Goal: Entertainment & Leisure: Browse casually

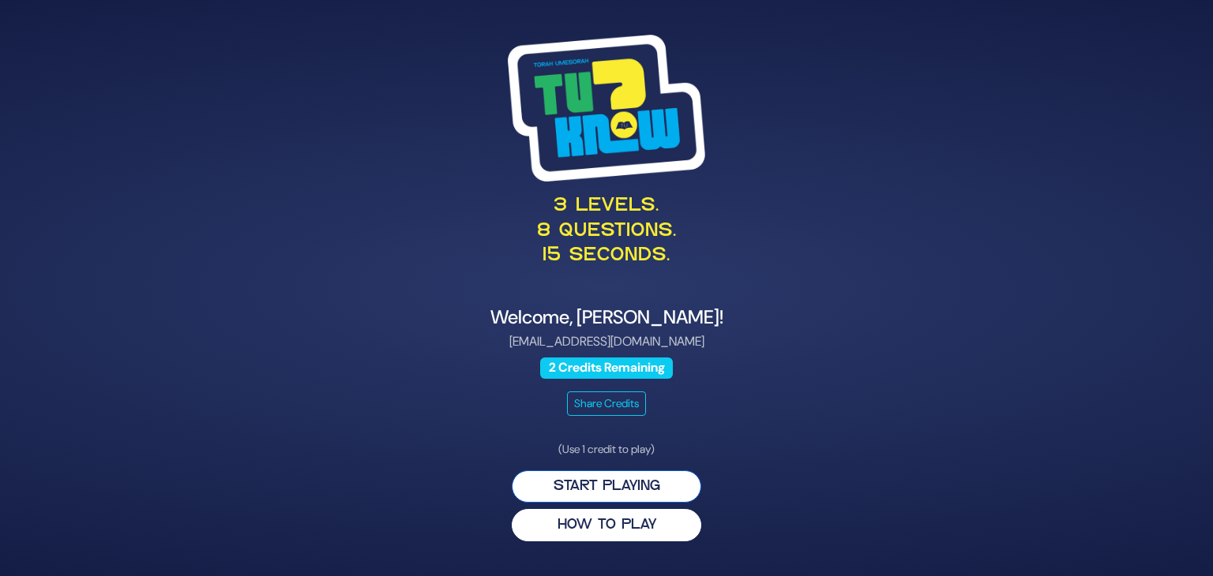
click at [628, 483] on button "Start Playing" at bounding box center [607, 487] width 190 height 32
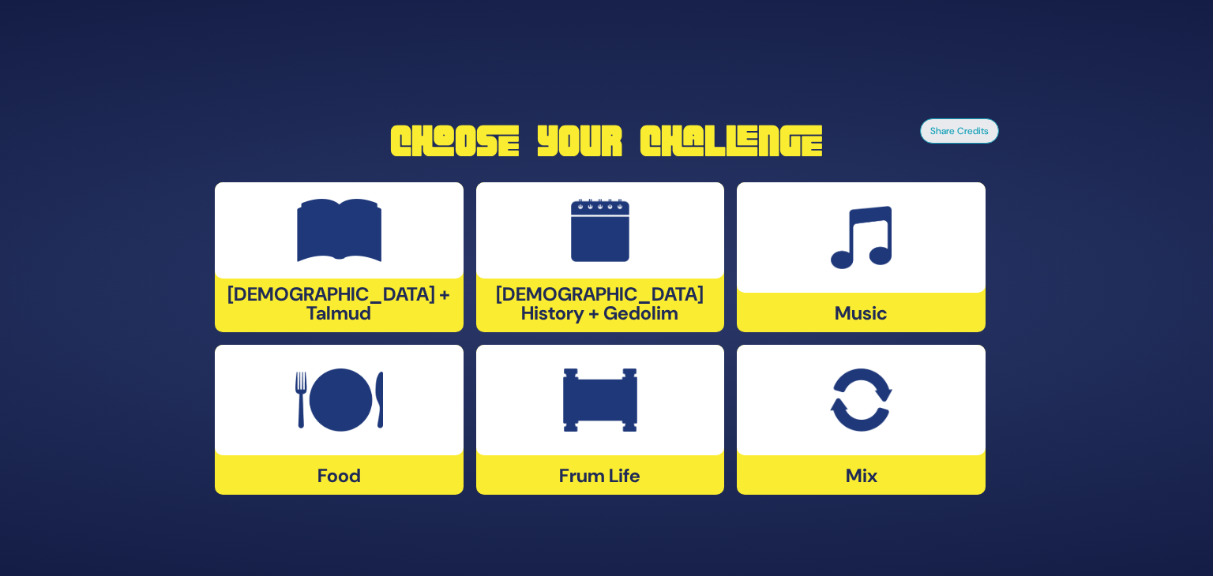
click at [554, 269] on div at bounding box center [600, 230] width 249 height 96
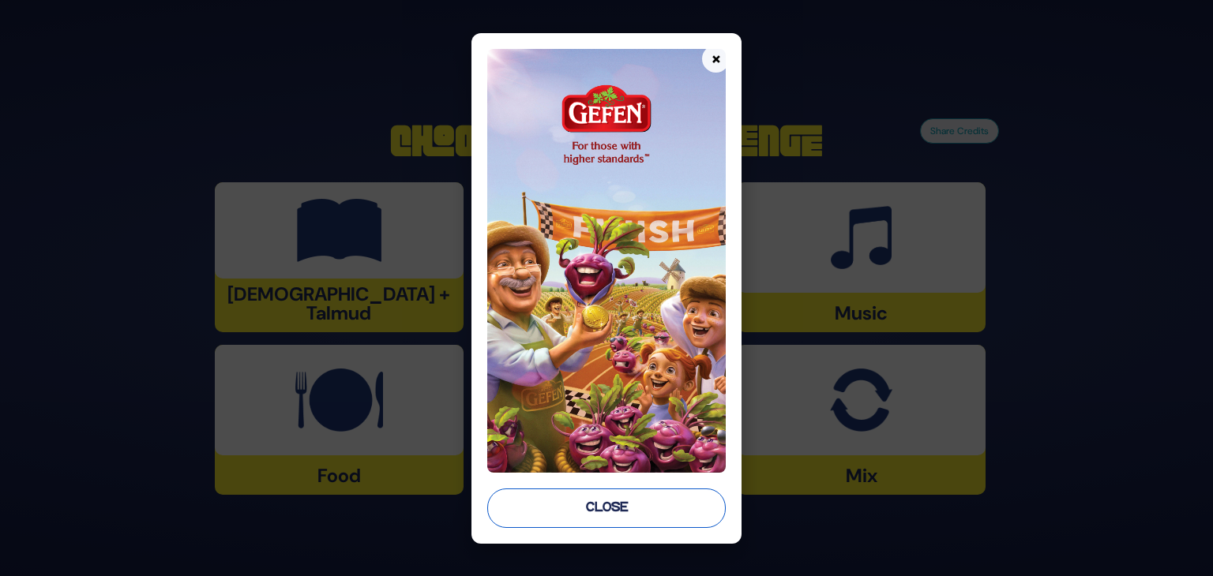
click at [603, 498] on button "Close" at bounding box center [606, 508] width 238 height 39
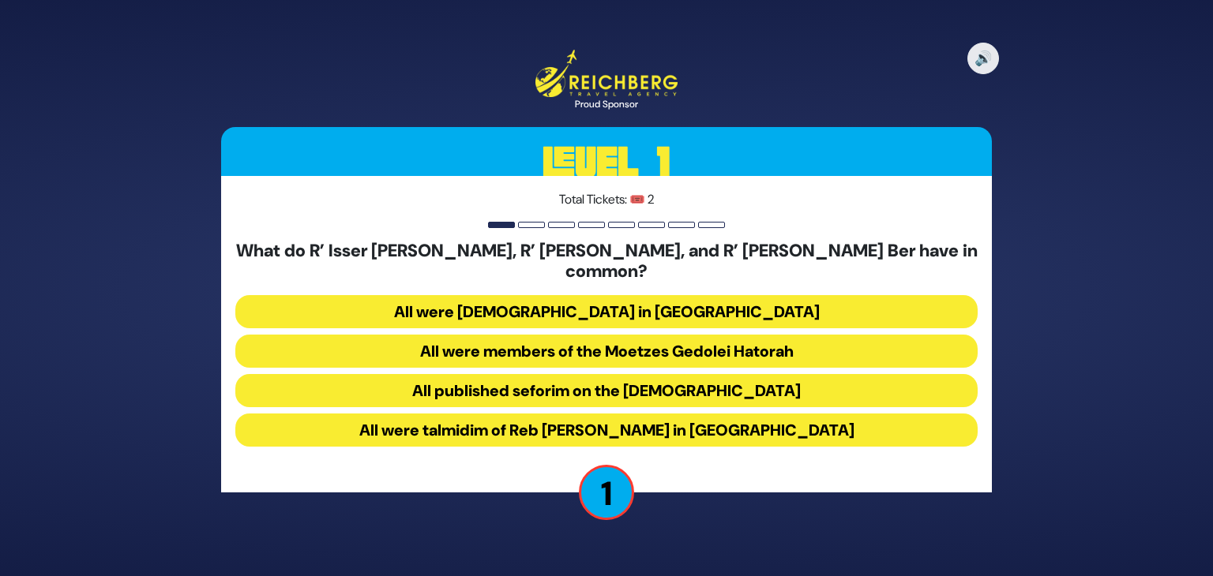
click at [648, 414] on button "All were talmidim of Reb Chaim Brisker in Volozhin" at bounding box center [606, 430] width 742 height 33
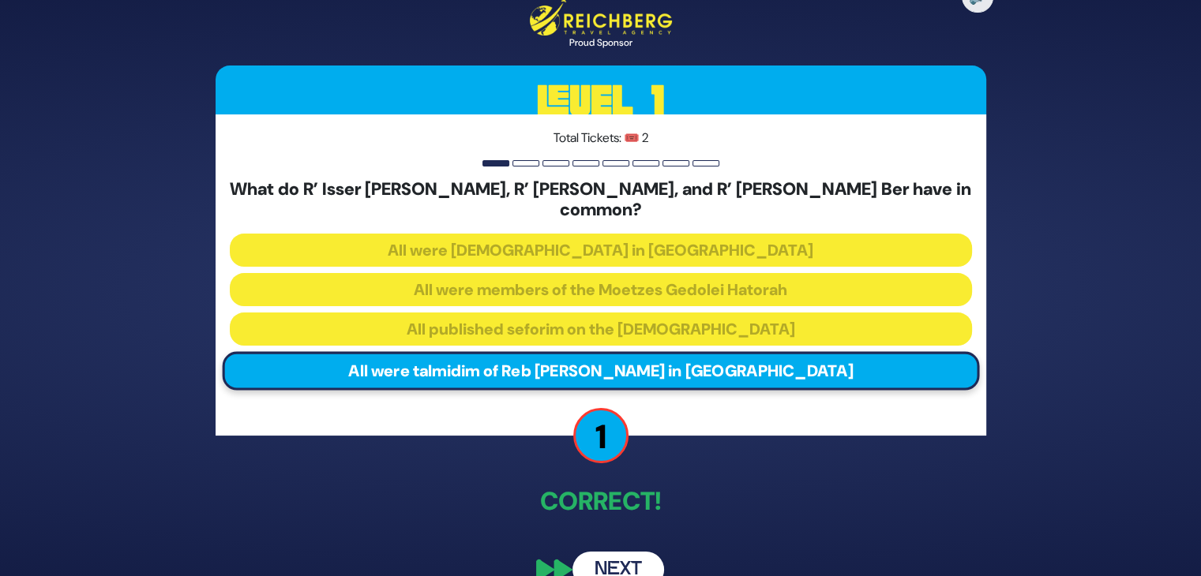
click at [622, 554] on button "Next" at bounding box center [619, 570] width 92 height 36
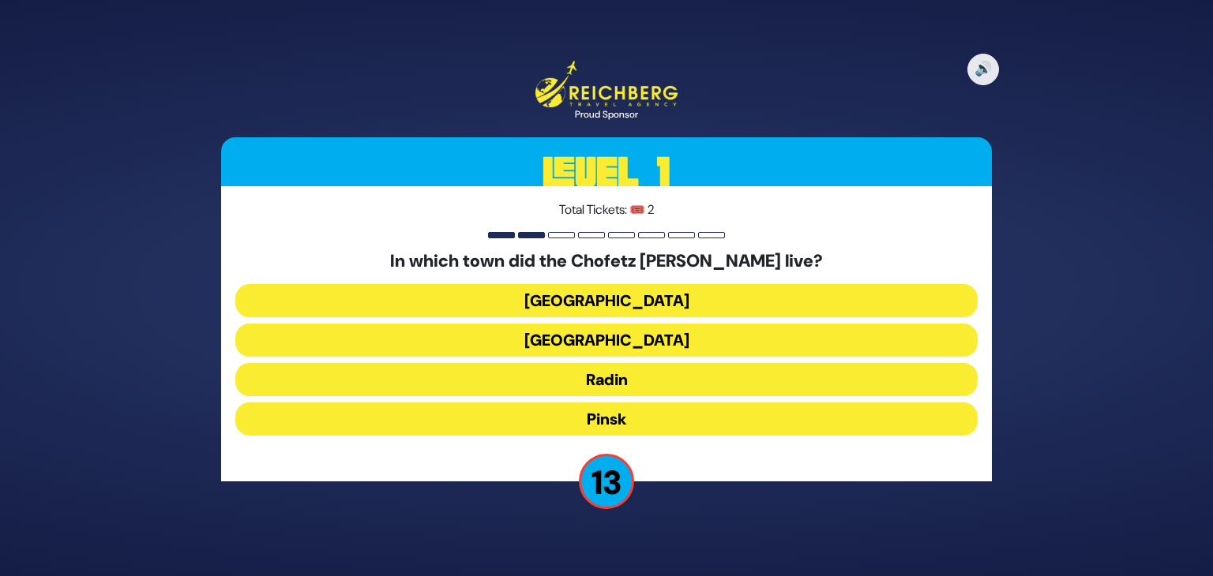
click at [632, 380] on button "Radin" at bounding box center [606, 379] width 742 height 33
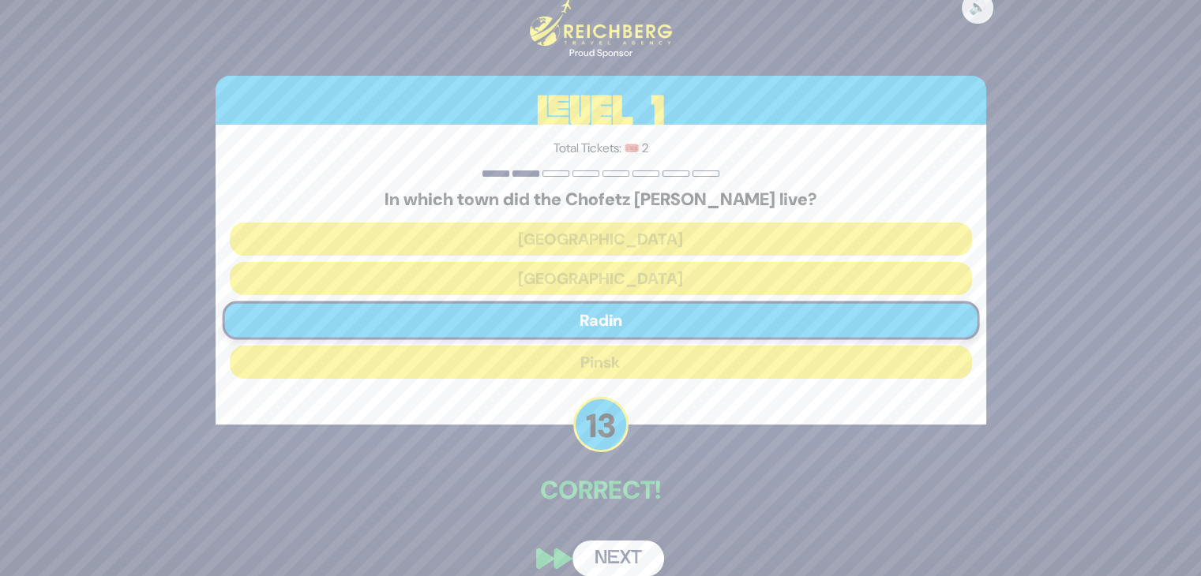
scroll to position [19, 0]
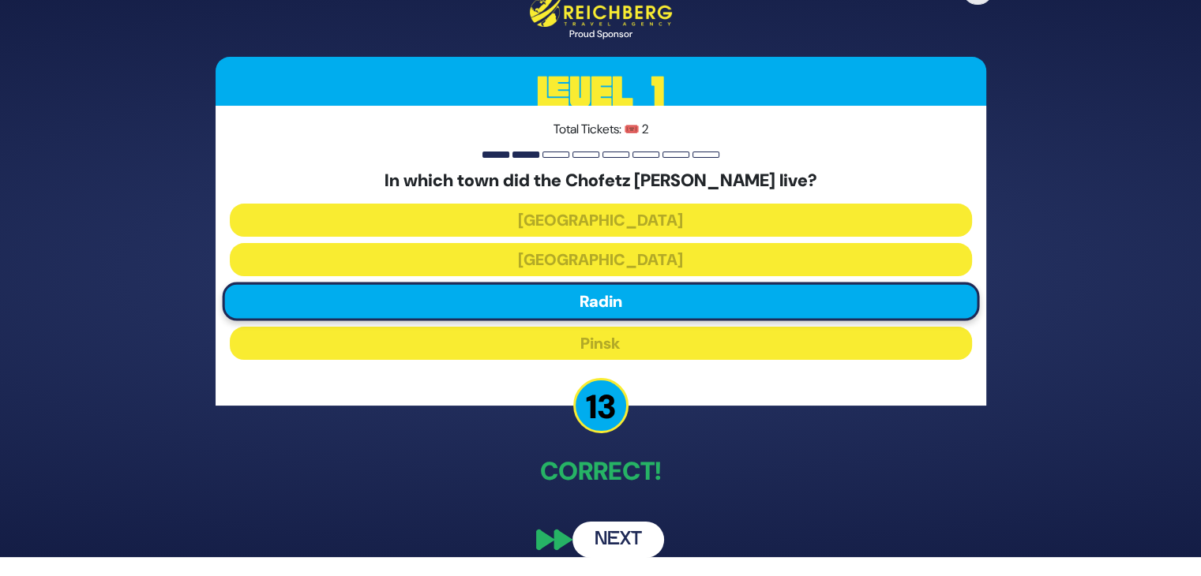
click at [637, 546] on button "Next" at bounding box center [619, 540] width 92 height 36
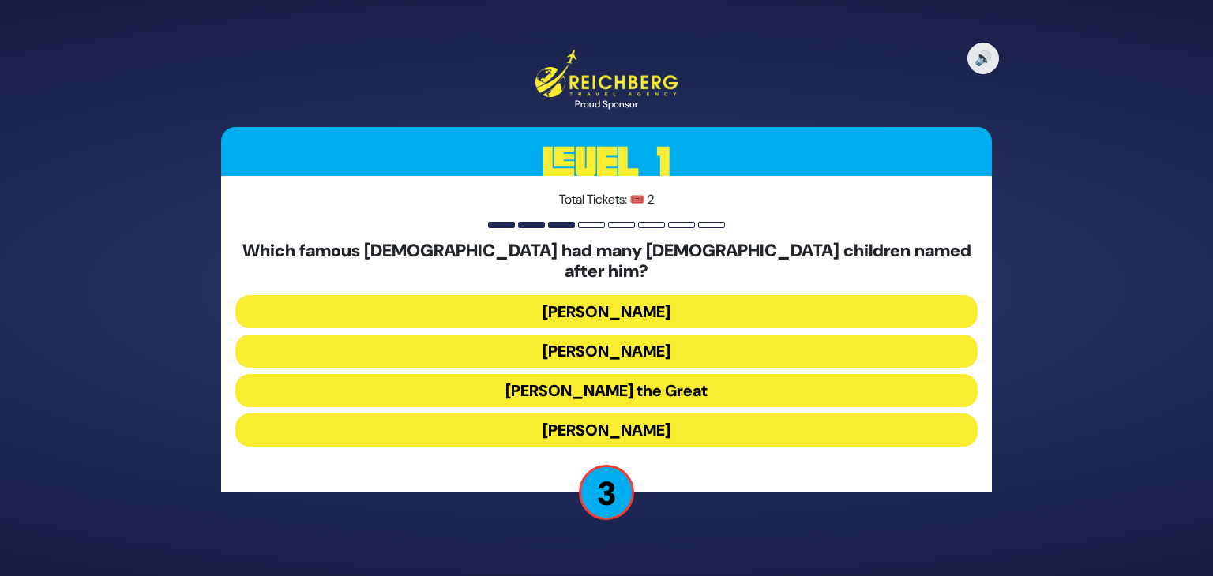
click at [607, 341] on button "Napoleon Bonaparte" at bounding box center [606, 351] width 742 height 33
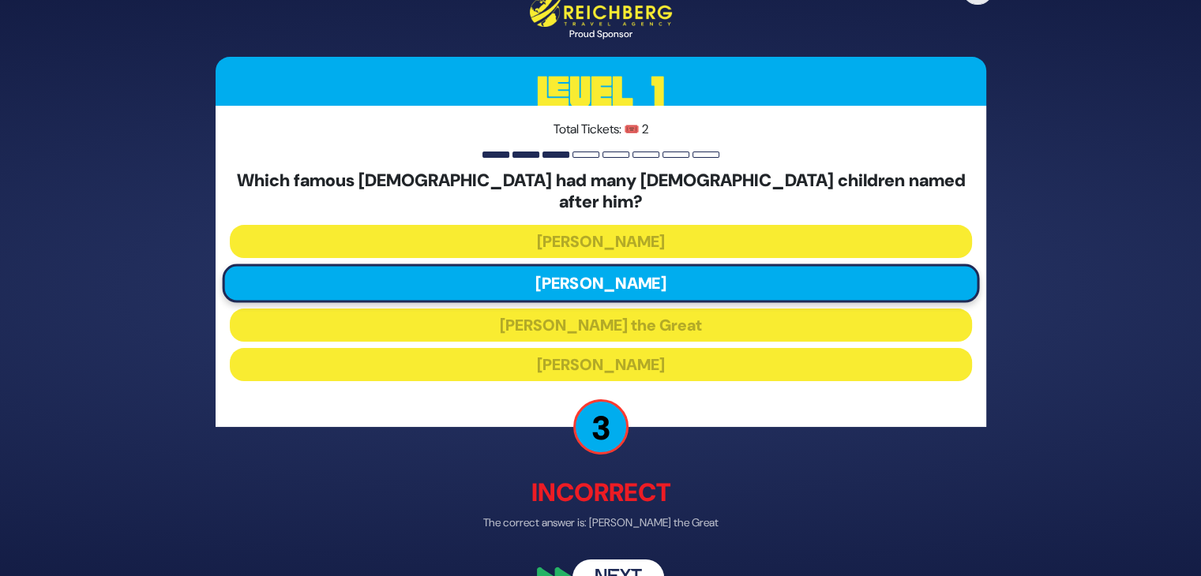
scroll to position [28, 0]
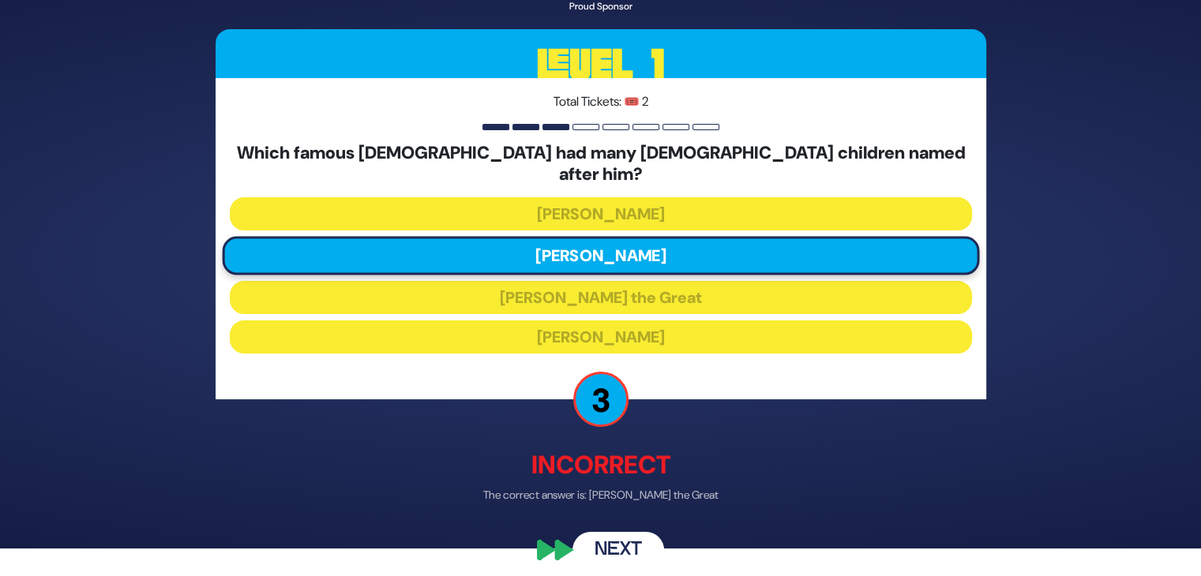
click at [620, 536] on button "Next" at bounding box center [619, 550] width 92 height 36
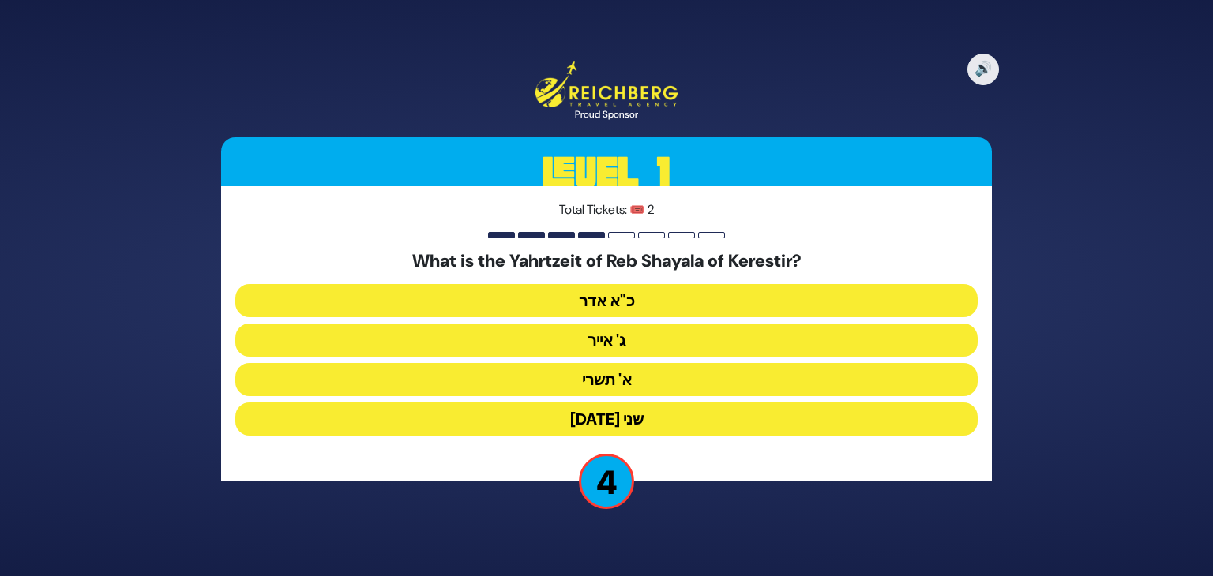
click at [627, 344] on button "ג' אייר" at bounding box center [606, 340] width 742 height 33
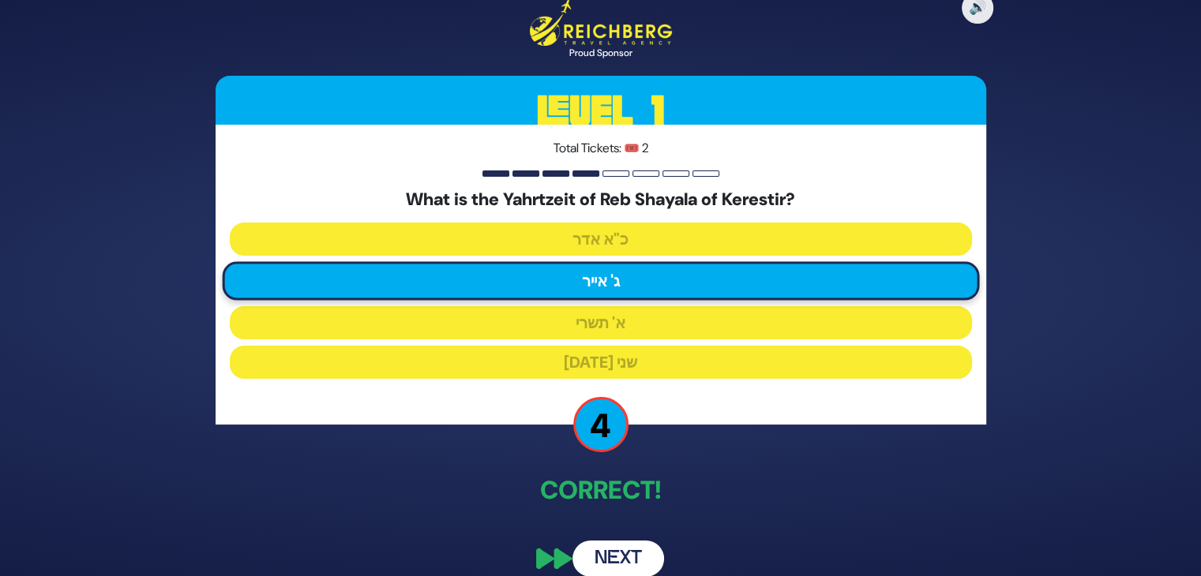
click at [614, 553] on button "Next" at bounding box center [619, 559] width 92 height 36
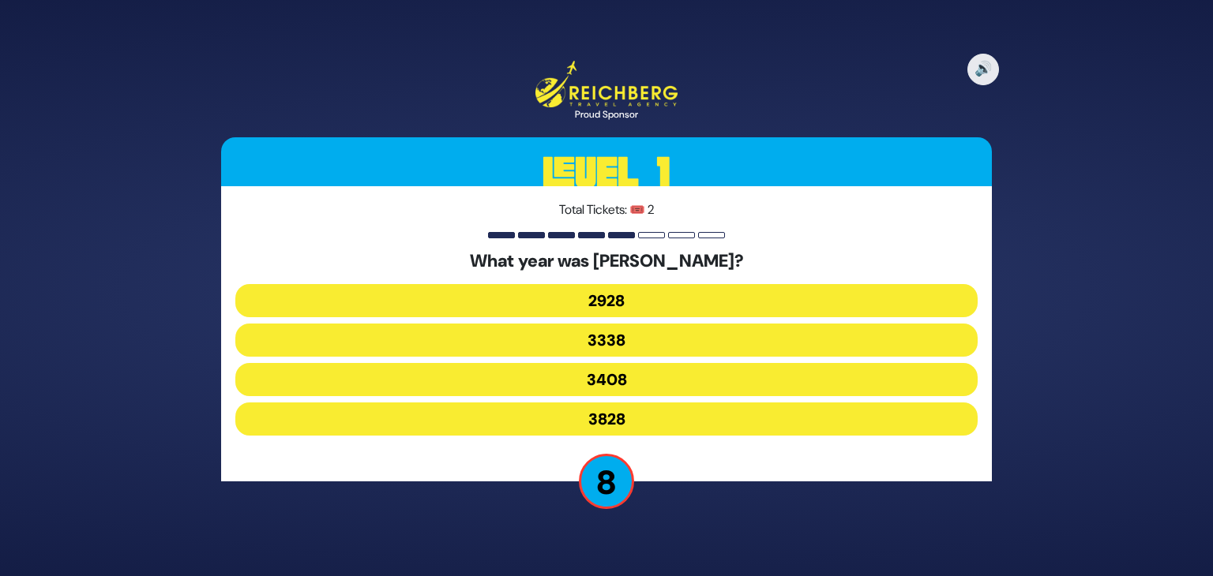
click at [624, 340] on button "3338" at bounding box center [606, 340] width 742 height 33
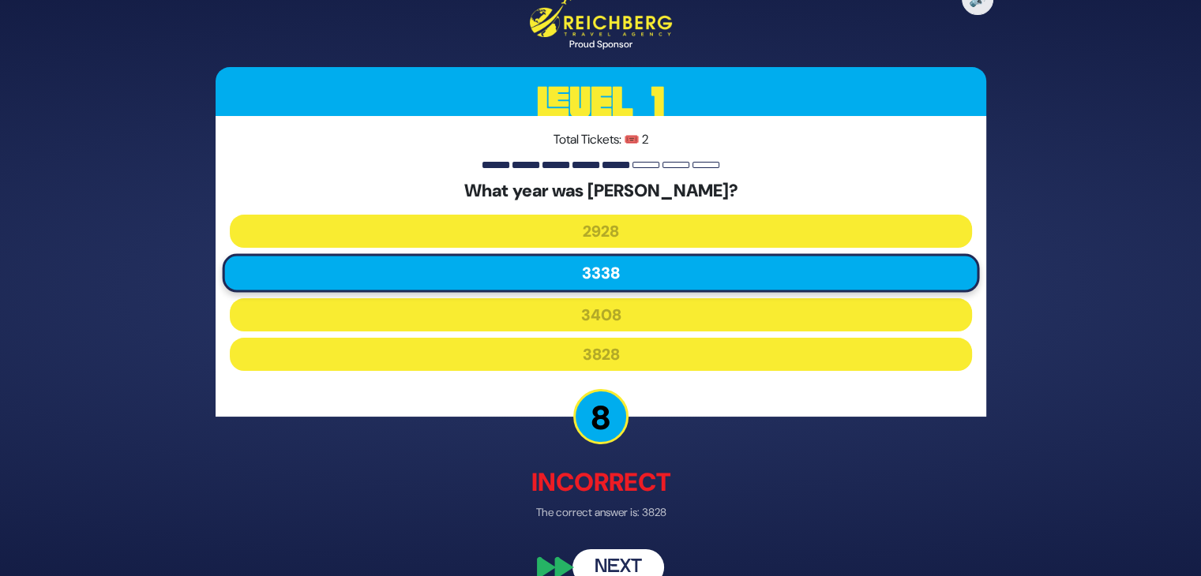
scroll to position [28, 0]
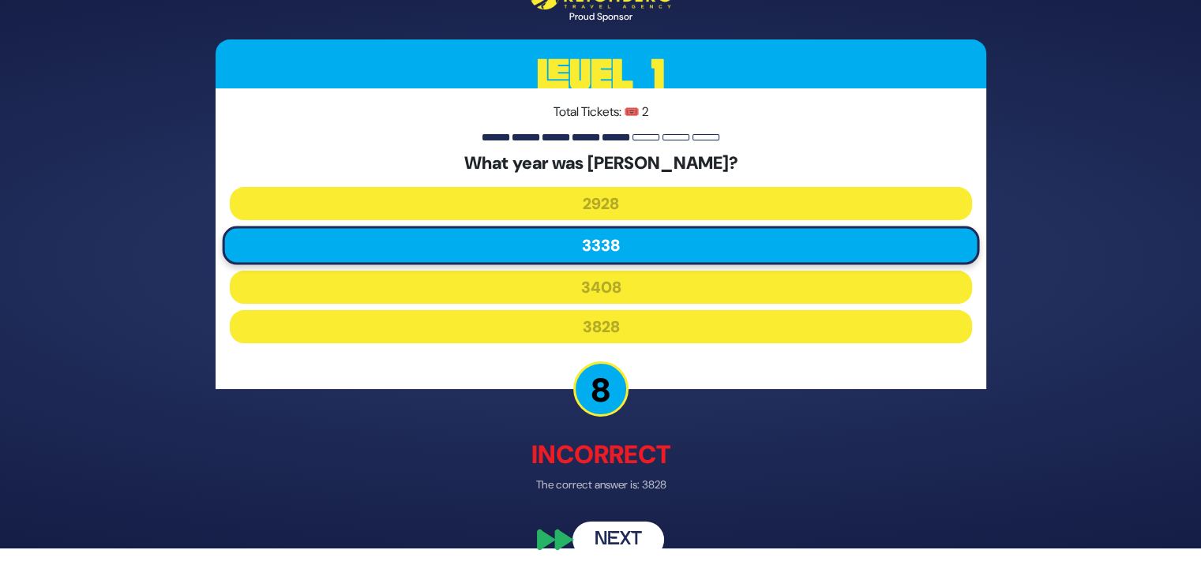
click at [638, 536] on button "Next" at bounding box center [619, 540] width 92 height 36
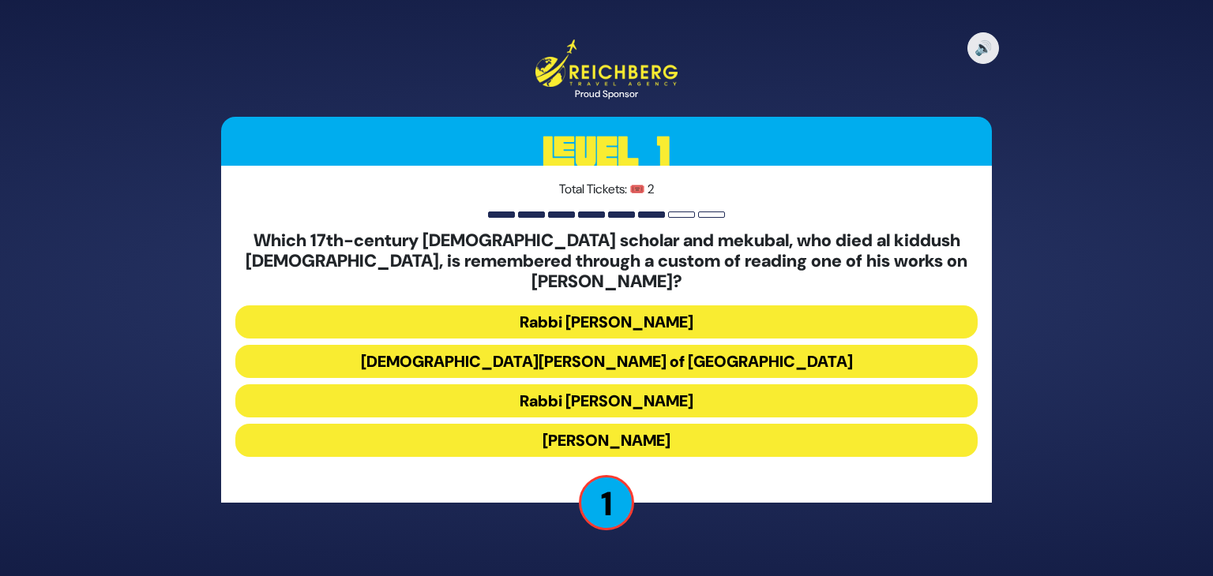
click at [633, 428] on button "Rabbi Yehuda HaChassid" at bounding box center [606, 440] width 742 height 33
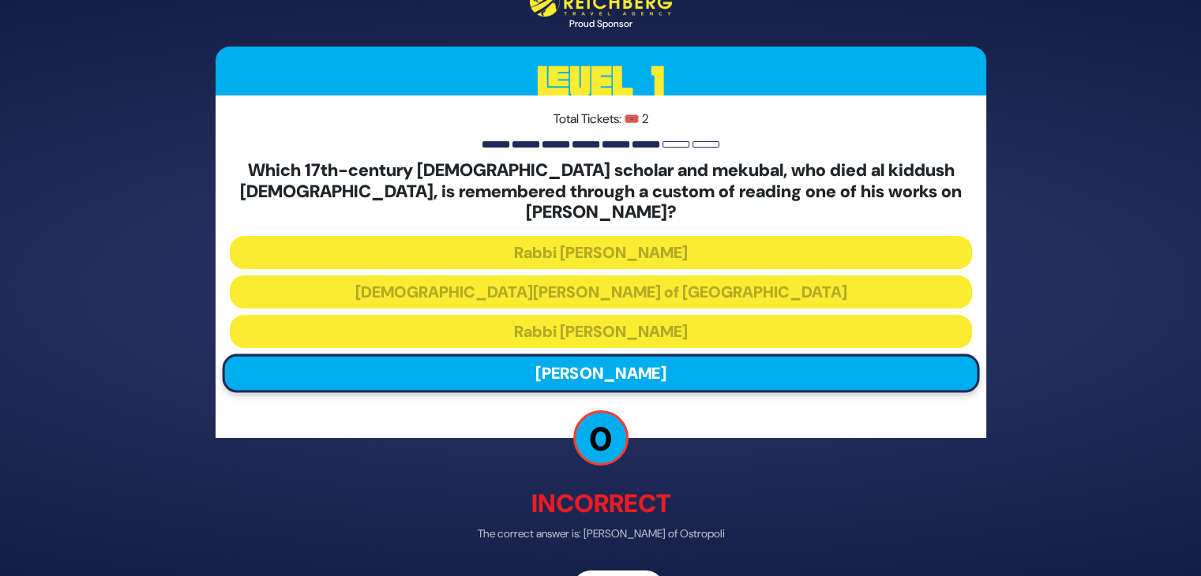
scroll to position [38, 0]
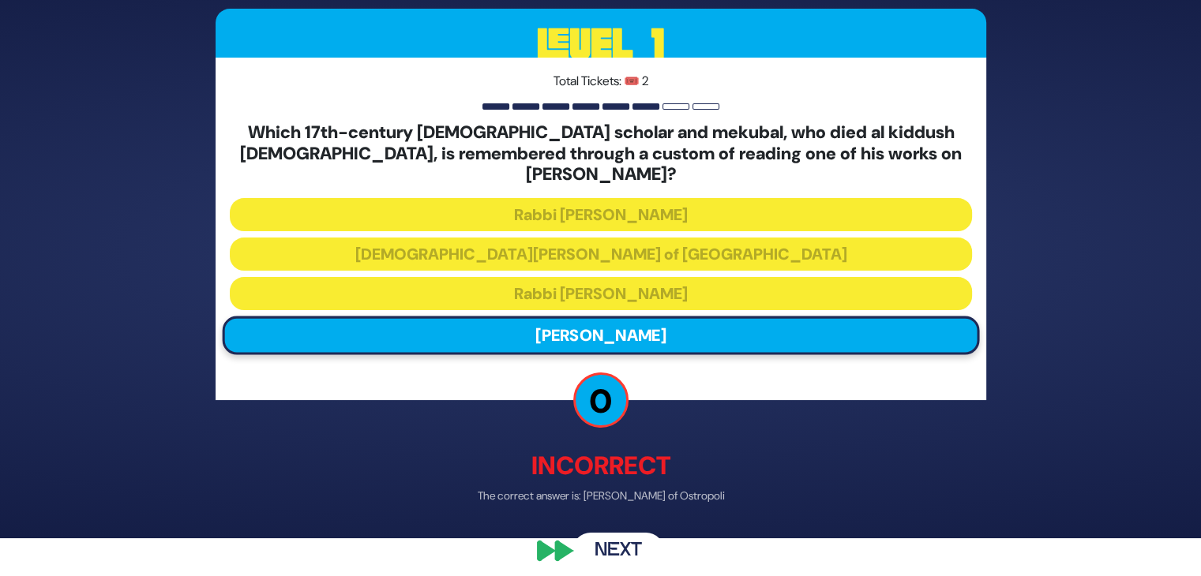
click at [616, 542] on button "Next" at bounding box center [619, 550] width 92 height 36
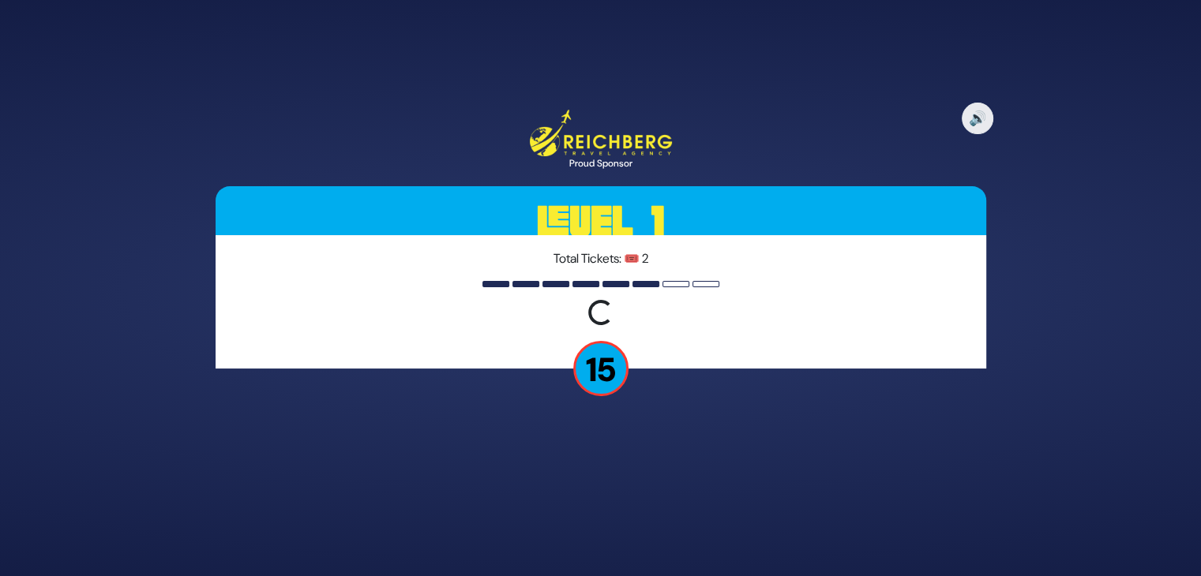
scroll to position [0, 0]
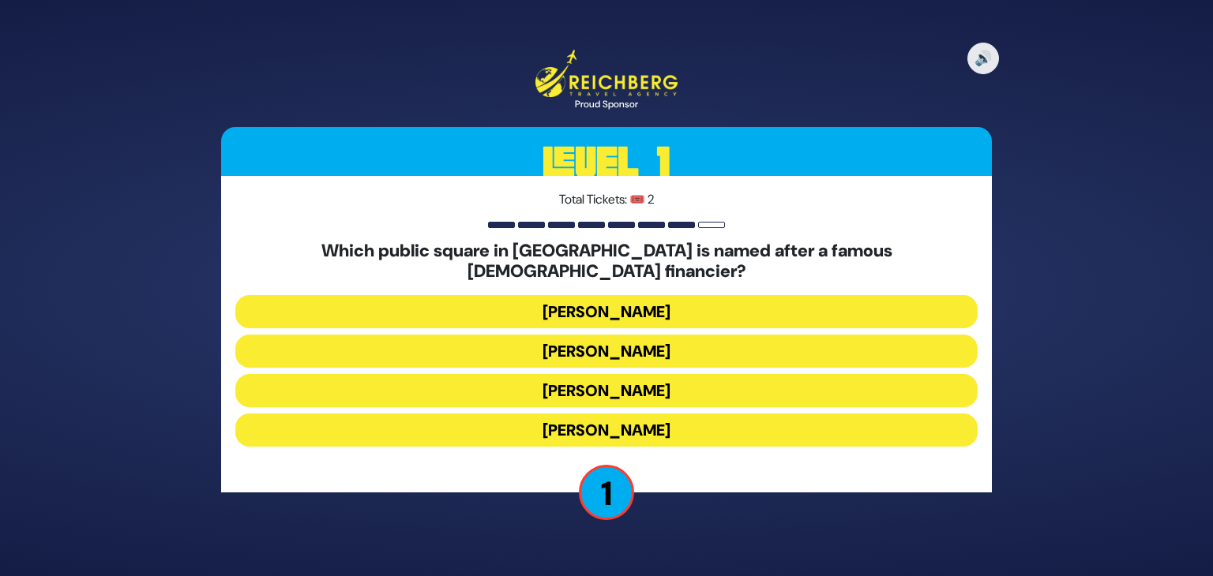
click at [660, 422] on button "Kikar Safra" at bounding box center [606, 430] width 742 height 33
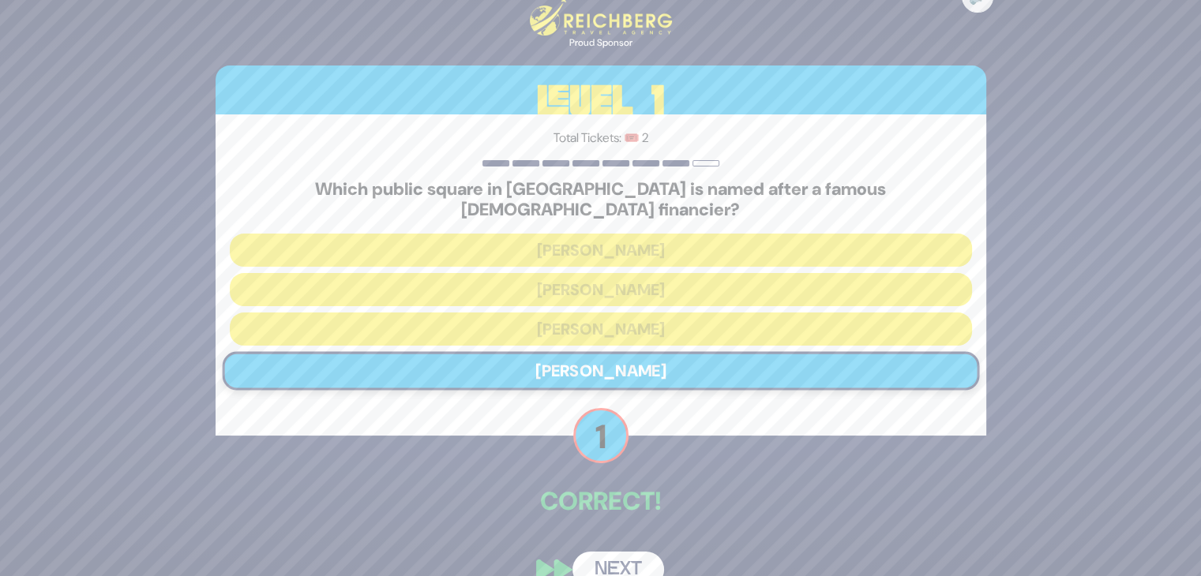
scroll to position [19, 0]
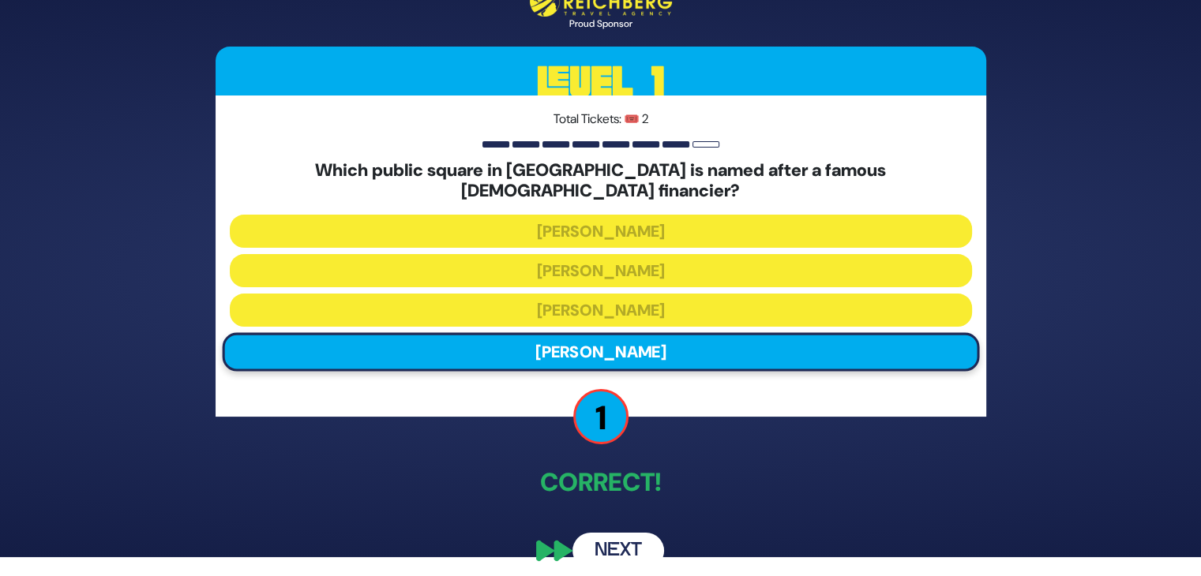
click at [632, 535] on button "Next" at bounding box center [619, 551] width 92 height 36
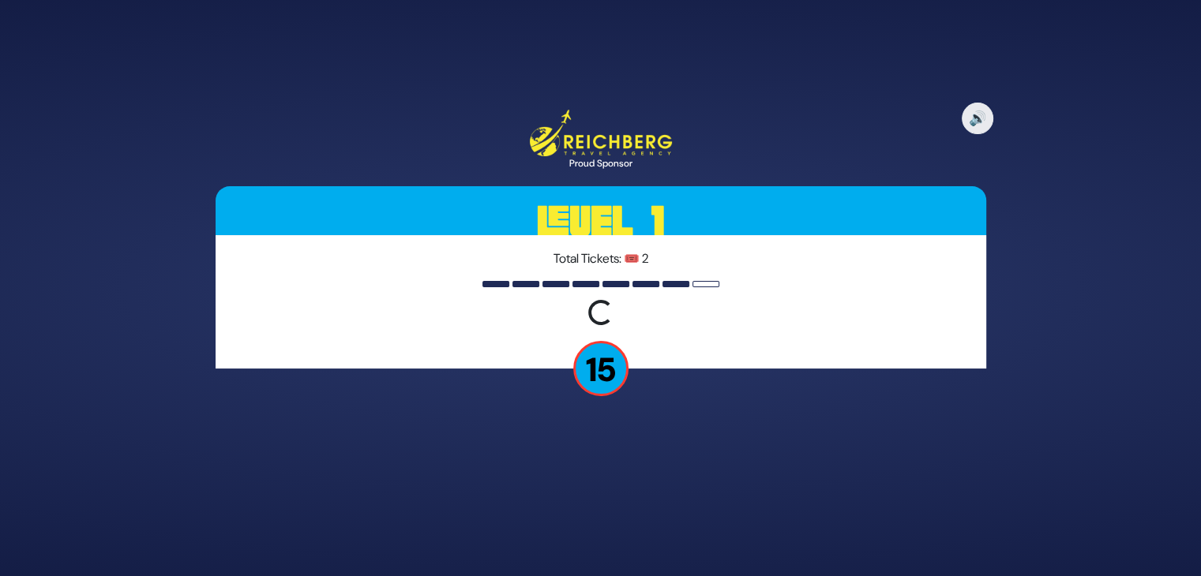
scroll to position [0, 0]
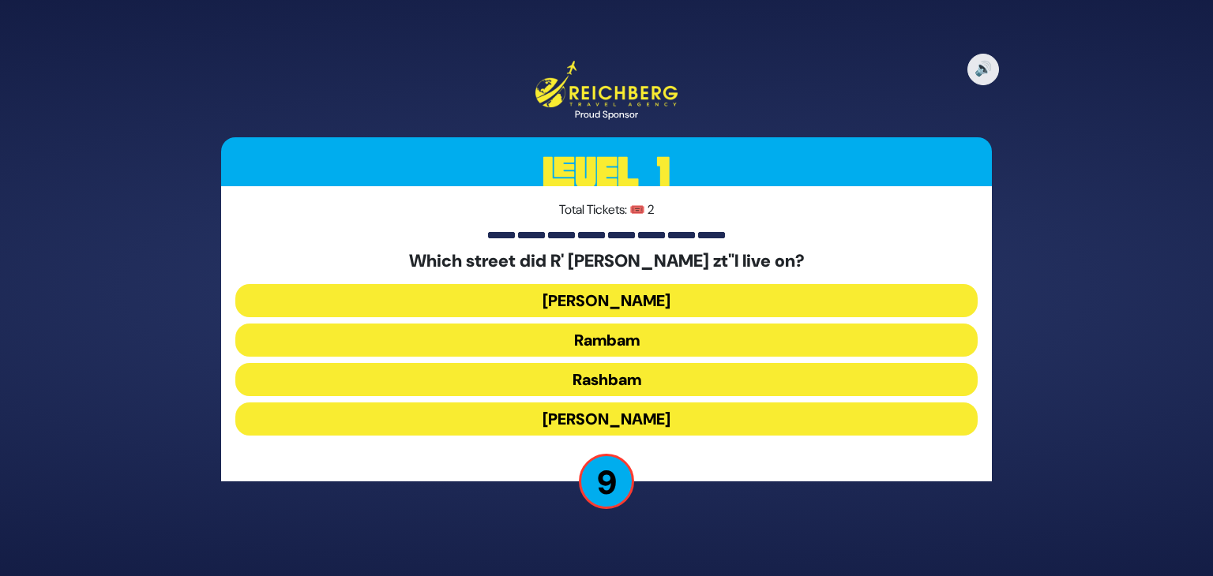
click at [652, 375] on button "Rashbam" at bounding box center [606, 379] width 742 height 33
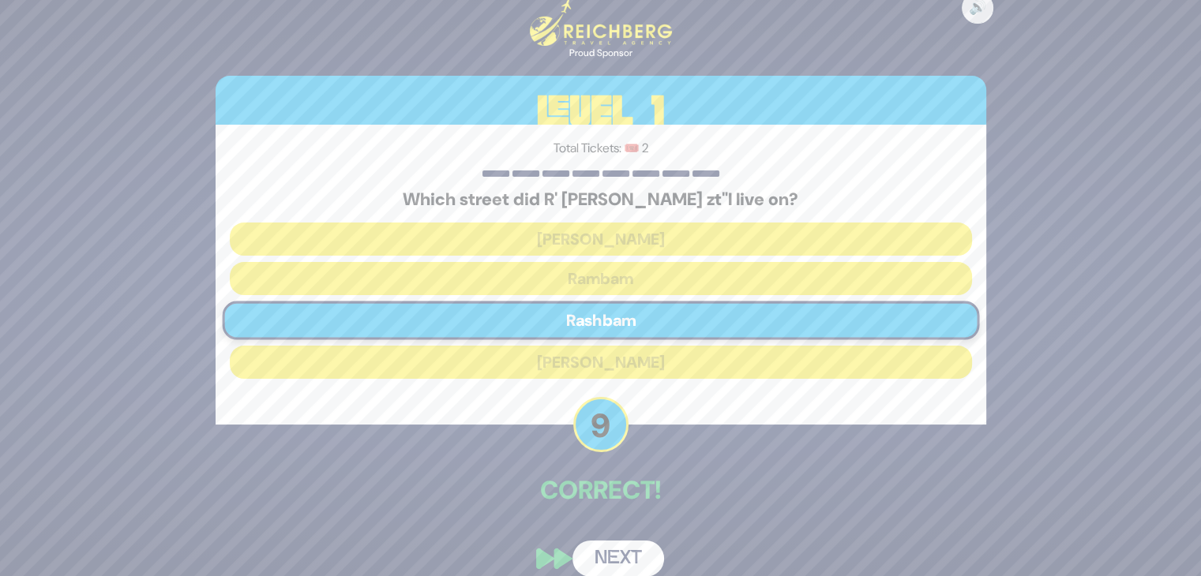
click at [635, 519] on div "🔊 Proud Sponsor Level 1 Total Tickets: 🎟️ 2 Which street did R' Chaim Kanievsky…" at bounding box center [601, 288] width 809 height 617
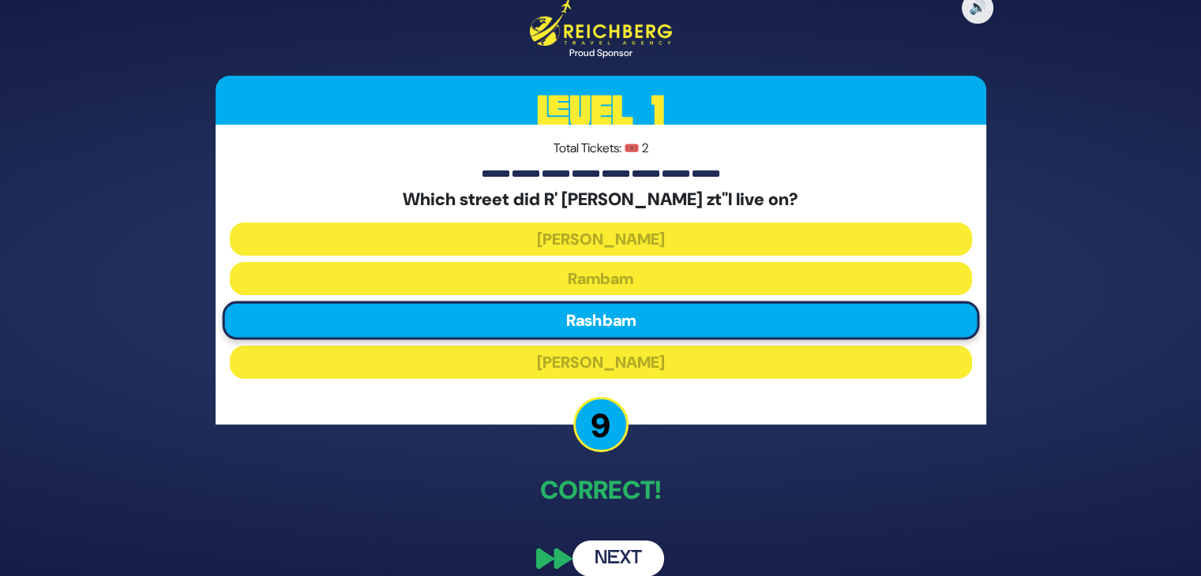
scroll to position [19, 0]
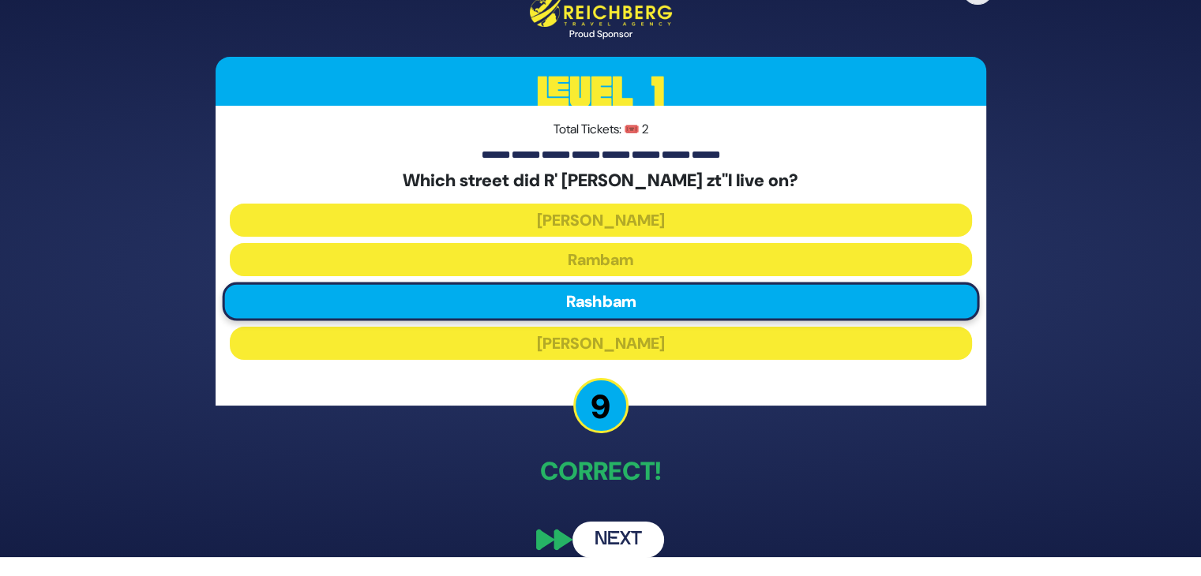
click at [620, 538] on button "Next" at bounding box center [619, 540] width 92 height 36
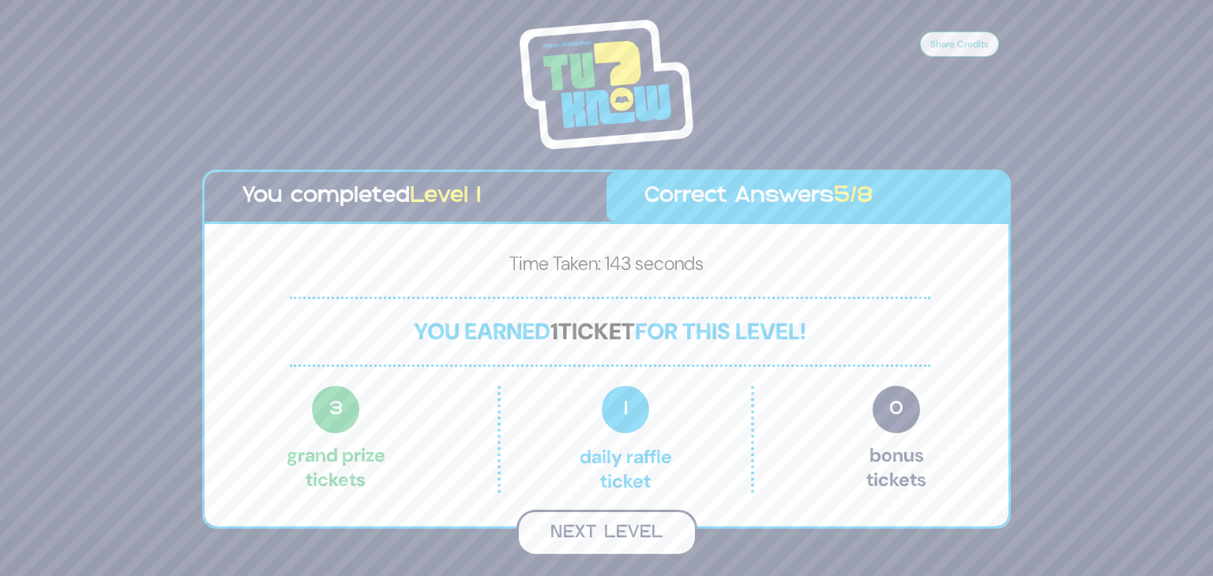
click at [612, 542] on button "Next Level" at bounding box center [606, 533] width 181 height 47
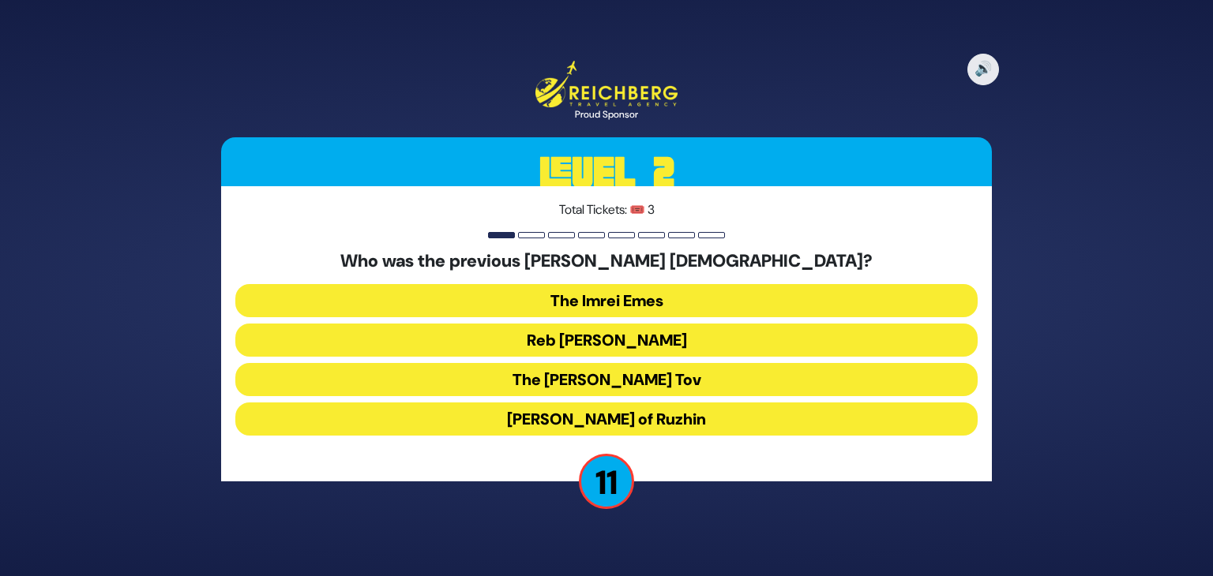
click at [622, 336] on button "Reb [PERSON_NAME]" at bounding box center [606, 340] width 742 height 33
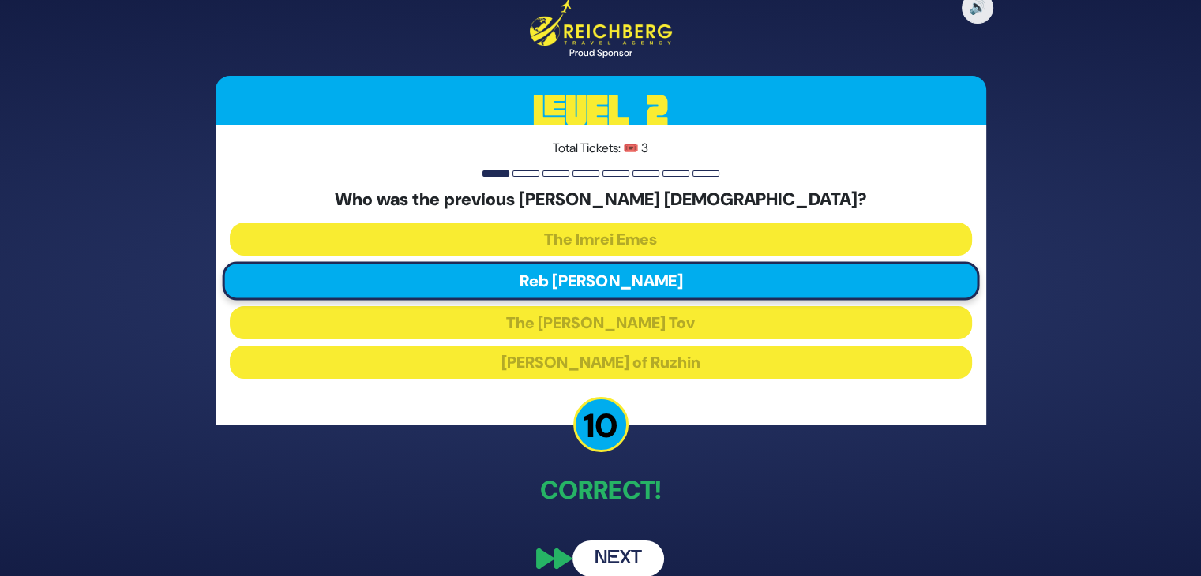
click at [614, 557] on button "Next" at bounding box center [619, 559] width 92 height 36
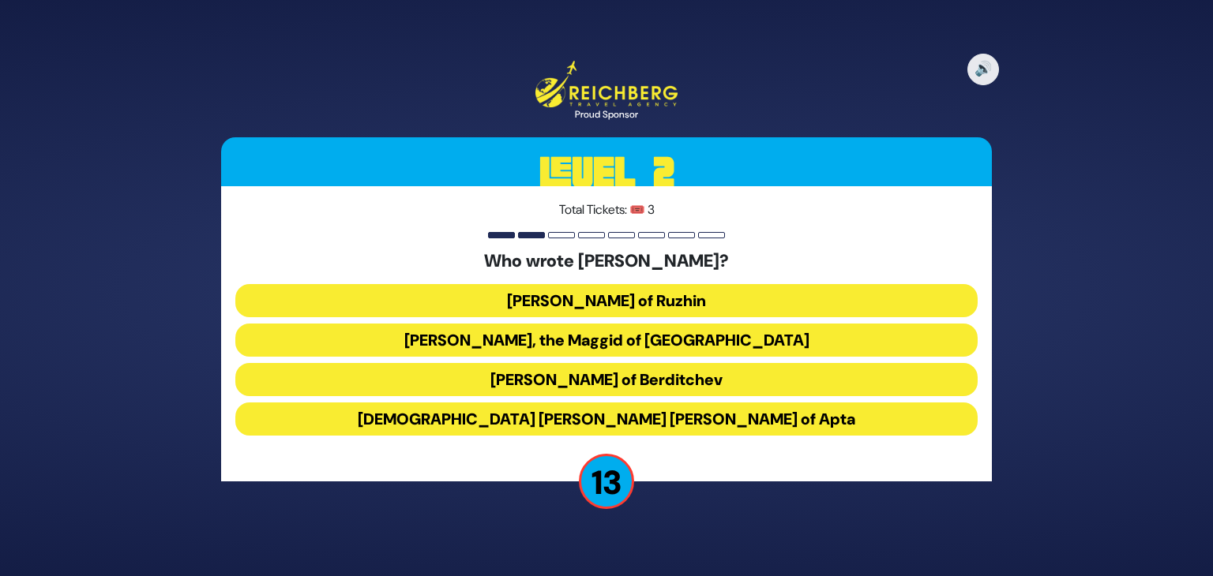
click at [717, 417] on button "Rabbi Avraham Yehoshua Heshel of Apta" at bounding box center [606, 419] width 742 height 33
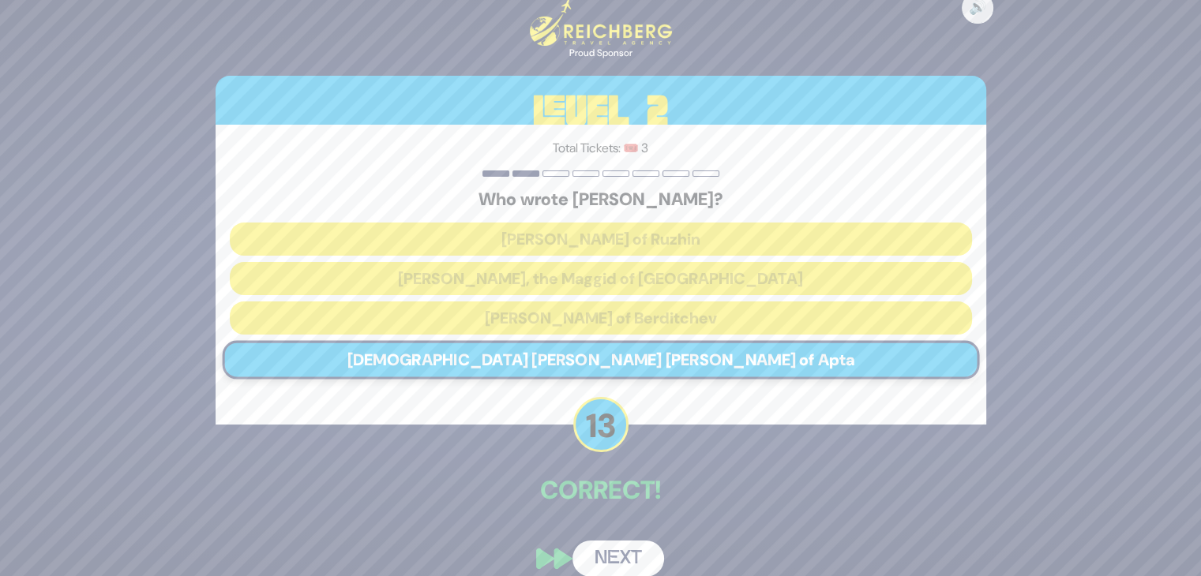
click at [629, 550] on button "Next" at bounding box center [619, 559] width 92 height 36
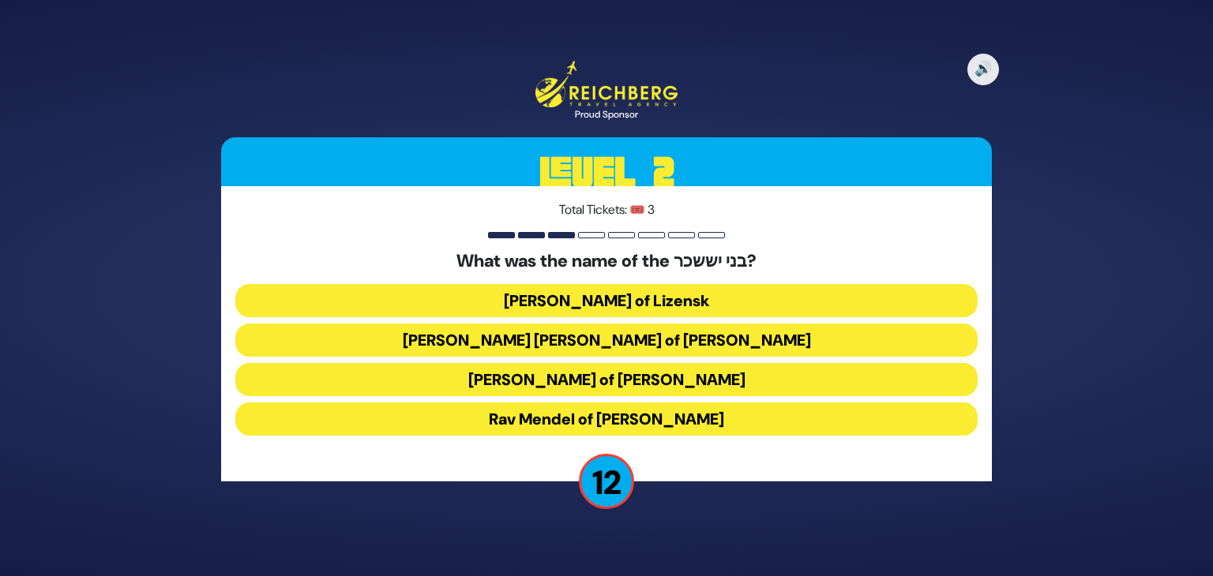
click at [597, 382] on button "Rav Tzvi Elimelech of Dynov" at bounding box center [606, 379] width 742 height 33
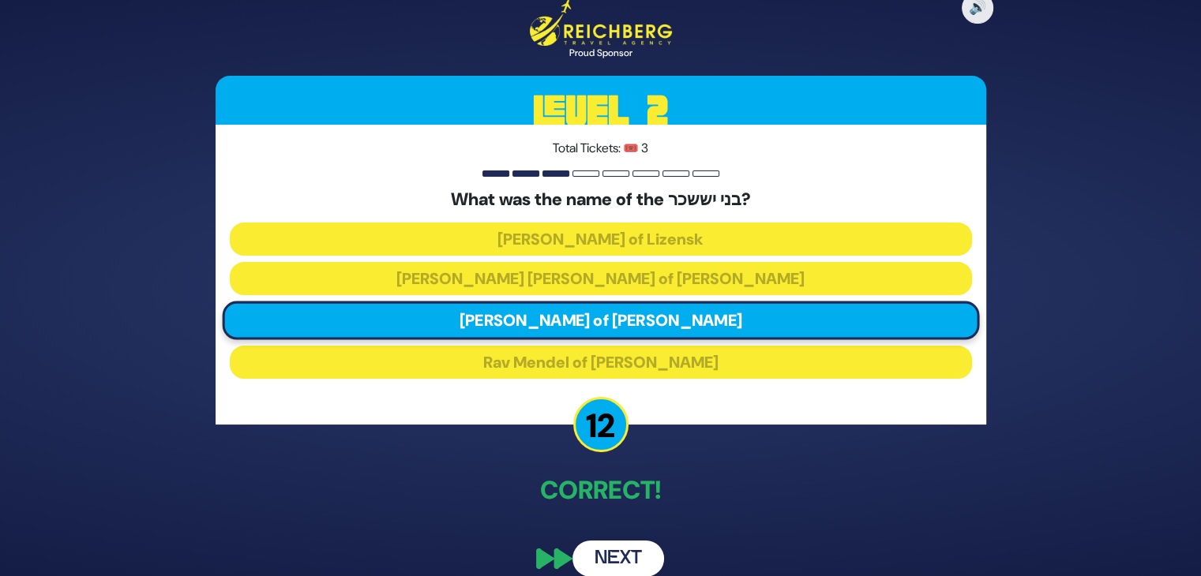
click at [619, 557] on button "Next" at bounding box center [619, 559] width 92 height 36
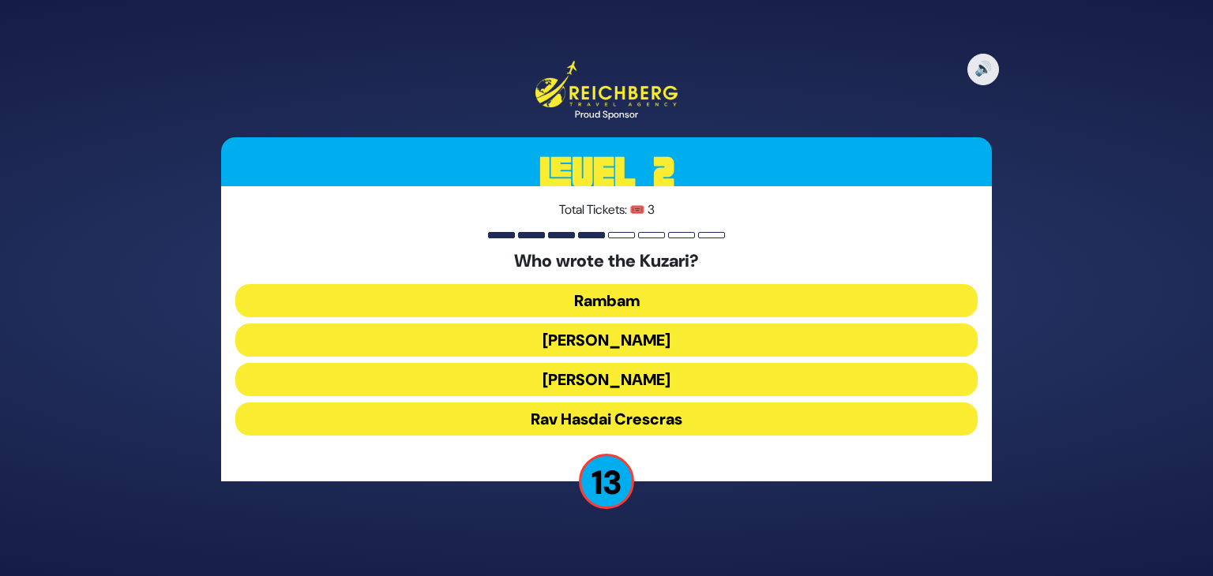
click at [642, 377] on button "[PERSON_NAME]" at bounding box center [606, 379] width 742 height 33
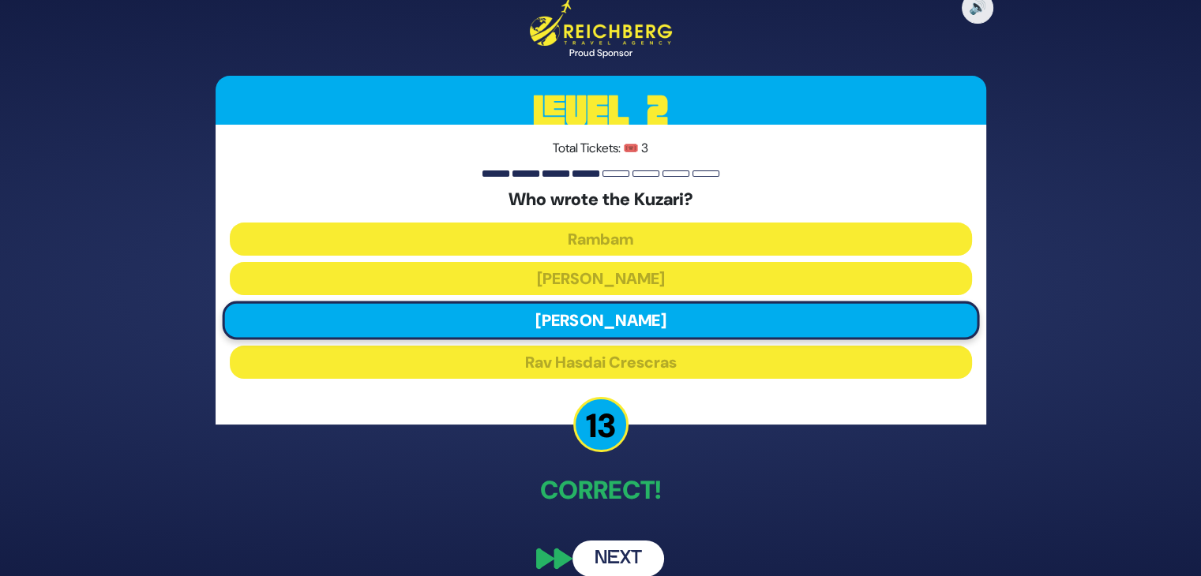
click at [632, 553] on button "Next" at bounding box center [619, 559] width 92 height 36
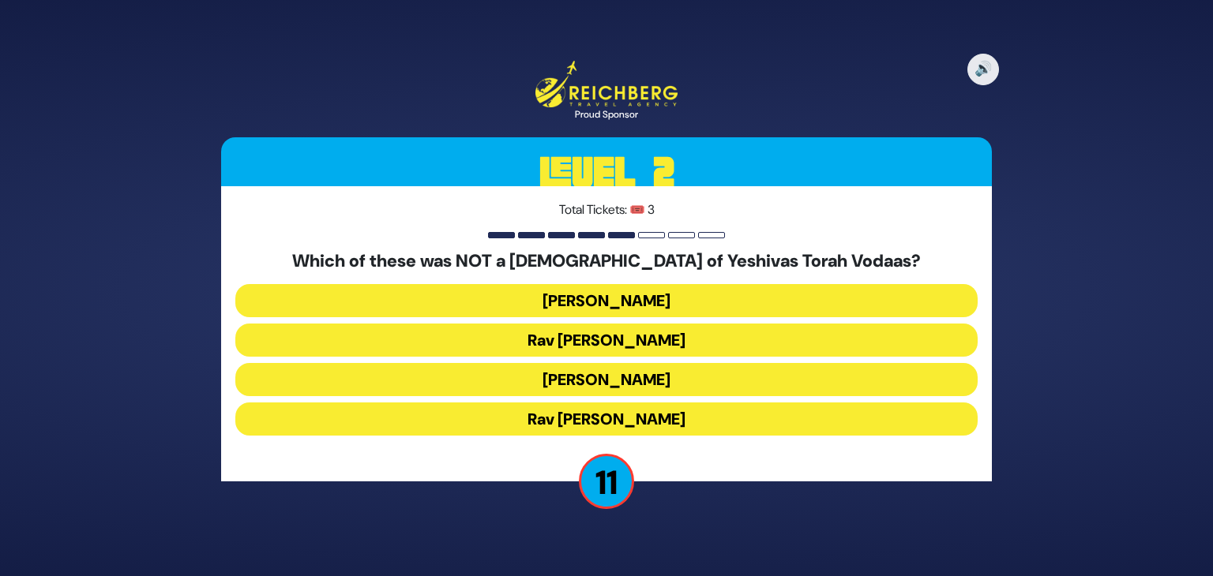
click at [633, 299] on button "Rav Yaakov Kamenetzky" at bounding box center [606, 300] width 742 height 33
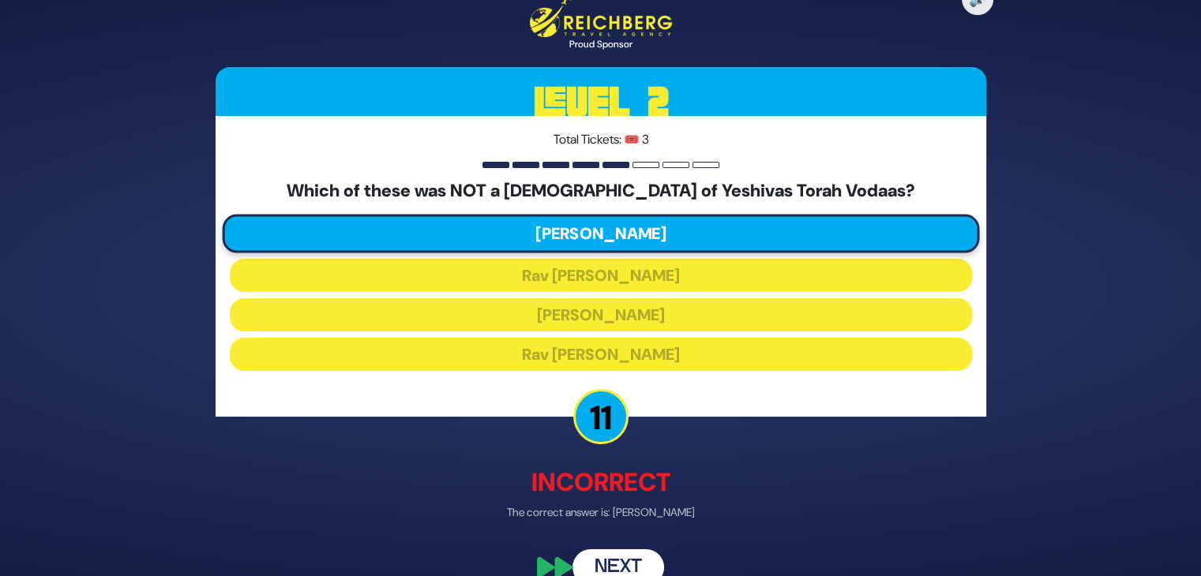
click at [617, 566] on button "Next" at bounding box center [619, 568] width 92 height 36
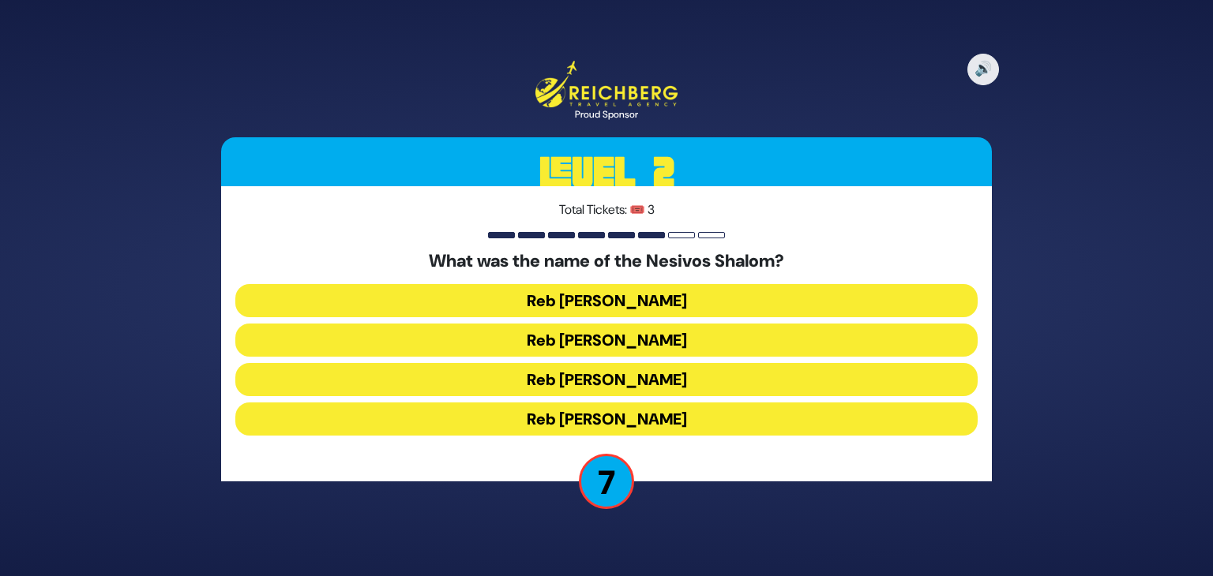
click at [635, 381] on button "Reb [PERSON_NAME]" at bounding box center [606, 379] width 742 height 33
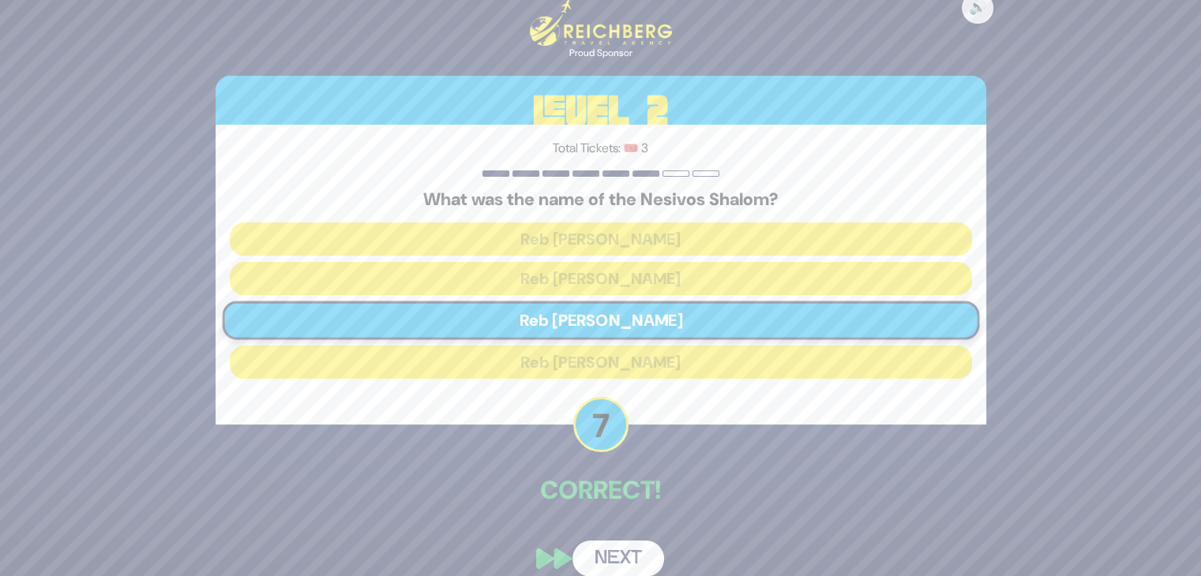
scroll to position [19, 0]
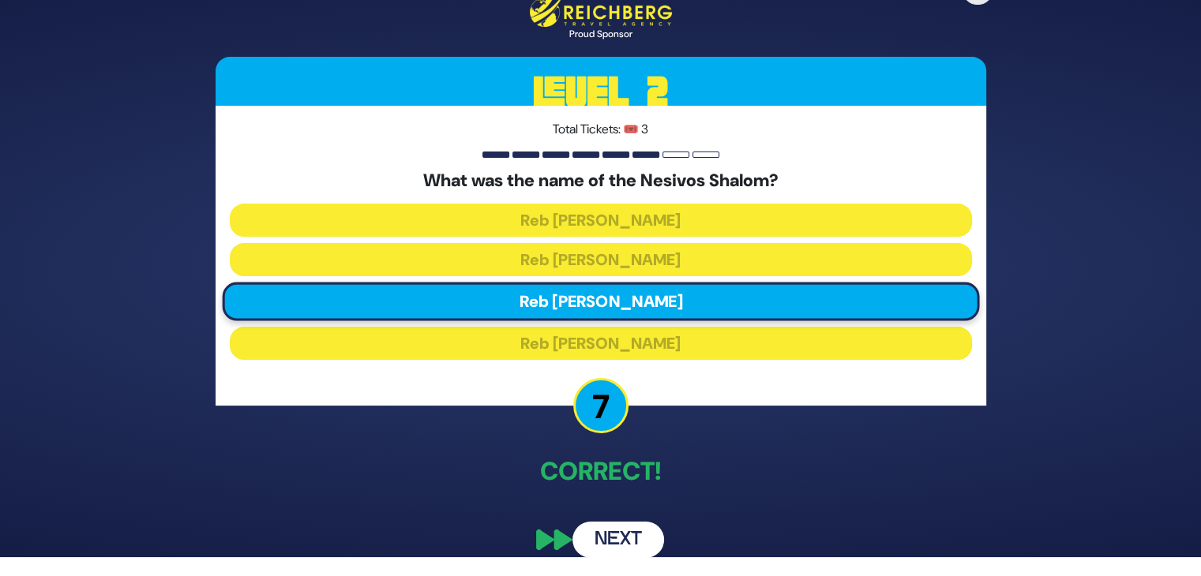
click at [605, 538] on button "Next" at bounding box center [619, 540] width 92 height 36
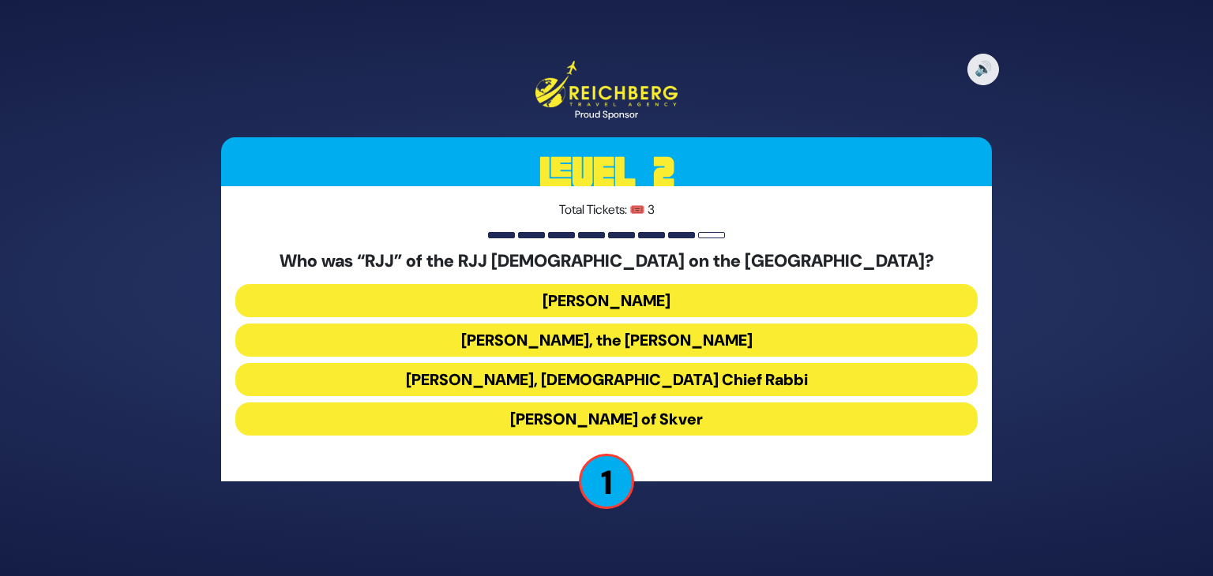
click at [561, 340] on button "Rabbi Yaakov Yosef Yoszef, the Rav HaKolel" at bounding box center [606, 340] width 742 height 33
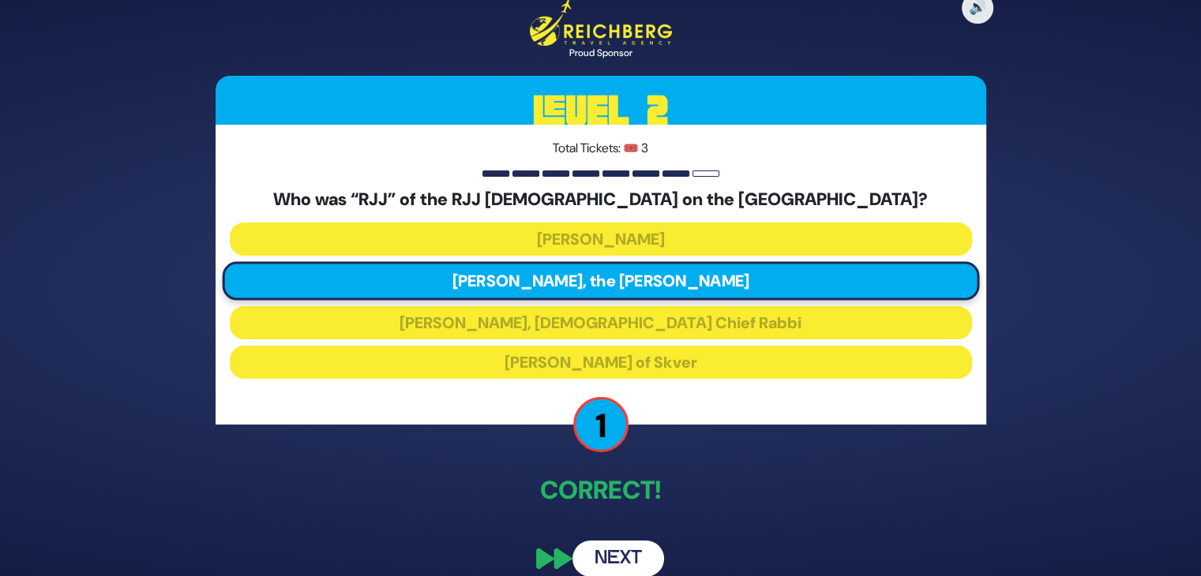
click at [629, 551] on button "Next" at bounding box center [619, 559] width 92 height 36
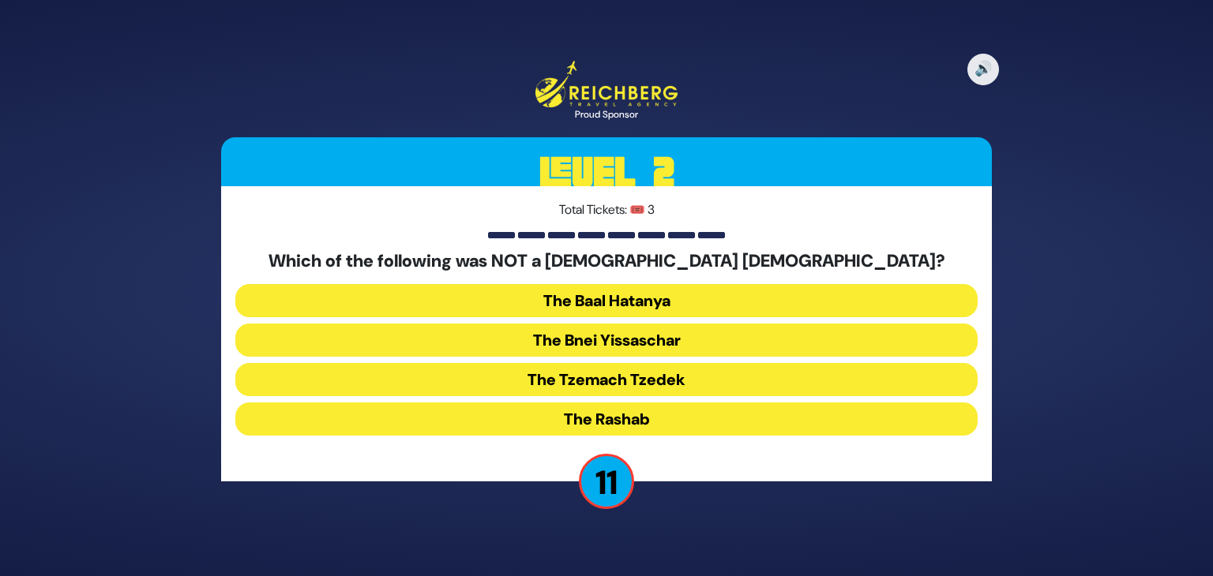
click at [645, 342] on button "The Bnei Yissaschar" at bounding box center [606, 340] width 742 height 33
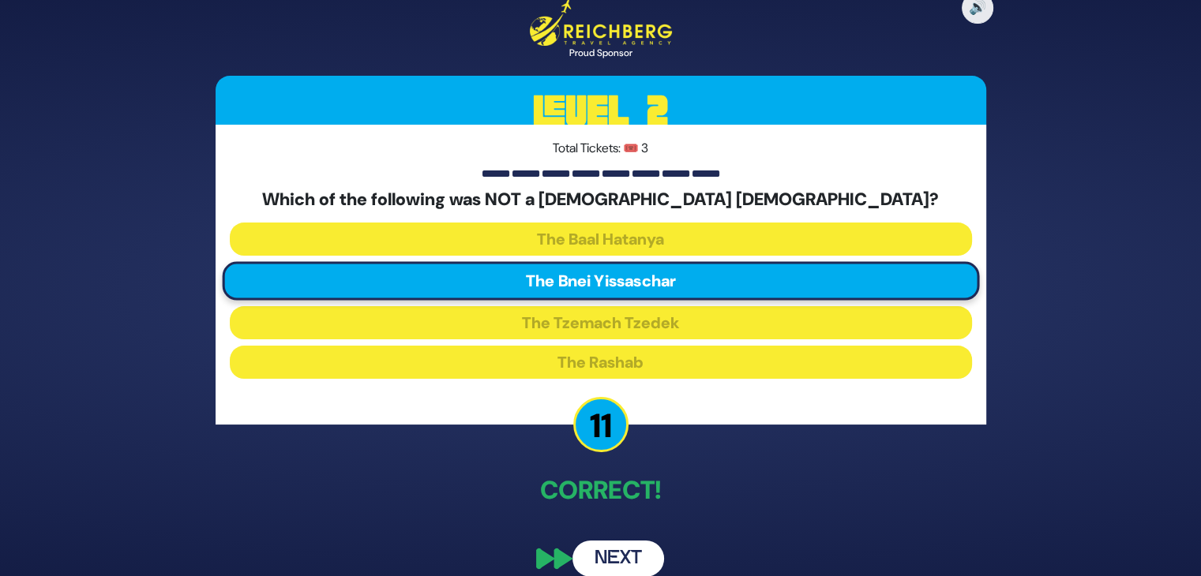
click at [618, 557] on button "Next" at bounding box center [619, 559] width 92 height 36
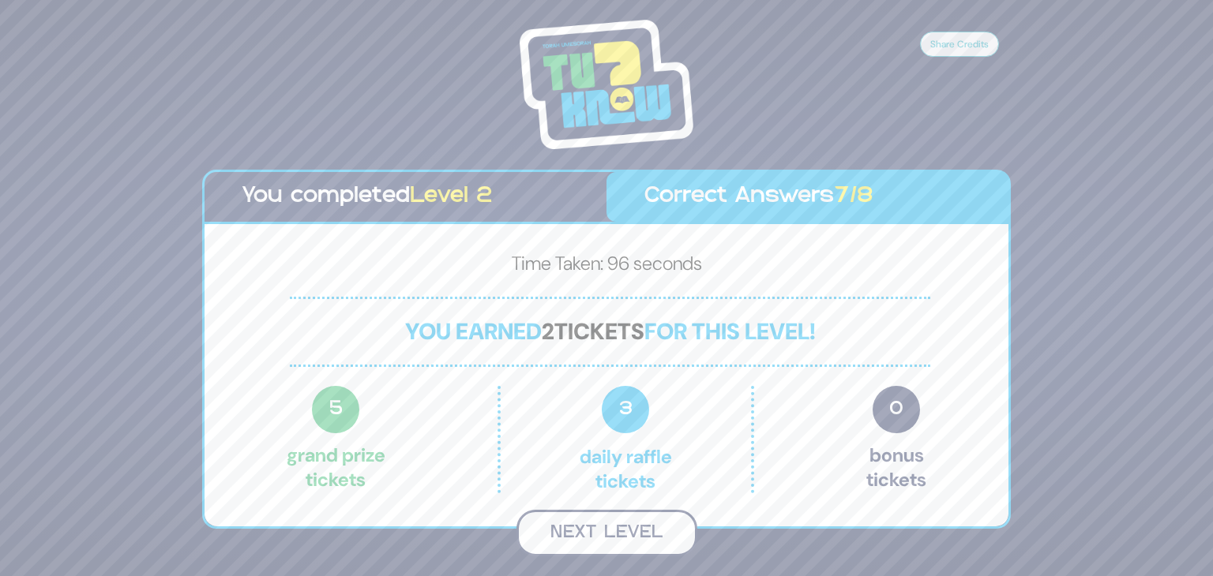
click at [637, 528] on button "Next Level" at bounding box center [606, 533] width 181 height 47
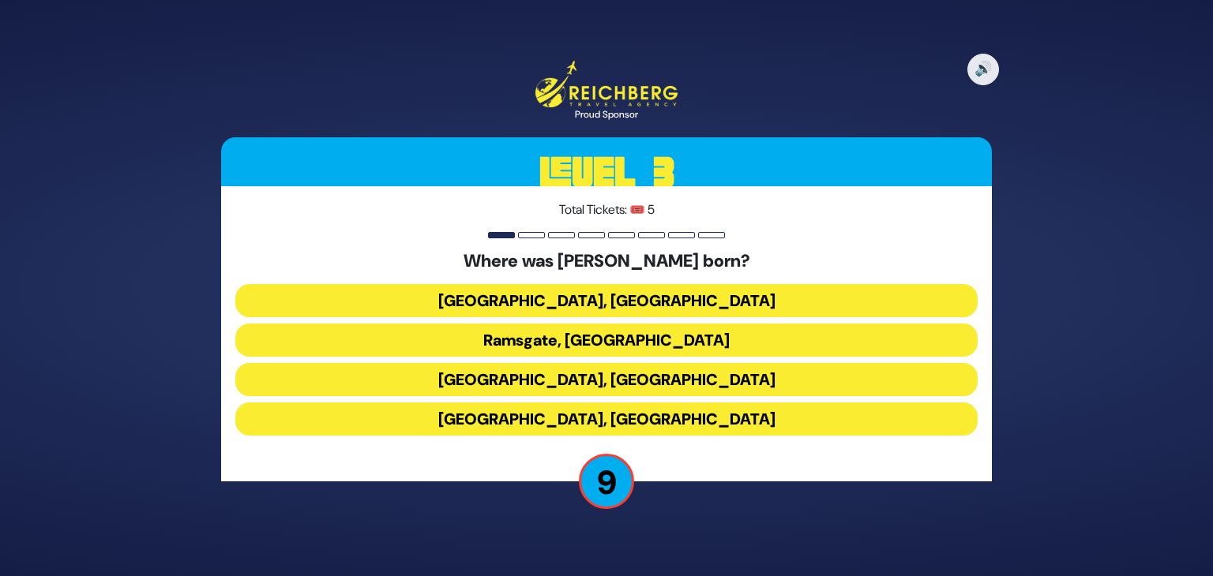
click at [655, 418] on button "Damascus, Syria" at bounding box center [606, 419] width 742 height 33
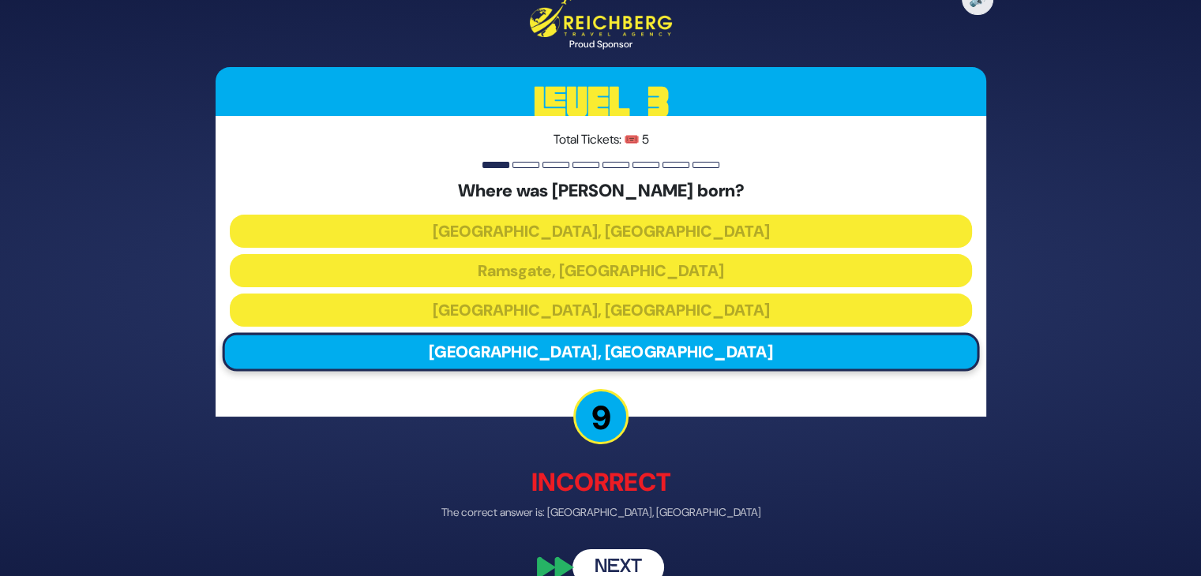
click at [618, 562] on button "Next" at bounding box center [619, 568] width 92 height 36
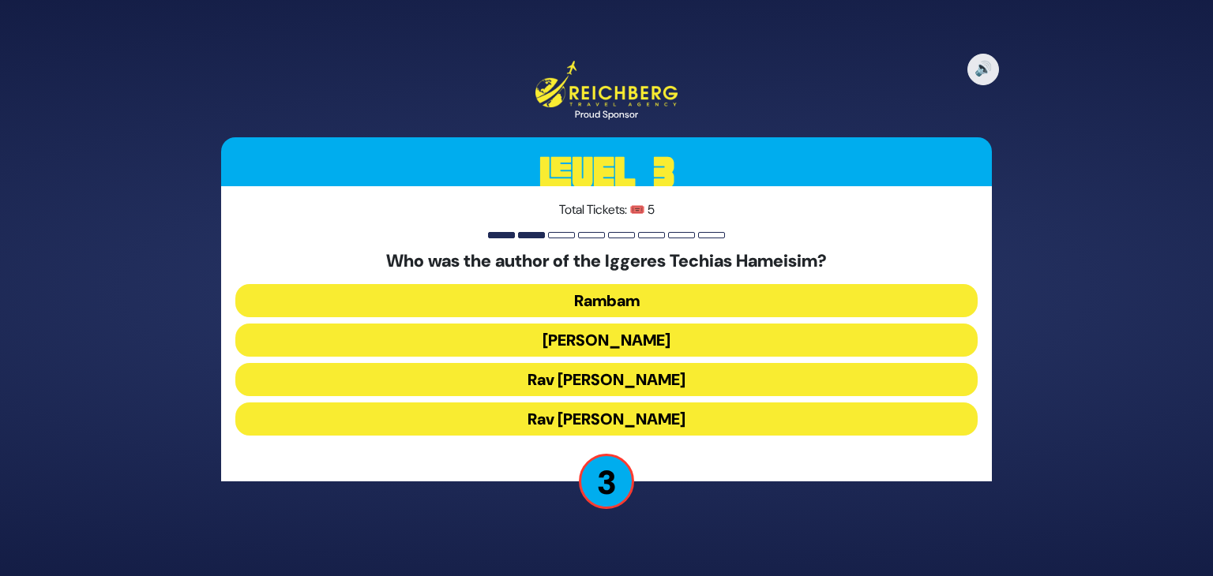
click at [664, 423] on button "Rav Chaim Vital" at bounding box center [606, 419] width 742 height 33
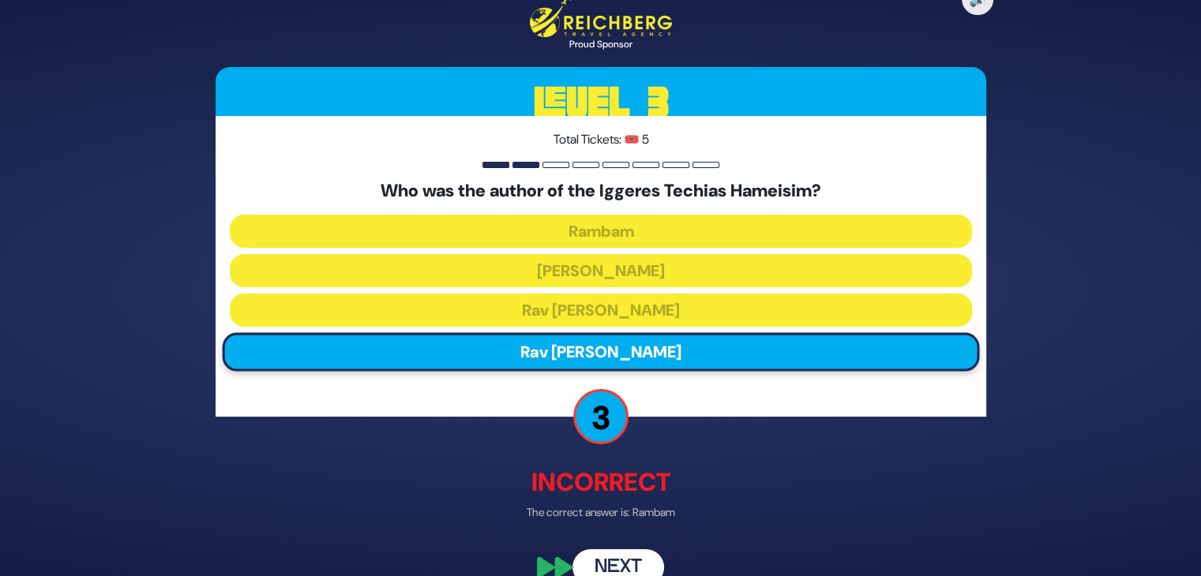
click at [603, 566] on button "Next" at bounding box center [619, 568] width 92 height 36
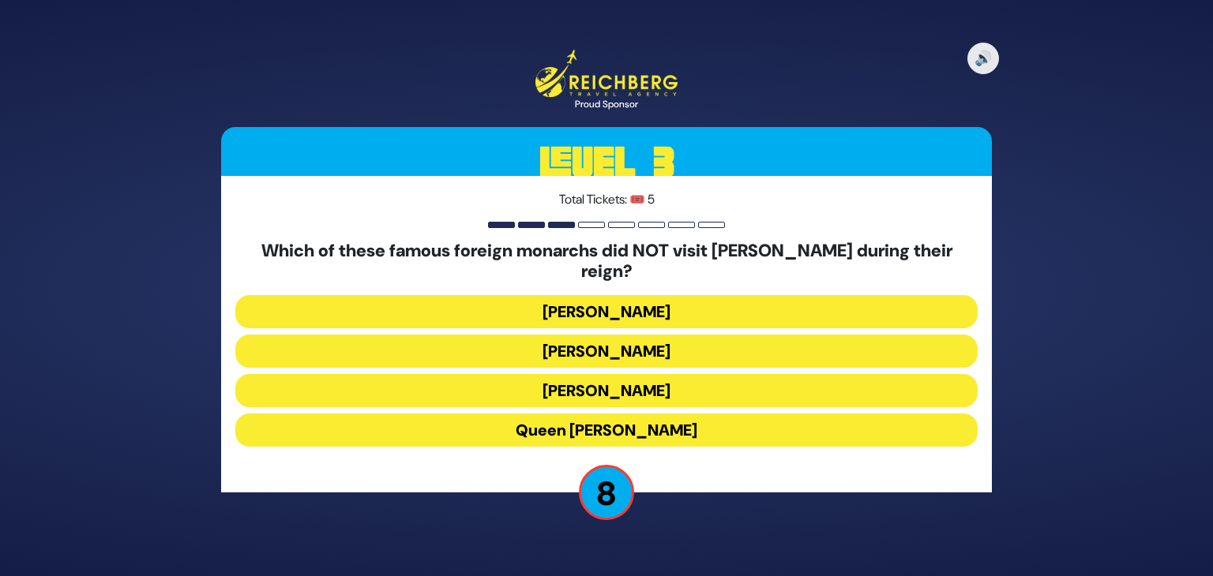
click at [660, 417] on button "Queen Elizabeth II" at bounding box center [606, 430] width 742 height 33
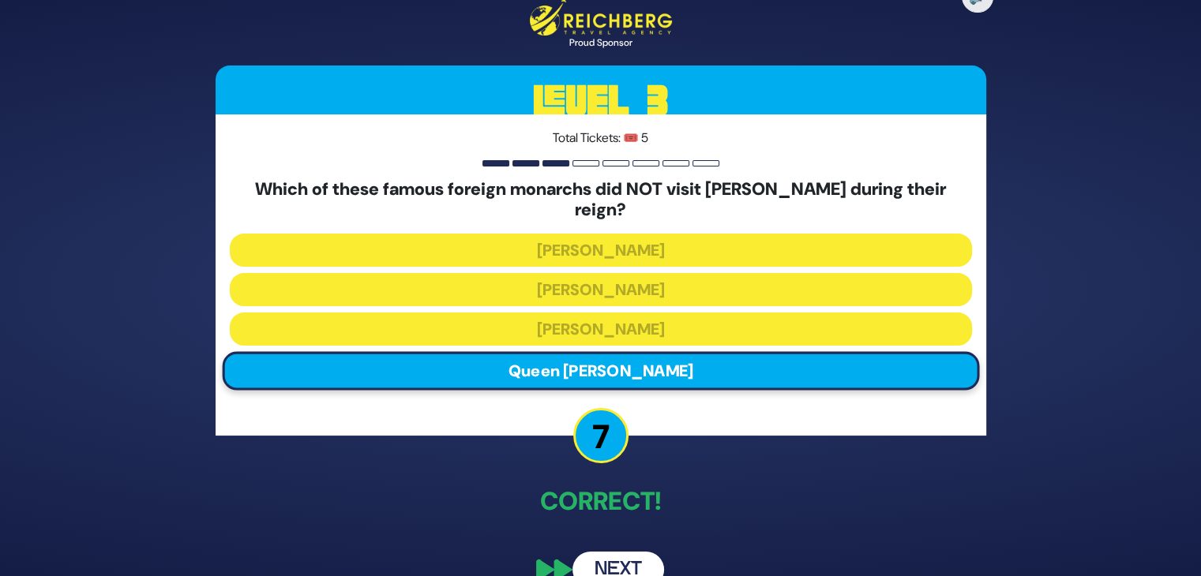
click at [609, 554] on button "Next" at bounding box center [619, 570] width 92 height 36
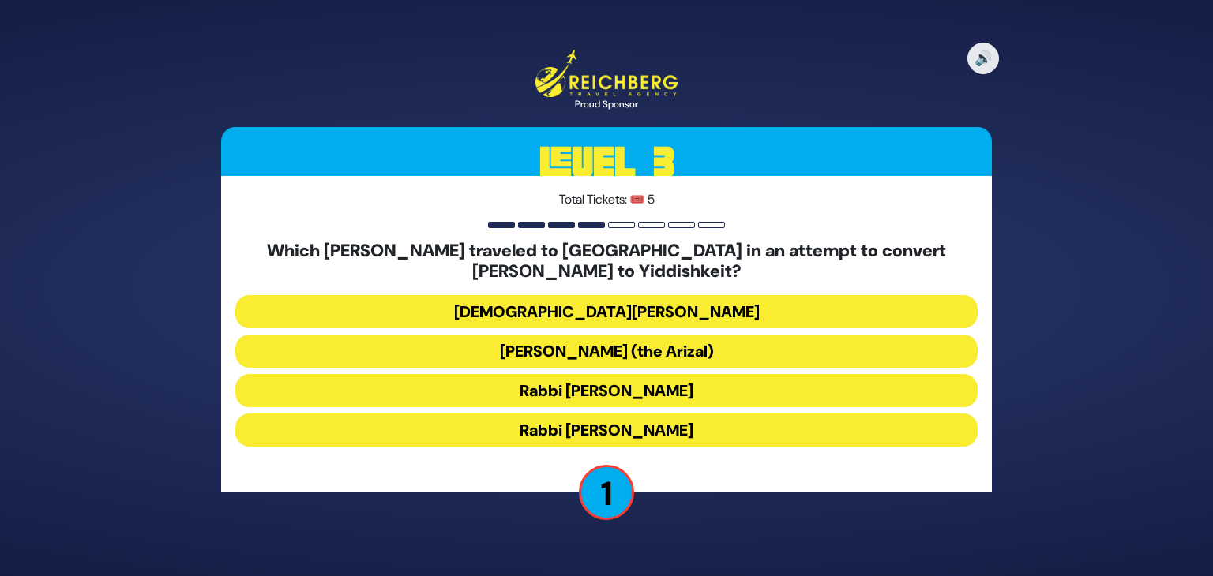
click at [659, 310] on button "Rabbi Avraham Abulafia" at bounding box center [606, 311] width 742 height 33
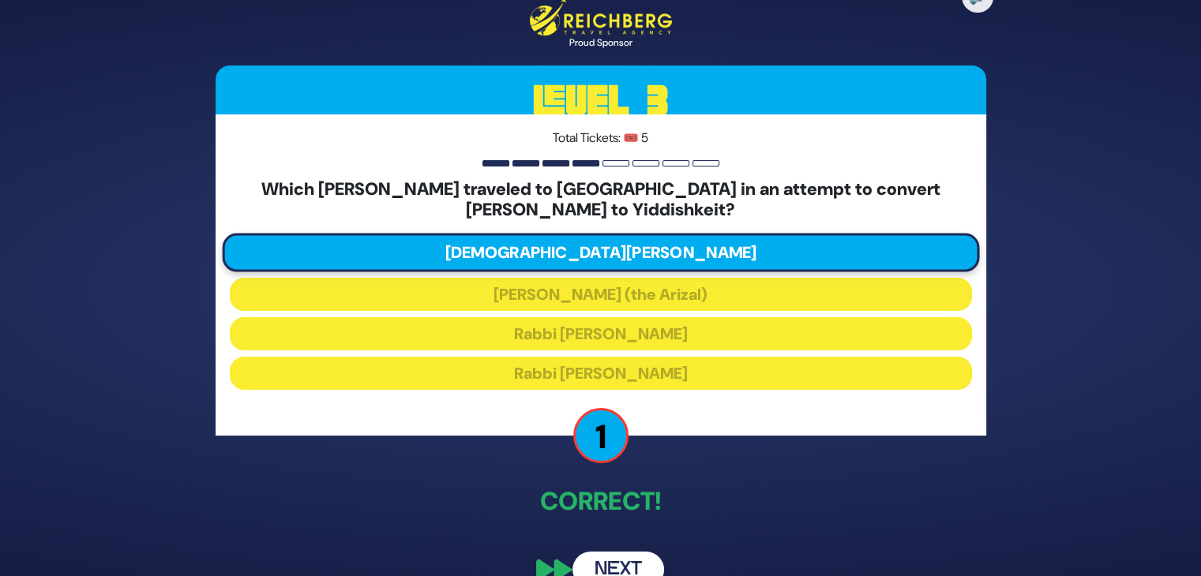
click at [628, 565] on button "Next" at bounding box center [619, 570] width 92 height 36
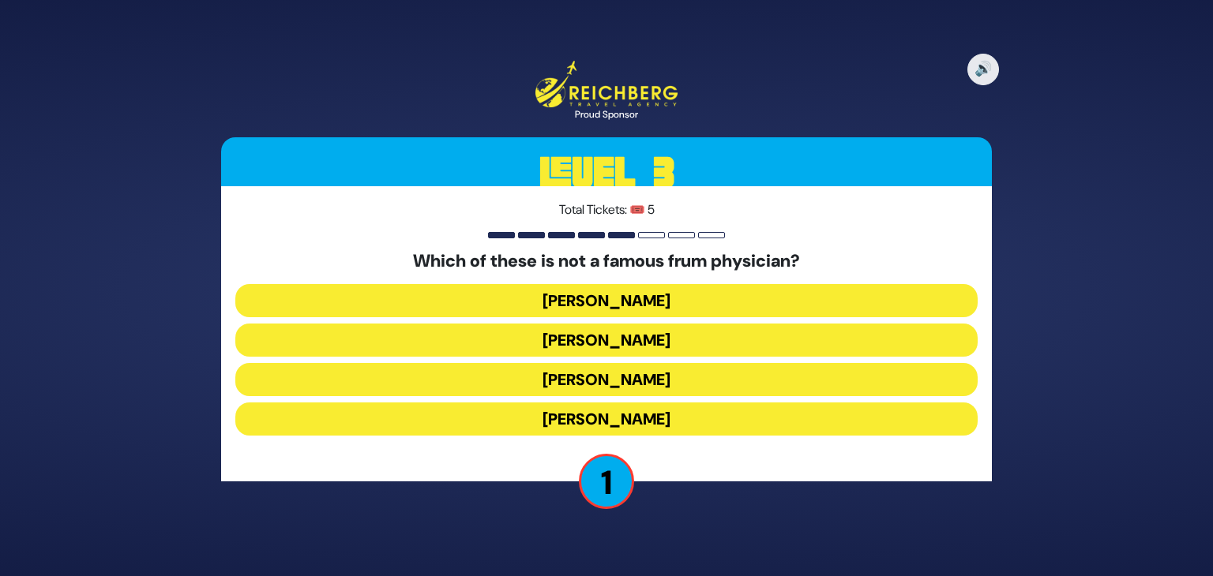
click at [631, 291] on button "Dr. Moller" at bounding box center [606, 300] width 742 height 33
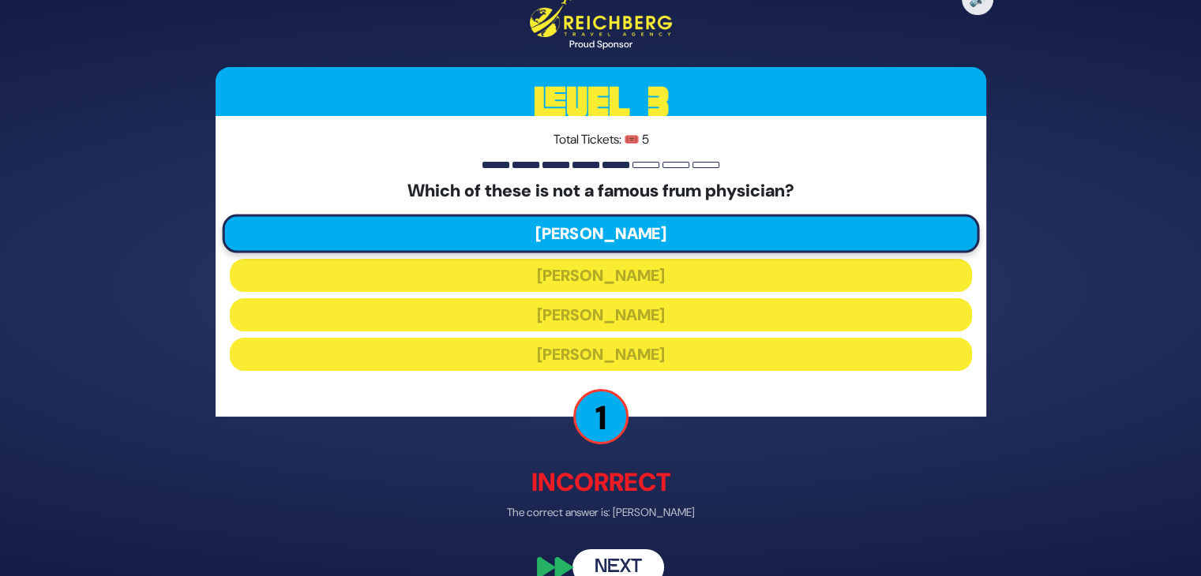
scroll to position [28, 0]
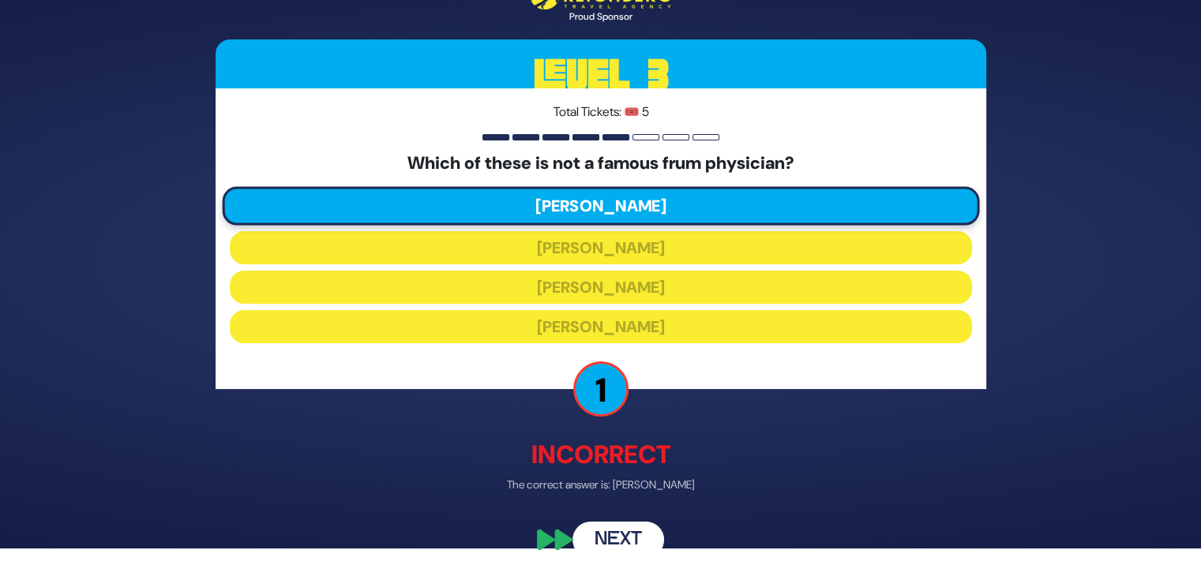
click at [633, 546] on button "Next" at bounding box center [619, 540] width 92 height 36
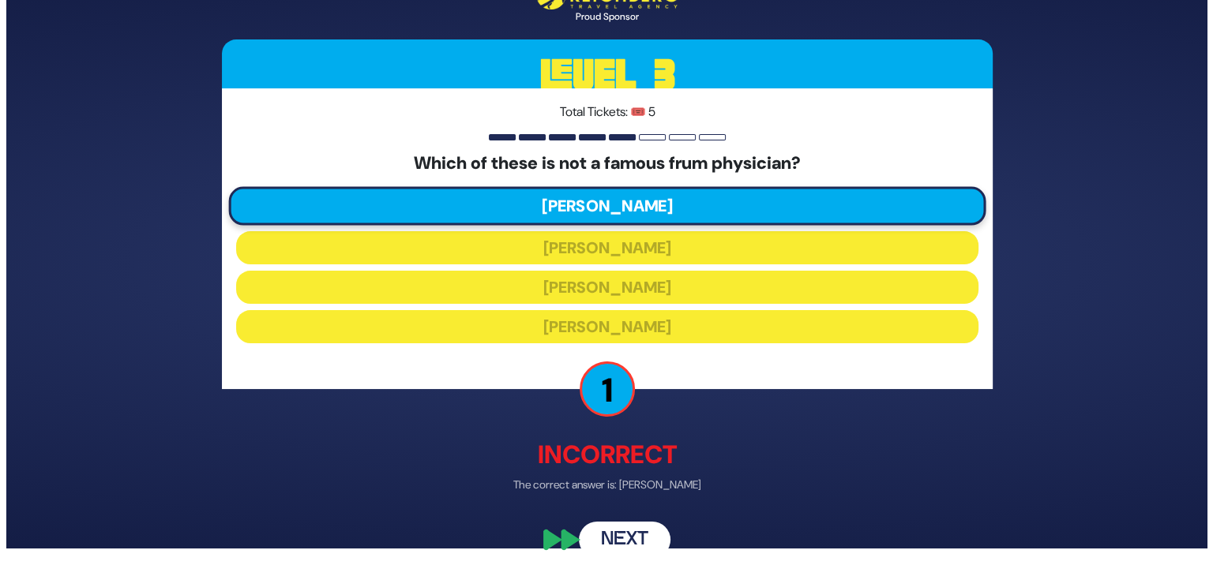
scroll to position [0, 0]
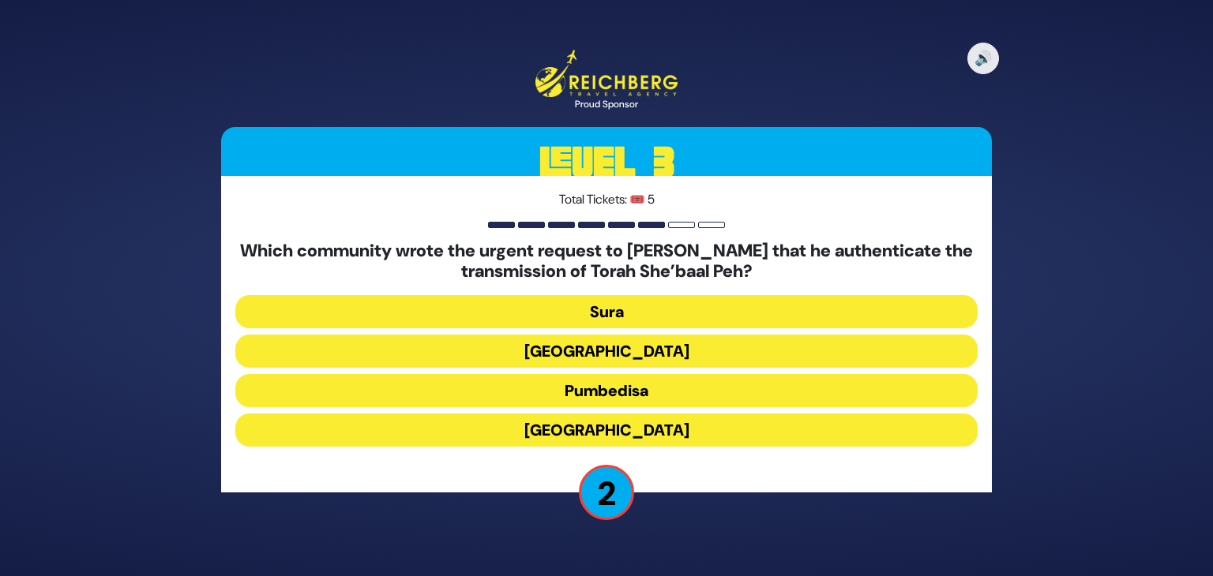
click at [633, 391] on button "Pumbedisa" at bounding box center [606, 390] width 742 height 33
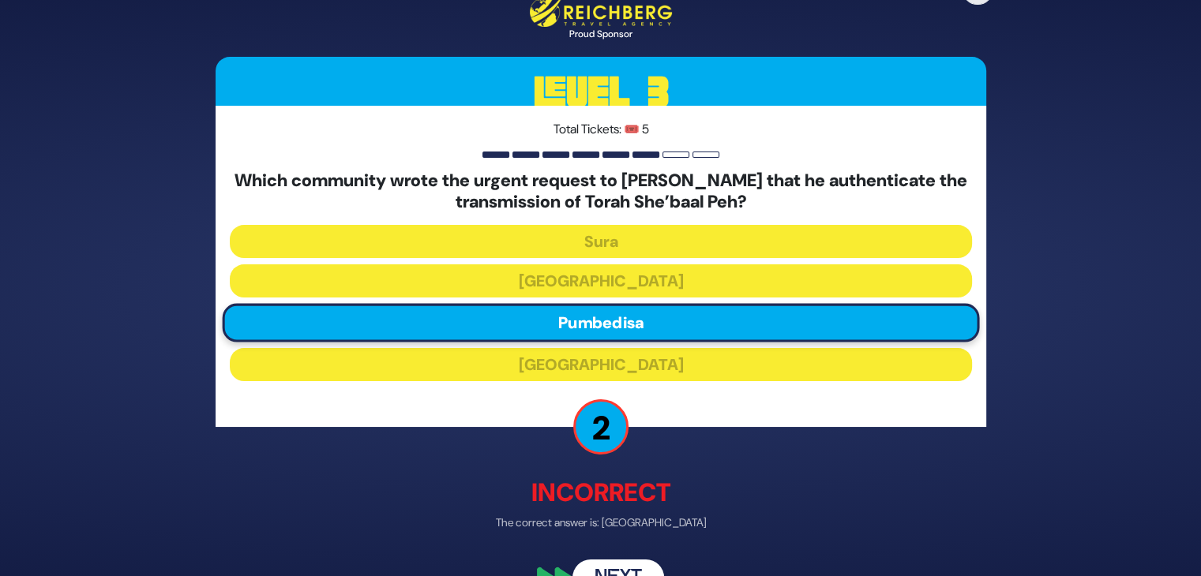
click at [622, 573] on button "Next" at bounding box center [619, 578] width 92 height 36
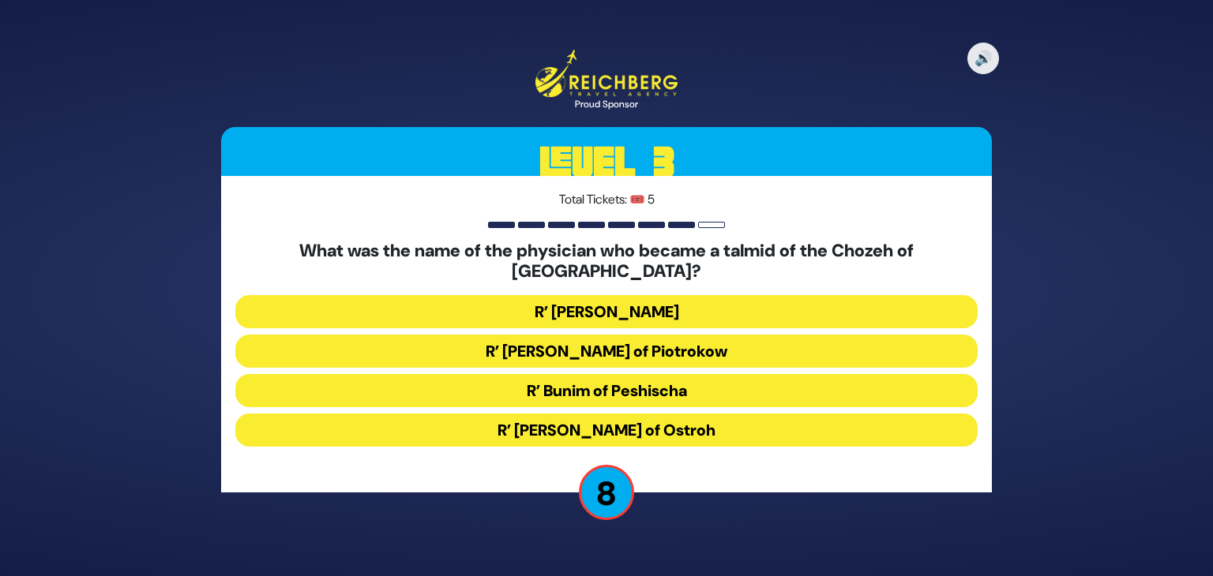
click at [640, 340] on button "R’ Chaim David Bernhard of Piotrokow" at bounding box center [606, 351] width 742 height 33
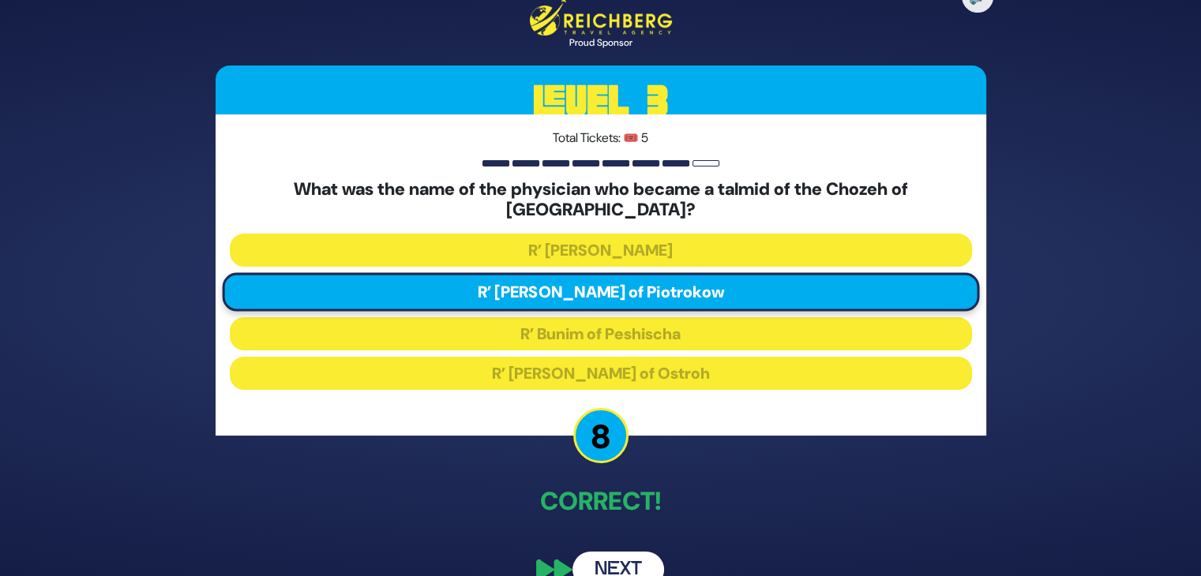
click at [610, 566] on button "Next" at bounding box center [619, 570] width 92 height 36
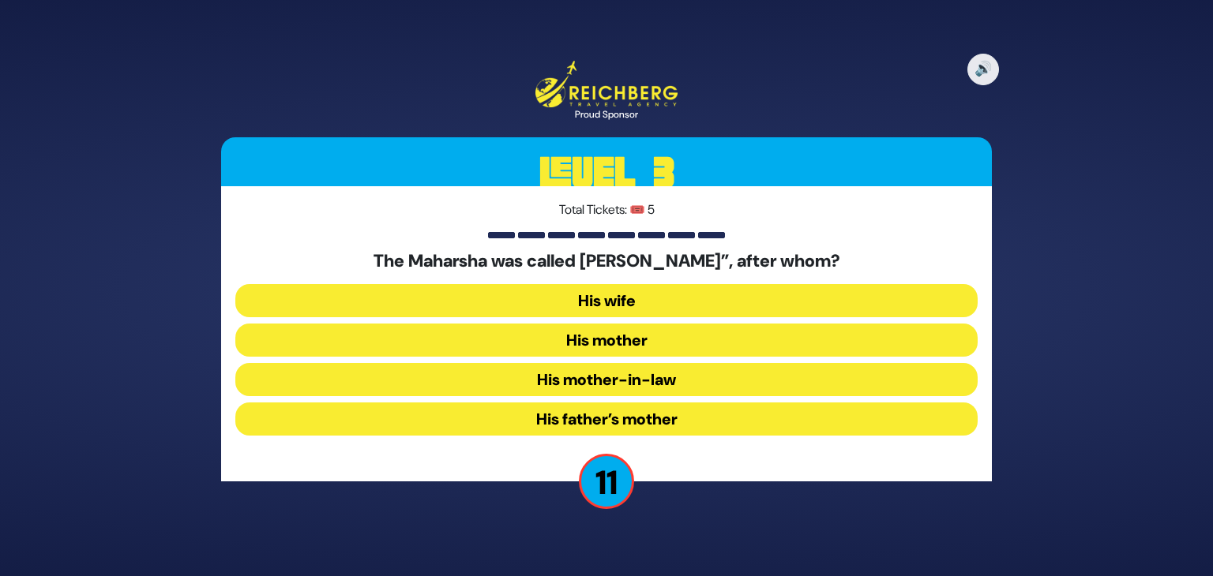
click at [638, 339] on button "His mother" at bounding box center [606, 340] width 742 height 33
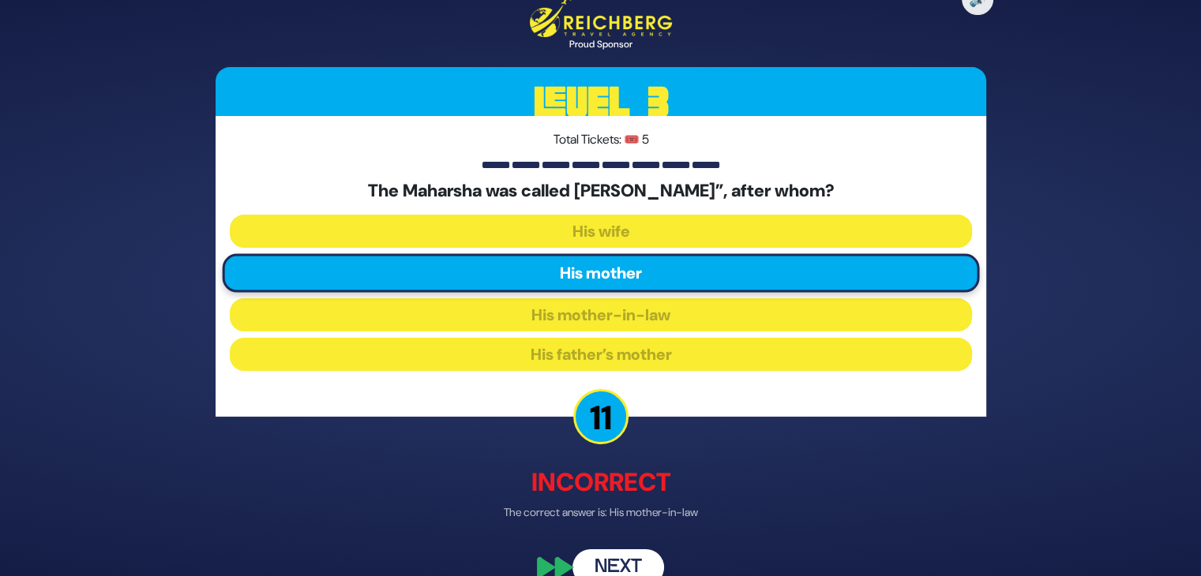
click at [608, 561] on button "Next" at bounding box center [619, 568] width 92 height 36
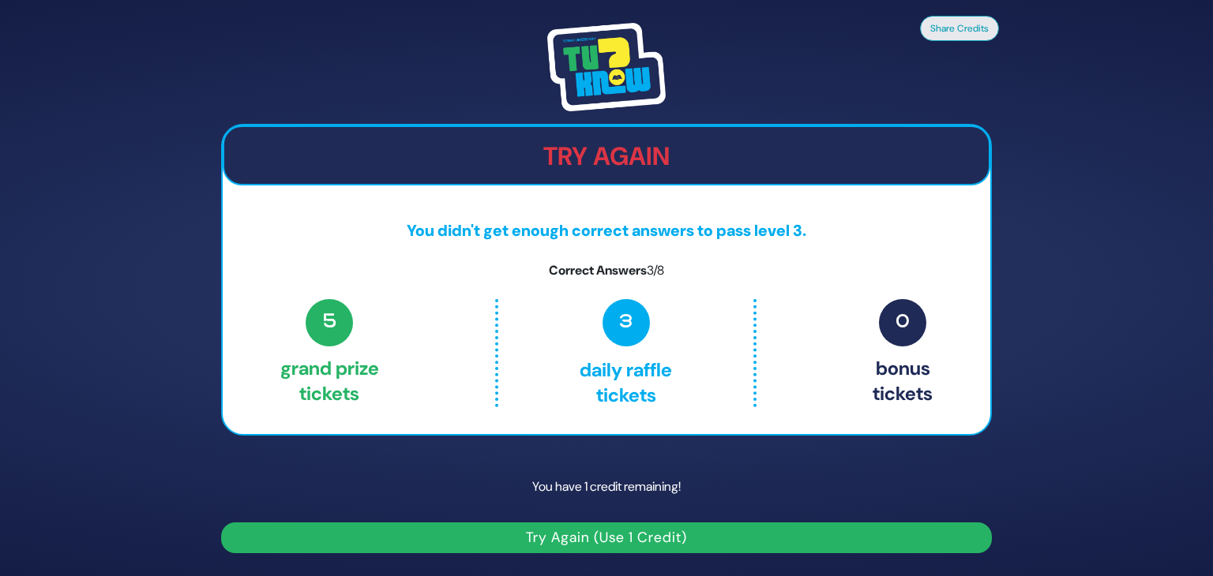
click at [615, 537] on button "Try Again (Use 1 Credit)" at bounding box center [606, 538] width 771 height 31
click at [597, 538] on button "Try Again (Use 1 Credit)" at bounding box center [606, 538] width 771 height 31
click at [595, 538] on button "Try Again (Use 1 Credit)" at bounding box center [606, 538] width 771 height 31
click at [622, 325] on span "3" at bounding box center [626, 322] width 47 height 47
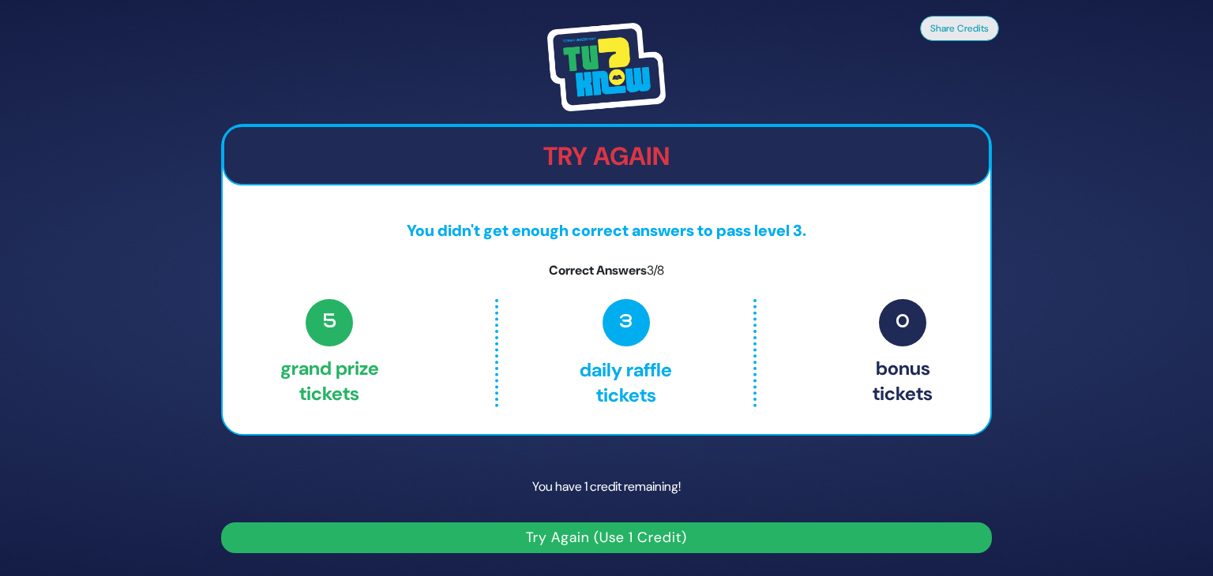
click at [324, 336] on span "5" at bounding box center [329, 322] width 47 height 47
click at [603, 536] on button "Try Again (Use 1 Credit)" at bounding box center [606, 538] width 771 height 31
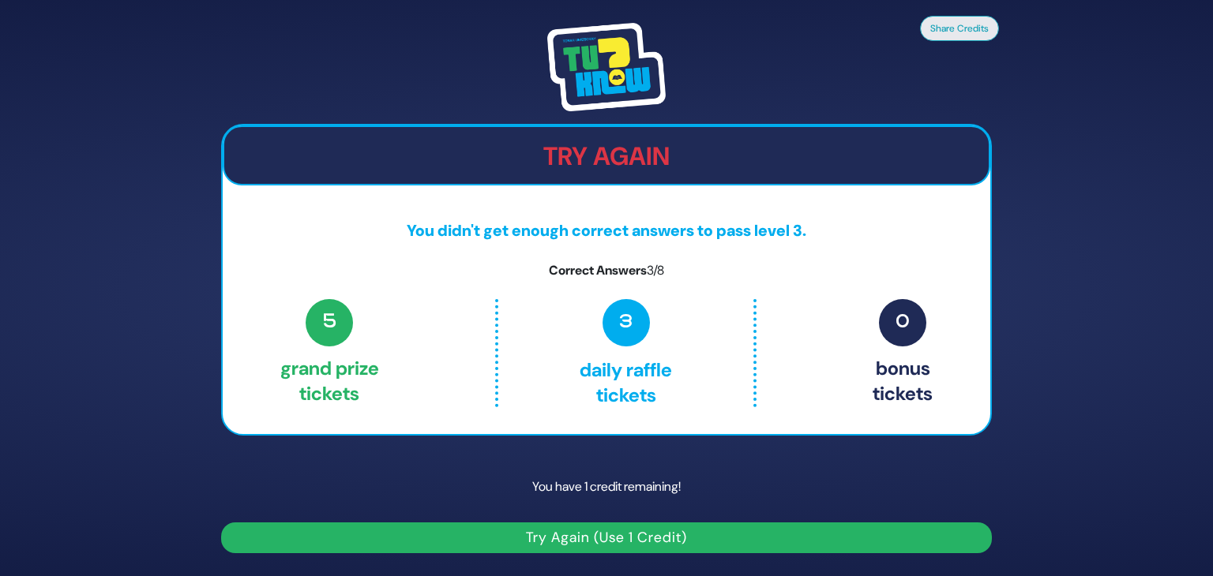
click at [603, 536] on button "Try Again (Use 1 Credit)" at bounding box center [606, 538] width 771 height 31
click at [960, 30] on button "Share Credits" at bounding box center [959, 27] width 79 height 25
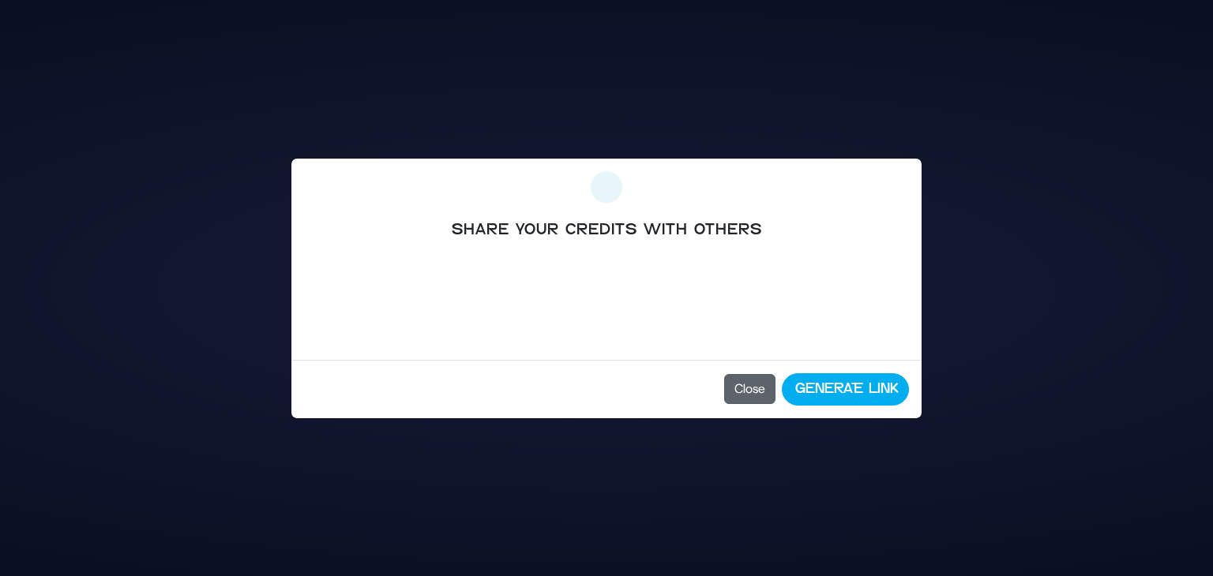
click at [752, 393] on button "Close" at bounding box center [749, 389] width 51 height 30
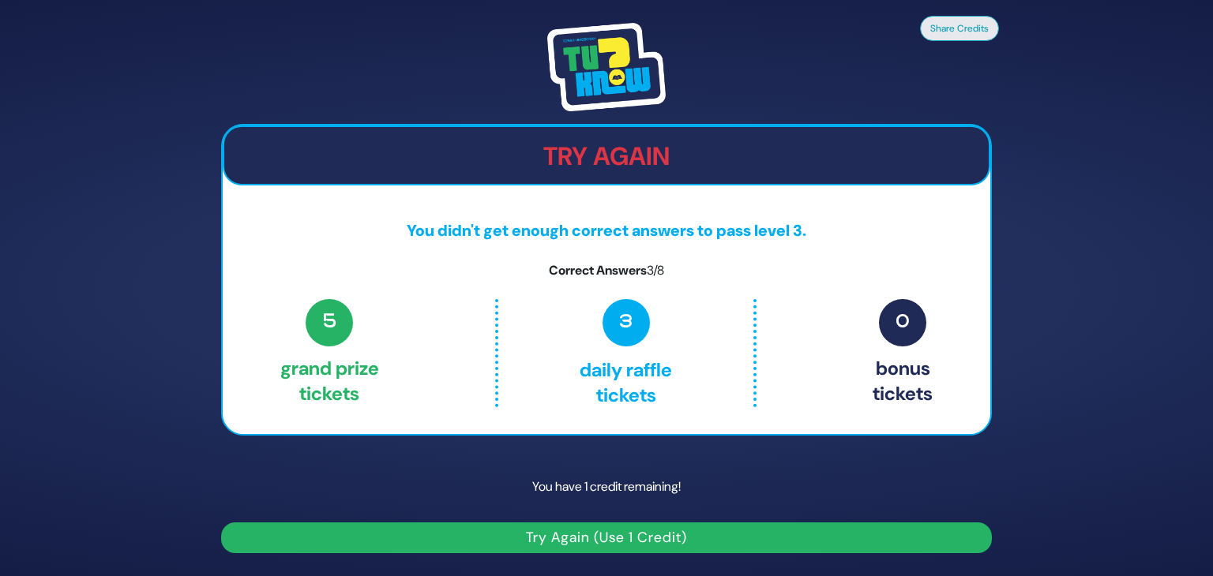
click at [669, 539] on button "Try Again (Use 1 Credit)" at bounding box center [606, 538] width 771 height 31
click at [584, 543] on button "Try Again (Use 1 Credit)" at bounding box center [606, 538] width 771 height 31
click at [899, 317] on span "0" at bounding box center [902, 322] width 47 height 47
click at [570, 106] on img at bounding box center [606, 67] width 118 height 88
click at [326, 342] on span "5" at bounding box center [329, 322] width 47 height 47
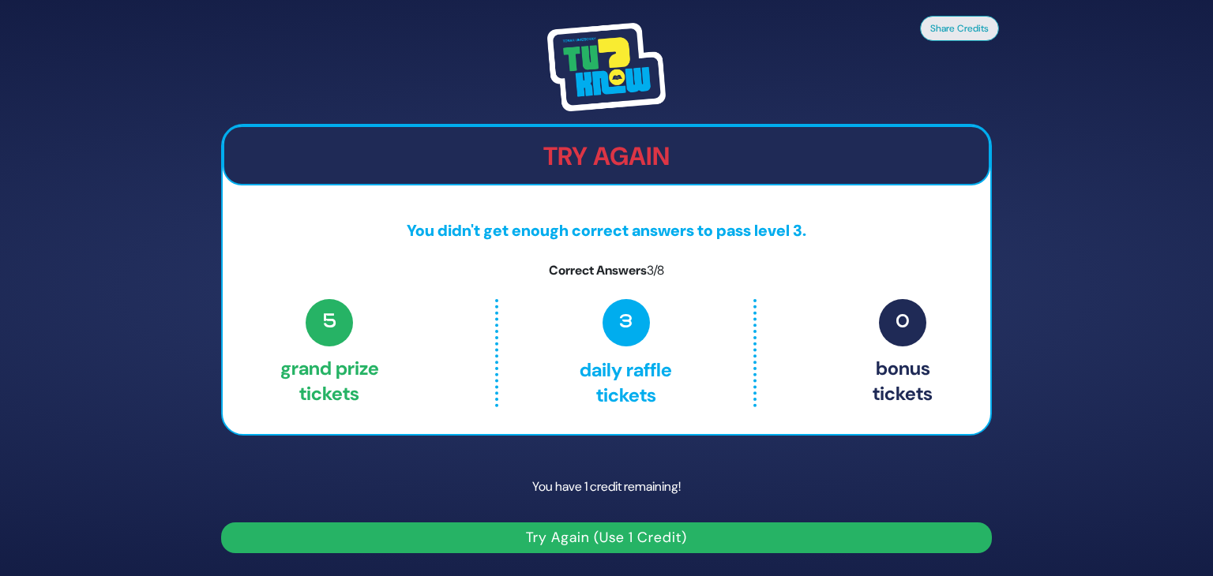
click at [405, 531] on button "Try Again (Use 1 Credit)" at bounding box center [606, 538] width 771 height 31
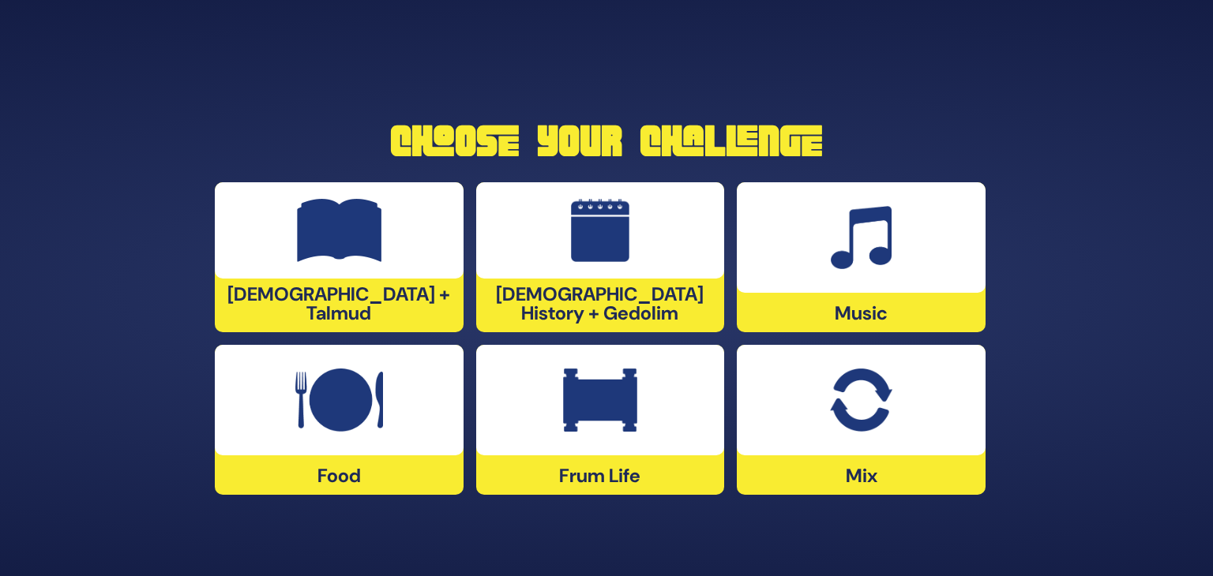
click at [563, 302] on div "Jewish History + Gedolim" at bounding box center [600, 257] width 249 height 150
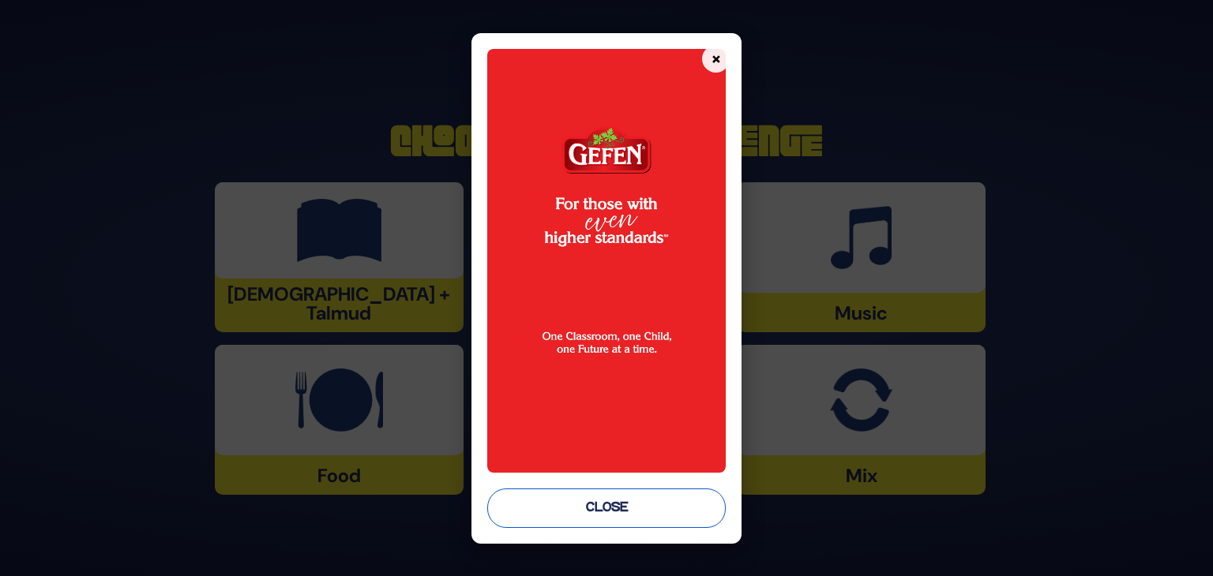
click at [576, 516] on button "Close" at bounding box center [606, 508] width 238 height 39
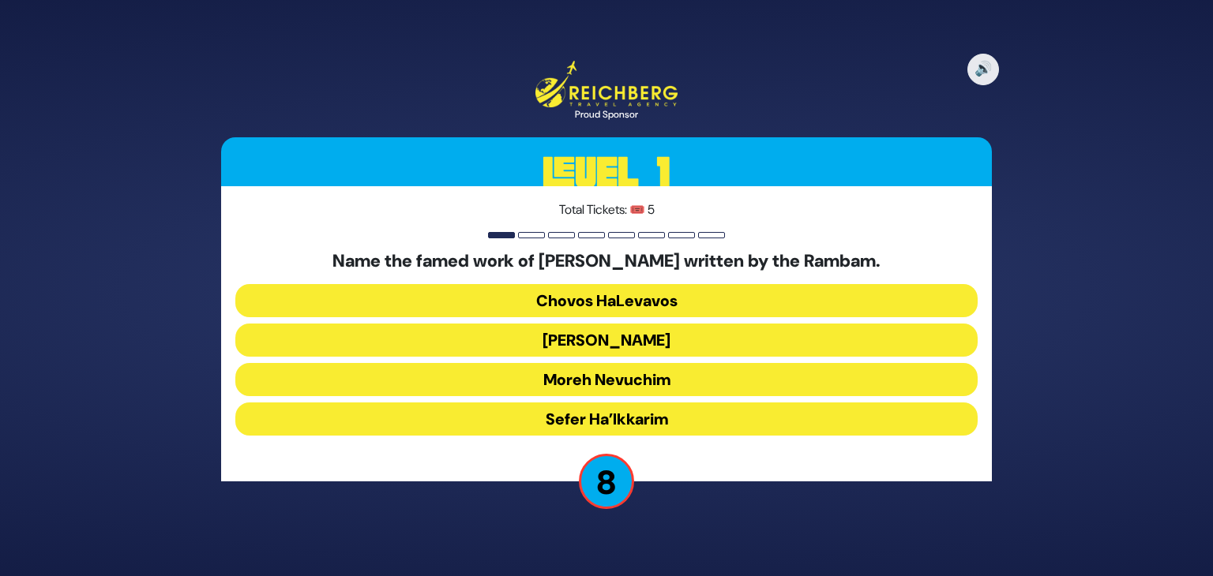
click at [638, 380] on button "Moreh Nevuchim" at bounding box center [606, 379] width 742 height 33
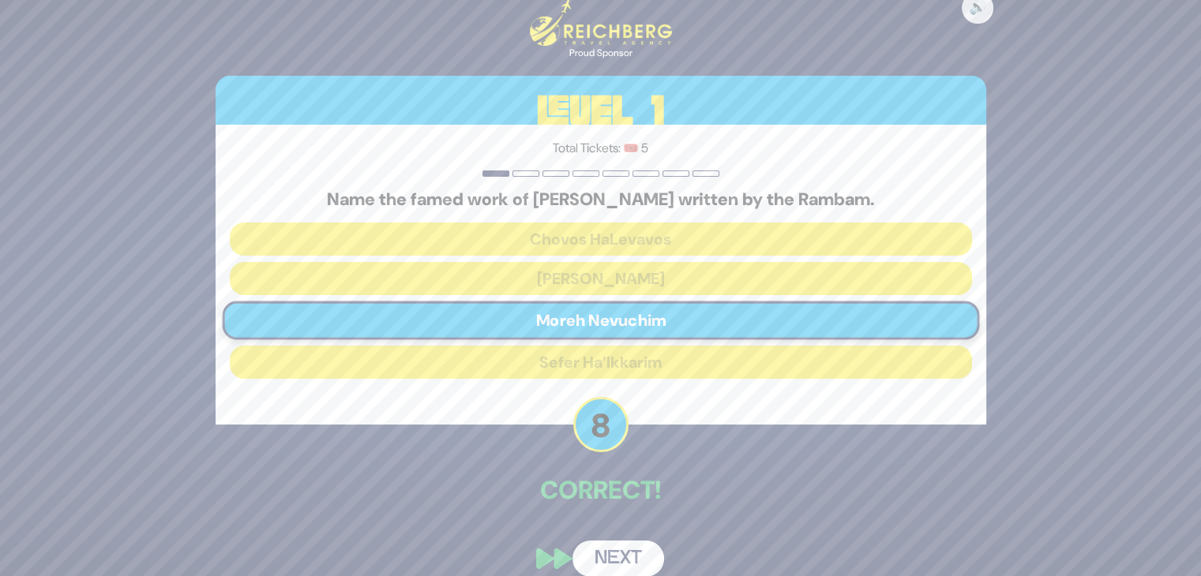
click at [625, 554] on button "Next" at bounding box center [619, 559] width 92 height 36
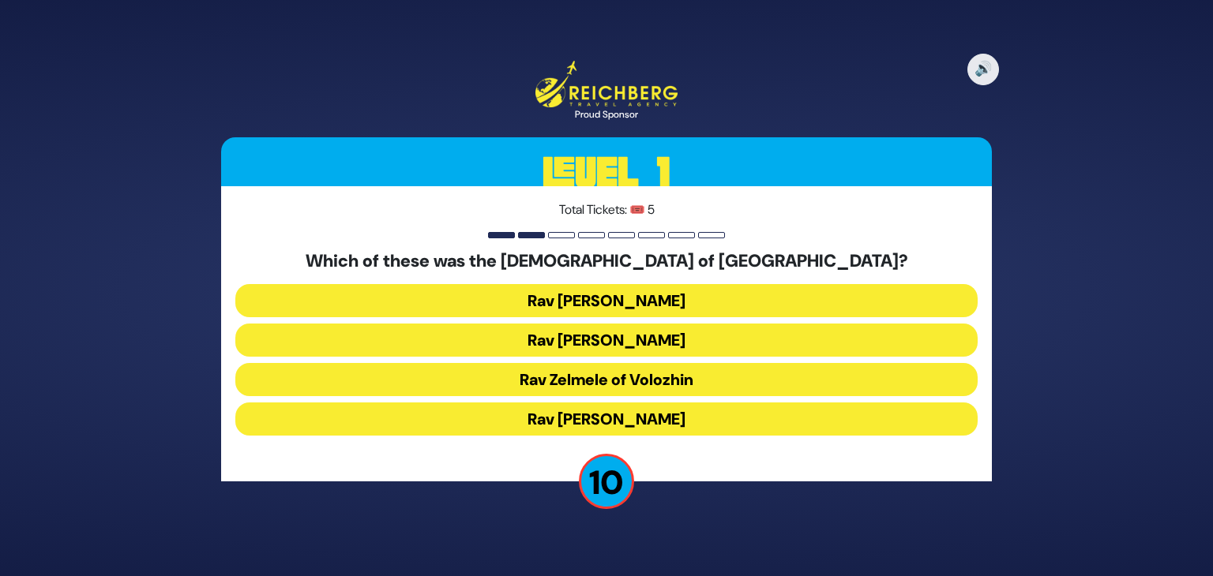
click at [618, 383] on button "Rav Zelmele of Volozhin" at bounding box center [606, 379] width 742 height 33
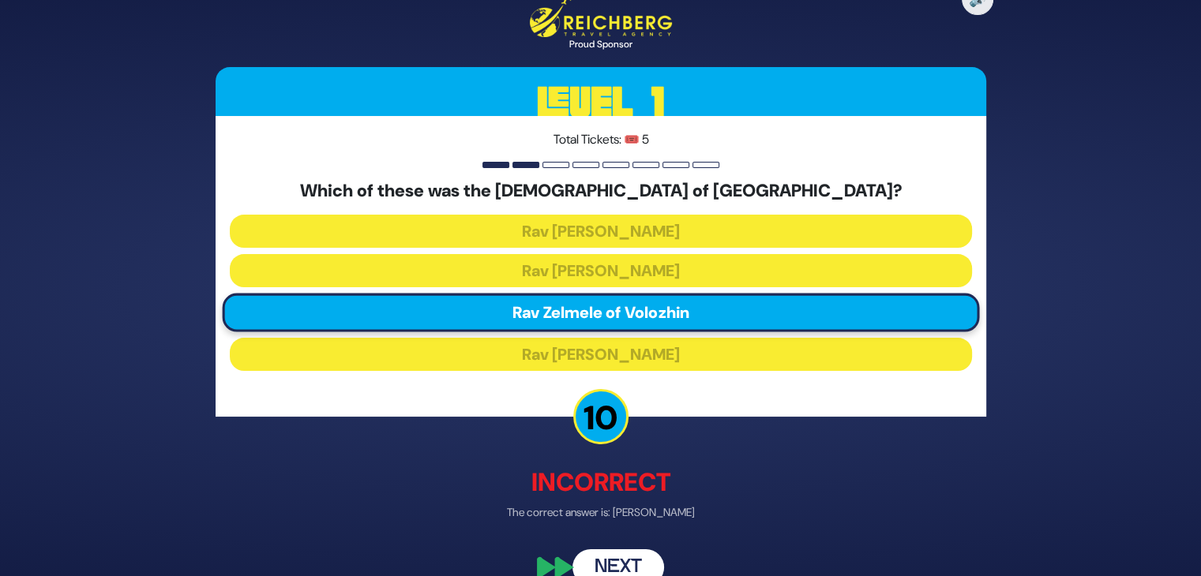
scroll to position [28, 0]
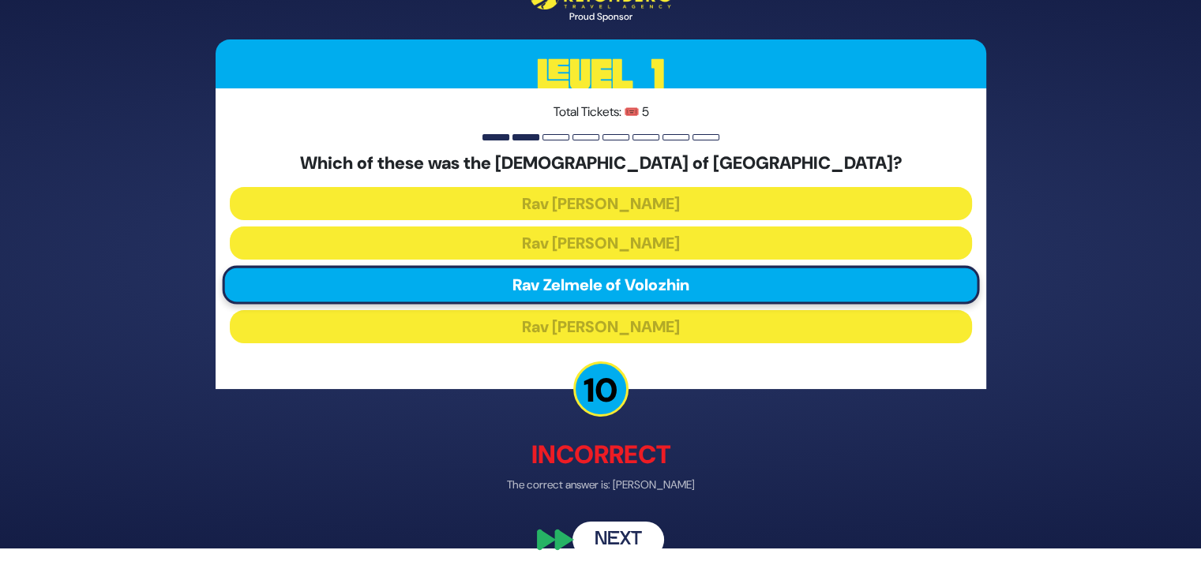
click at [615, 537] on button "Next" at bounding box center [619, 540] width 92 height 36
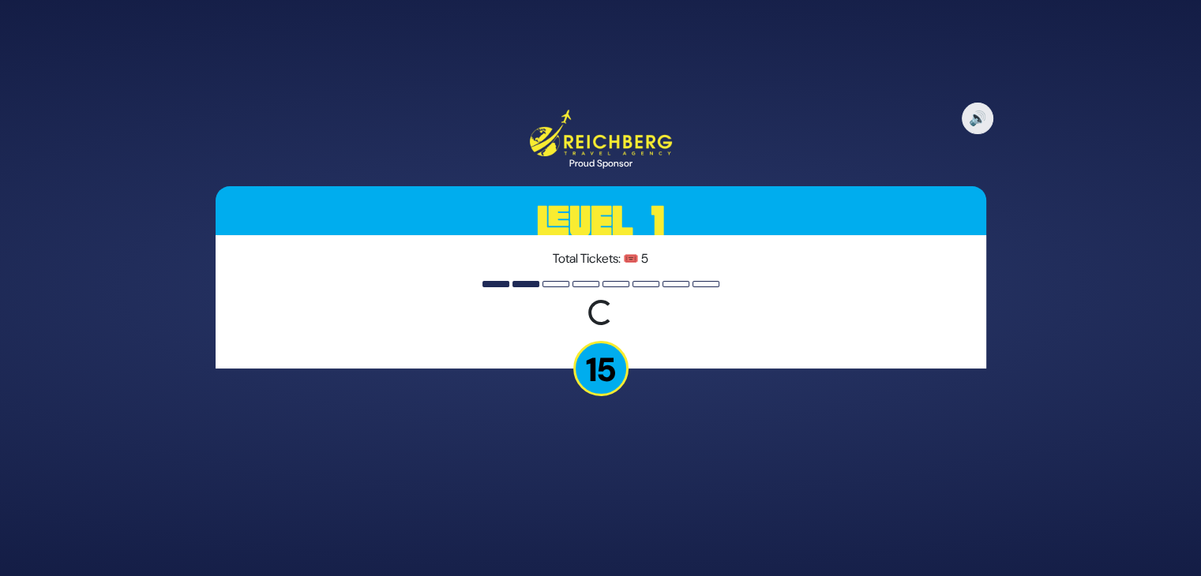
scroll to position [0, 0]
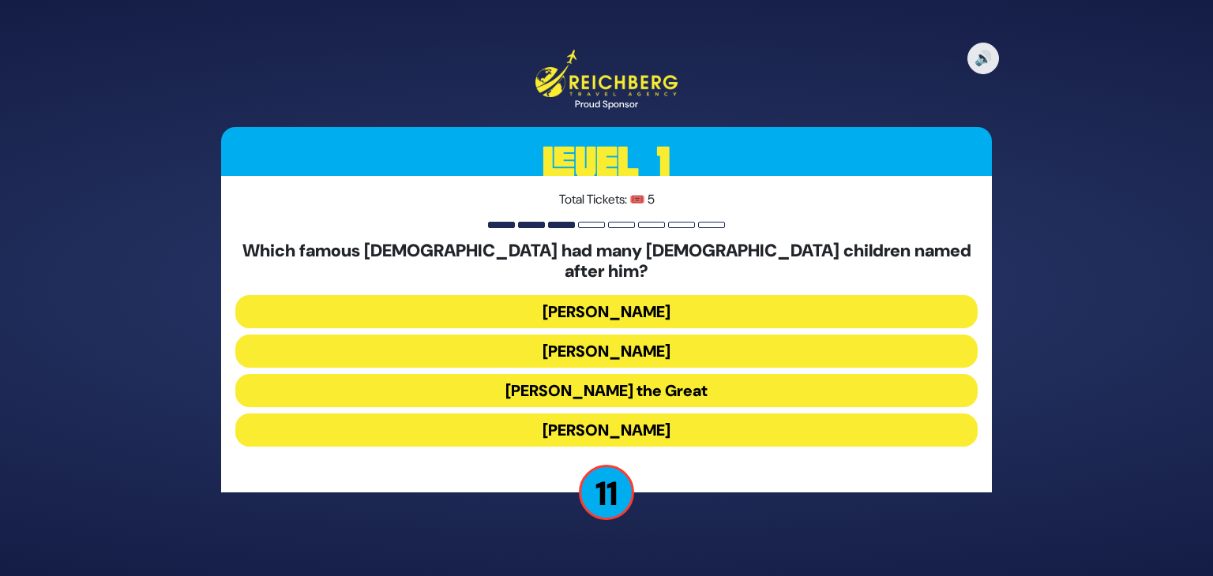
click at [648, 378] on button "Alexander the Great" at bounding box center [606, 390] width 742 height 33
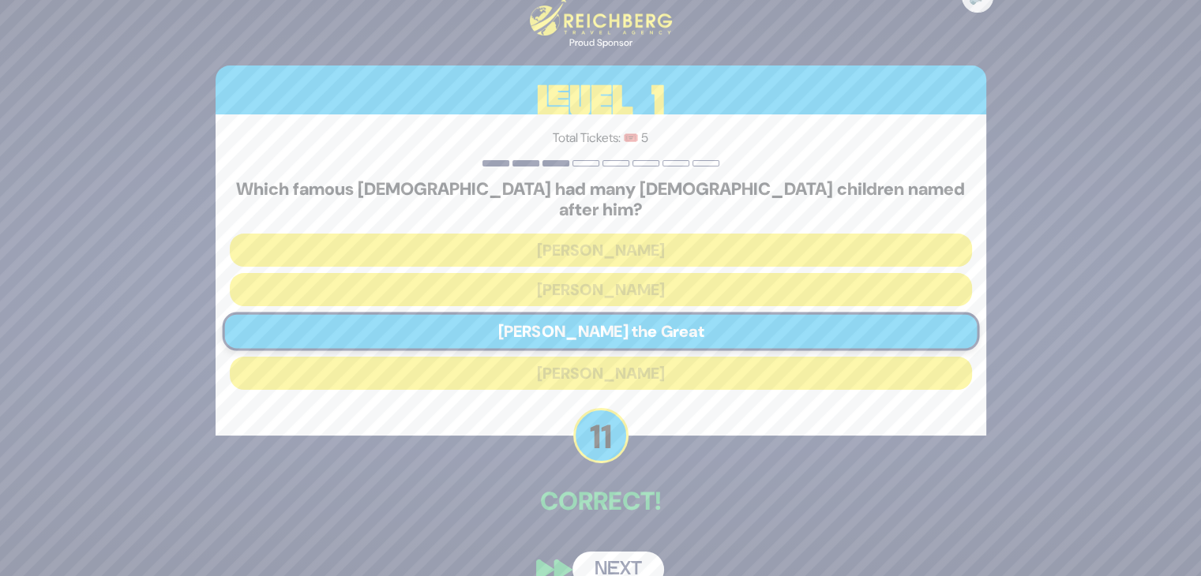
click at [619, 556] on button "Next" at bounding box center [619, 570] width 92 height 36
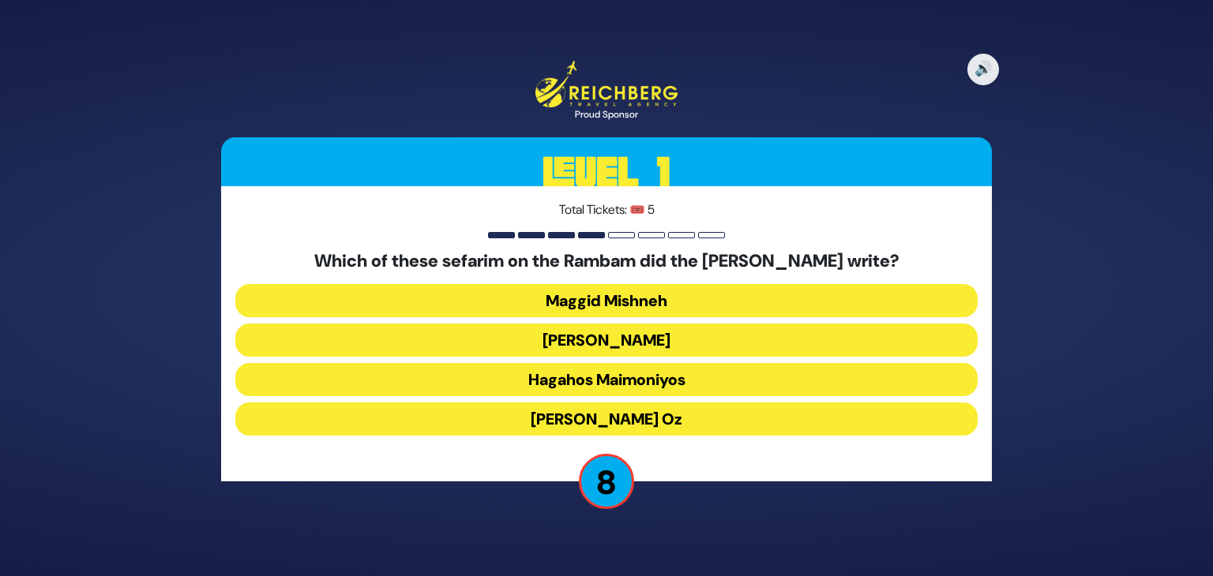
click at [632, 341] on button "Kesef Mishneh" at bounding box center [606, 340] width 742 height 33
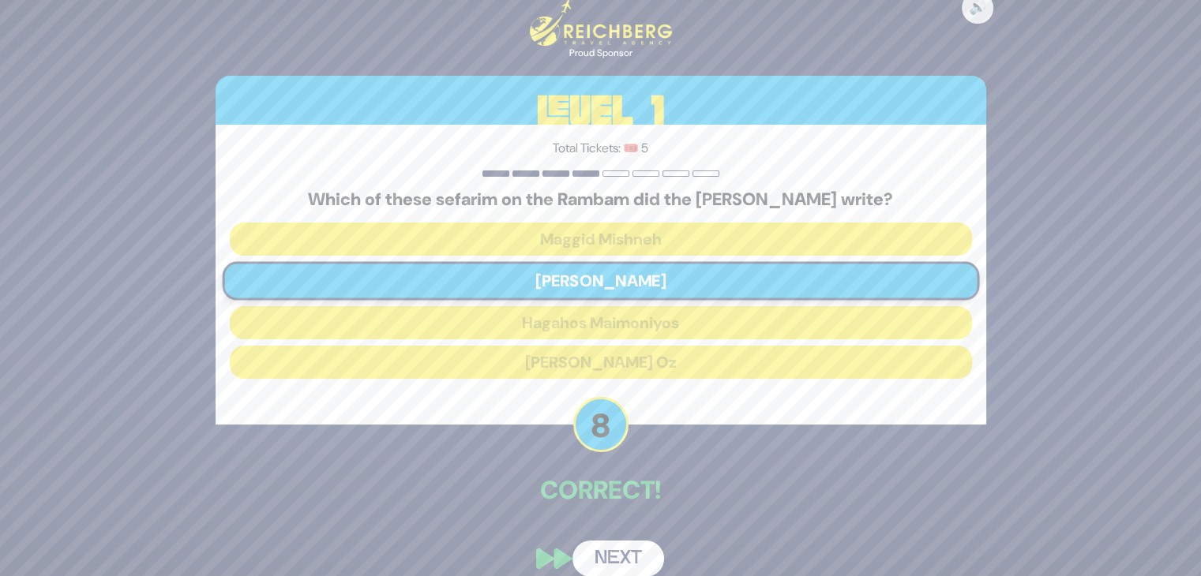
scroll to position [19, 0]
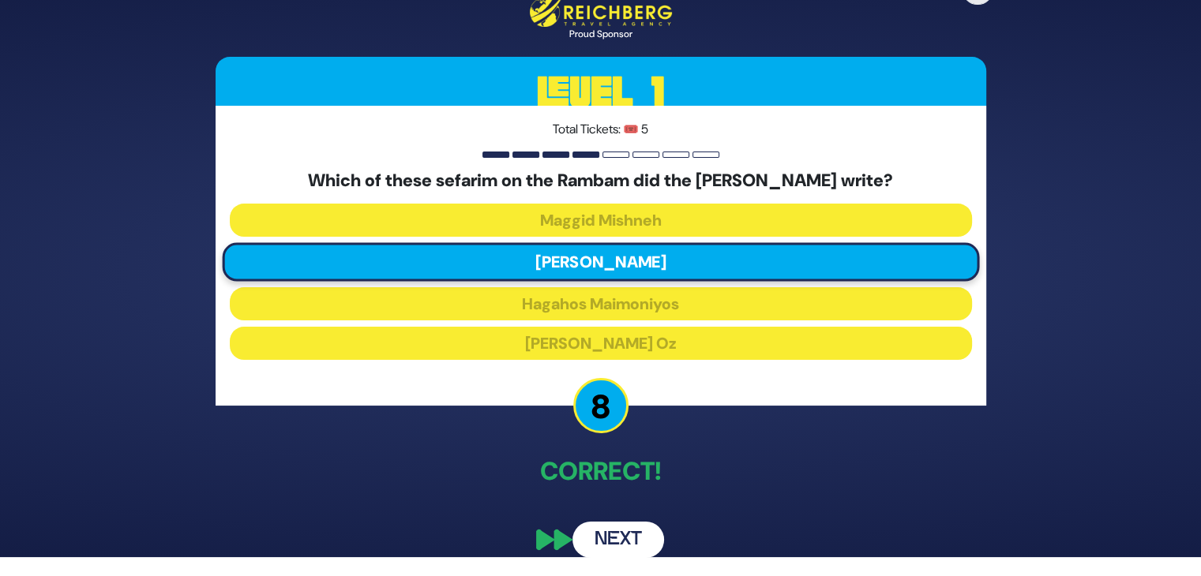
click at [629, 543] on button "Next" at bounding box center [619, 540] width 92 height 36
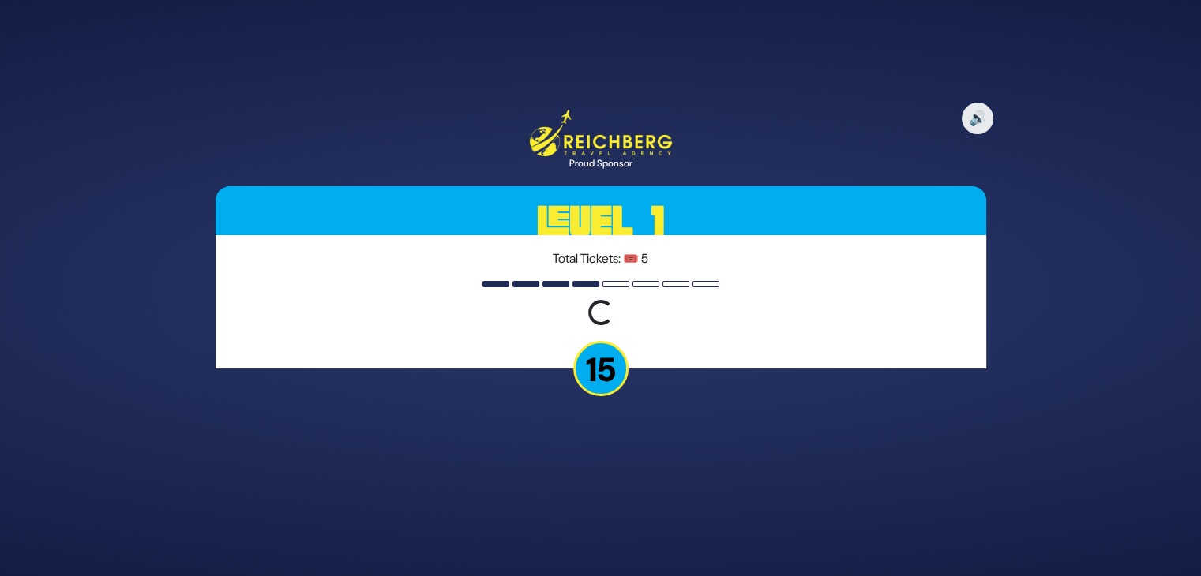
scroll to position [0, 0]
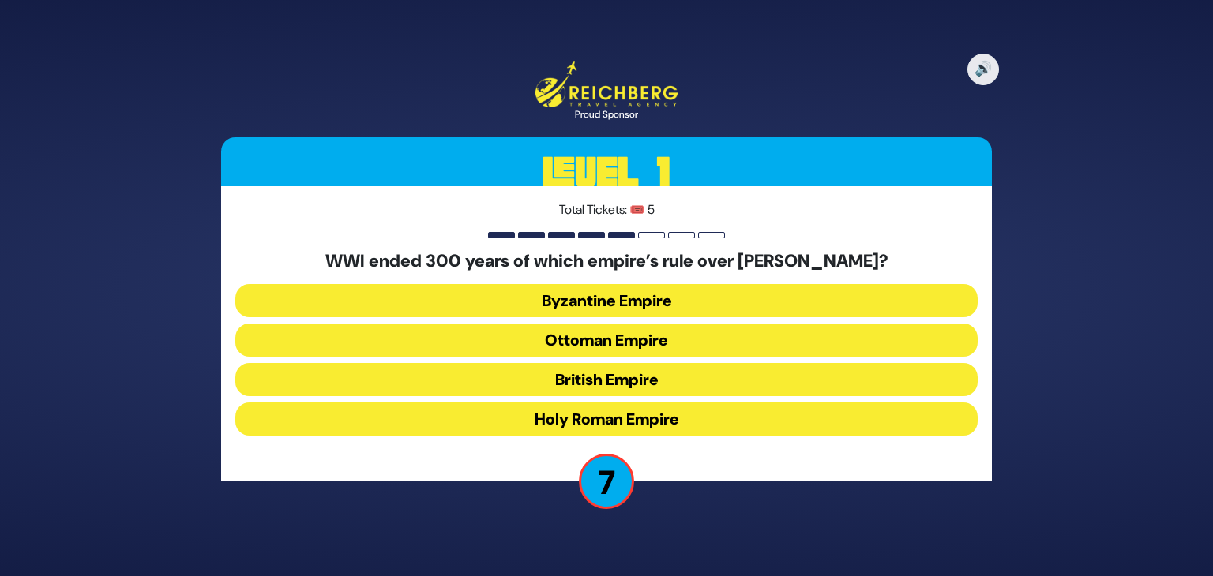
click at [607, 342] on button "Ottoman Empire" at bounding box center [606, 340] width 742 height 33
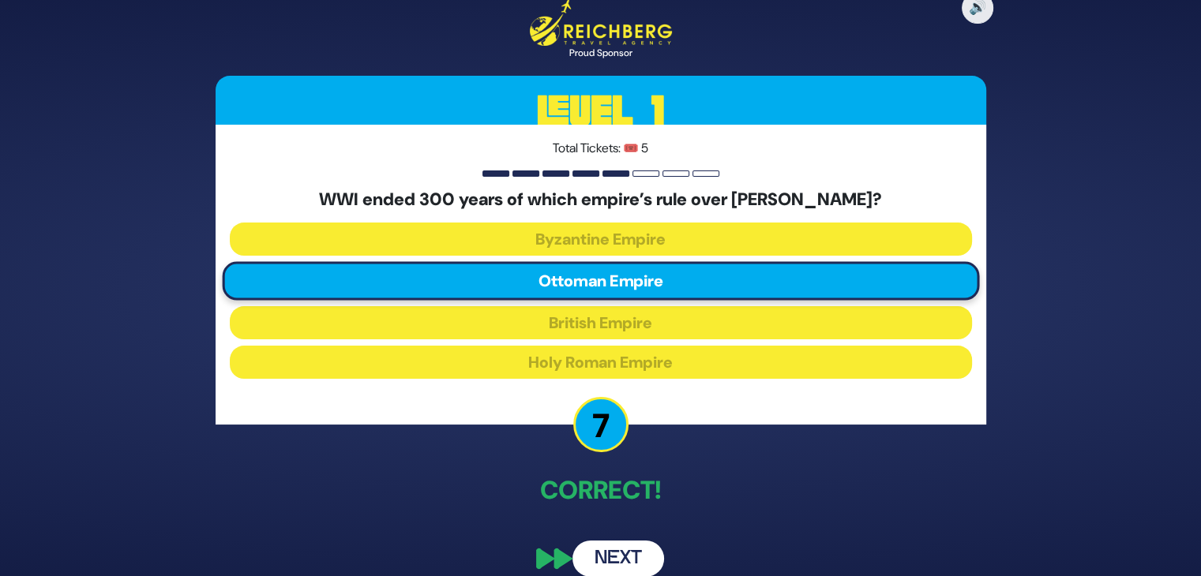
drag, startPoint x: 613, startPoint y: 554, endPoint x: 612, endPoint y: 561, distance: 7.9
click at [612, 561] on button "Next" at bounding box center [619, 559] width 92 height 36
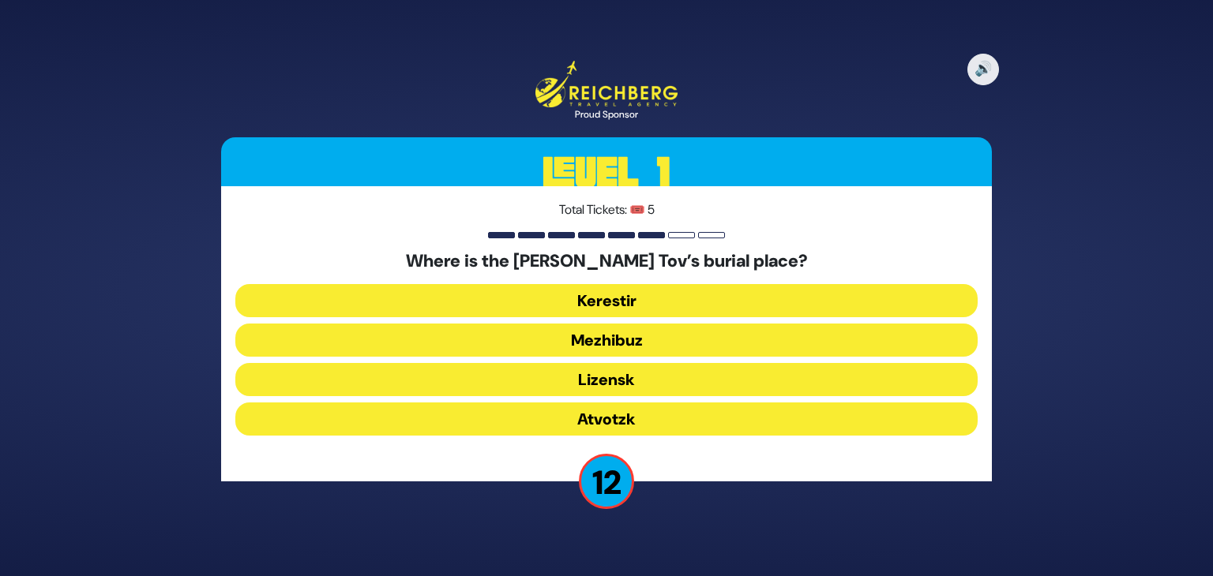
click at [614, 340] on button "Mezhibuz" at bounding box center [606, 340] width 742 height 33
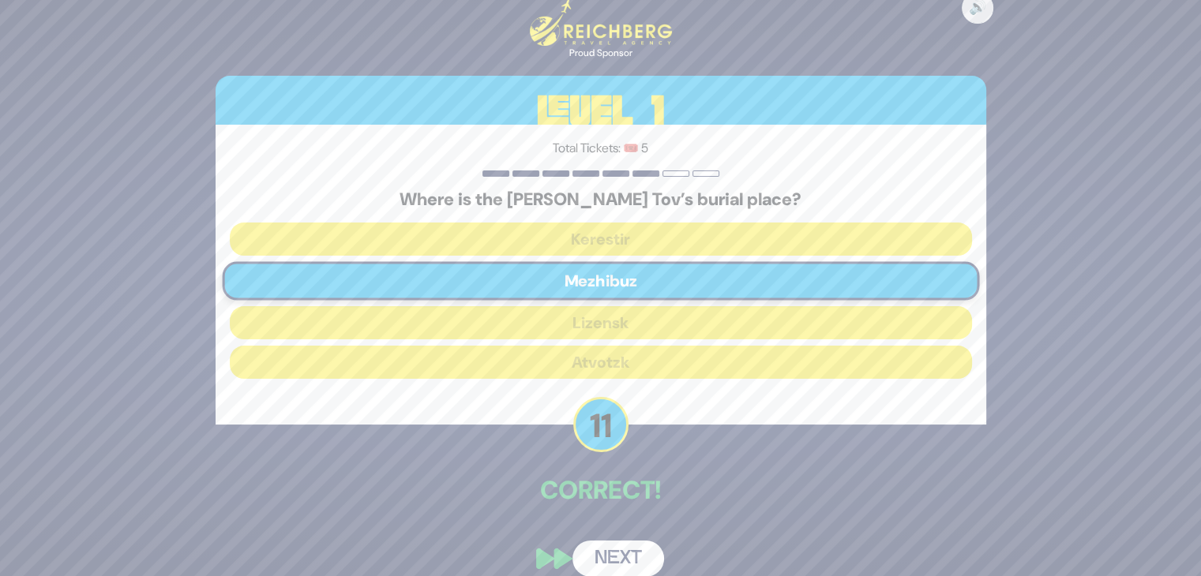
click at [616, 554] on button "Next" at bounding box center [619, 559] width 92 height 36
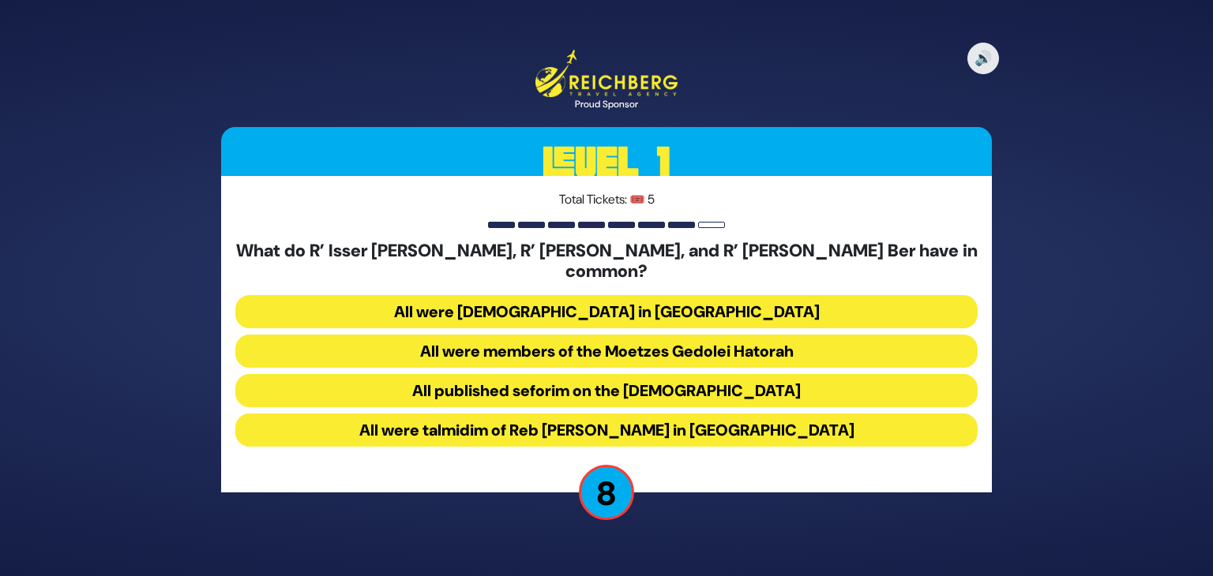
click at [676, 419] on button "All were talmidim of Reb Chaim Brisker in Volozhin" at bounding box center [606, 430] width 742 height 33
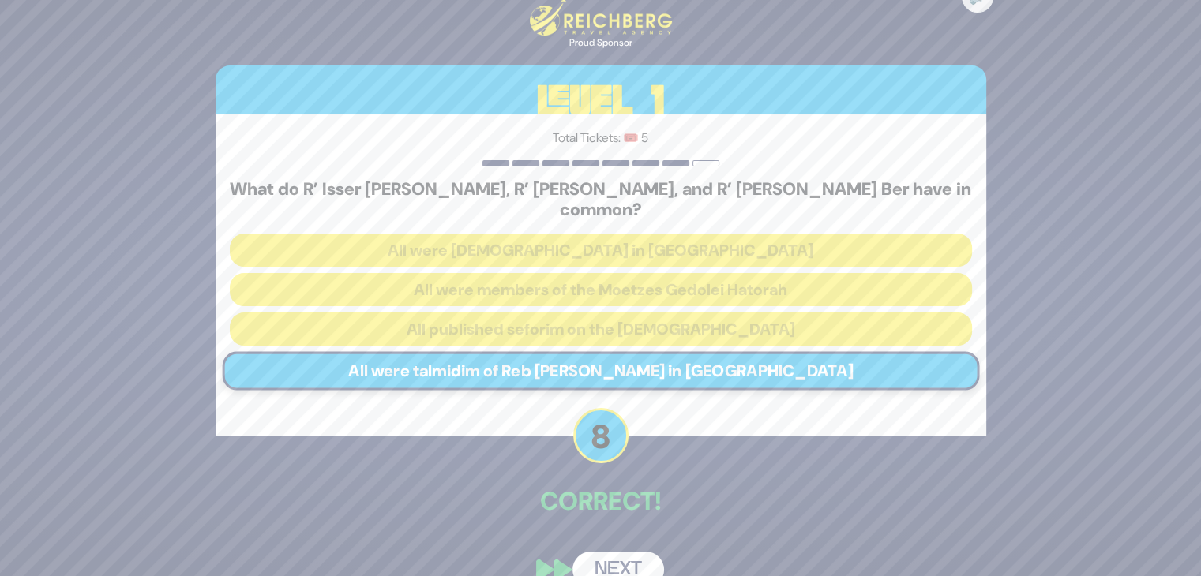
click at [616, 554] on button "Next" at bounding box center [619, 570] width 92 height 36
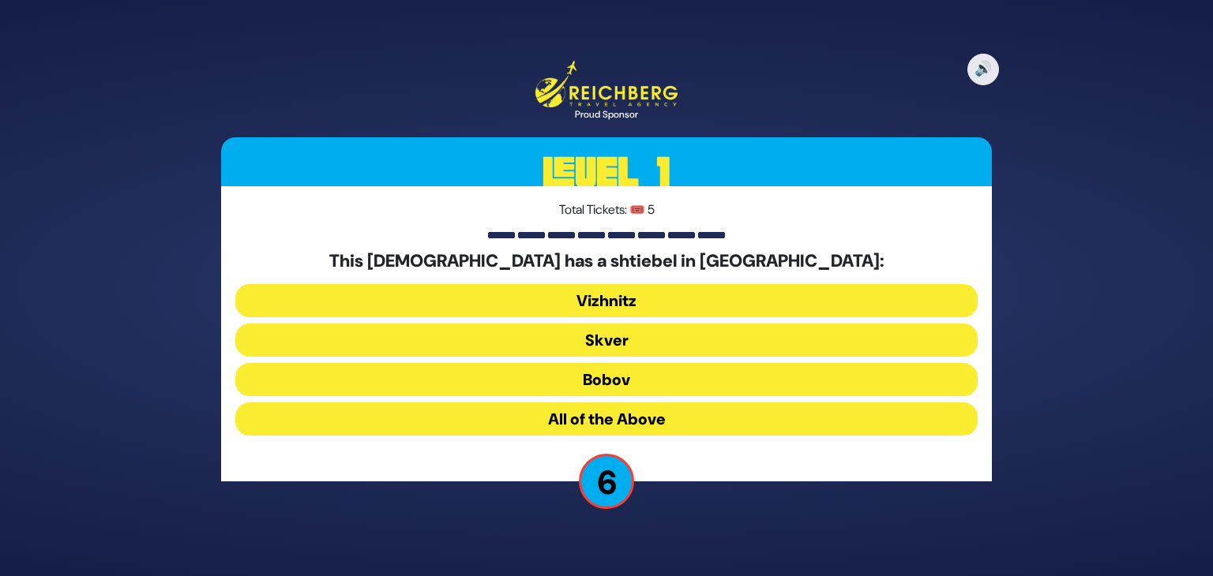
click at [654, 420] on button "All of the Above" at bounding box center [606, 419] width 742 height 33
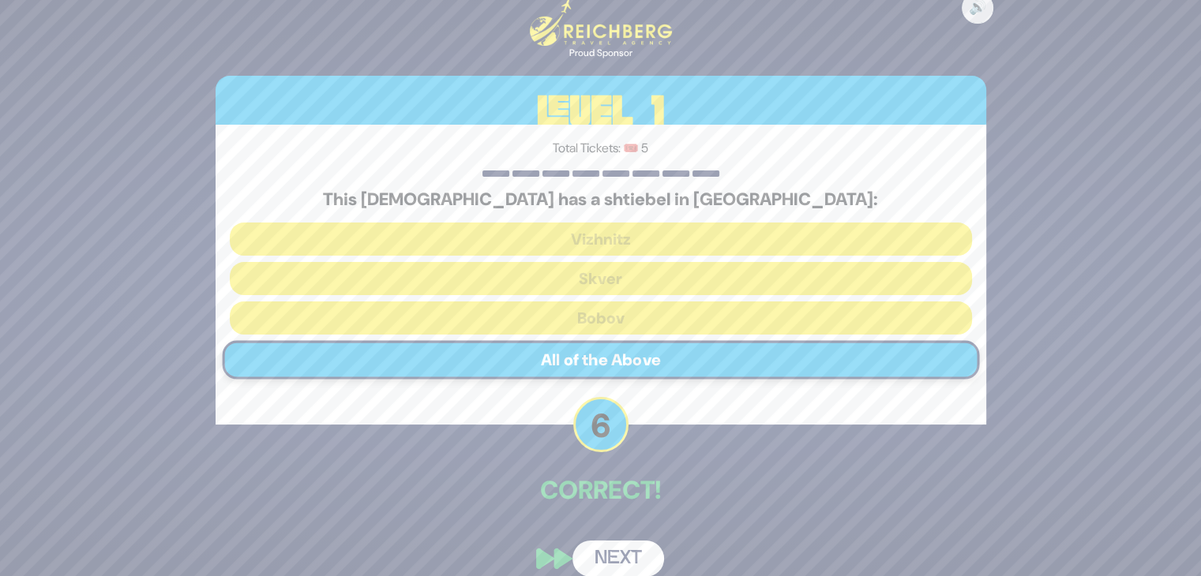
click at [625, 555] on button "Next" at bounding box center [619, 559] width 92 height 36
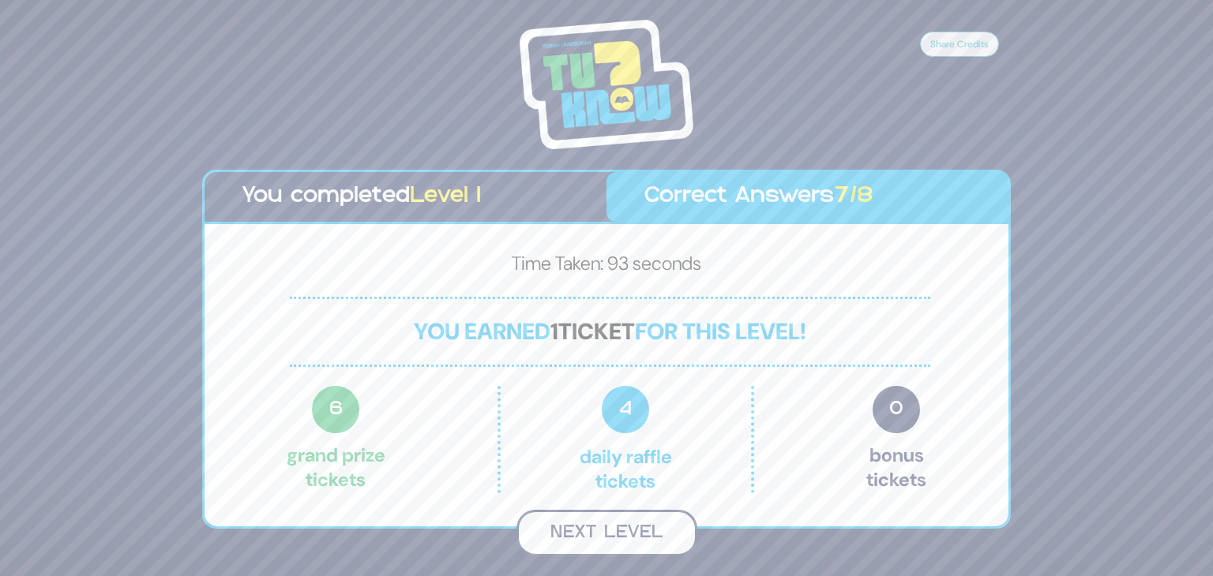
click at [617, 531] on button "Next Level" at bounding box center [606, 533] width 181 height 47
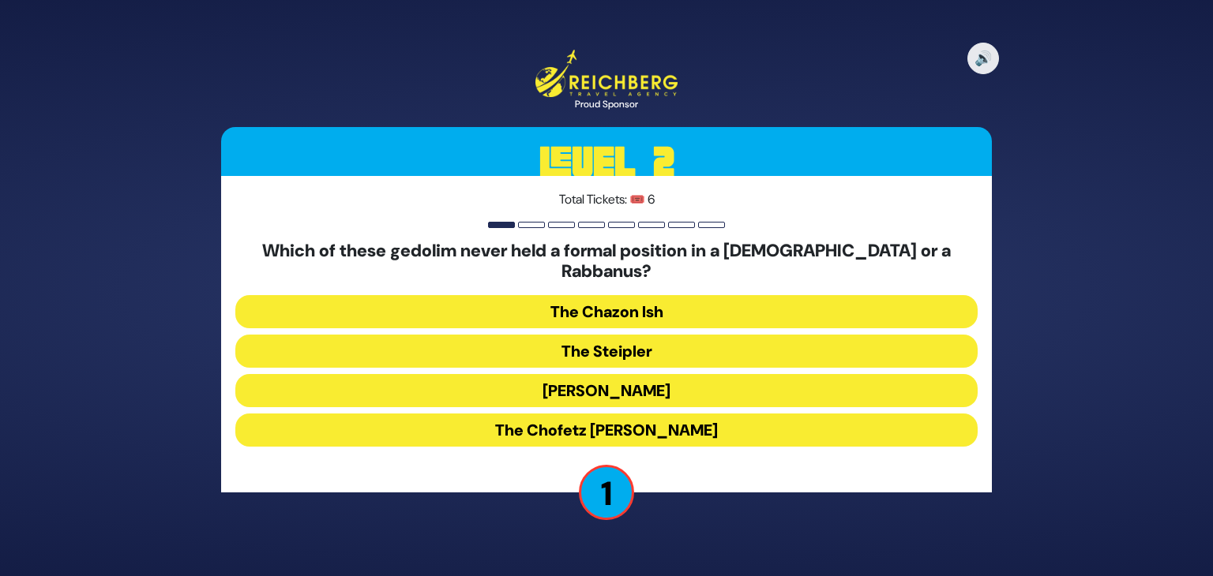
click at [632, 304] on button "The Chazon Ish" at bounding box center [606, 311] width 742 height 33
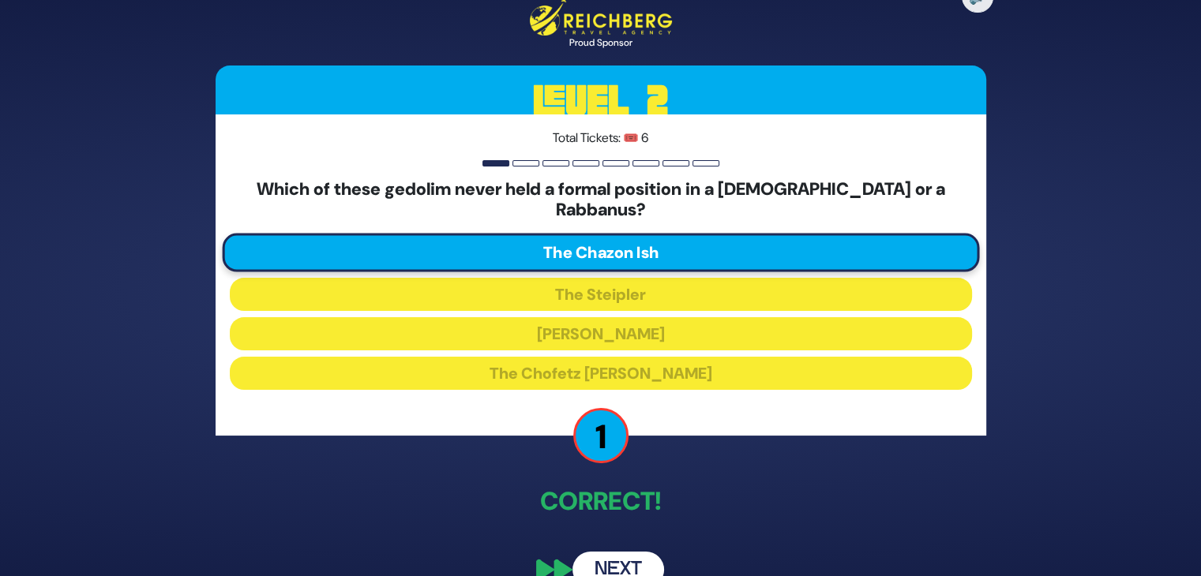
click at [632, 557] on button "Next" at bounding box center [619, 570] width 92 height 36
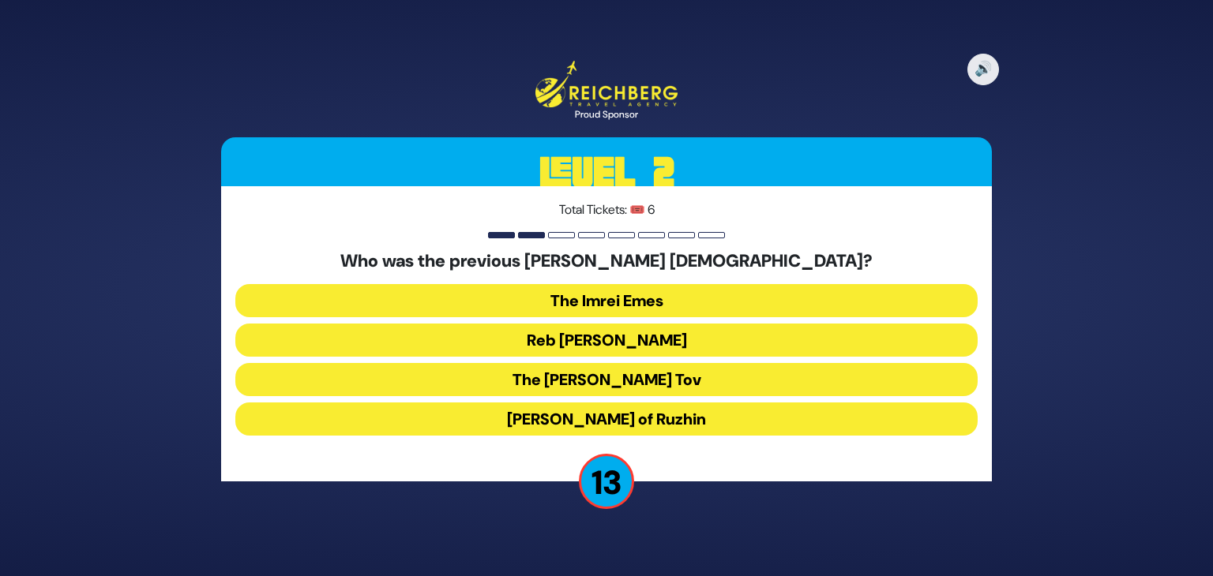
click at [667, 337] on button "Reb [PERSON_NAME]" at bounding box center [606, 340] width 742 height 33
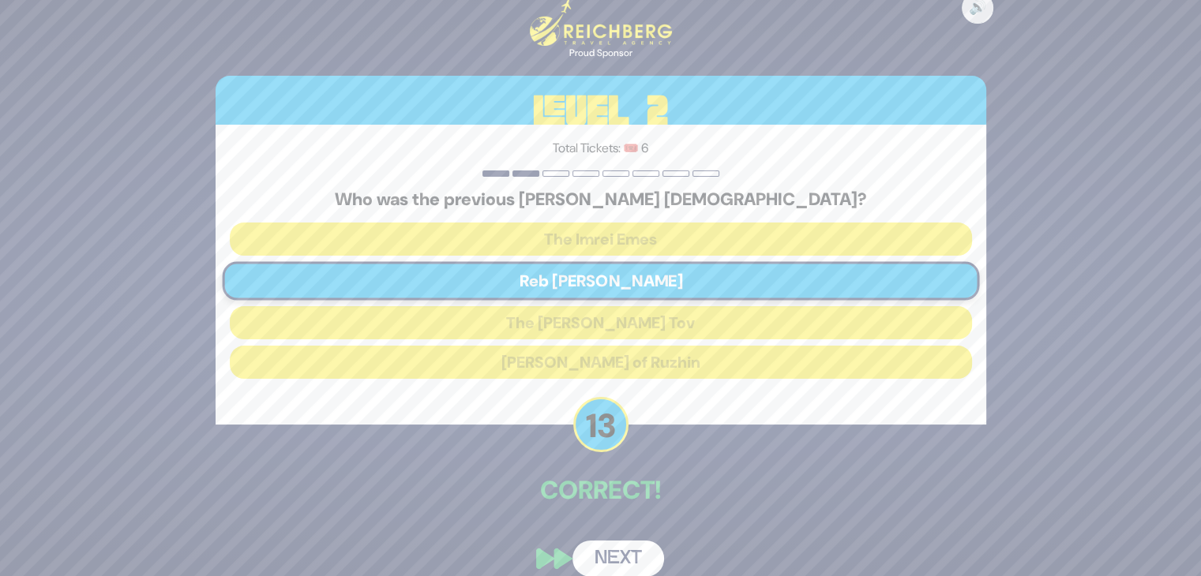
click at [620, 553] on button "Next" at bounding box center [619, 559] width 92 height 36
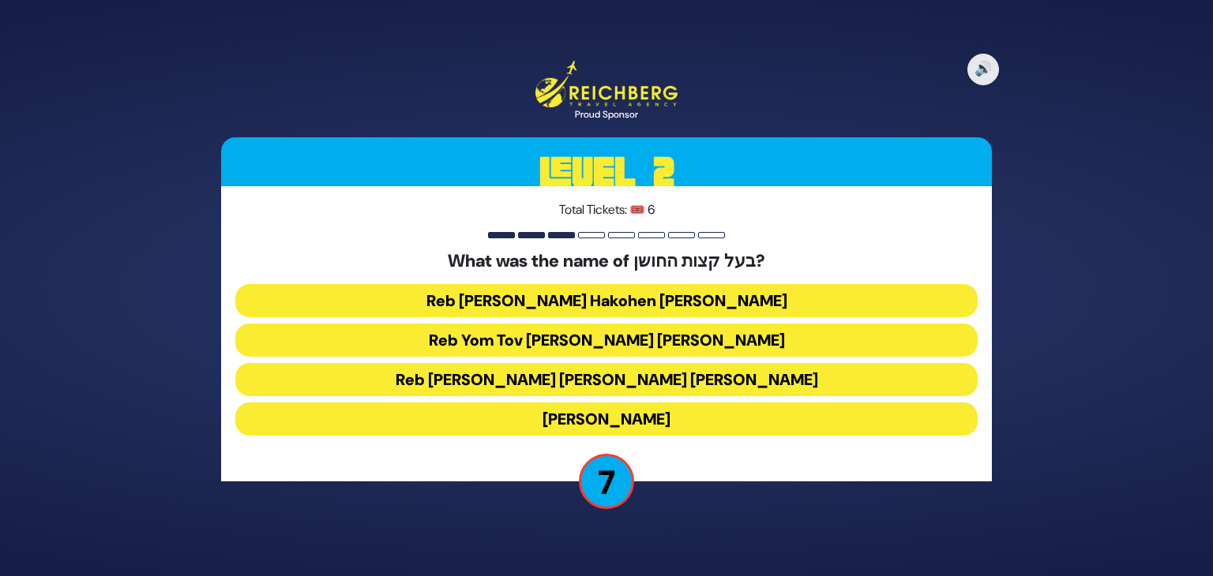
click at [629, 337] on button "Reb Yom Tov Lipman Haleivi Heller" at bounding box center [606, 340] width 742 height 33
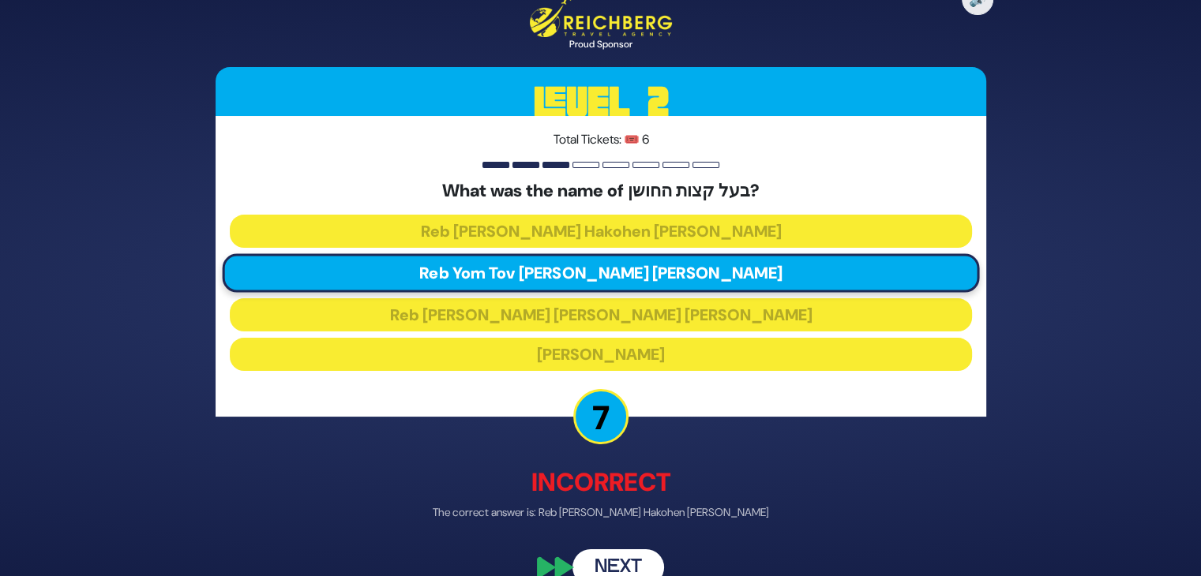
click at [613, 561] on button "Next" at bounding box center [619, 568] width 92 height 36
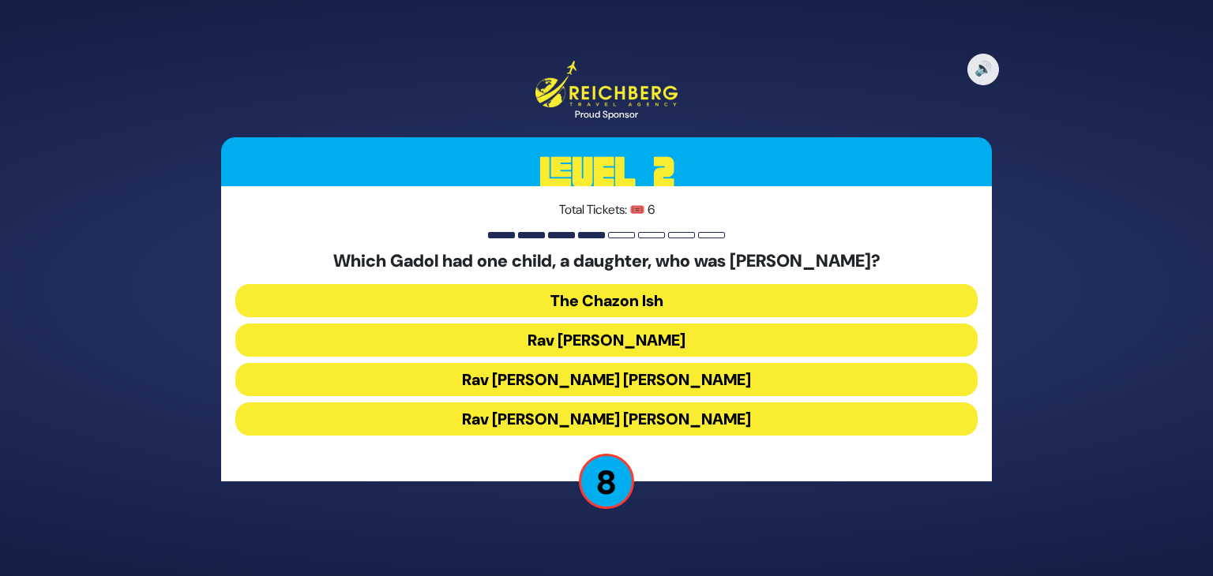
click at [677, 378] on button "Rav [PERSON_NAME] [PERSON_NAME]" at bounding box center [606, 379] width 742 height 33
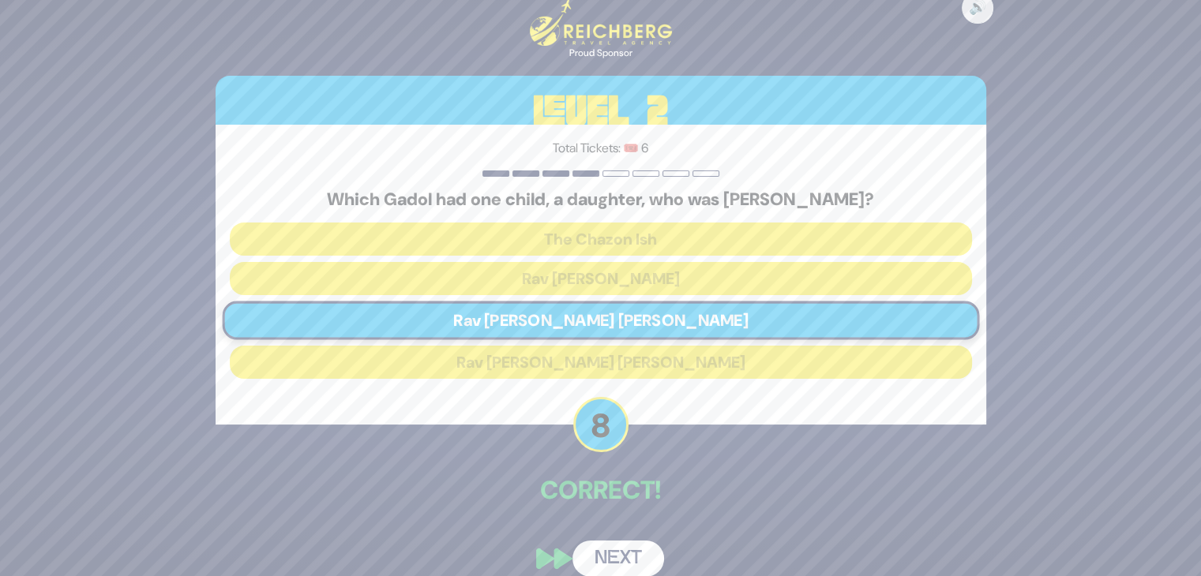
click at [618, 561] on button "Next" at bounding box center [619, 559] width 92 height 36
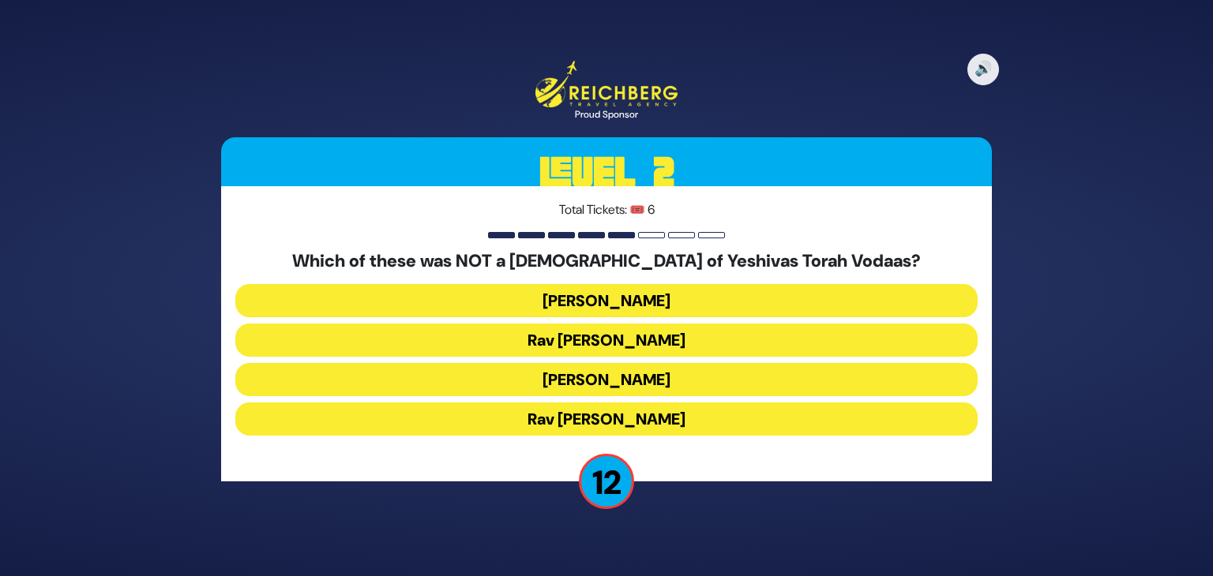
click at [630, 419] on button "Rav Shraga Feivel Mendlowitz" at bounding box center [606, 419] width 742 height 33
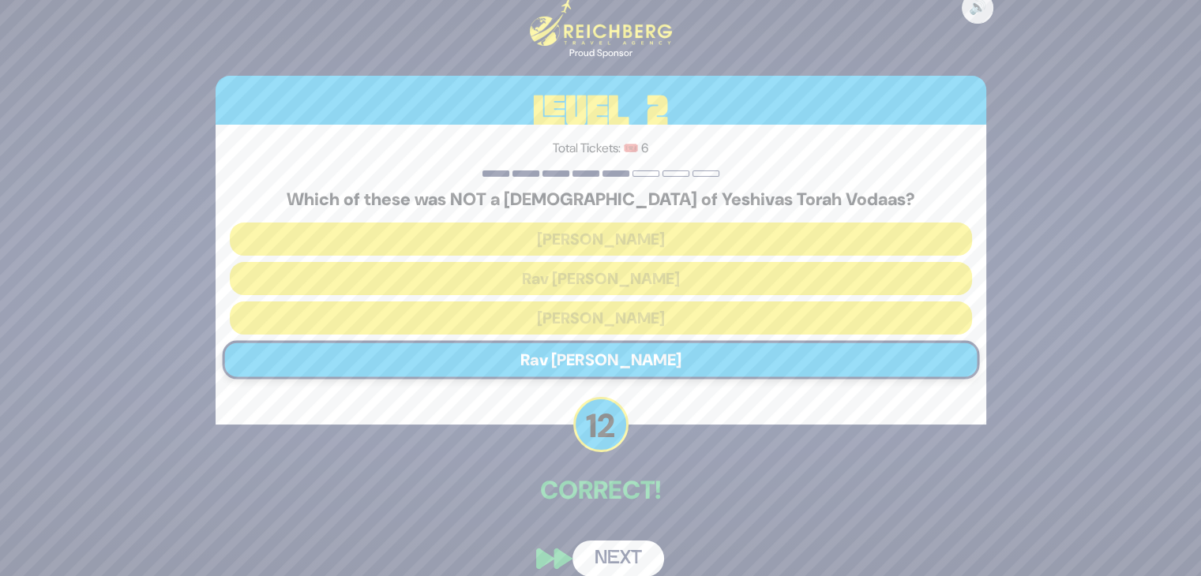
click at [632, 554] on button "Next" at bounding box center [619, 559] width 92 height 36
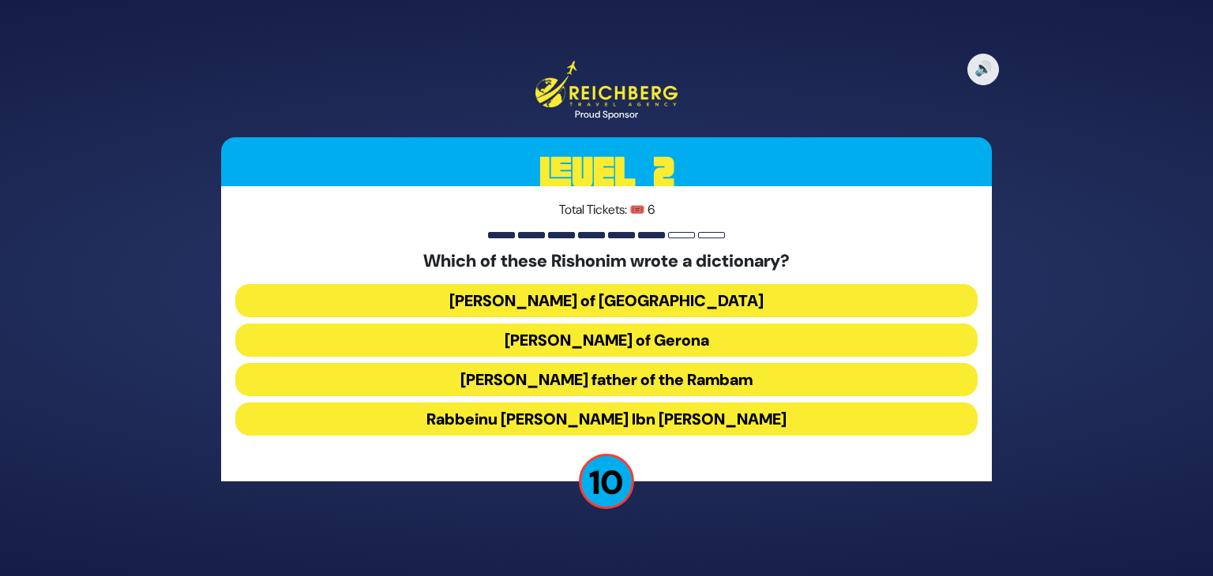
click at [645, 422] on button "Rabbeinu [PERSON_NAME] Ibn [PERSON_NAME]" at bounding box center [606, 419] width 742 height 33
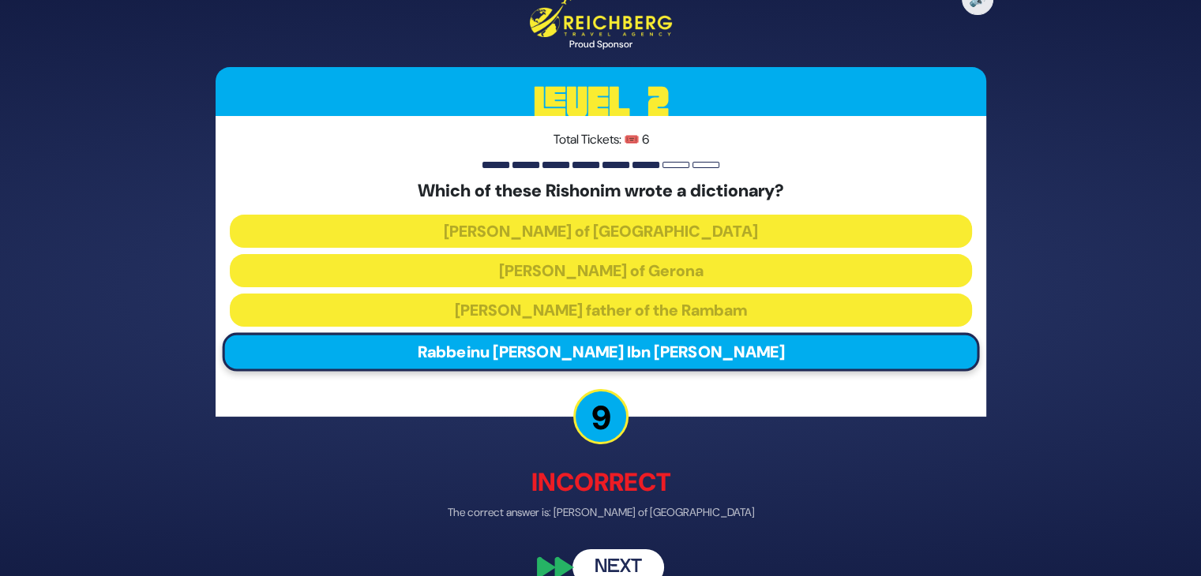
scroll to position [28, 0]
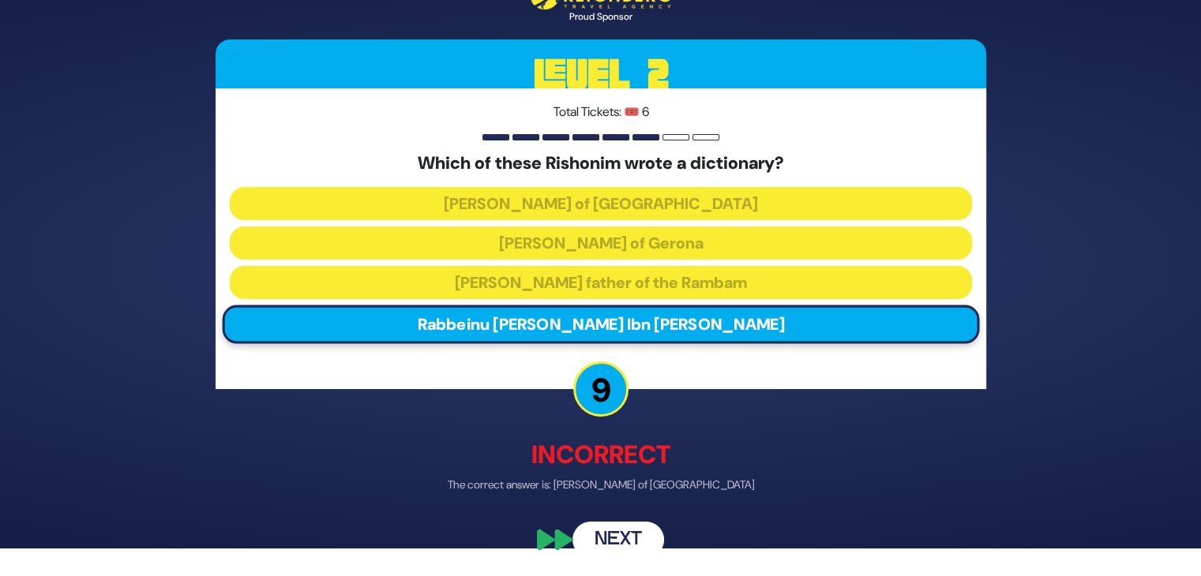
click at [628, 542] on button "Next" at bounding box center [619, 540] width 92 height 36
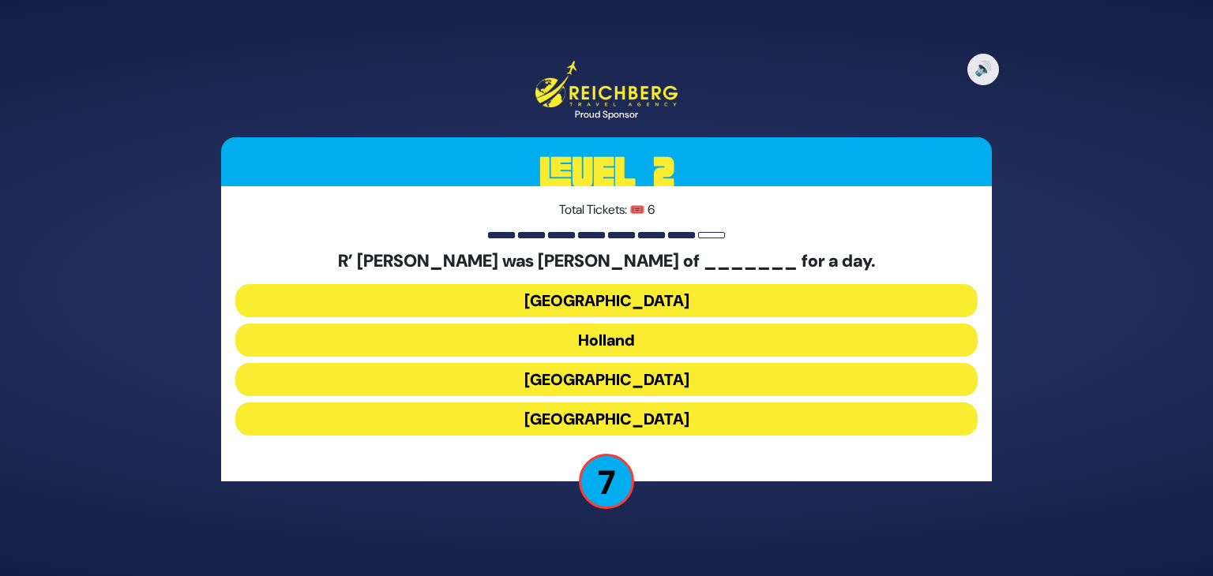
click at [629, 307] on button "Poland" at bounding box center [606, 300] width 742 height 33
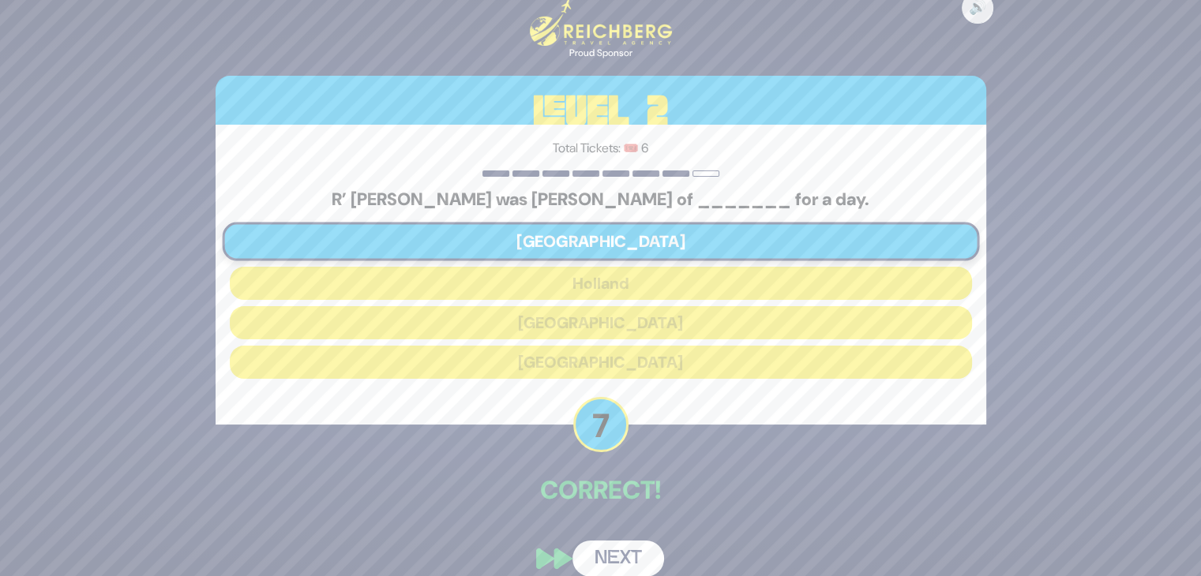
scroll to position [19, 0]
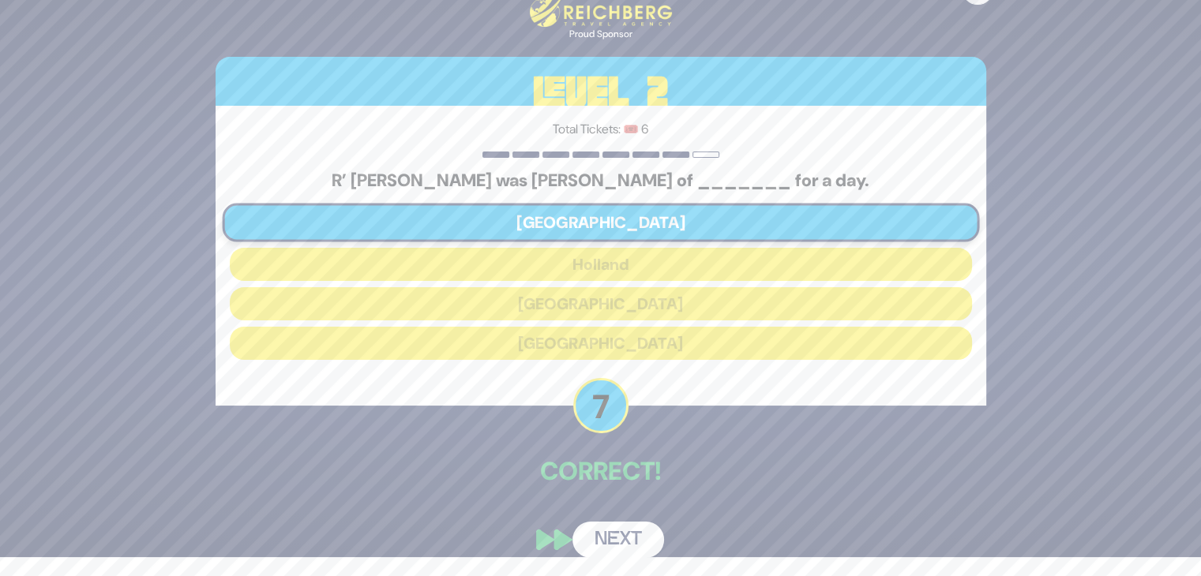
click at [610, 538] on button "Next" at bounding box center [619, 540] width 92 height 36
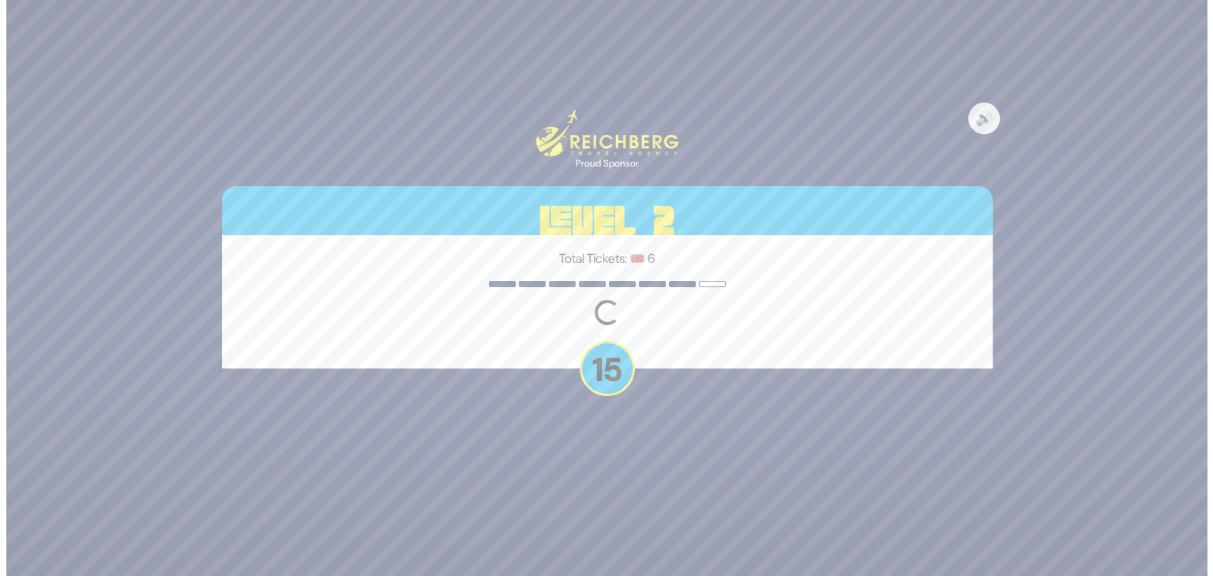
scroll to position [0, 0]
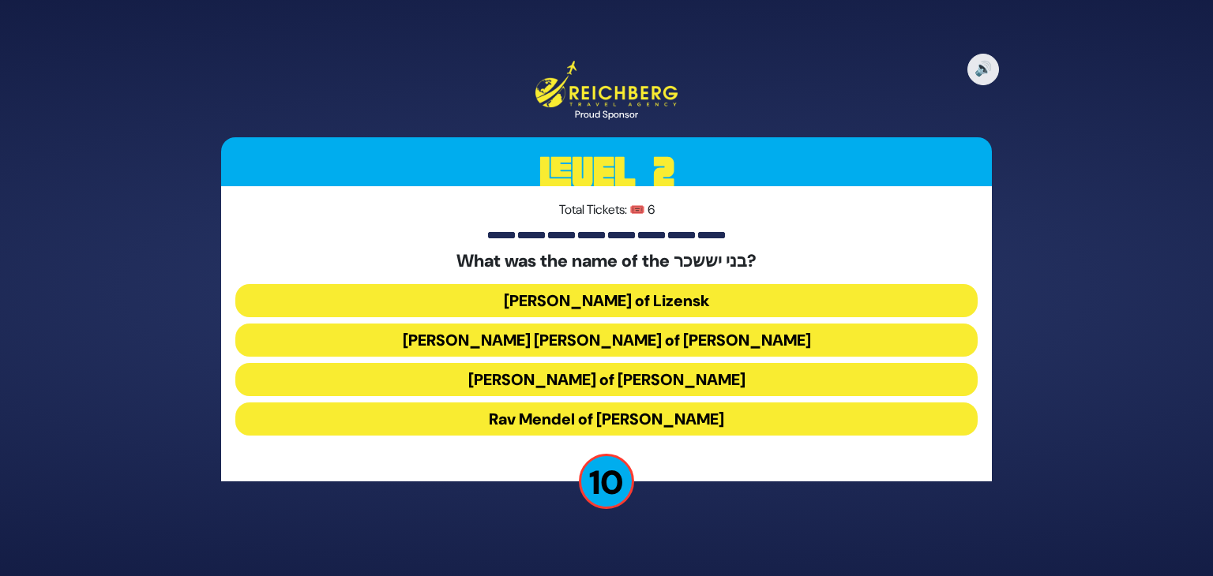
click at [622, 384] on button "Rav Tzvi Elimelech of Dynov" at bounding box center [606, 379] width 742 height 33
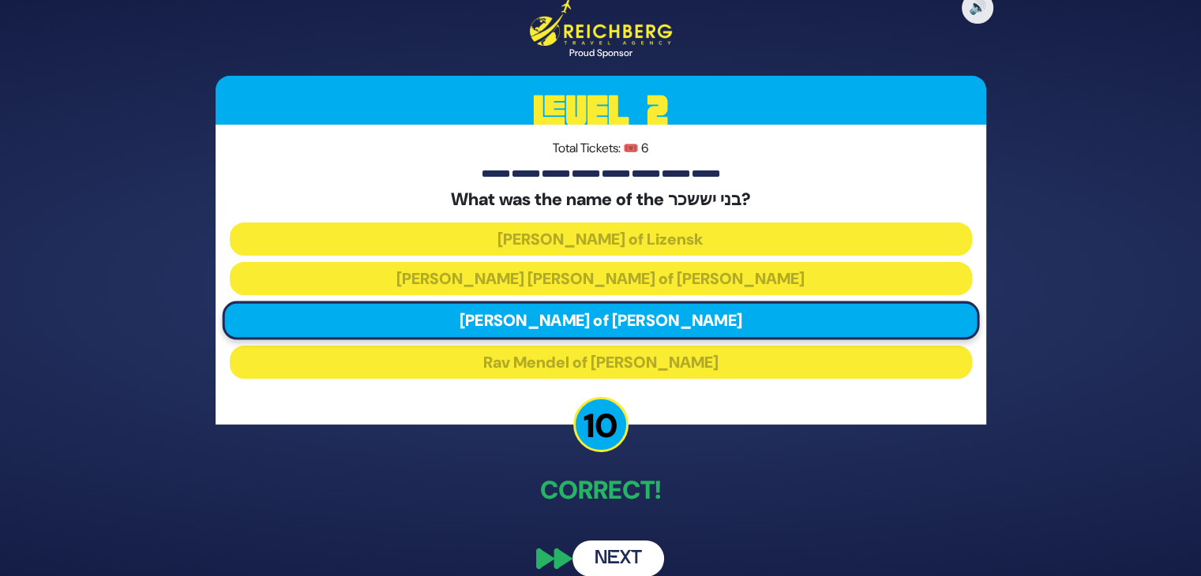
click at [618, 556] on button "Next" at bounding box center [619, 559] width 92 height 36
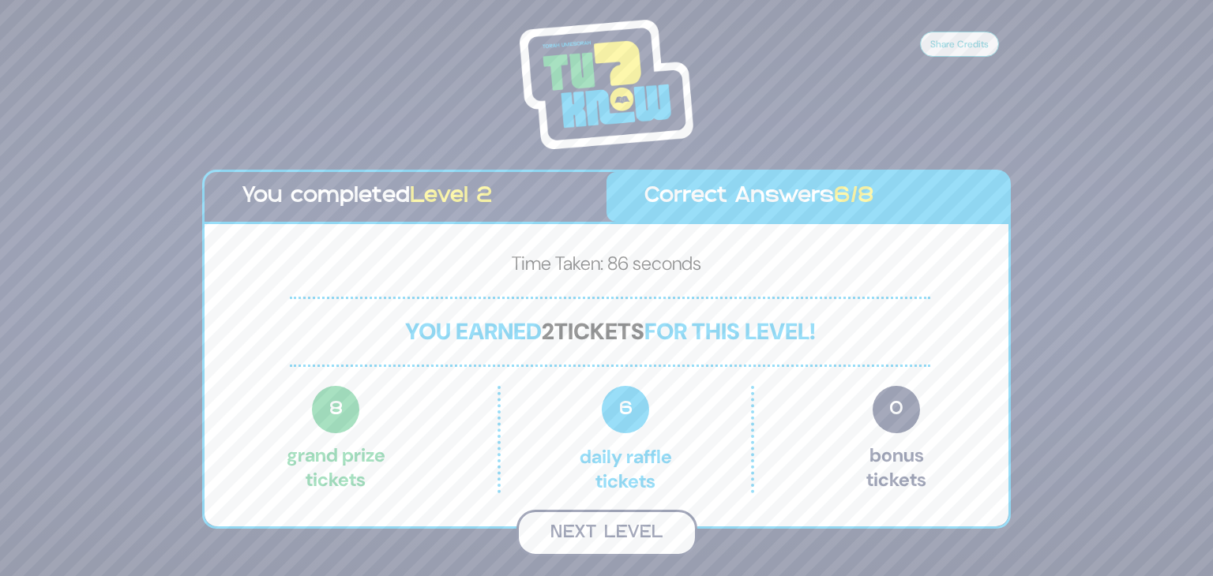
click at [594, 538] on button "Next Level" at bounding box center [606, 533] width 181 height 47
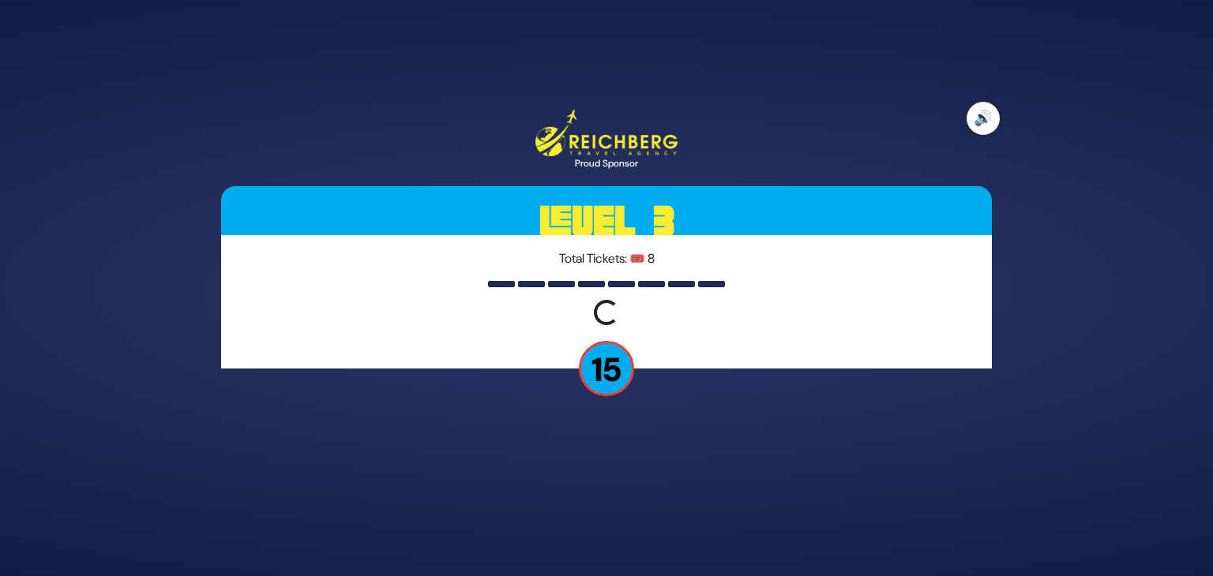
click at [989, 118] on button "🔊" at bounding box center [983, 118] width 33 height 33
click at [986, 119] on button "🔇" at bounding box center [983, 118] width 33 height 33
click at [610, 378] on p "15" at bounding box center [606, 368] width 55 height 55
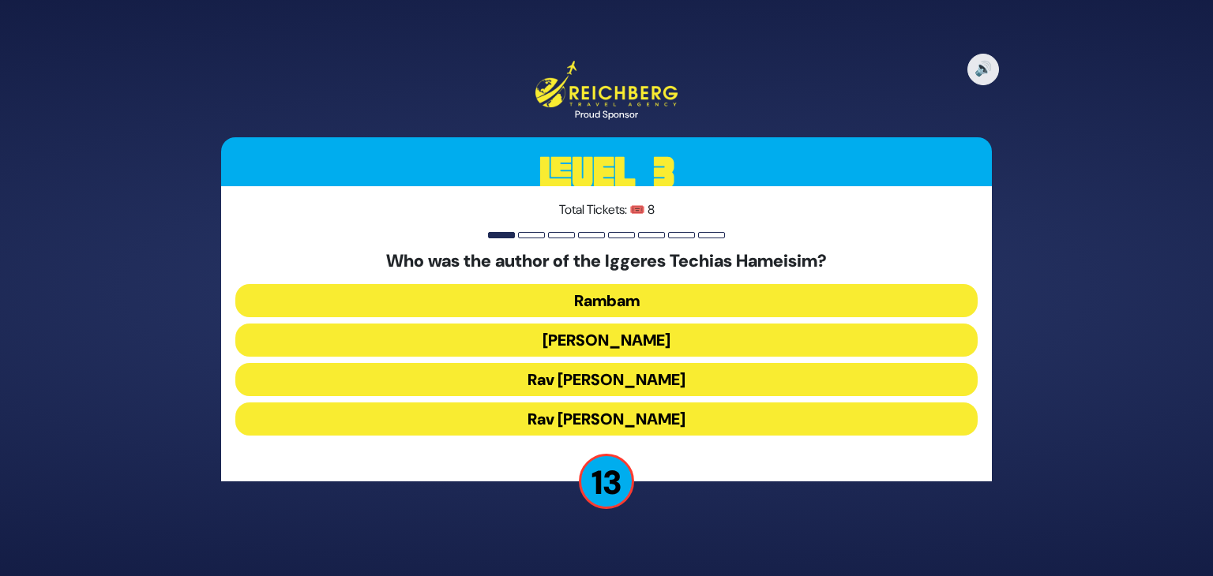
click at [651, 304] on button "Rambam" at bounding box center [606, 300] width 742 height 33
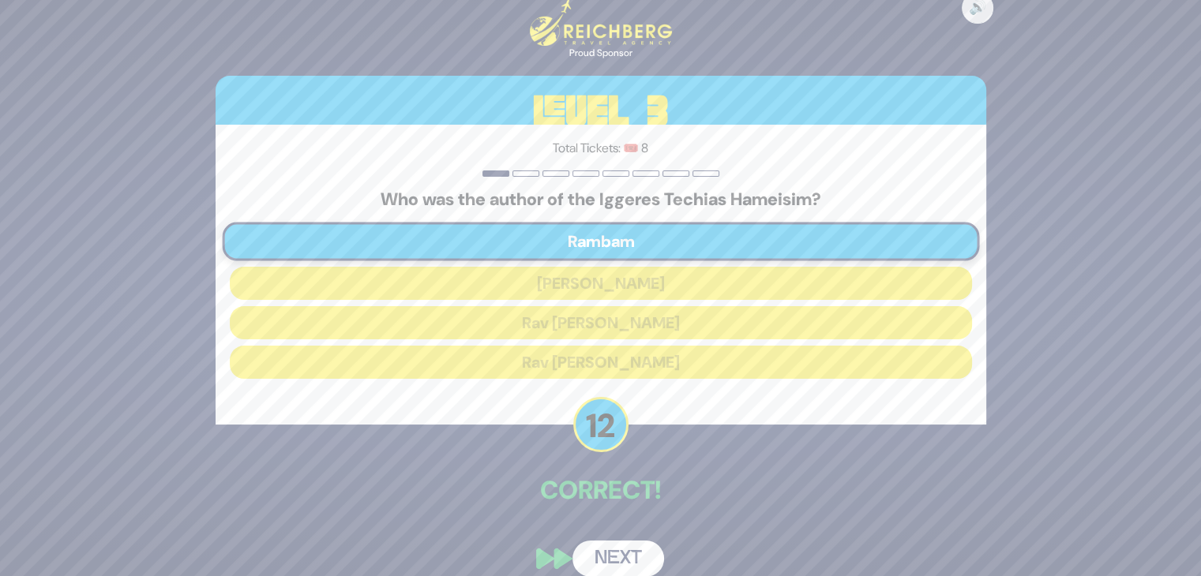
click at [627, 551] on button "Next" at bounding box center [619, 559] width 92 height 36
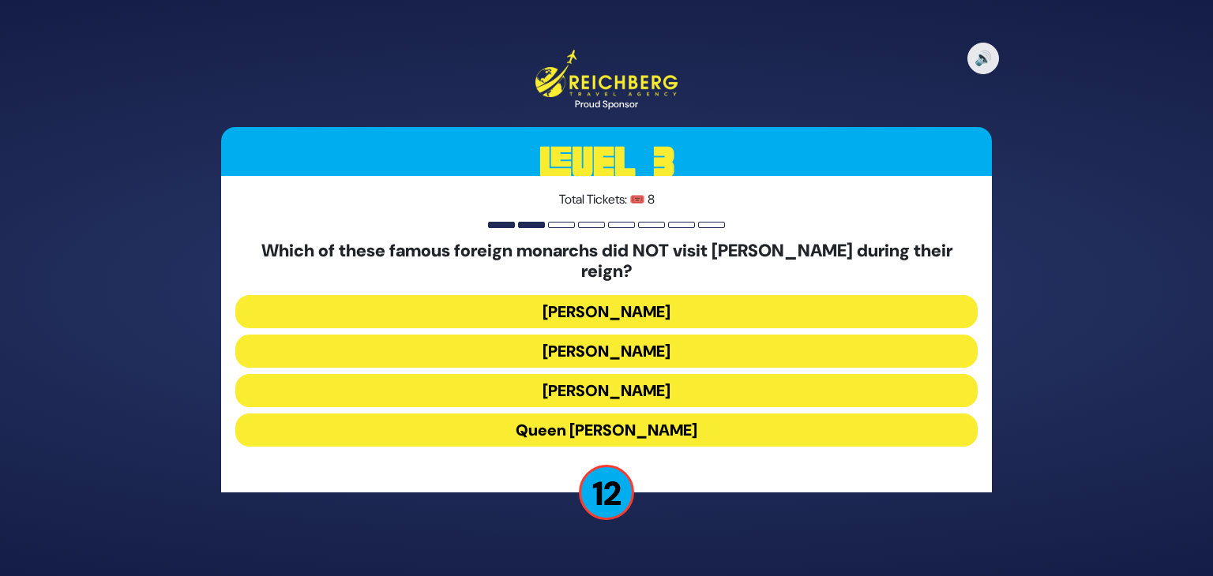
click at [625, 418] on button "Queen Elizabeth II" at bounding box center [606, 430] width 742 height 33
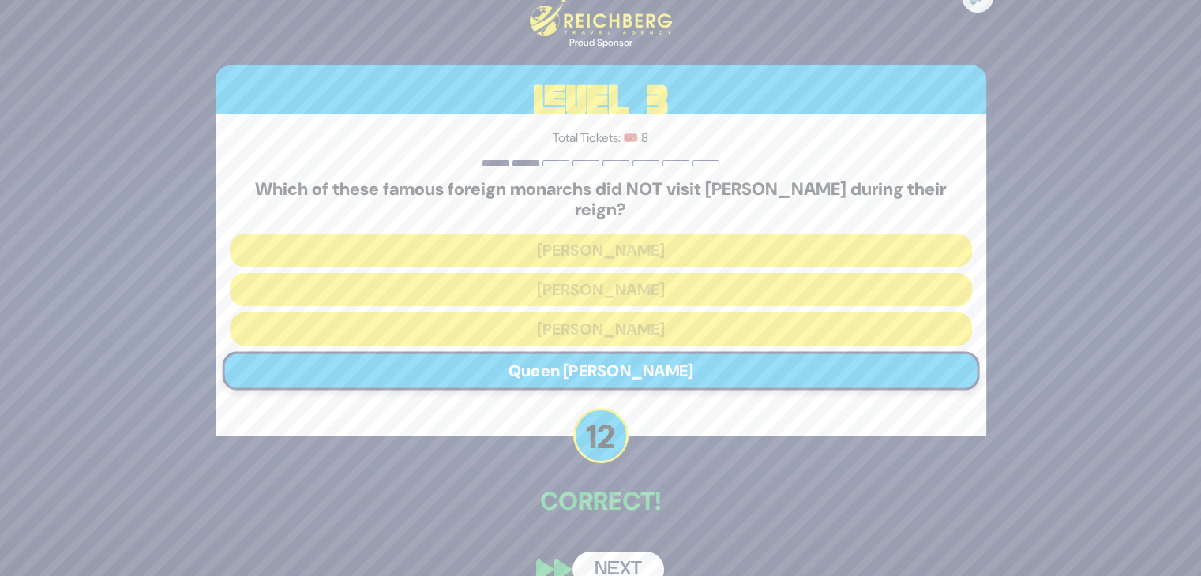
click at [613, 561] on button "Next" at bounding box center [619, 570] width 92 height 36
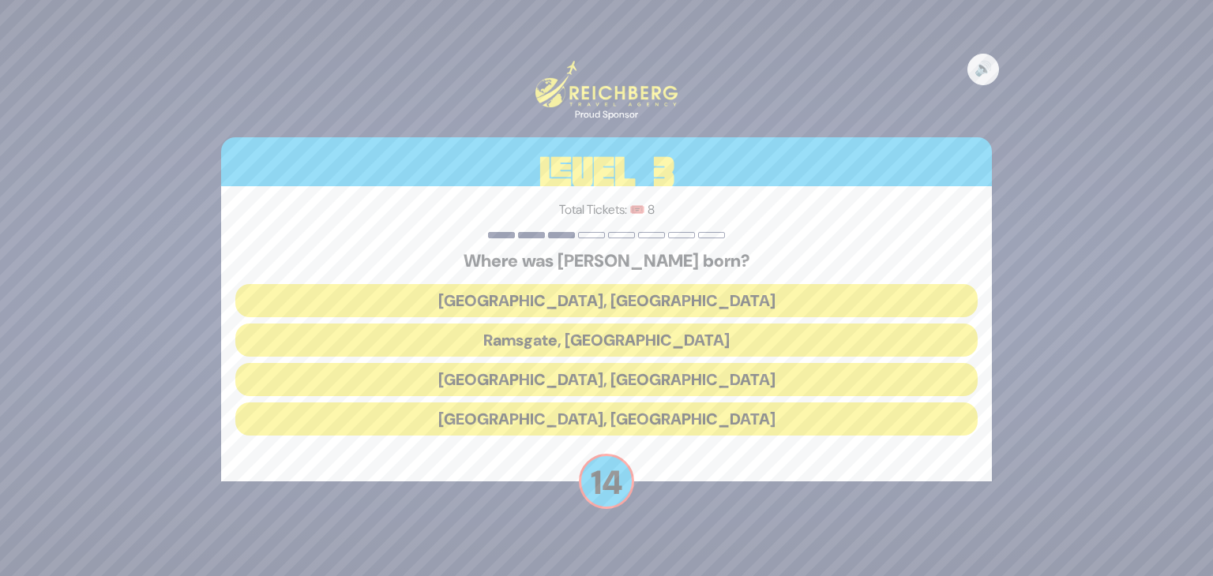
click at [605, 376] on button "Livorno, Italy" at bounding box center [606, 379] width 742 height 33
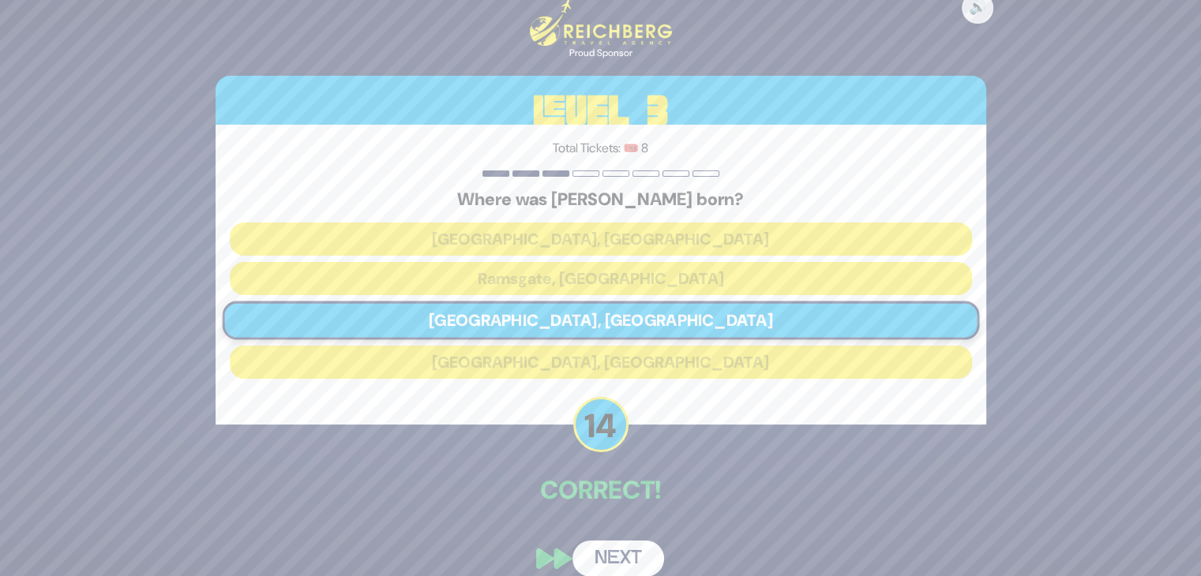
click at [622, 558] on button "Next" at bounding box center [619, 559] width 92 height 36
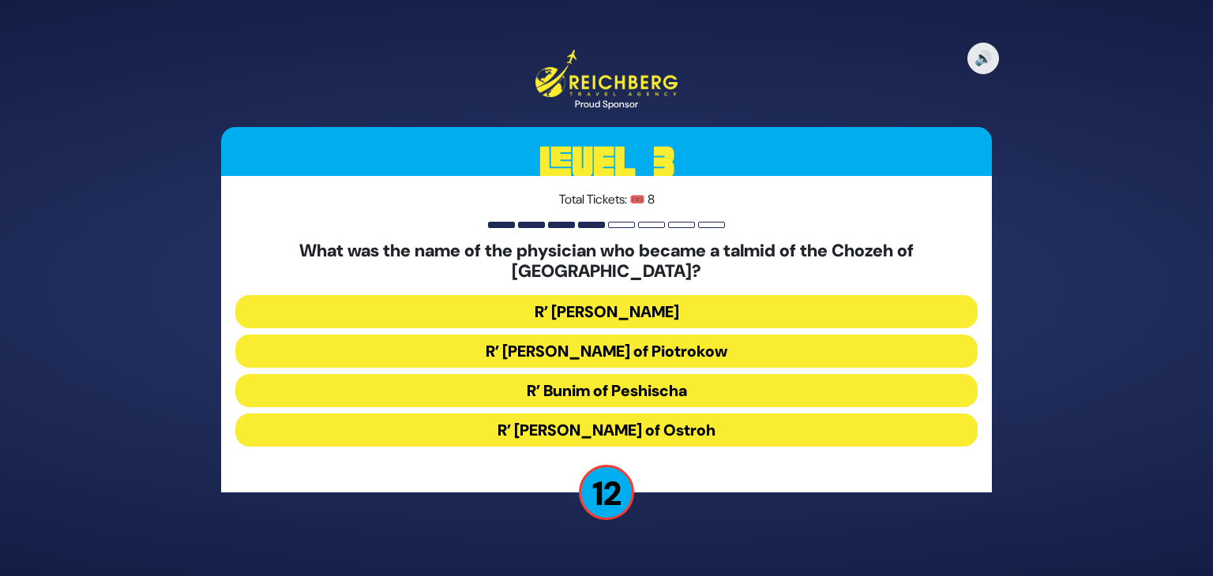
click at [540, 345] on button "R’ [PERSON_NAME] of Piotrokow" at bounding box center [606, 351] width 742 height 33
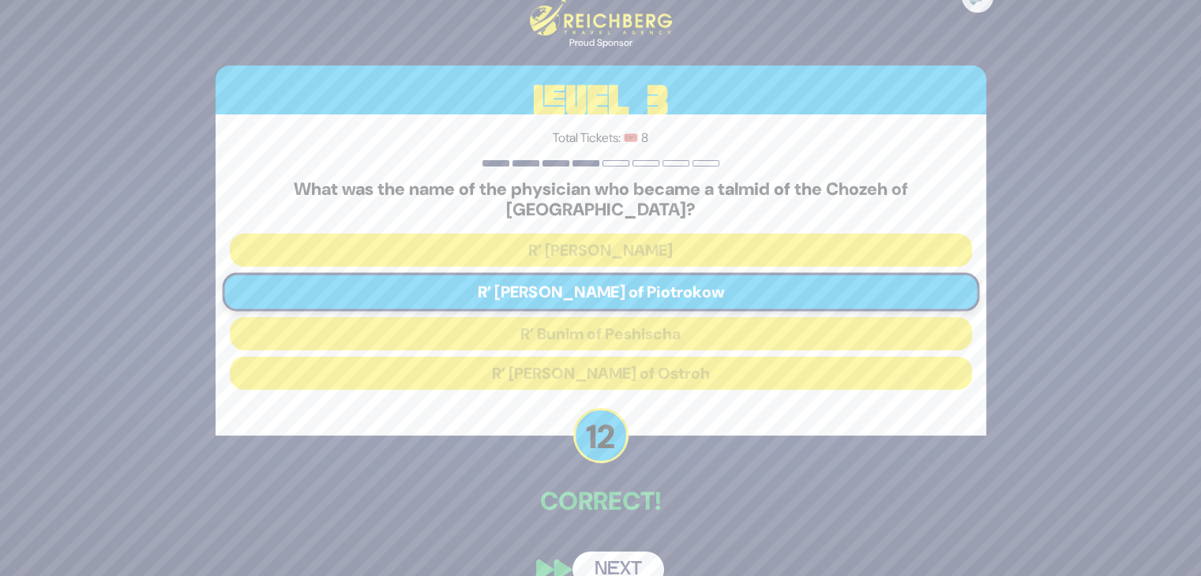
click at [607, 553] on button "Next" at bounding box center [619, 570] width 92 height 36
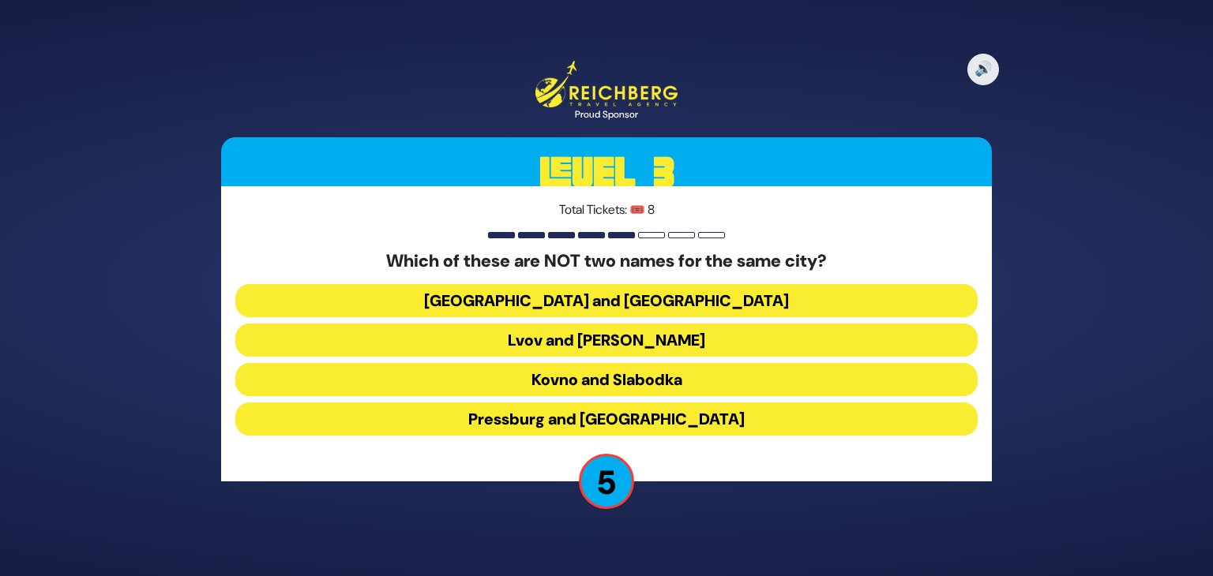
click at [578, 380] on button "Kovno and Slabodka" at bounding box center [606, 379] width 742 height 33
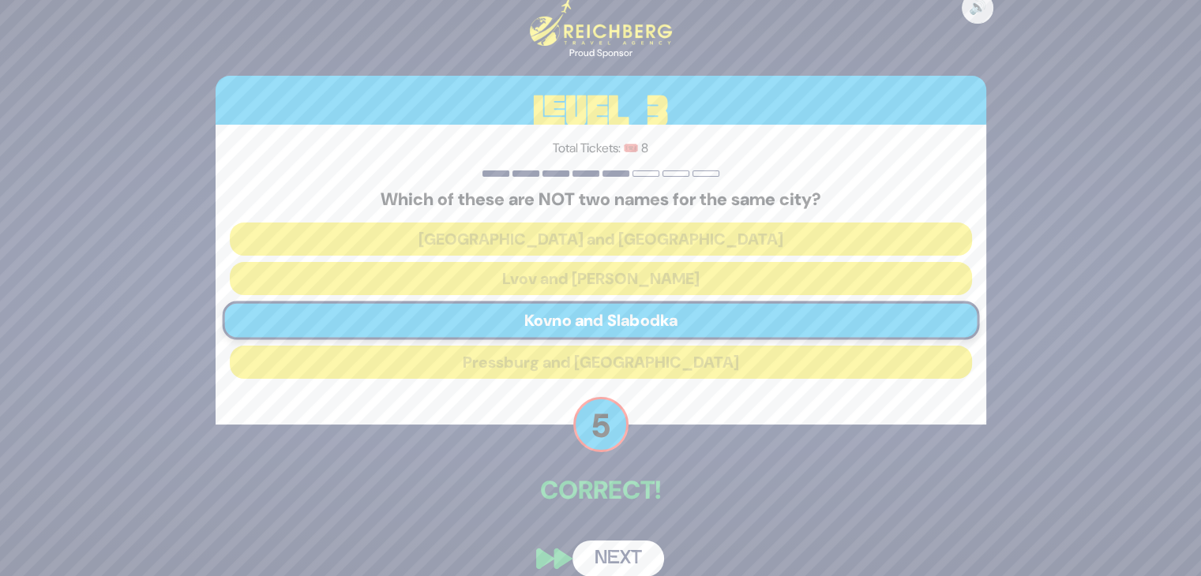
click at [608, 554] on button "Next" at bounding box center [619, 559] width 92 height 36
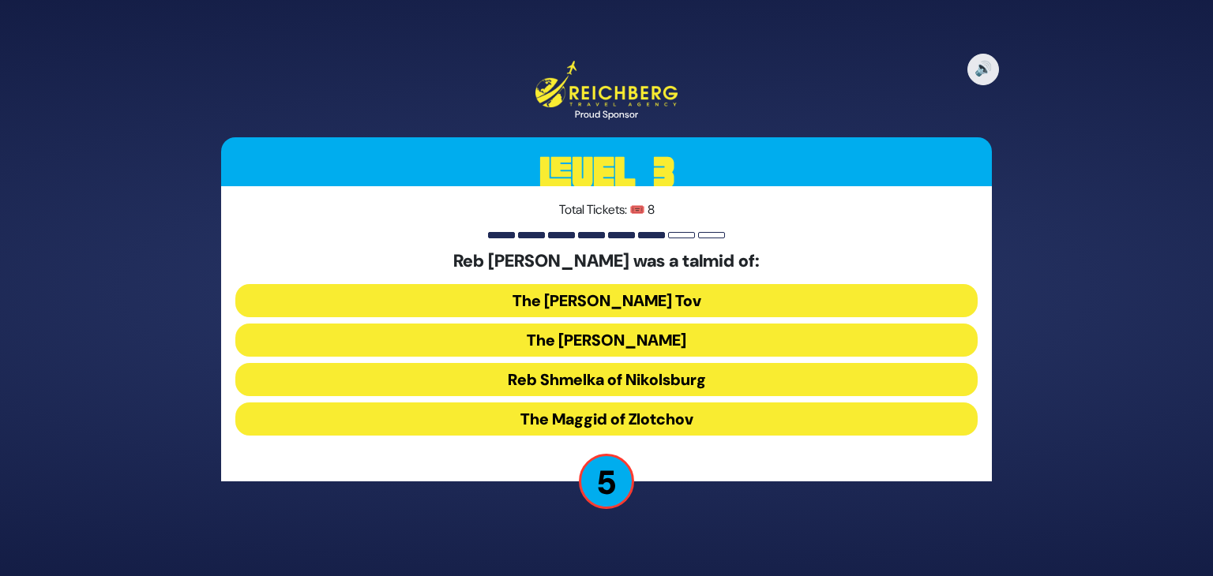
click at [670, 420] on button "The Maggid of Zlotchov" at bounding box center [606, 419] width 742 height 33
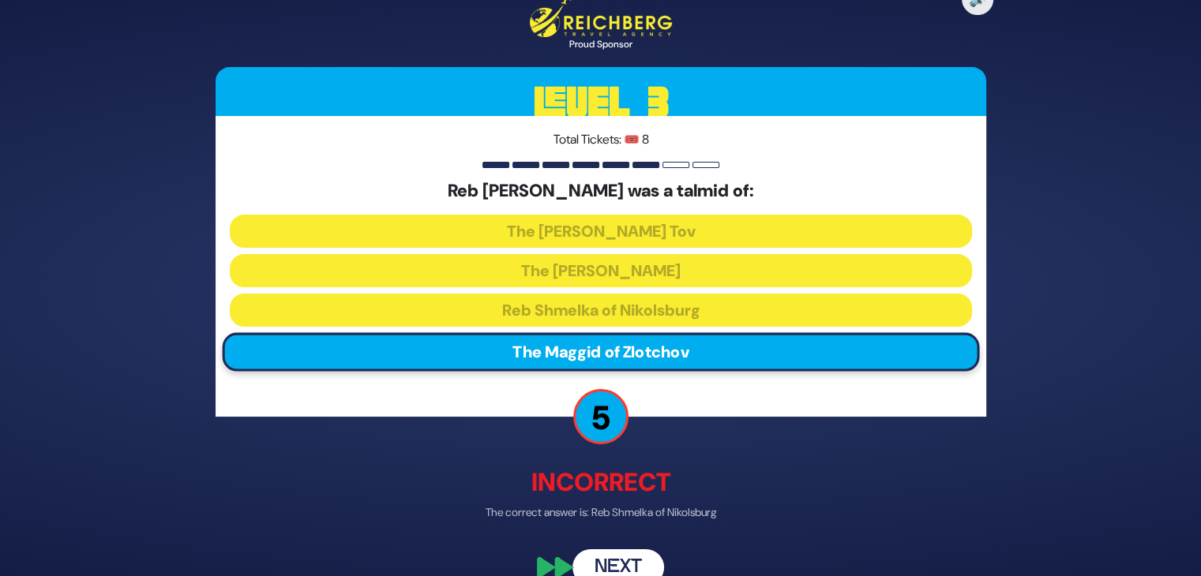
scroll to position [28, 0]
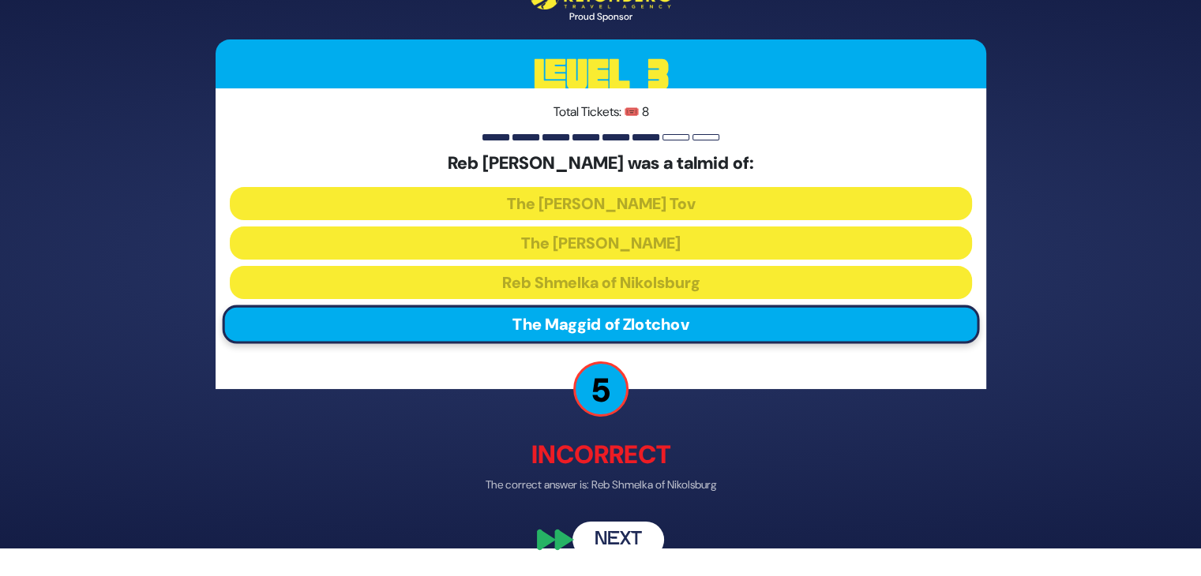
click at [629, 538] on button "Next" at bounding box center [619, 540] width 92 height 36
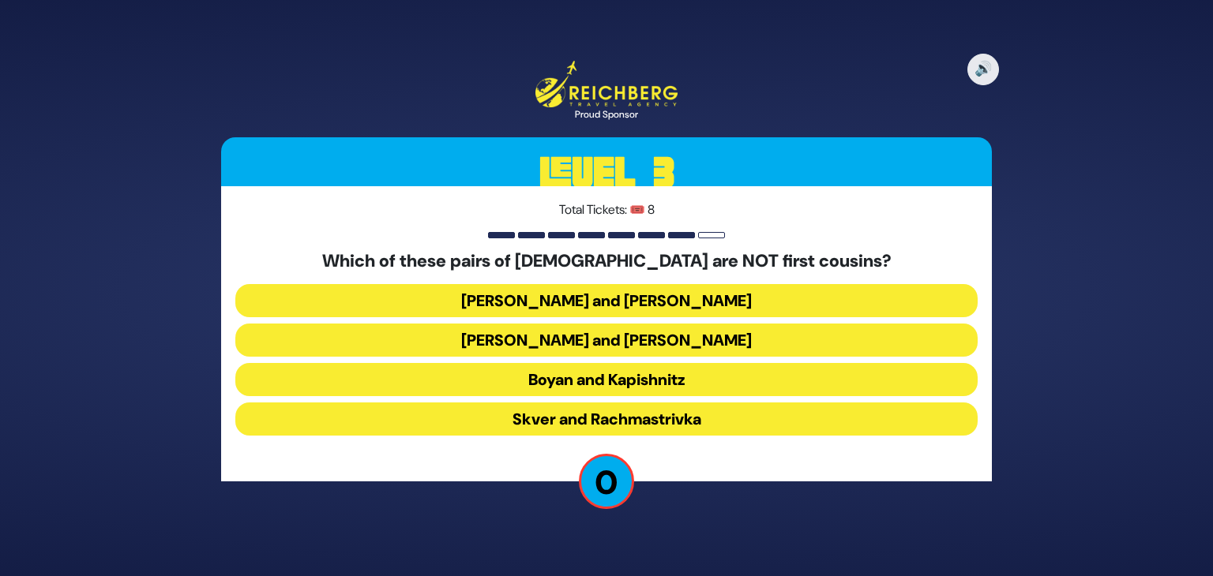
click at [610, 310] on button "Belz and Slonim" at bounding box center [606, 300] width 742 height 33
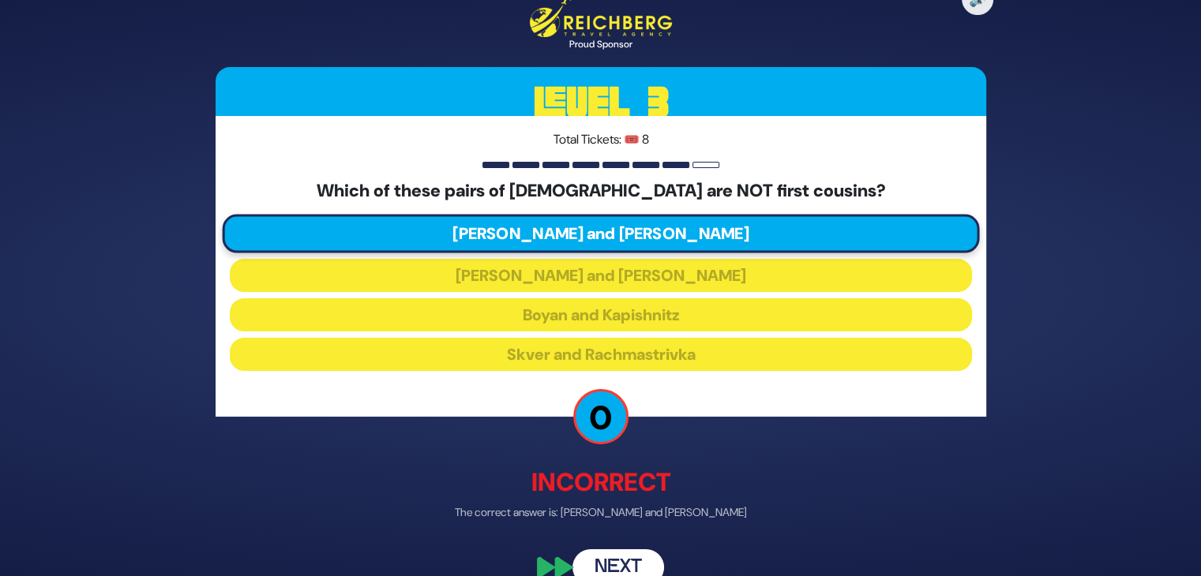
scroll to position [28, 0]
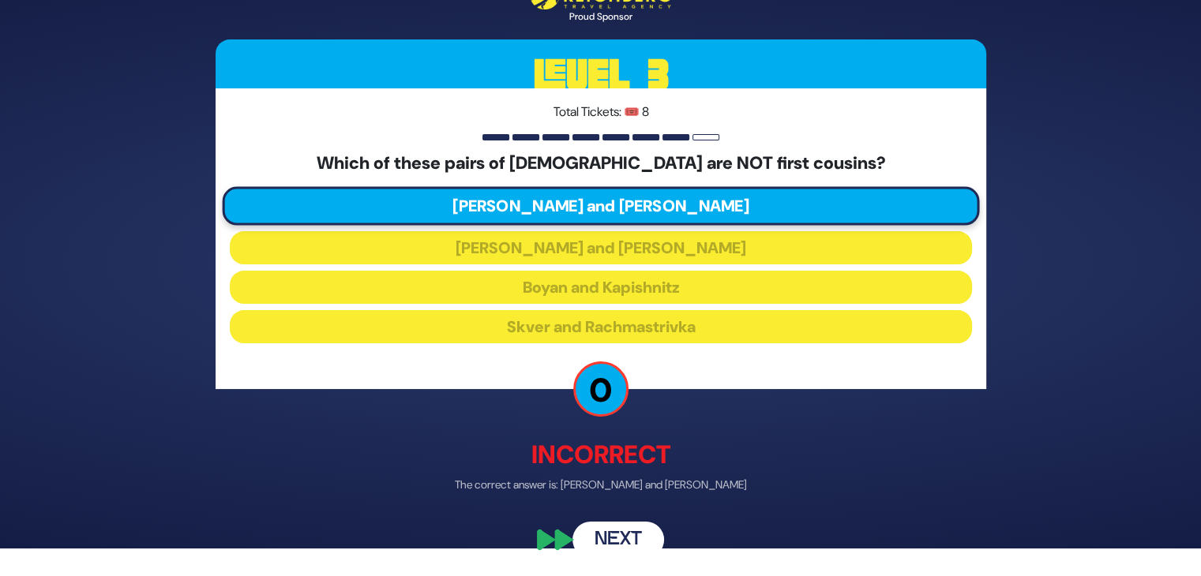
click at [615, 543] on button "Next" at bounding box center [619, 540] width 92 height 36
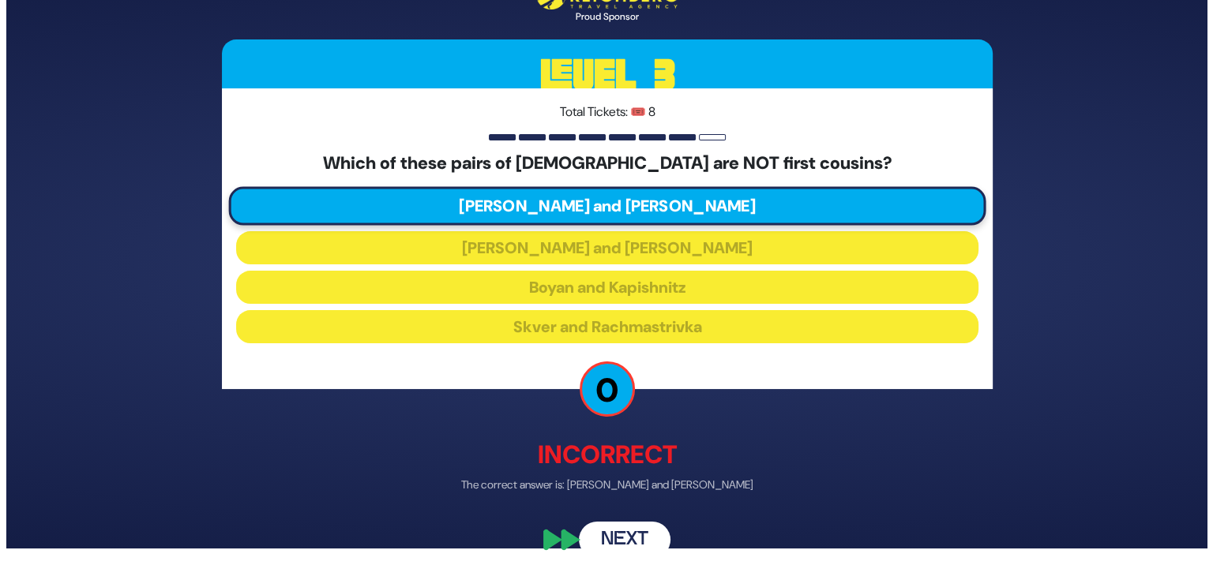
scroll to position [0, 0]
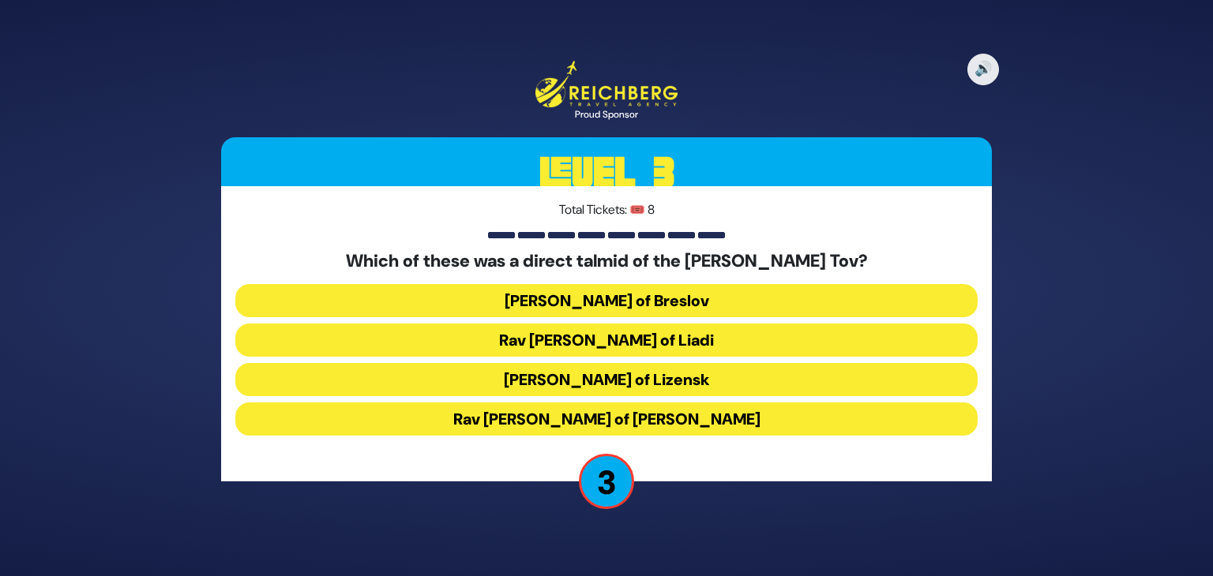
click at [639, 383] on button "Rav Elimelech of Lizensk" at bounding box center [606, 379] width 742 height 33
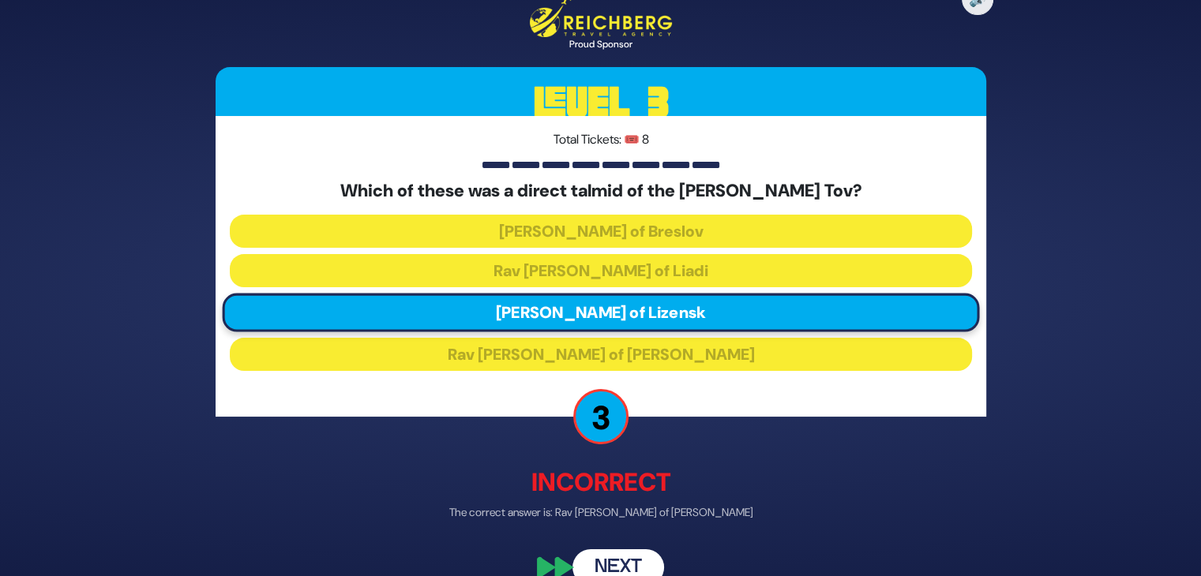
click at [621, 566] on button "Next" at bounding box center [619, 568] width 92 height 36
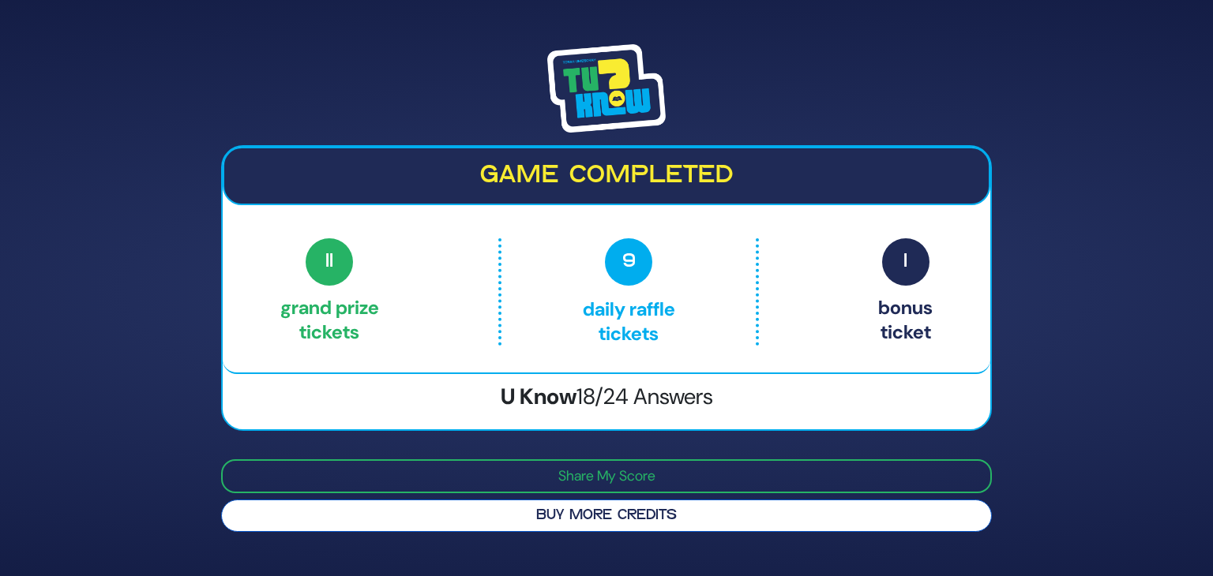
click at [588, 520] on button "Buy More Credits" at bounding box center [606, 516] width 771 height 32
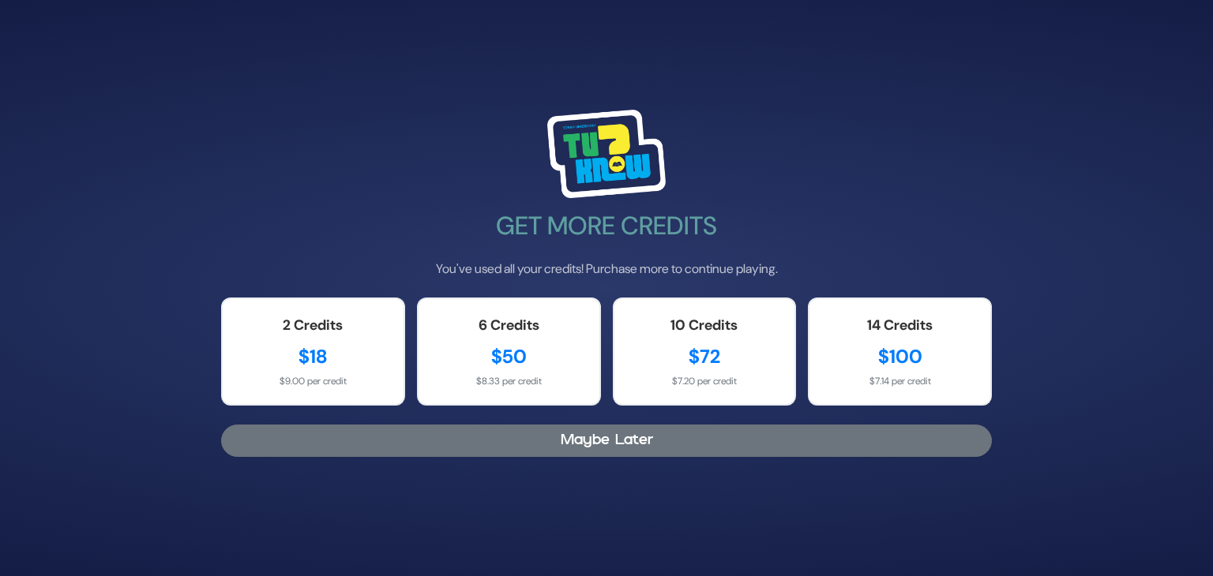
click at [382, 453] on button "Maybe Later" at bounding box center [606, 441] width 771 height 32
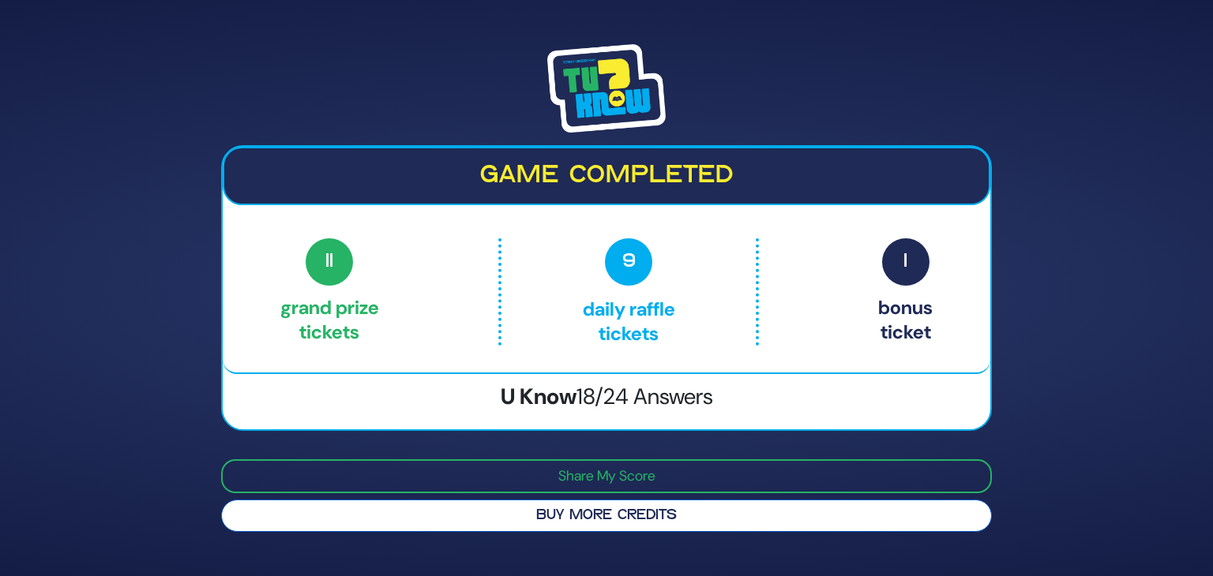
click at [533, 513] on button "Buy More Credits" at bounding box center [606, 516] width 771 height 32
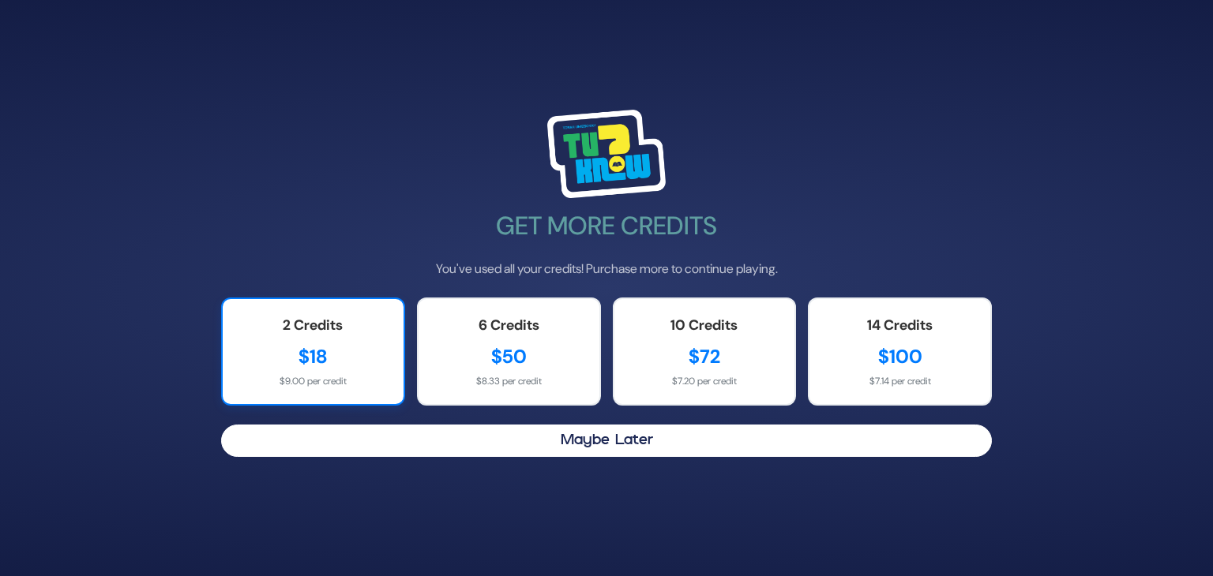
click at [294, 331] on div "2 Credits" at bounding box center [312, 325] width 149 height 21
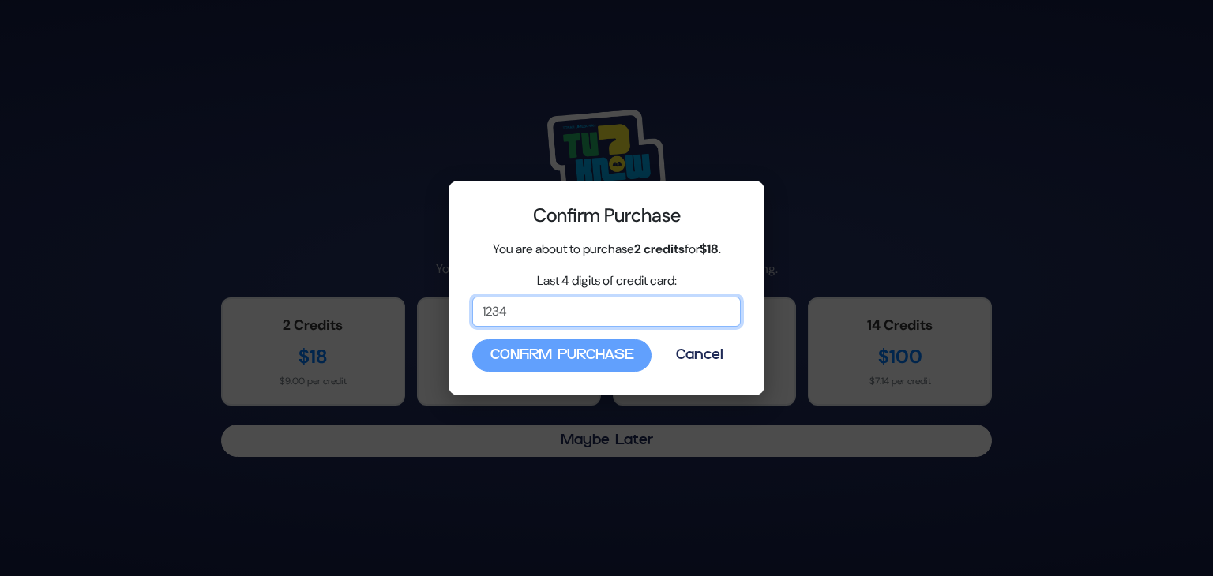
click at [513, 313] on input "Last 4 digits of credit card:" at bounding box center [606, 312] width 269 height 30
drag, startPoint x: 532, startPoint y: 309, endPoint x: 454, endPoint y: 314, distance: 78.3
click at [454, 314] on div "Confirm Purchase You are about to purchase 2 credits for $18 . Last 4 digits of…" at bounding box center [607, 288] width 316 height 215
type input "1002"
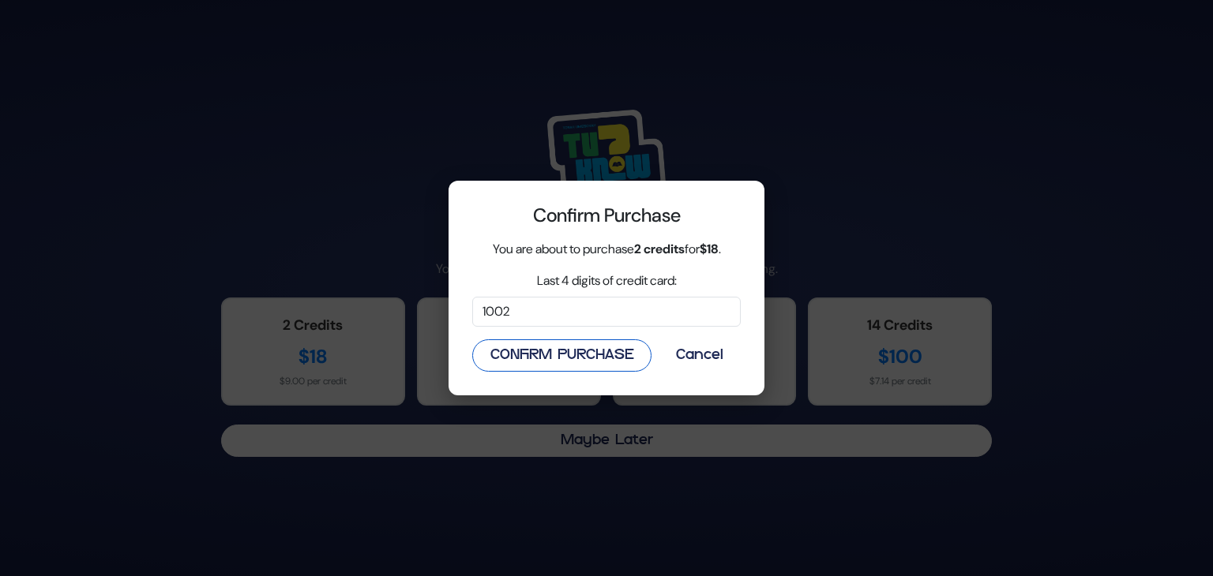
click at [576, 360] on button "Confirm Purchase" at bounding box center [561, 356] width 179 height 32
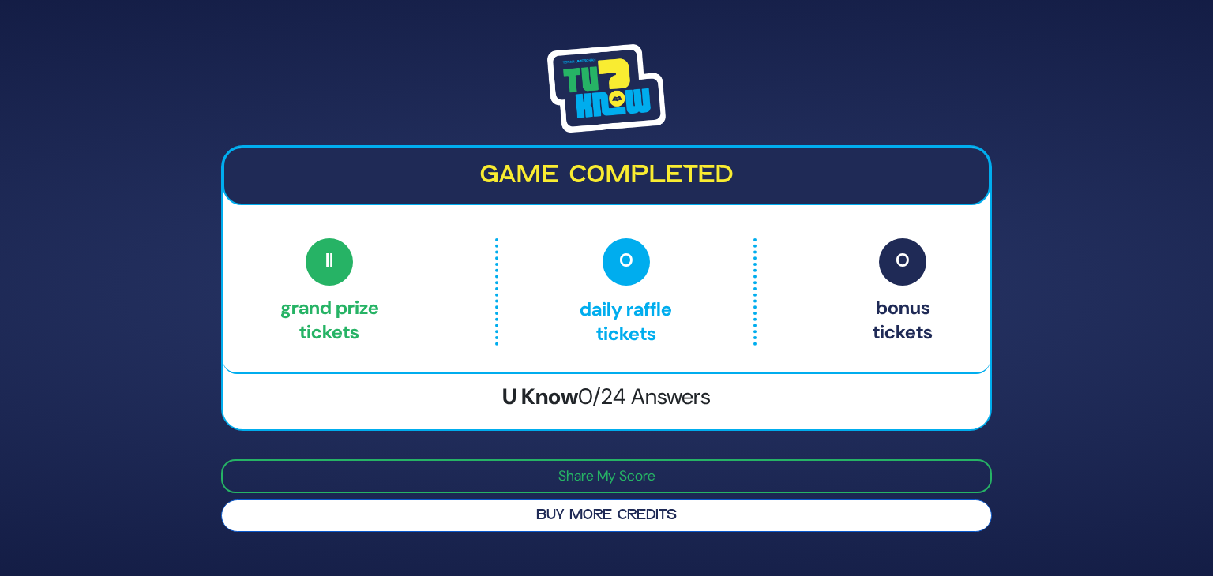
click at [537, 515] on button "Buy More Credits" at bounding box center [606, 516] width 771 height 32
click at [480, 516] on button "Buy More Credits" at bounding box center [606, 516] width 771 height 32
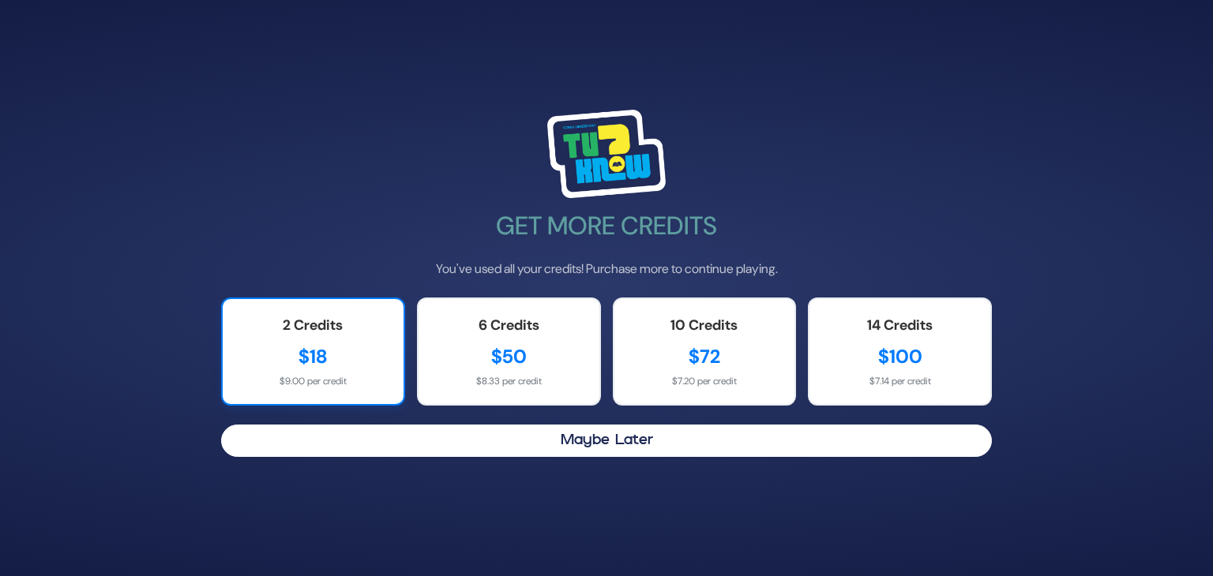
click at [334, 362] on div "$18" at bounding box center [312, 357] width 149 height 28
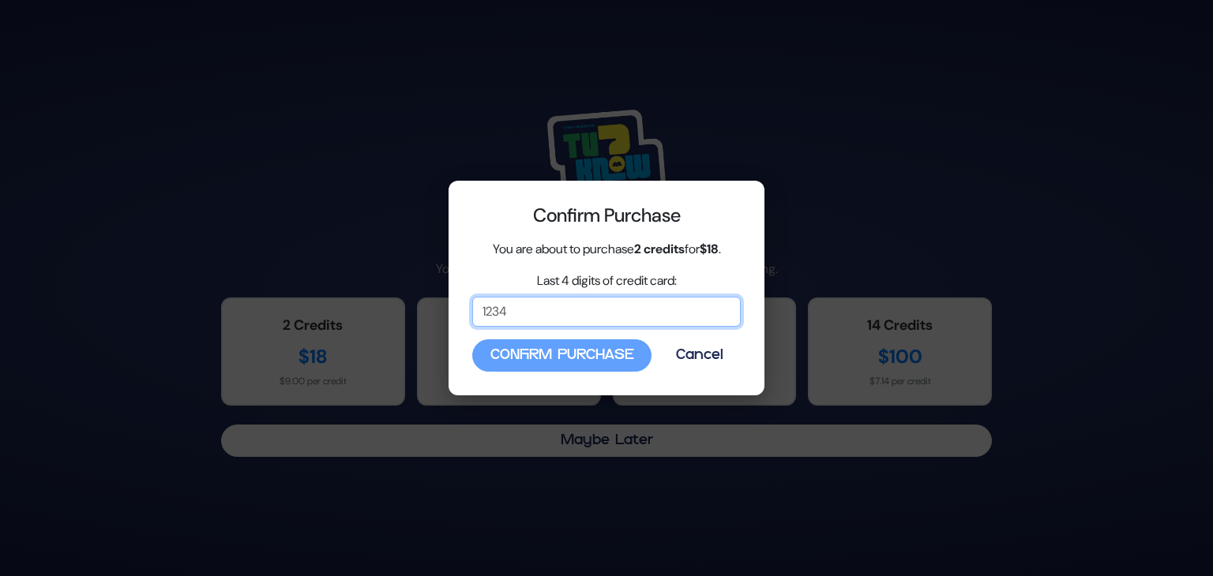
click at [529, 304] on input "Last 4 digits of credit card:" at bounding box center [606, 312] width 269 height 30
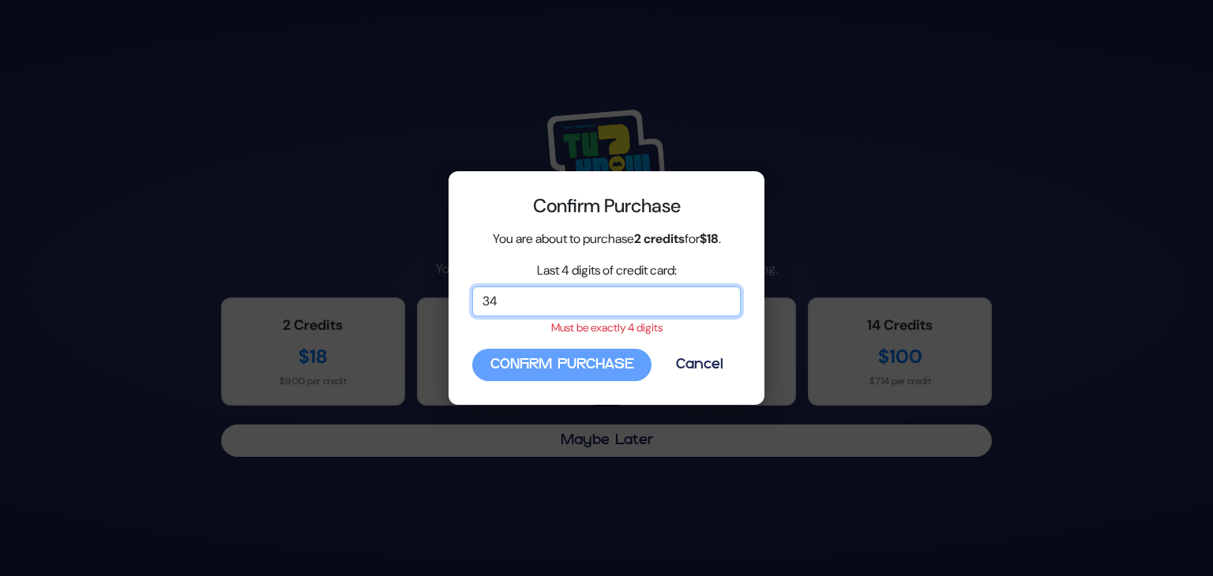
type input "3"
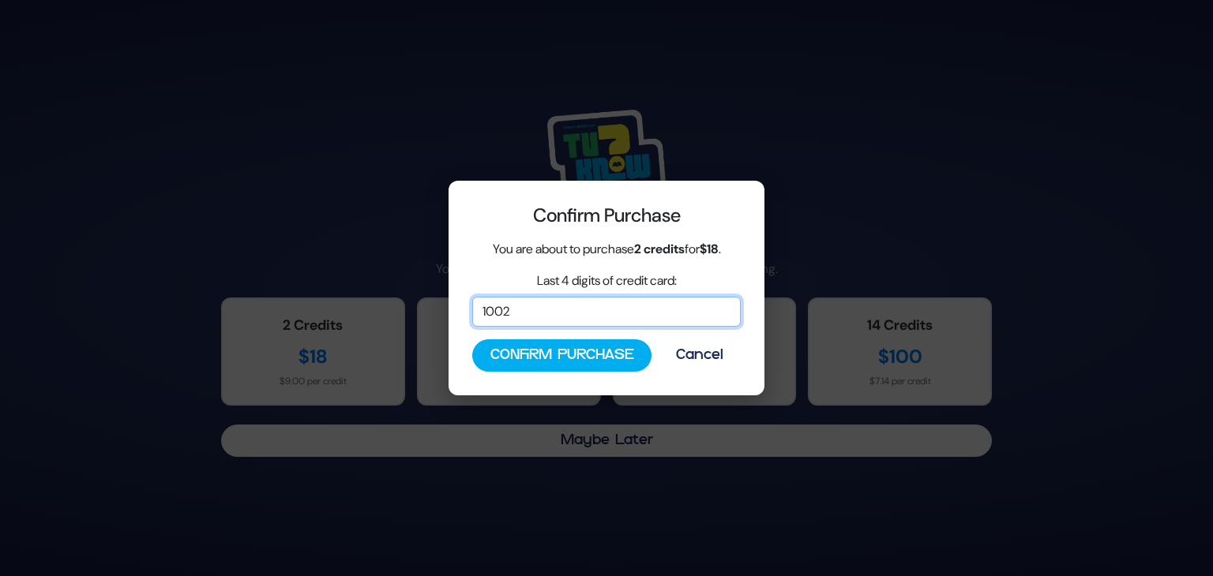
type input "1002"
click at [608, 373] on div "Confirm Purchase You are about to purchase 2 credits for $18 . Last 4 digits of…" at bounding box center [607, 288] width 316 height 215
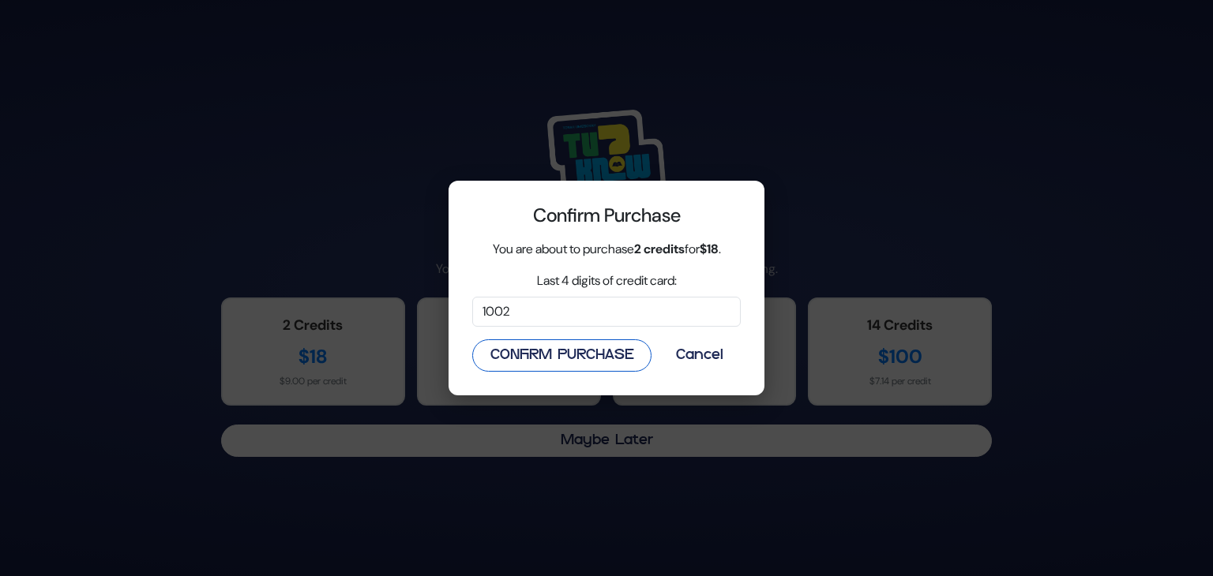
click at [603, 356] on button "Confirm Purchase" at bounding box center [561, 356] width 179 height 32
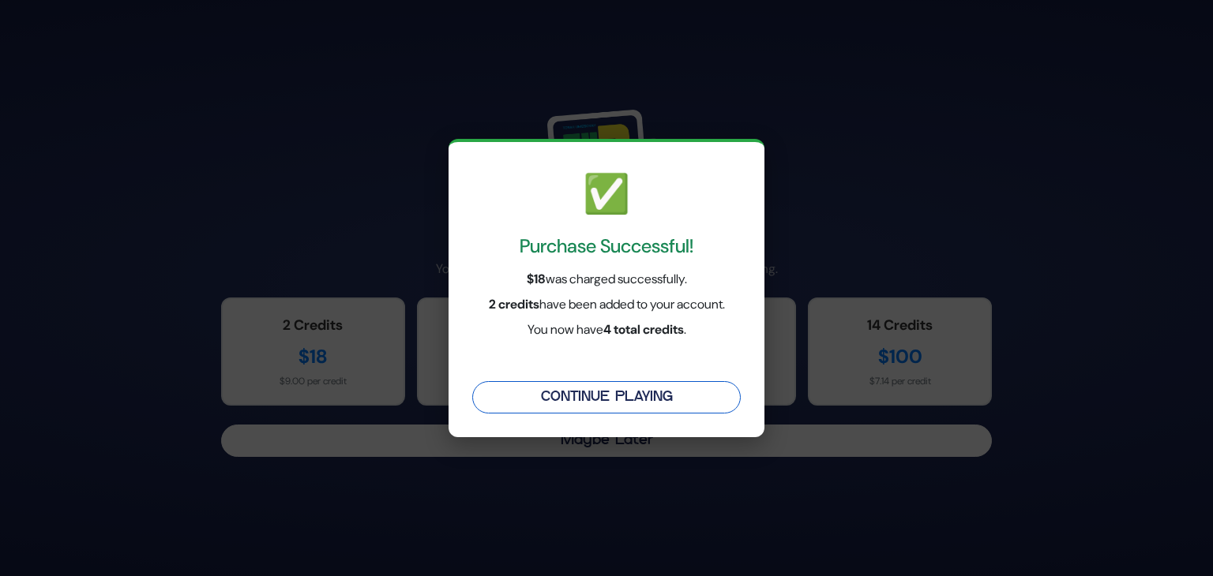
click at [597, 401] on button "Continue Playing" at bounding box center [606, 397] width 269 height 32
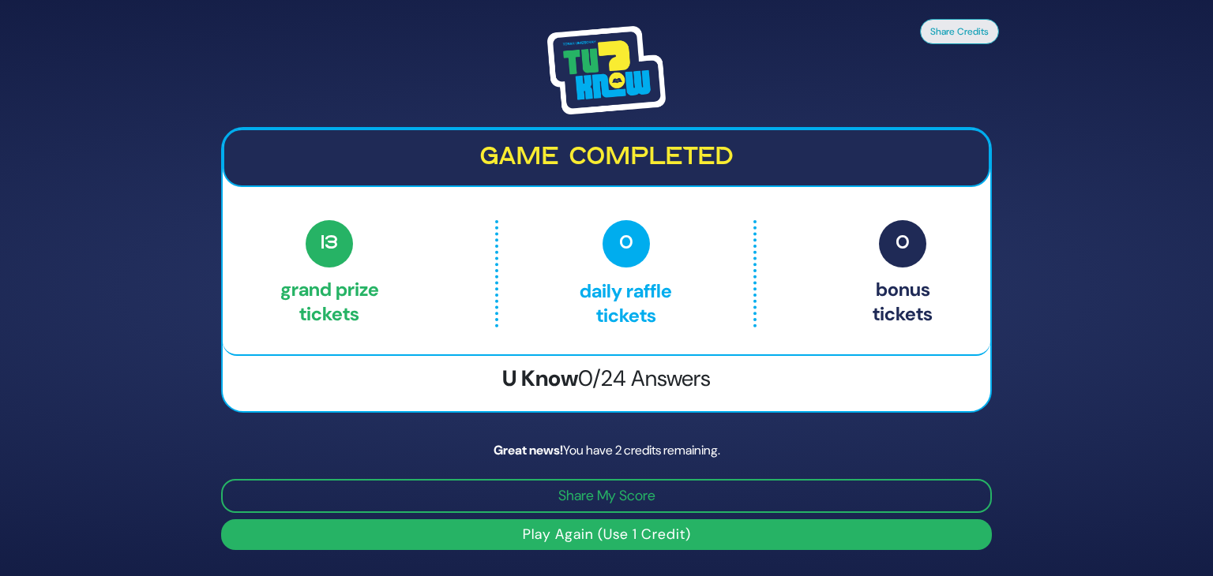
click at [625, 538] on button "Play Again (Use 1 Credit)" at bounding box center [606, 535] width 771 height 31
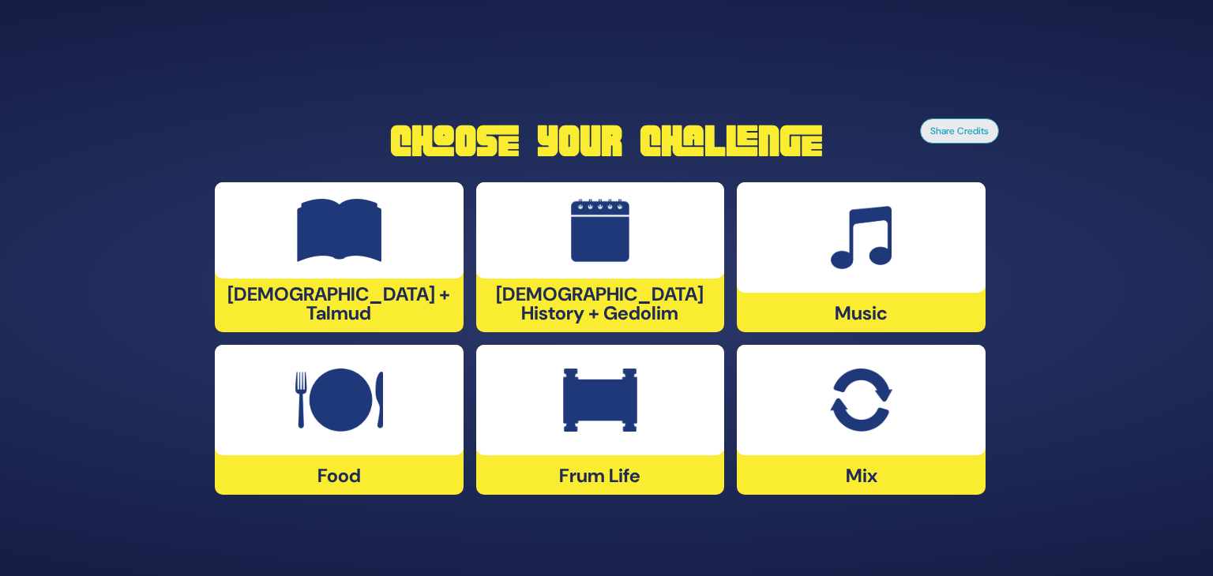
drag, startPoint x: 629, startPoint y: 295, endPoint x: 569, endPoint y: 270, distance: 64.4
click at [569, 270] on div at bounding box center [600, 230] width 249 height 96
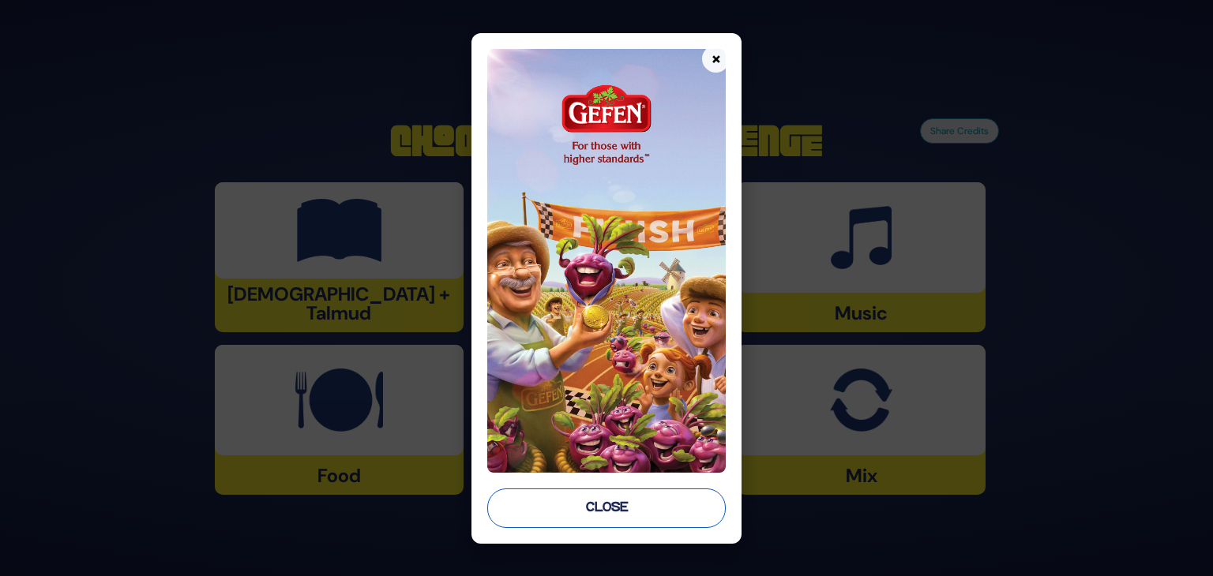
click at [590, 506] on button "Close" at bounding box center [606, 508] width 238 height 39
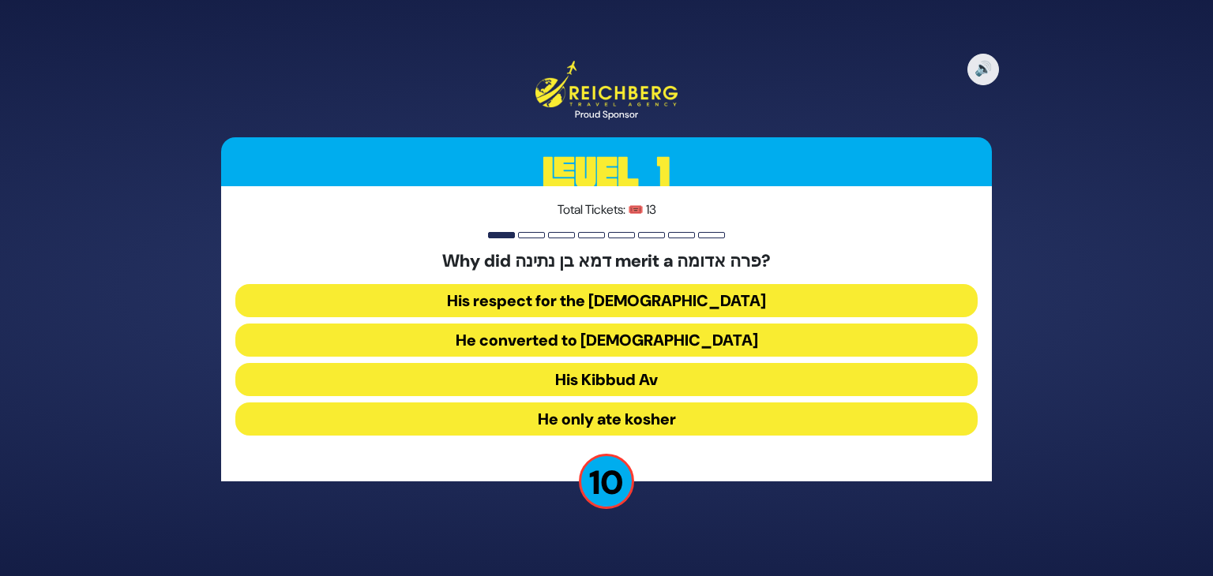
drag, startPoint x: 625, startPoint y: 377, endPoint x: 584, endPoint y: 384, distance: 41.7
click at [584, 384] on button "His Kibbud Av" at bounding box center [606, 379] width 742 height 33
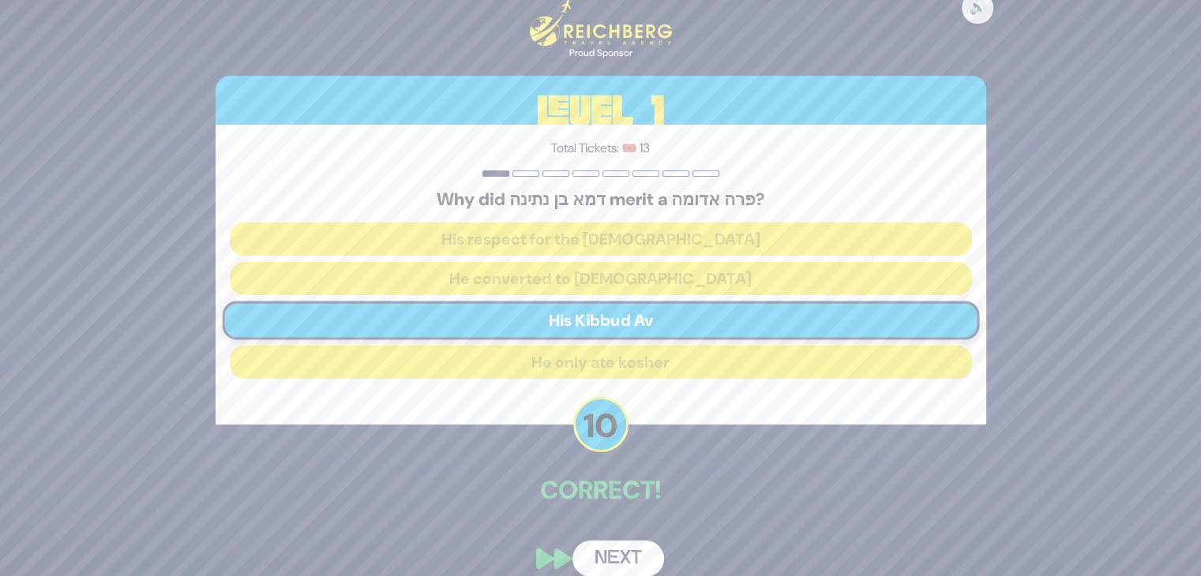
scroll to position [19, 0]
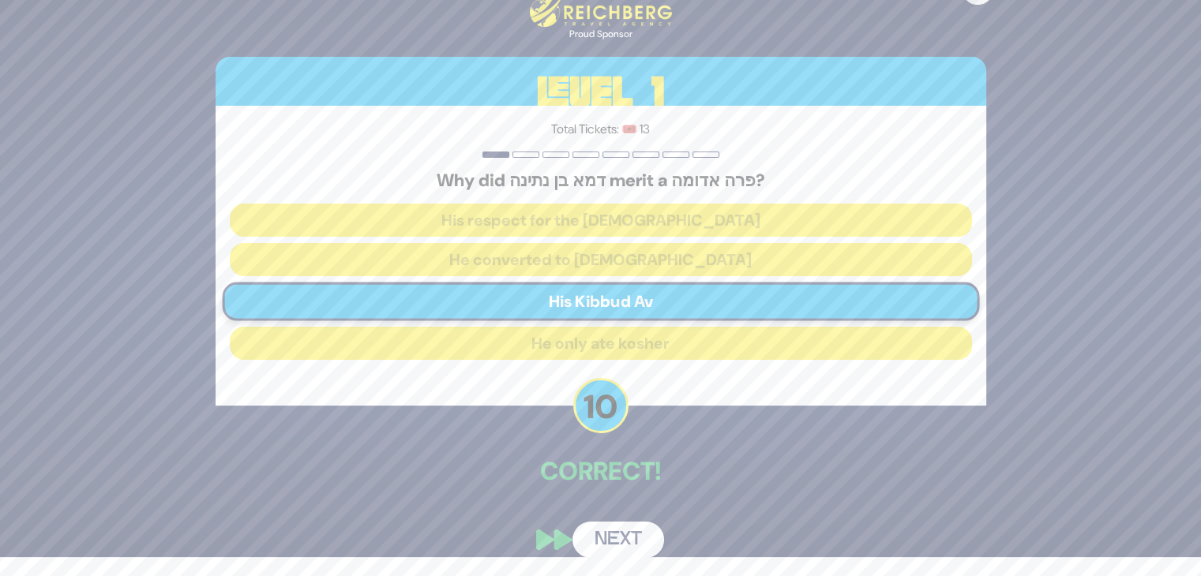
click at [613, 531] on button "Next" at bounding box center [619, 540] width 92 height 36
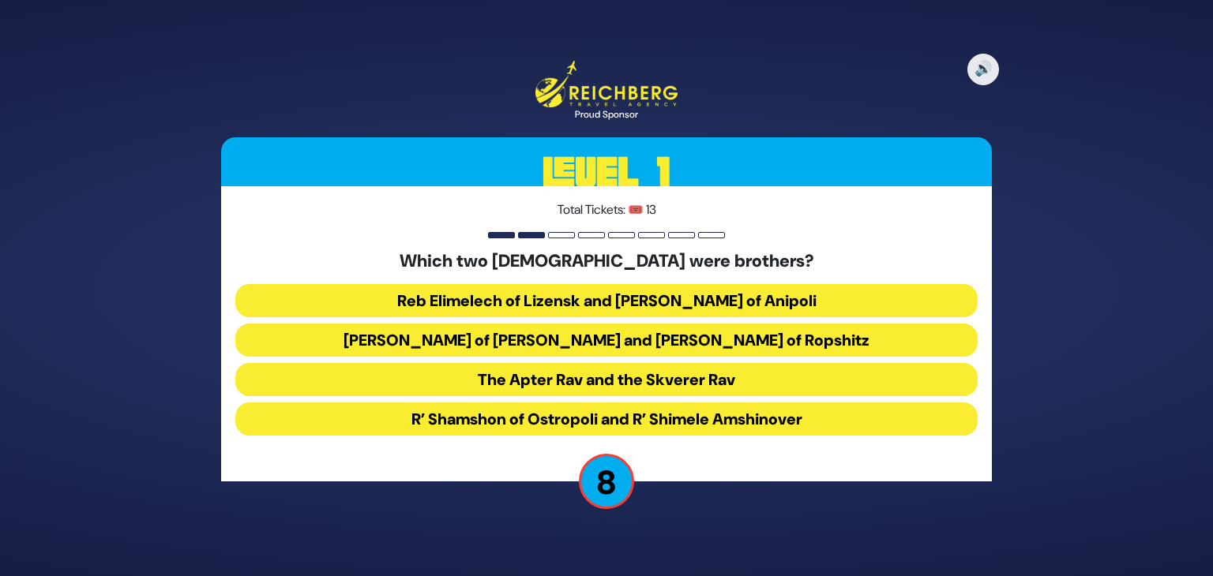
click at [590, 302] on button "Reb Elimelech of Lizensk and [PERSON_NAME] of Anipoli" at bounding box center [606, 300] width 742 height 33
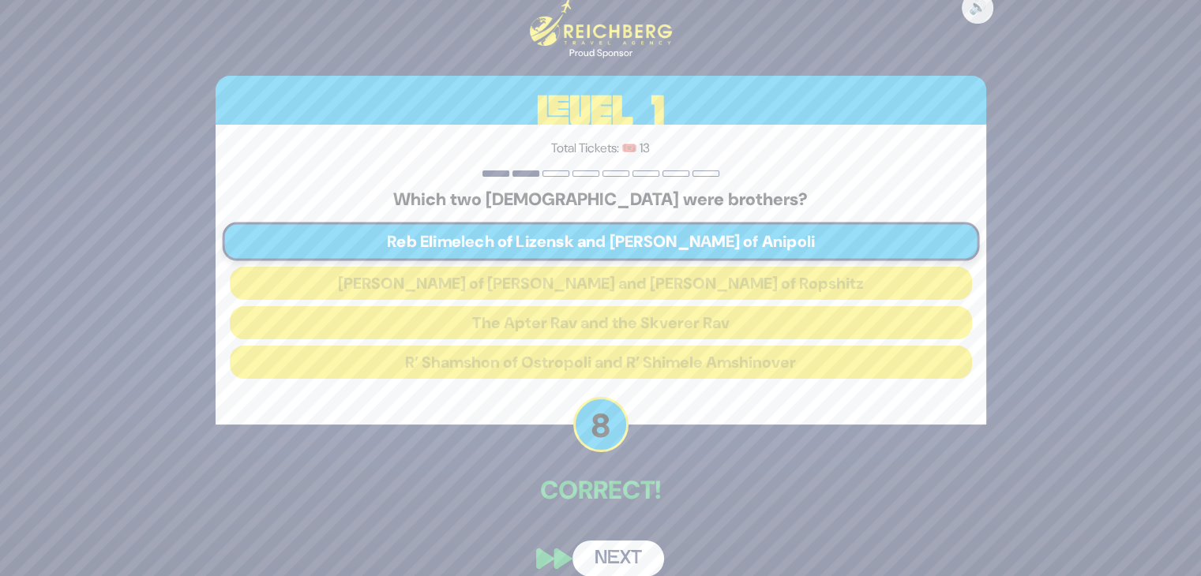
click at [625, 542] on button "Next" at bounding box center [619, 559] width 92 height 36
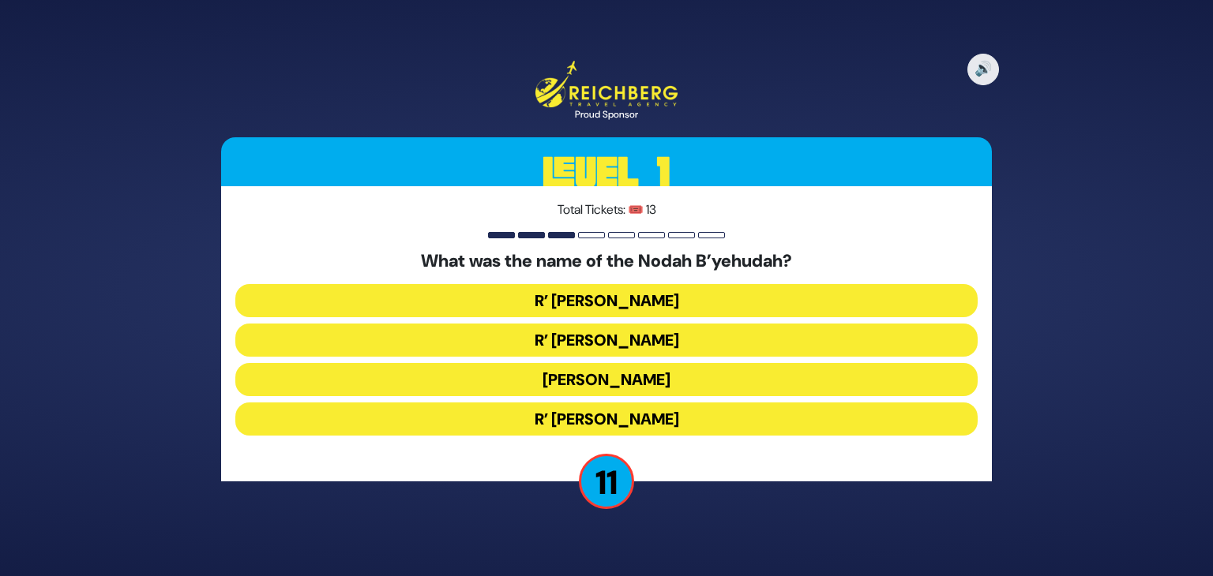
click at [621, 298] on button "R’ [PERSON_NAME]" at bounding box center [606, 300] width 742 height 33
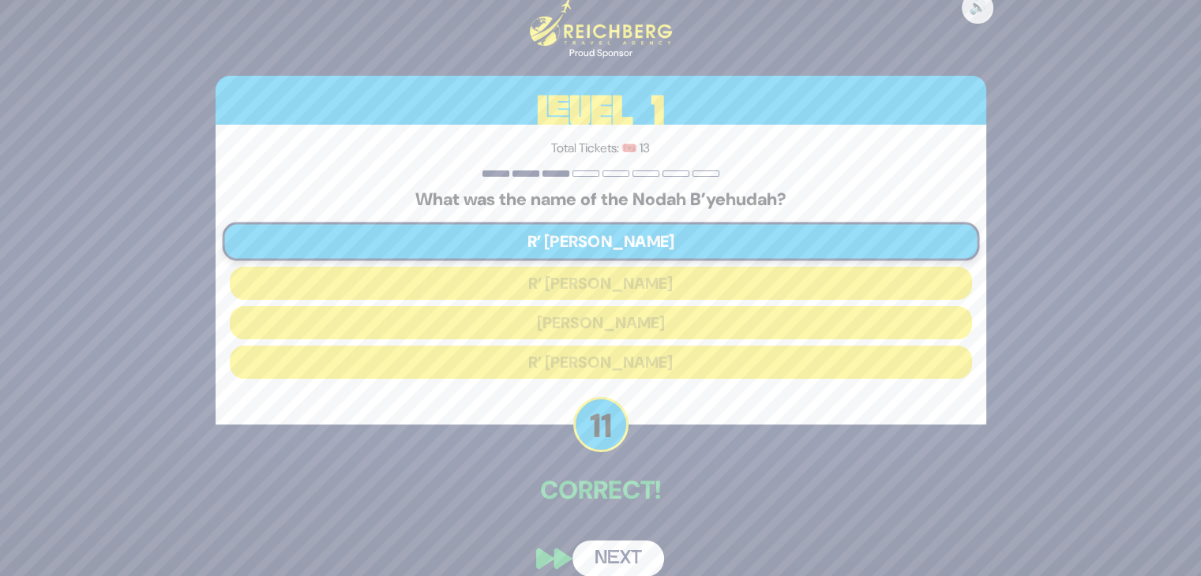
click at [618, 556] on button "Next" at bounding box center [619, 559] width 92 height 36
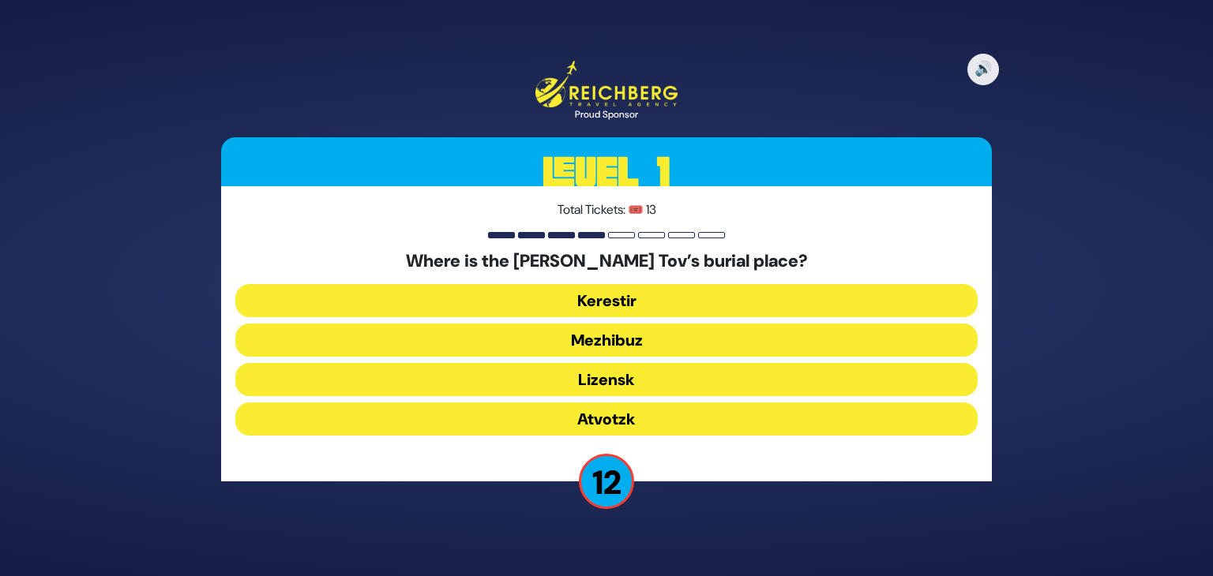
click at [616, 343] on button "Mezhibuz" at bounding box center [606, 340] width 742 height 33
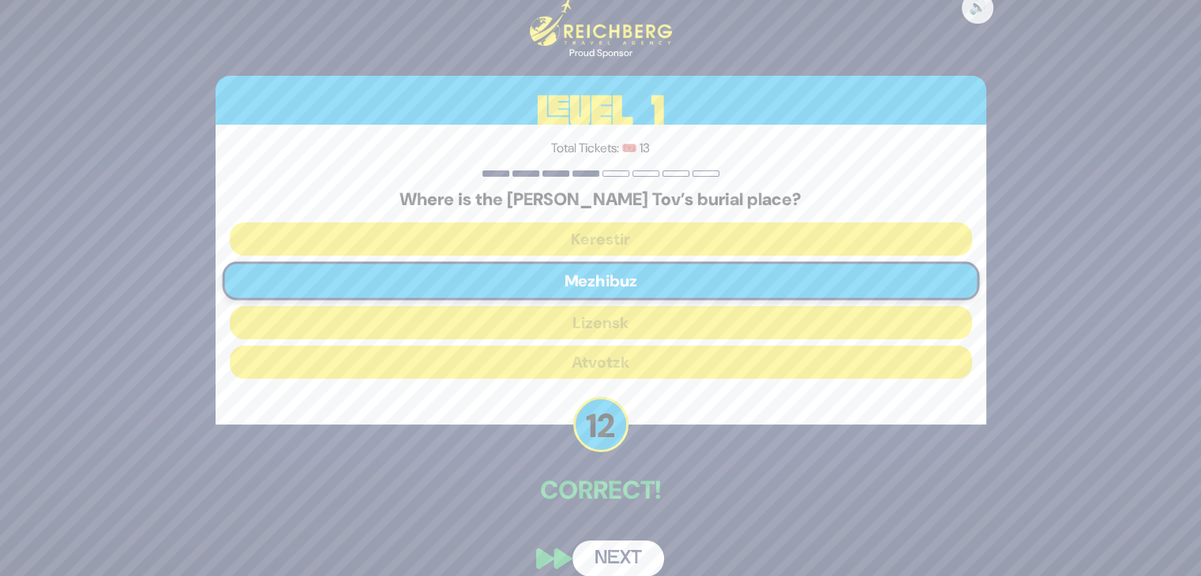
click at [618, 558] on button "Next" at bounding box center [619, 559] width 92 height 36
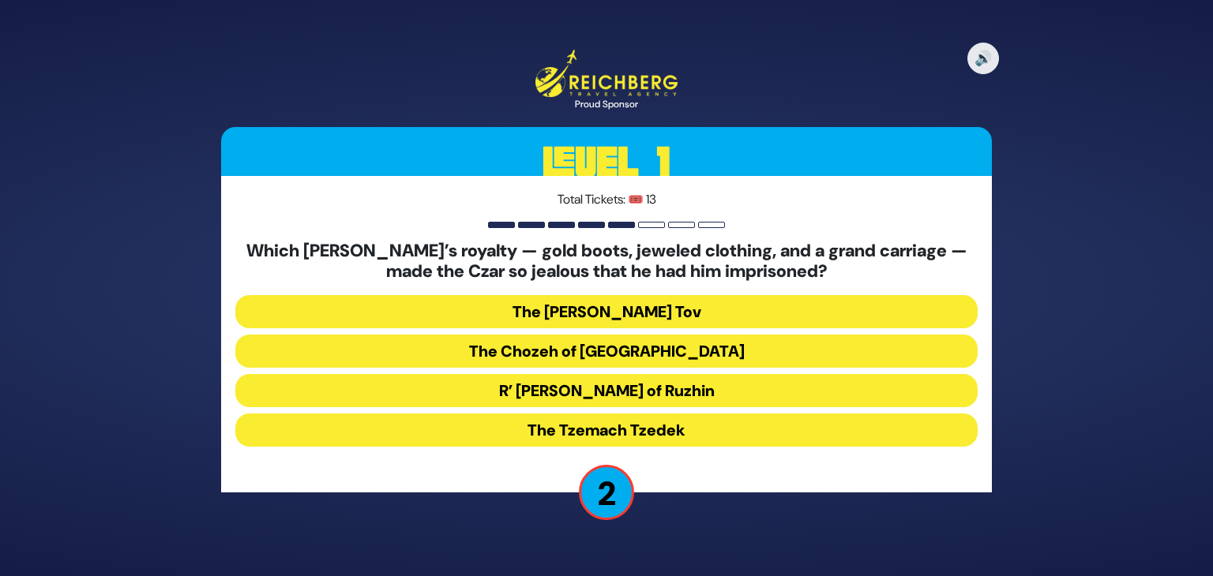
click at [629, 389] on button "R’ [PERSON_NAME] of Ruzhin" at bounding box center [606, 390] width 742 height 33
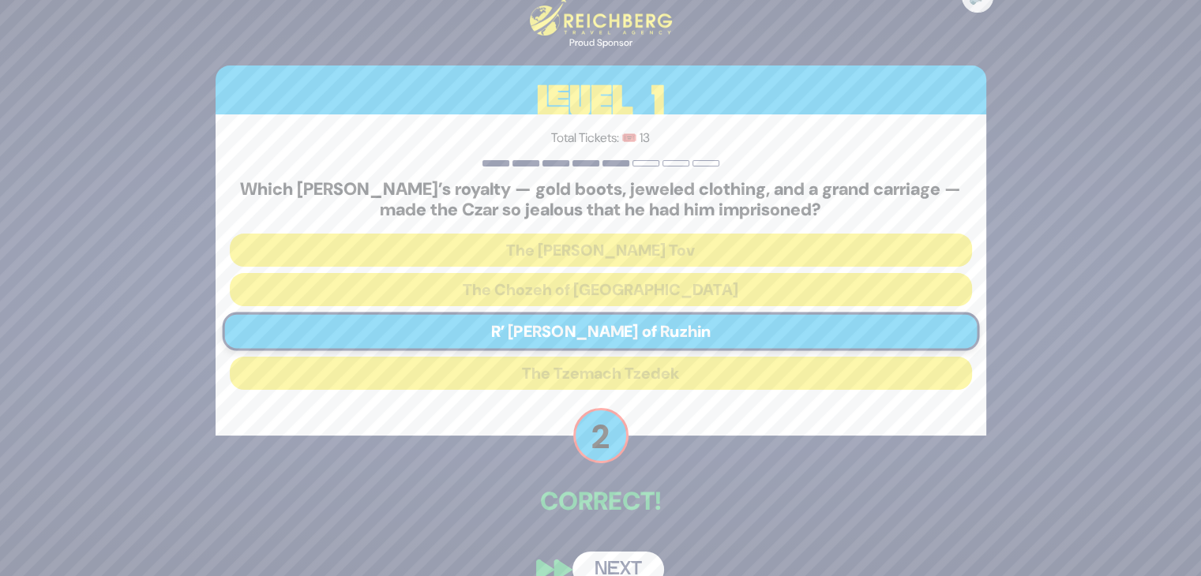
scroll to position [30, 0]
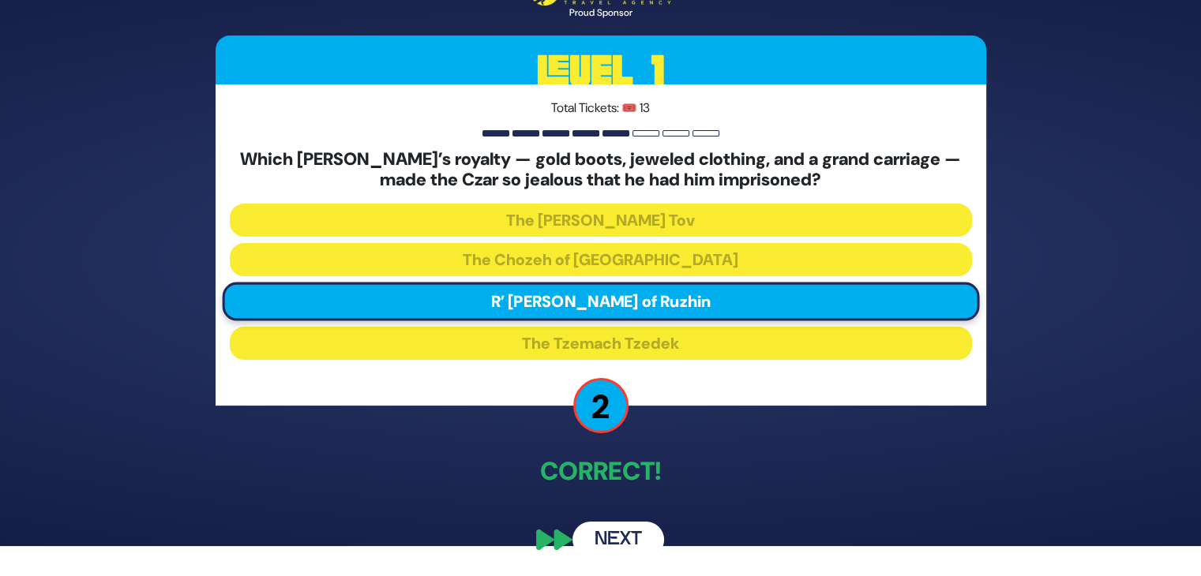
click at [622, 535] on button "Next" at bounding box center [619, 540] width 92 height 36
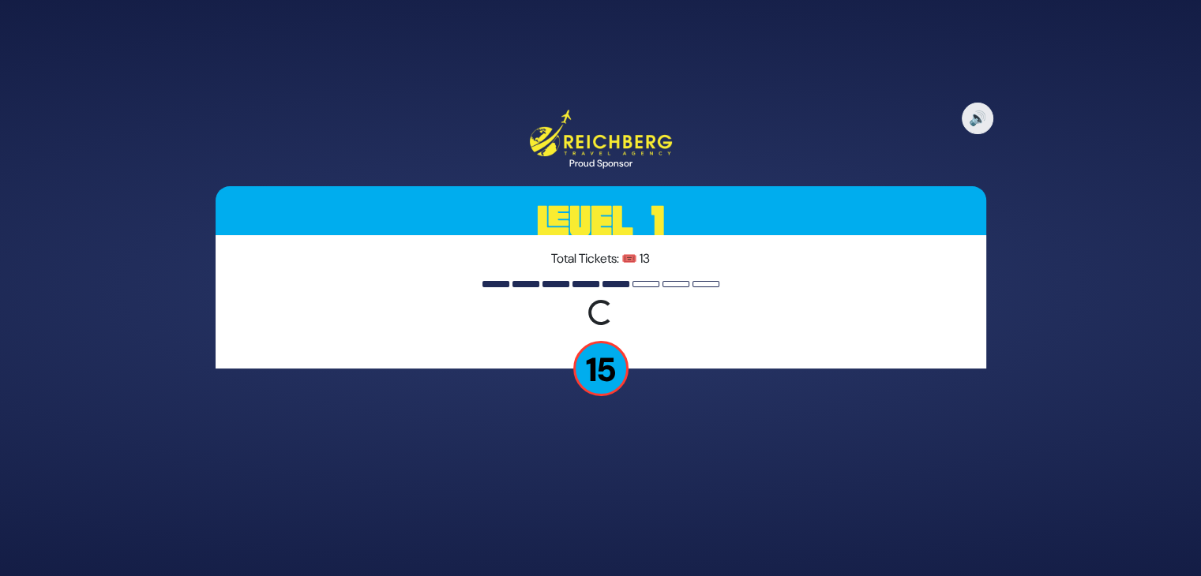
scroll to position [0, 0]
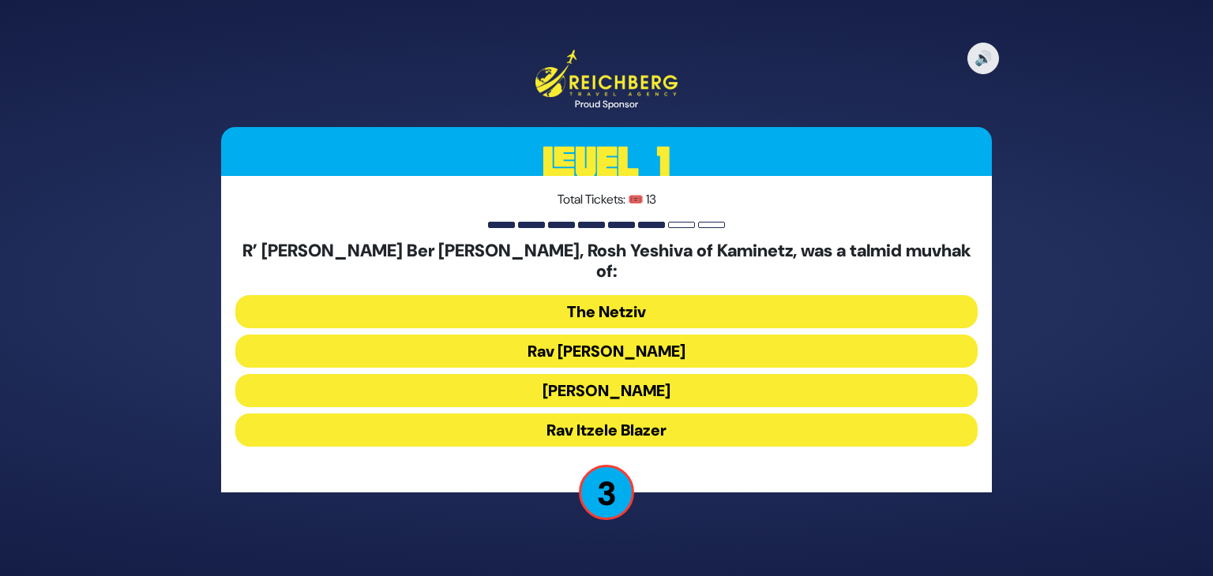
click at [621, 337] on button "Rav [PERSON_NAME]" at bounding box center [606, 351] width 742 height 33
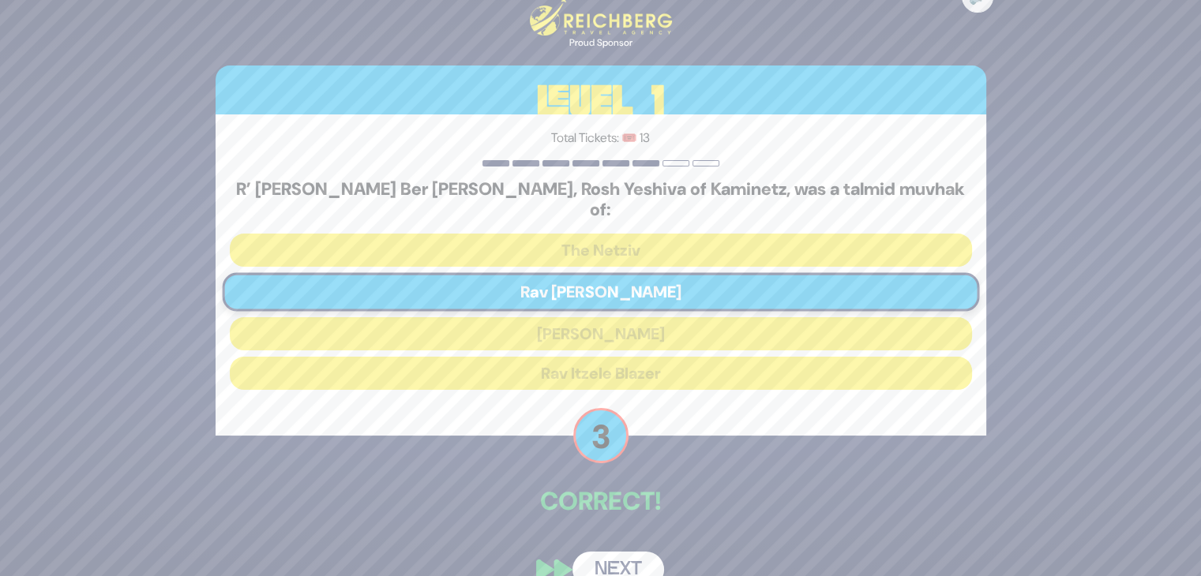
click at [612, 558] on button "Next" at bounding box center [619, 570] width 92 height 36
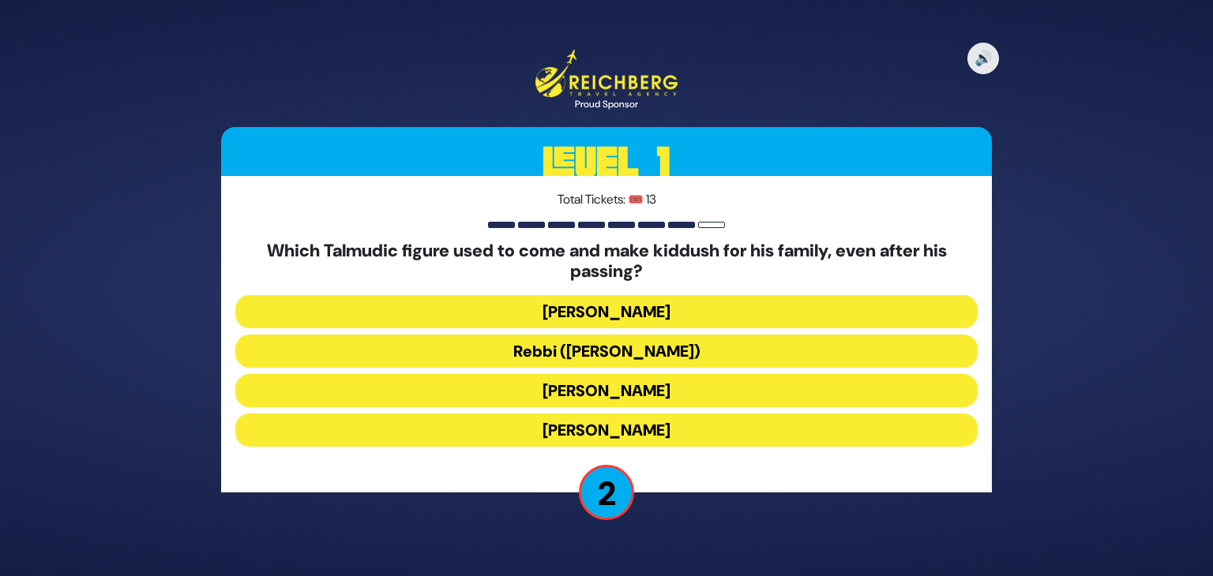
click at [652, 434] on button "[PERSON_NAME]" at bounding box center [606, 430] width 742 height 33
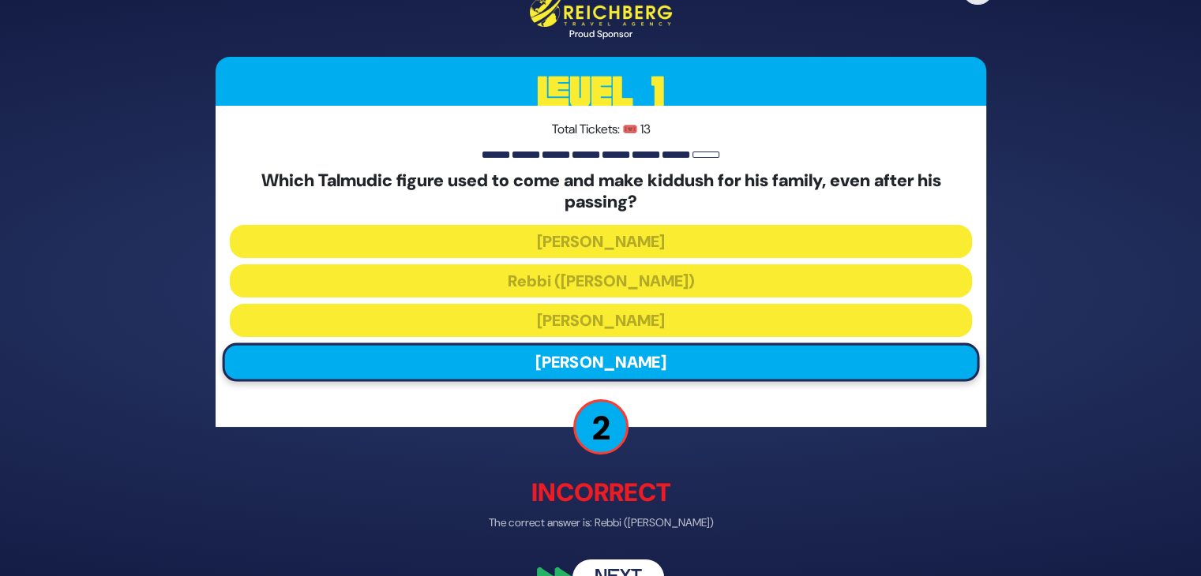
click at [629, 564] on button "Next" at bounding box center [619, 578] width 92 height 36
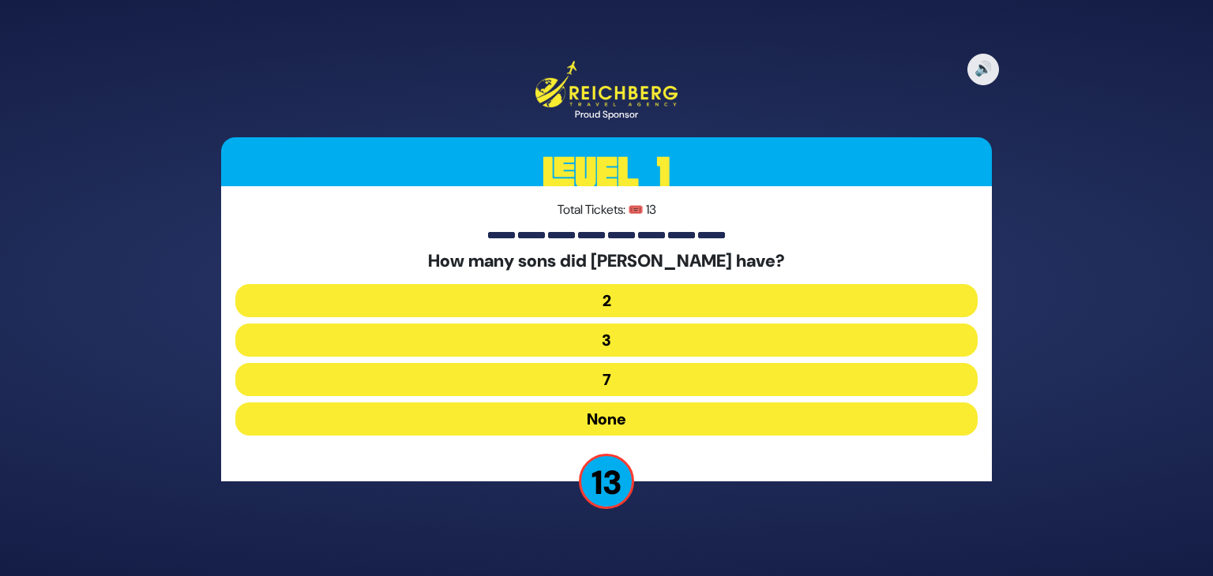
click at [607, 415] on button "None" at bounding box center [606, 419] width 742 height 33
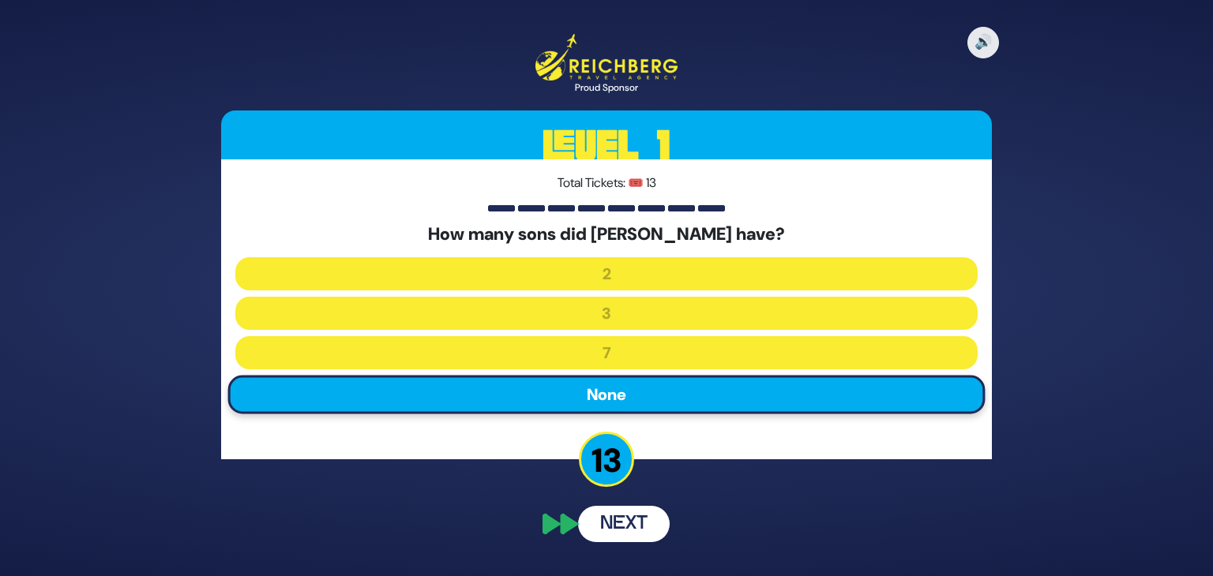
click at [625, 534] on button "Next" at bounding box center [624, 524] width 92 height 36
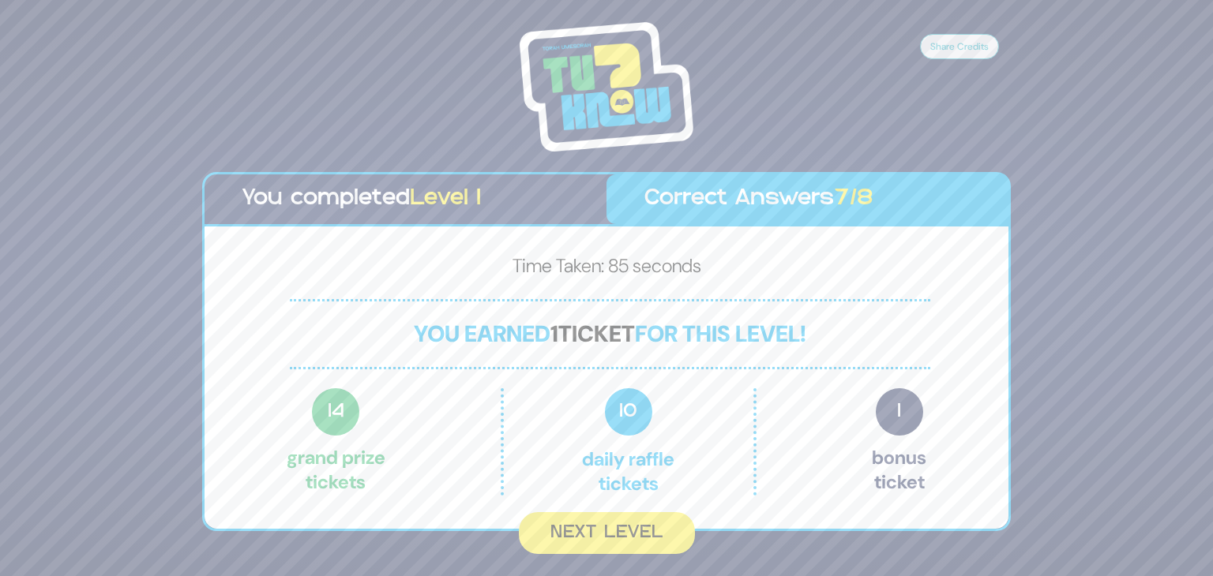
drag, startPoint x: 625, startPoint y: 534, endPoint x: 587, endPoint y: 529, distance: 38.2
click at [587, 529] on button "Next Level" at bounding box center [607, 534] width 176 height 42
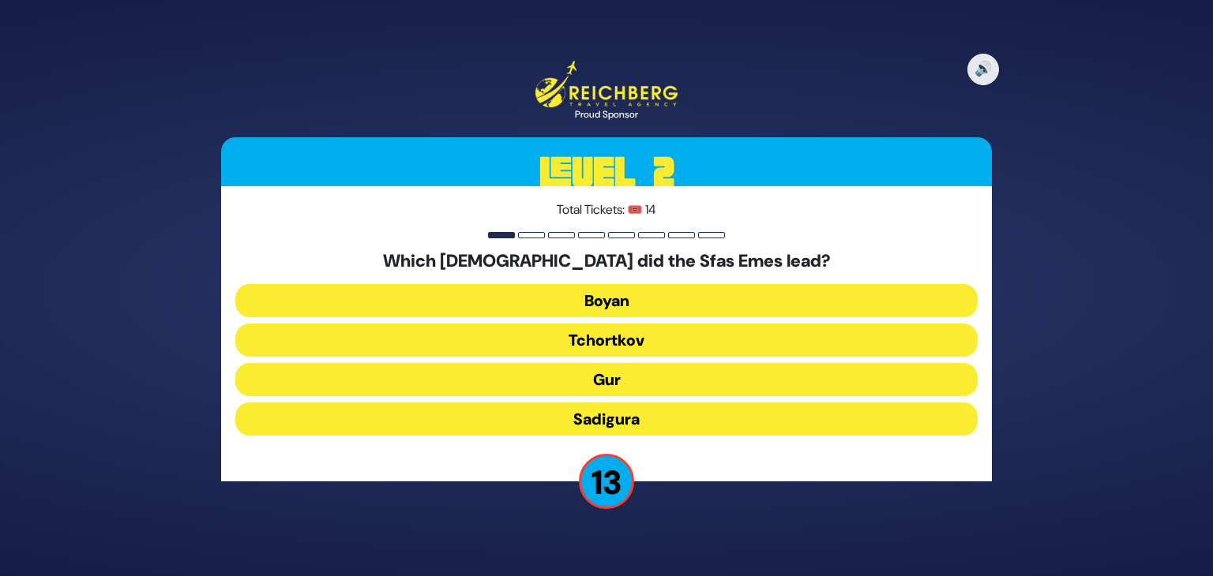
click at [605, 382] on button "Gur" at bounding box center [606, 379] width 742 height 33
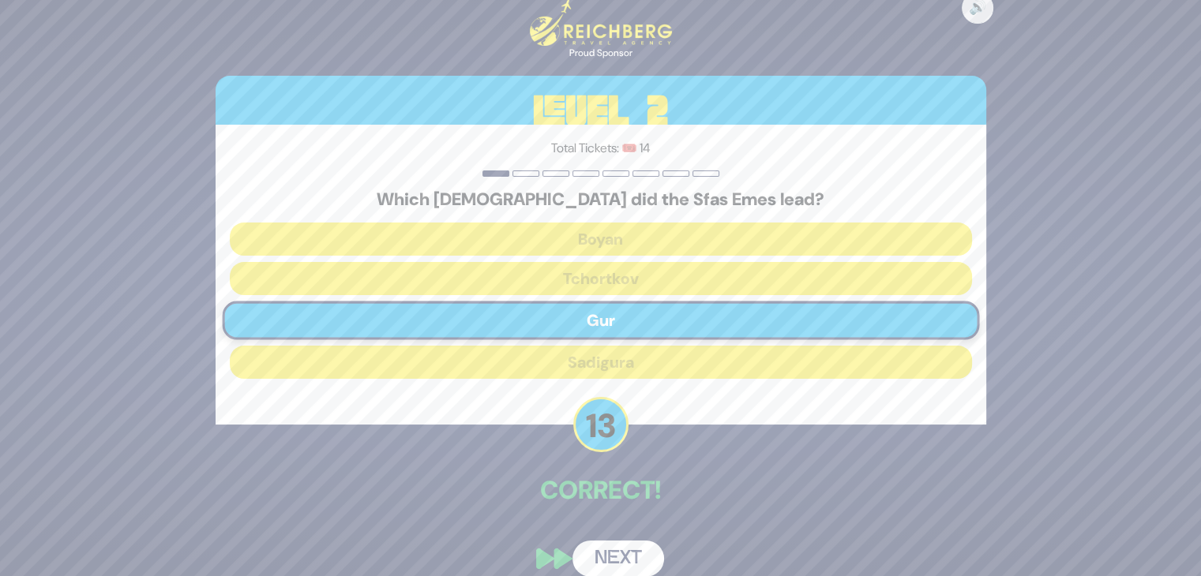
click at [622, 556] on button "Next" at bounding box center [619, 559] width 92 height 36
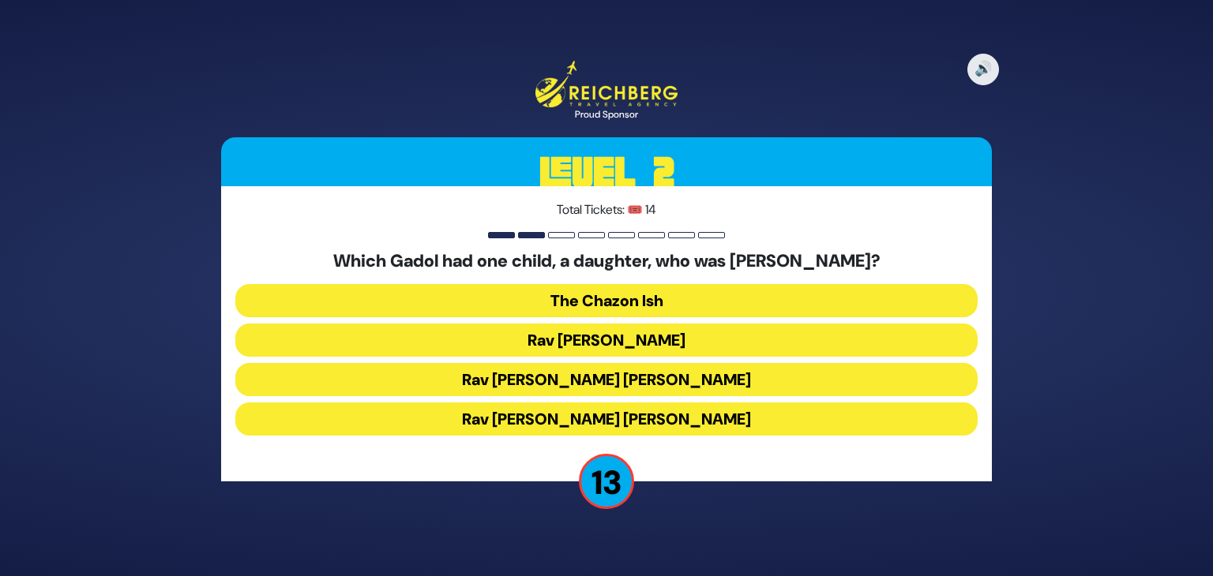
click at [644, 382] on button "Rav Chaim Ozer Grodzinski" at bounding box center [606, 379] width 742 height 33
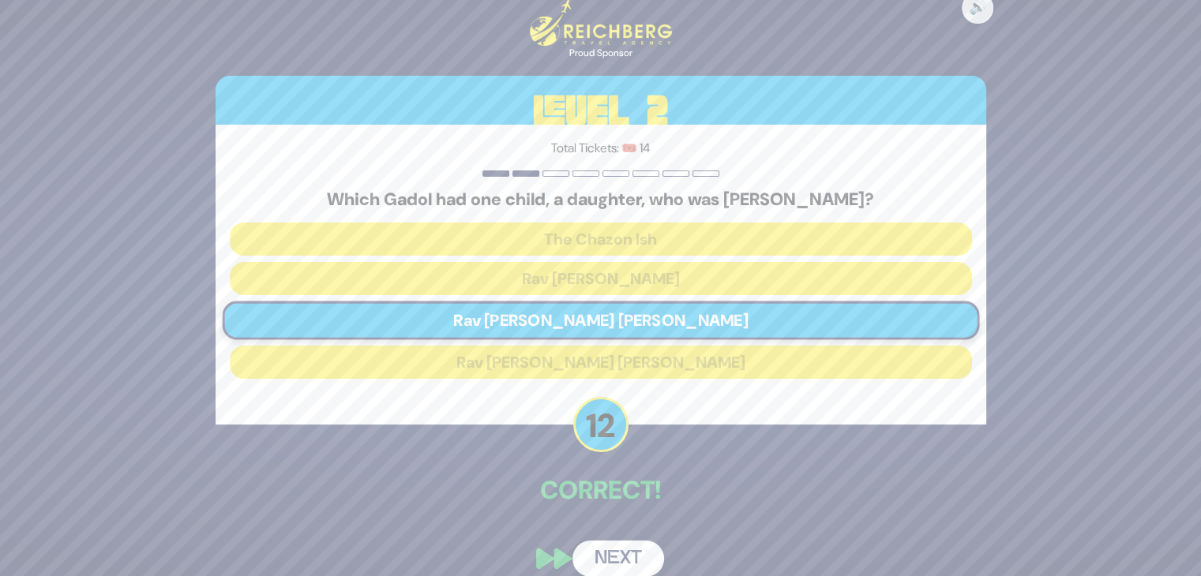
click at [618, 554] on button "Next" at bounding box center [619, 559] width 92 height 36
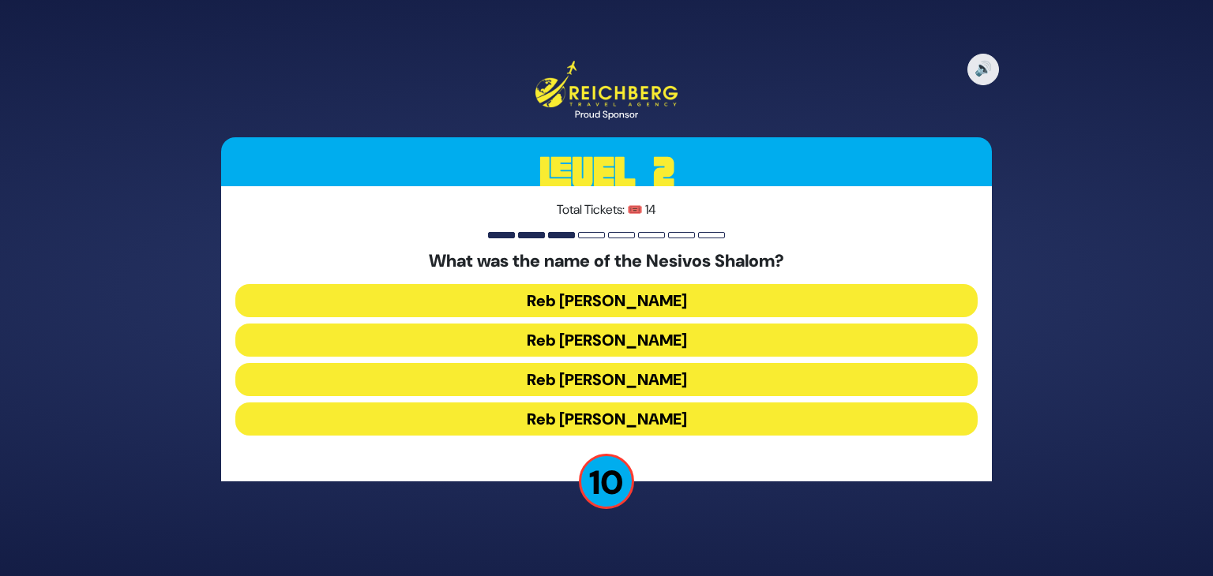
click at [638, 382] on button "Reb Shulem Noach" at bounding box center [606, 379] width 742 height 33
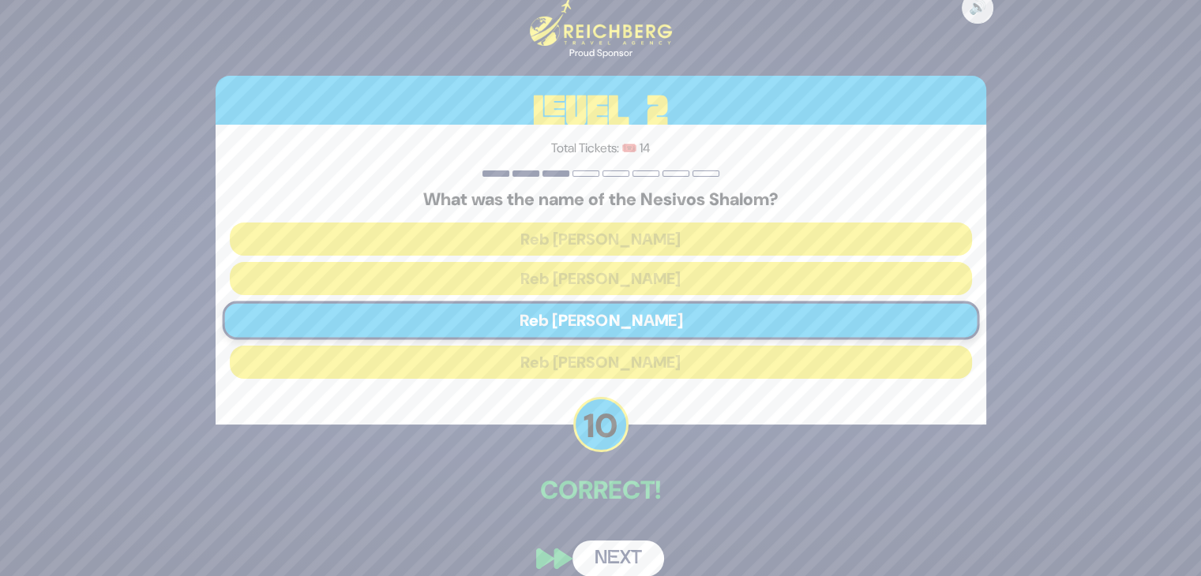
click at [617, 557] on button "Next" at bounding box center [619, 559] width 92 height 36
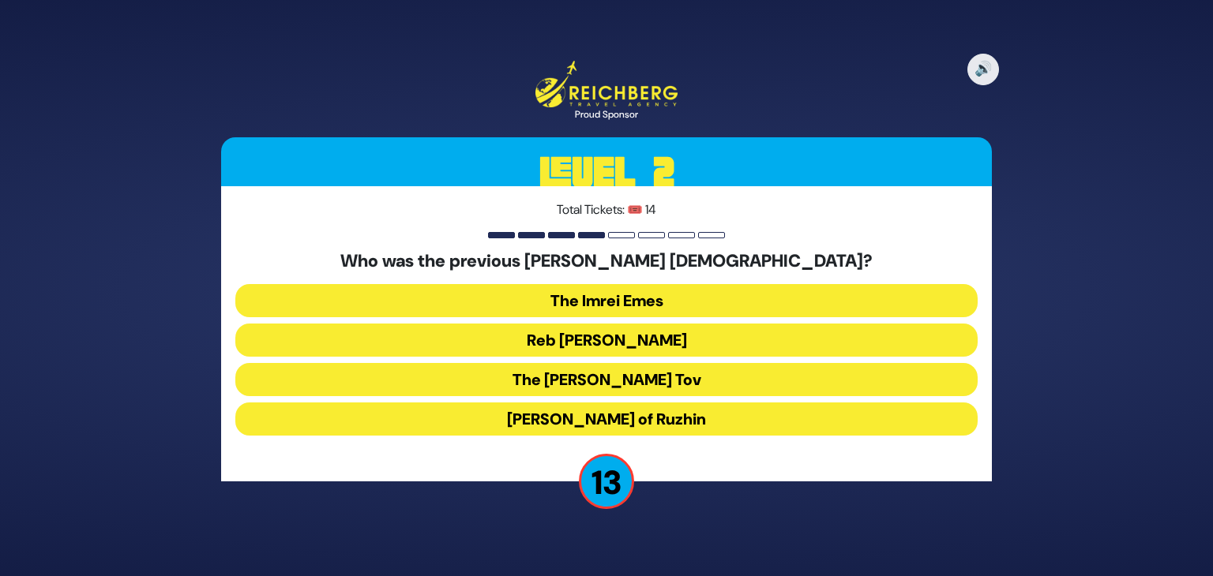
click at [580, 348] on button "Reb Ahron Rokeach" at bounding box center [606, 340] width 742 height 33
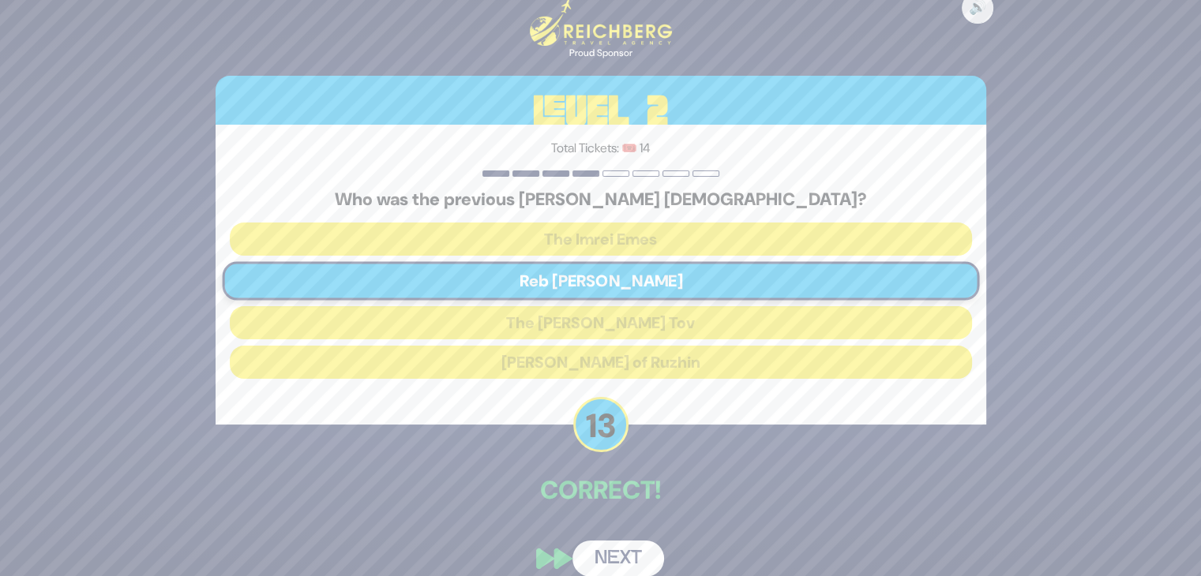
click at [618, 560] on button "Next" at bounding box center [619, 559] width 92 height 36
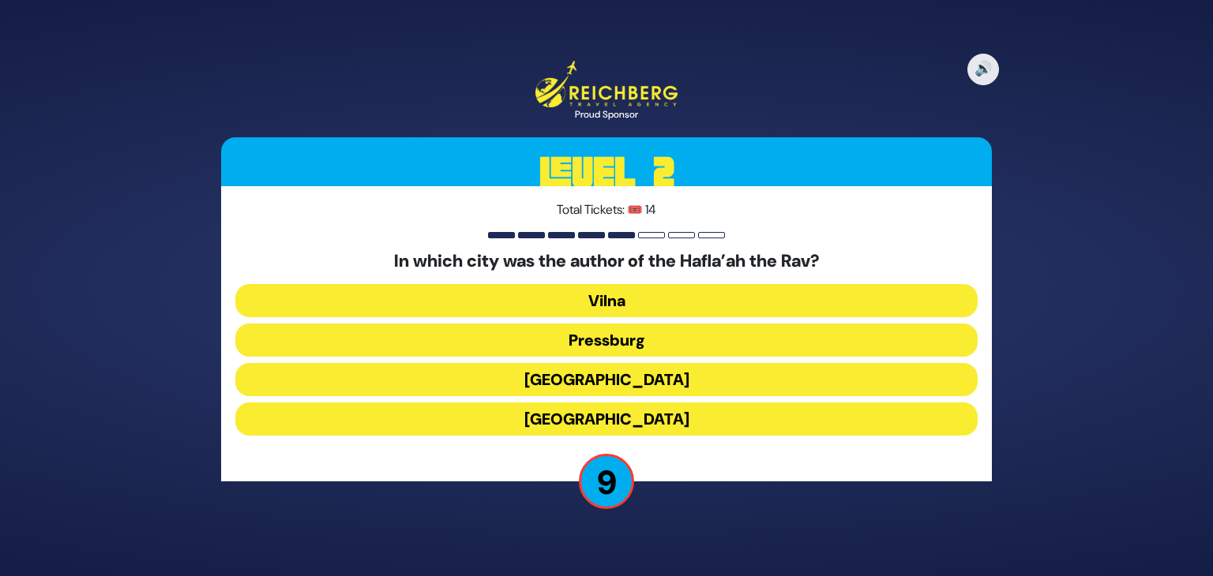
click at [641, 383] on button "Frankfurt" at bounding box center [606, 379] width 742 height 33
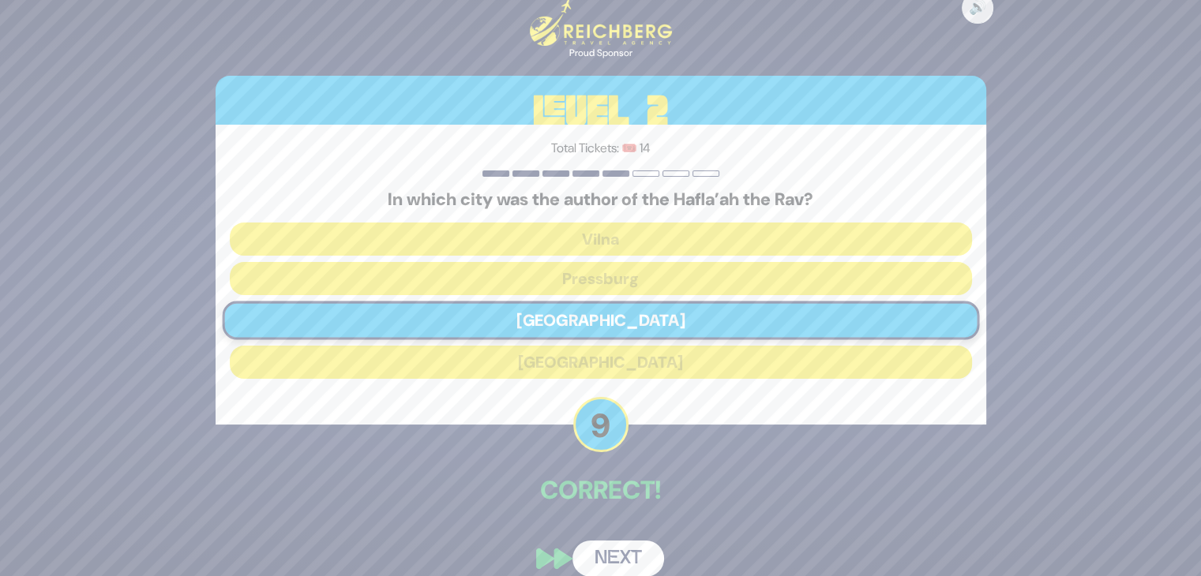
click at [619, 556] on button "Next" at bounding box center [619, 559] width 92 height 36
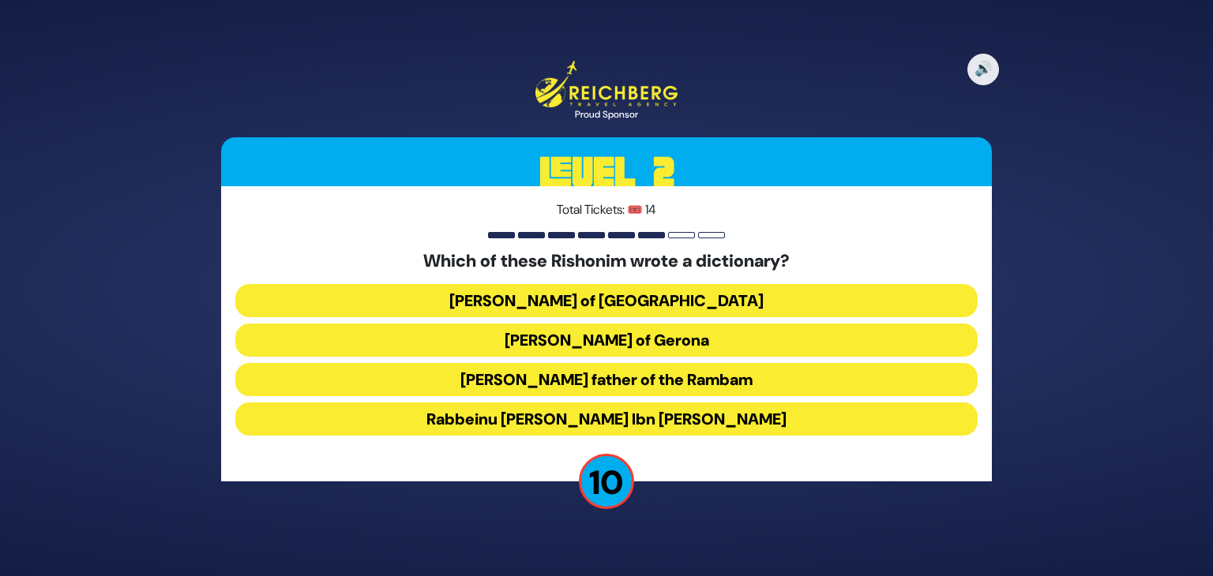
click at [644, 299] on button "Rabbeinu Nosson of Rome" at bounding box center [606, 300] width 742 height 33
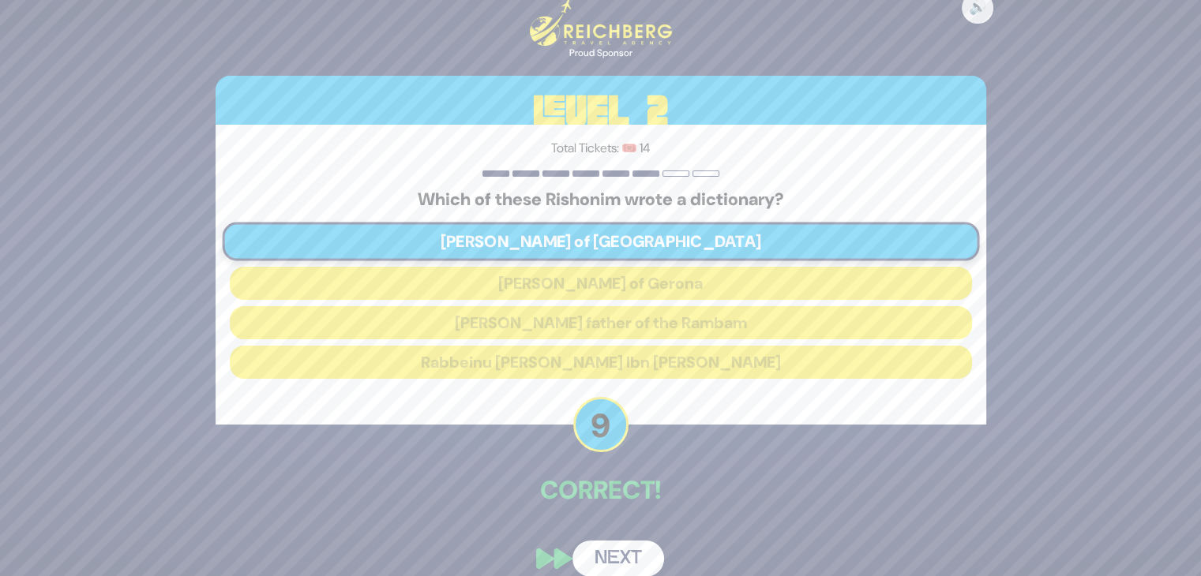
click at [632, 559] on button "Next" at bounding box center [619, 559] width 92 height 36
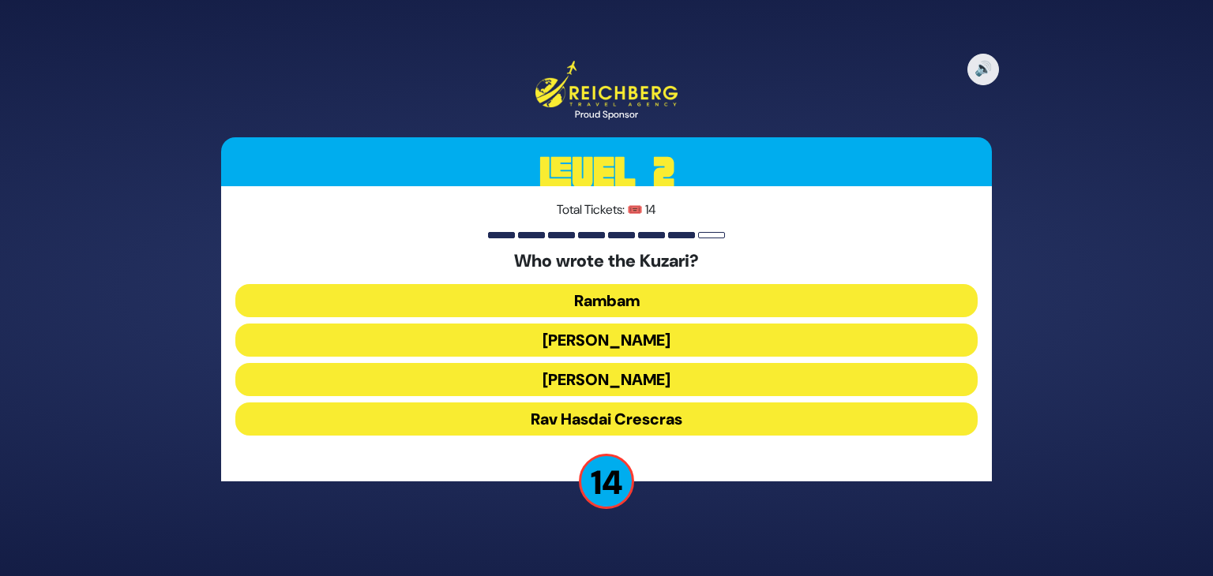
click at [611, 386] on button "Rav Yehudah HaLevi" at bounding box center [606, 379] width 742 height 33
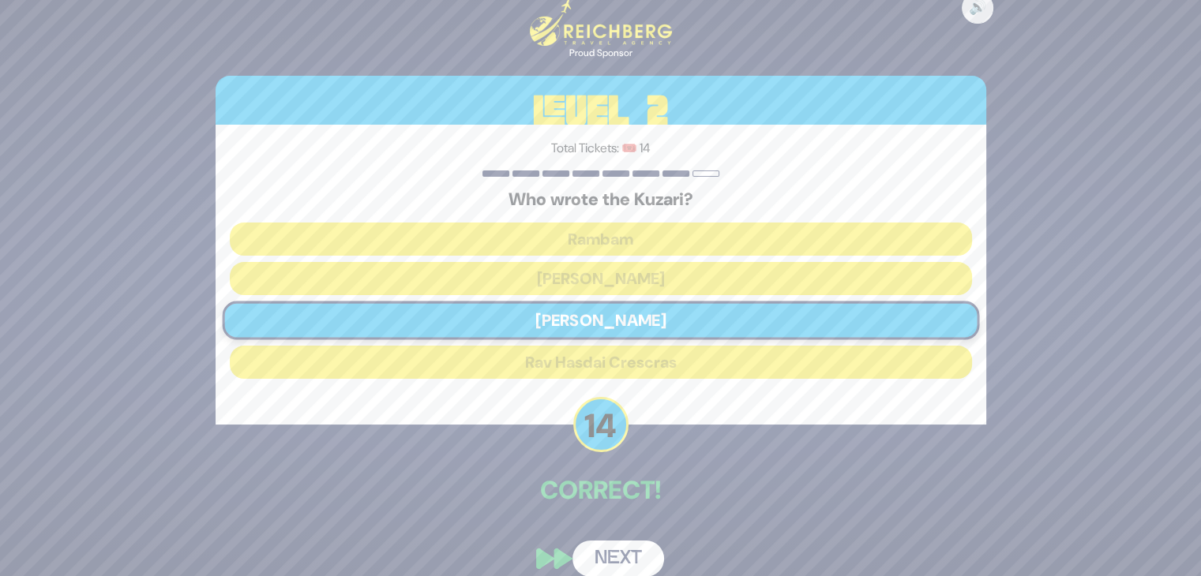
click at [614, 562] on button "Next" at bounding box center [619, 559] width 92 height 36
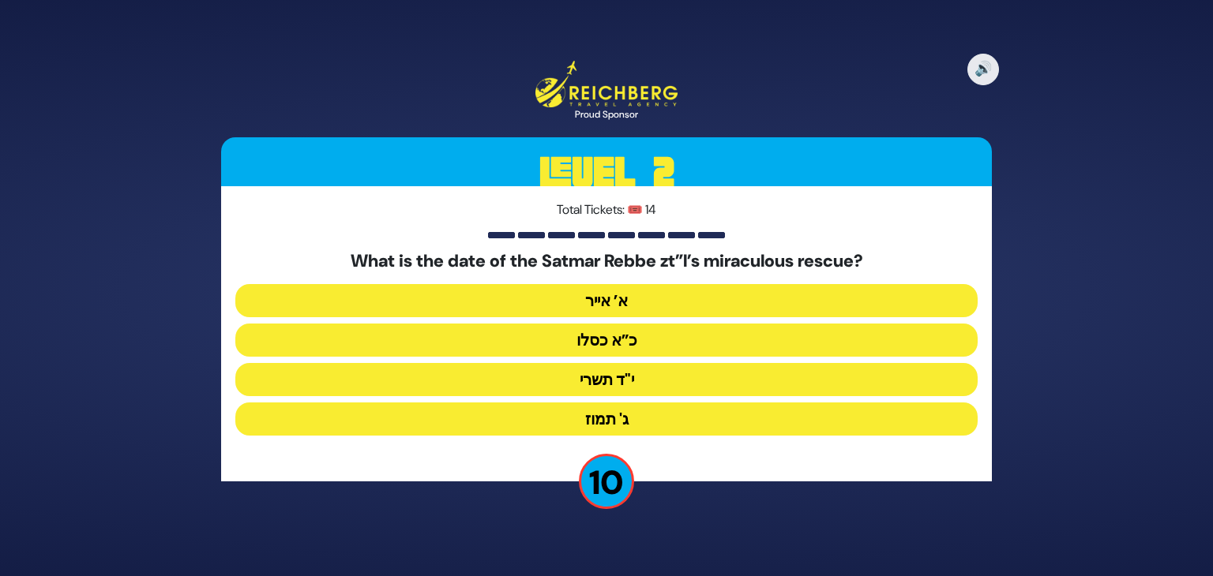
click at [623, 339] on button "כ”א כסלו" at bounding box center [606, 340] width 742 height 33
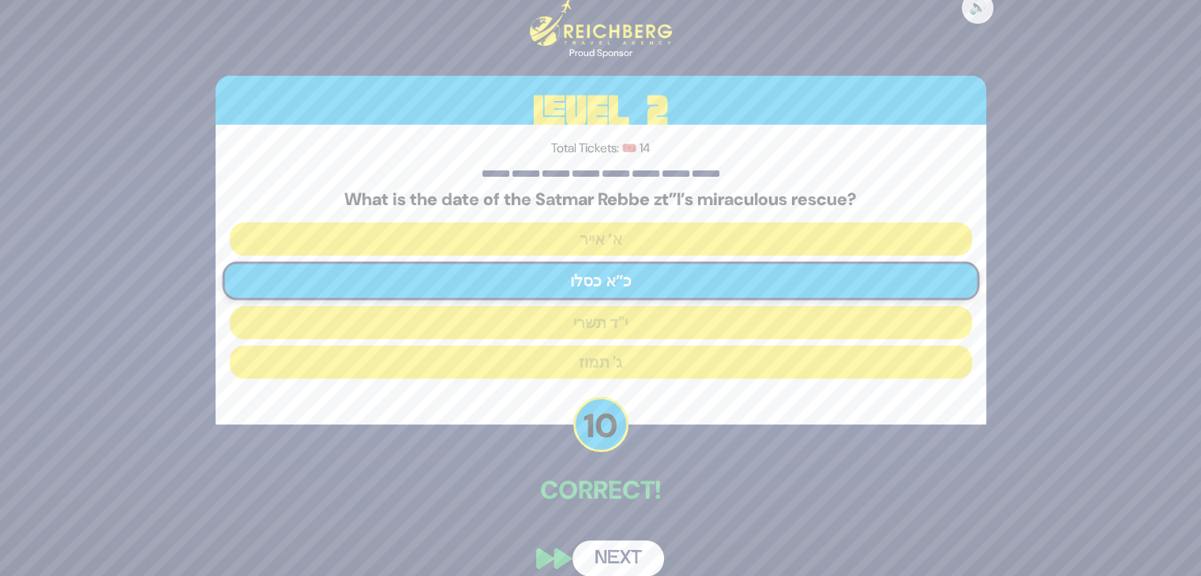
scroll to position [19, 0]
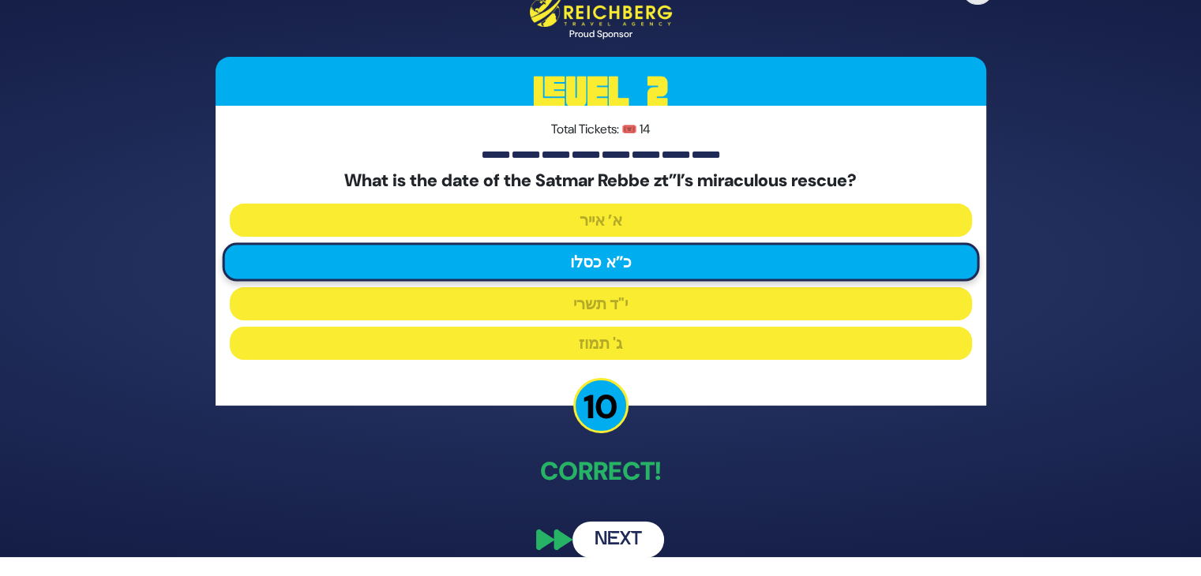
click at [623, 544] on button "Next" at bounding box center [619, 540] width 92 height 36
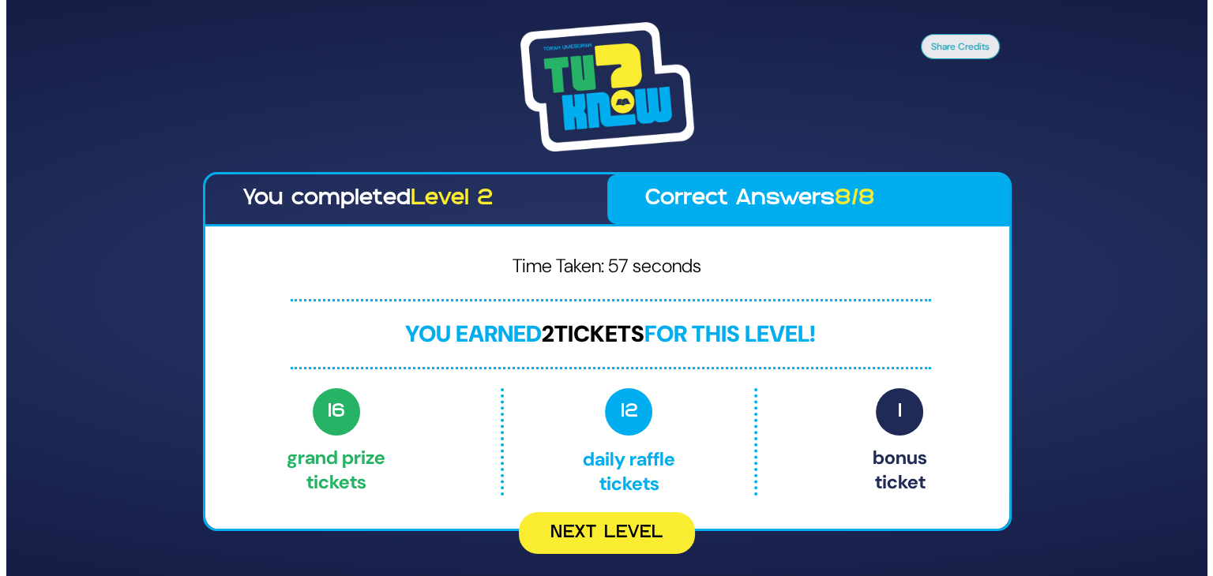
scroll to position [0, 0]
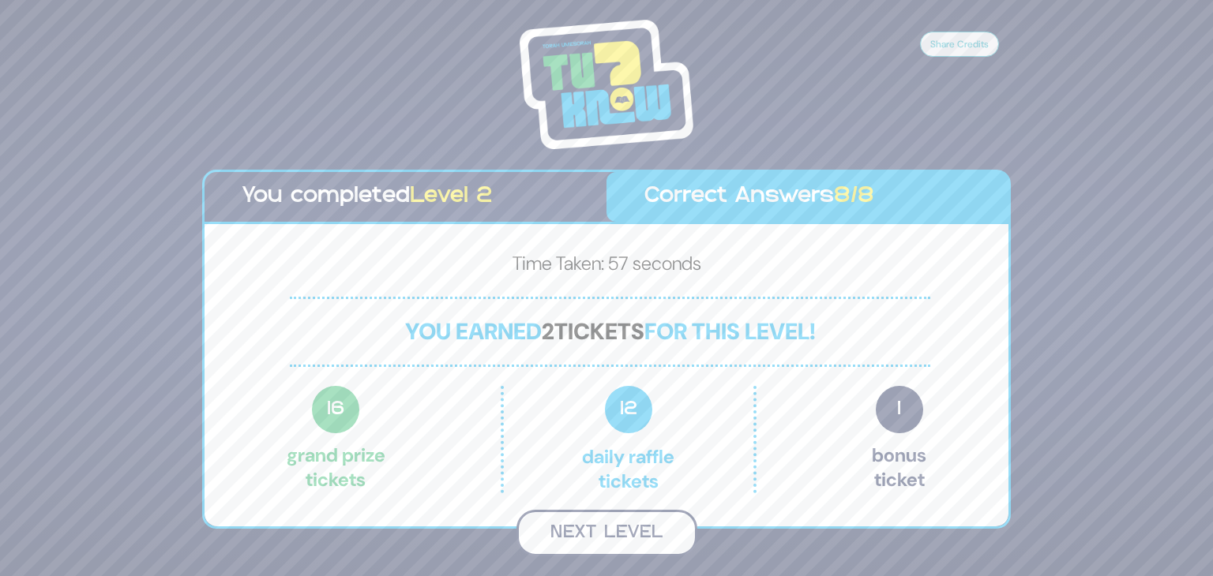
click at [587, 533] on button "Next Level" at bounding box center [606, 533] width 181 height 47
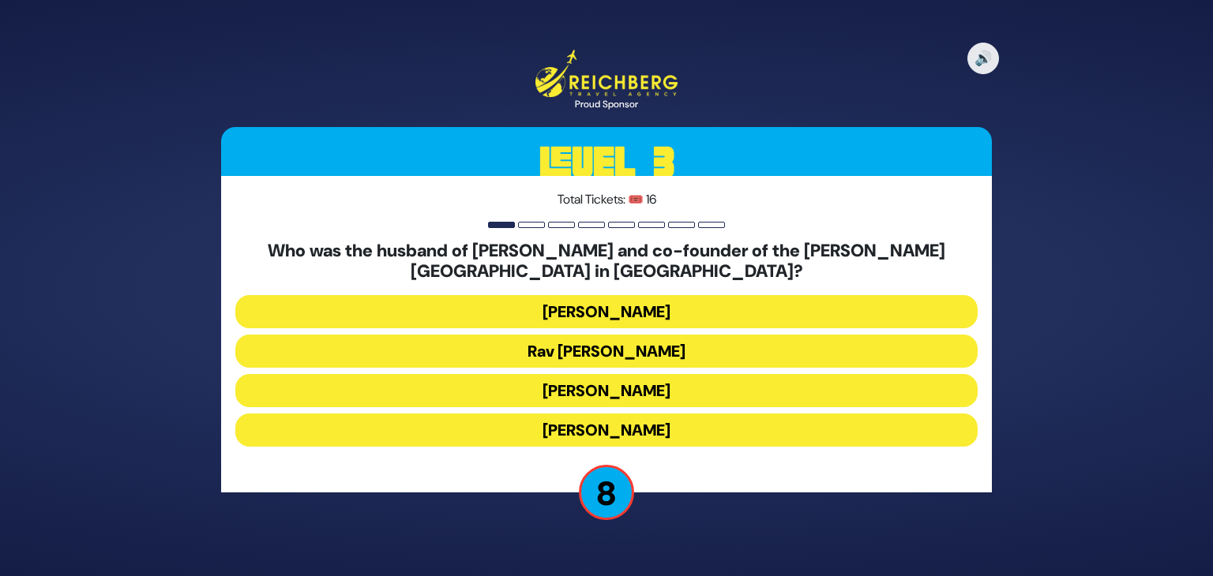
click at [684, 311] on button "Rav Mendel Kaplan" at bounding box center [606, 311] width 742 height 33
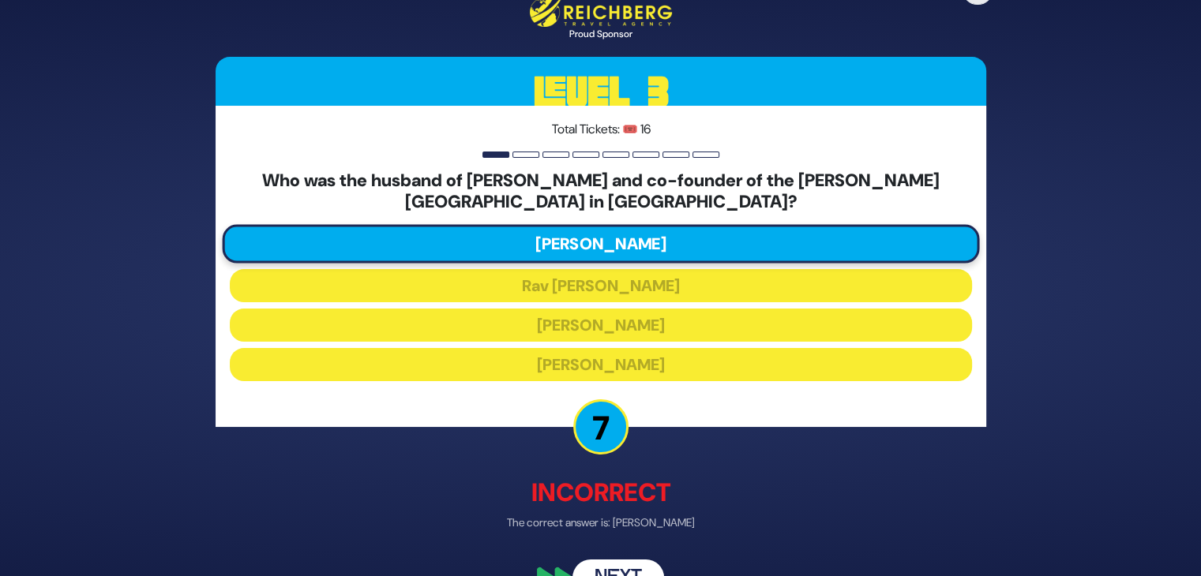
click at [623, 565] on button "Next" at bounding box center [619, 578] width 92 height 36
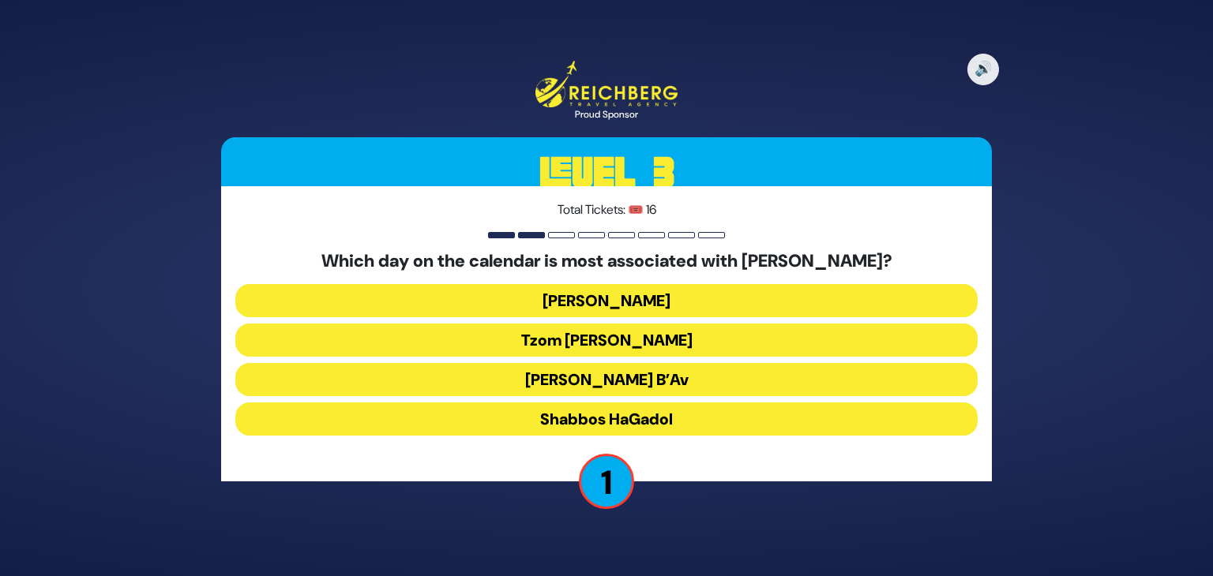
click at [633, 304] on button "Hoshana Rabba" at bounding box center [606, 300] width 742 height 33
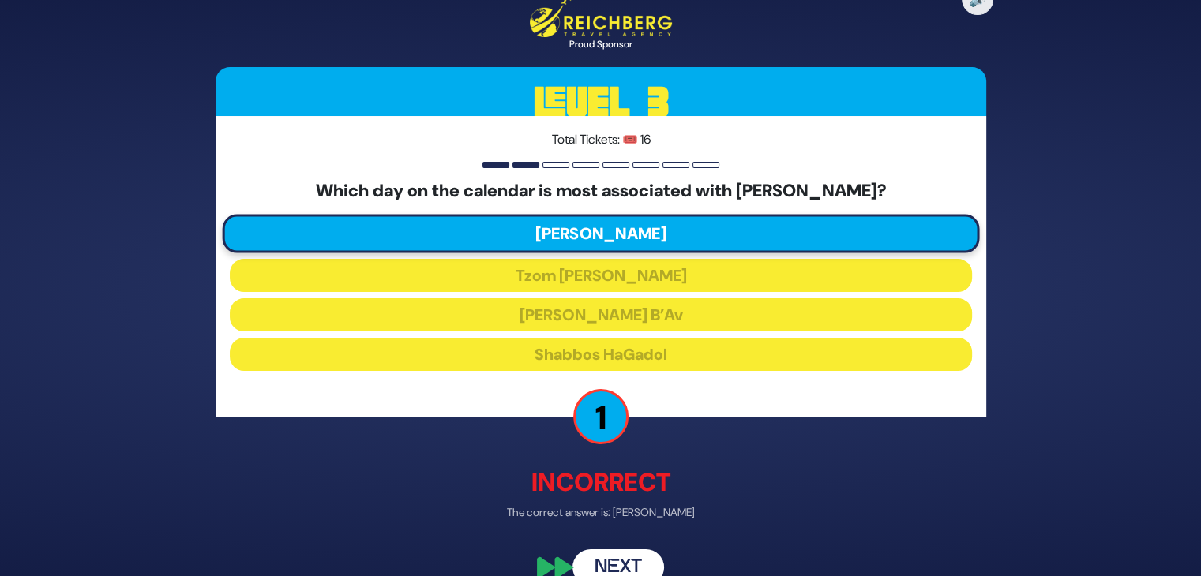
click at [610, 568] on button "Next" at bounding box center [619, 568] width 92 height 36
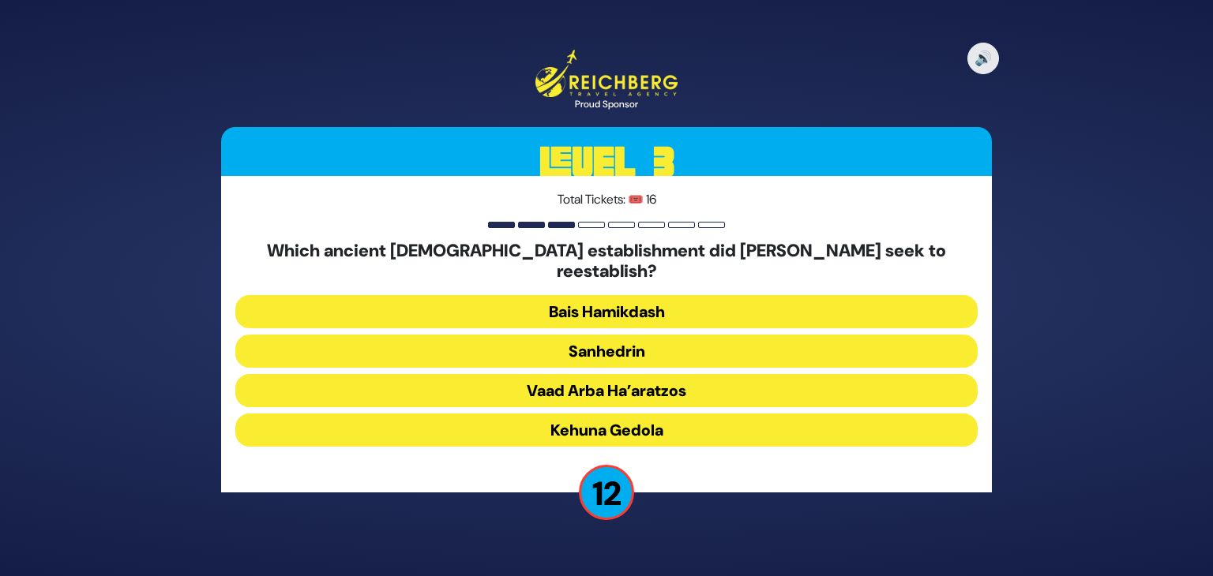
click at [537, 339] on button "Sanhedrin" at bounding box center [606, 351] width 742 height 33
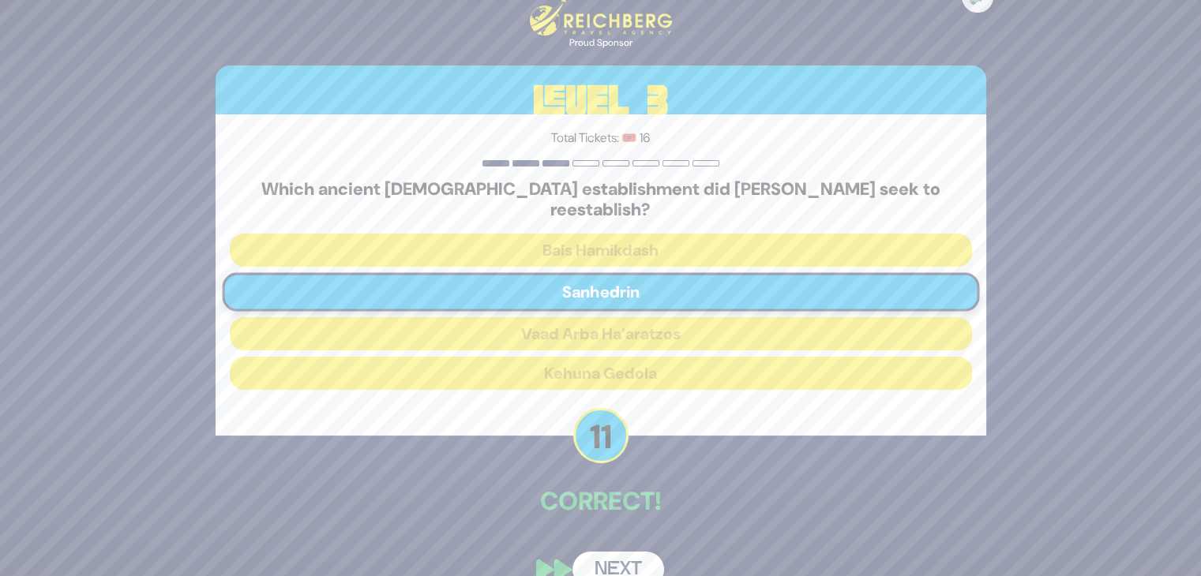
click at [629, 552] on button "Next" at bounding box center [619, 570] width 92 height 36
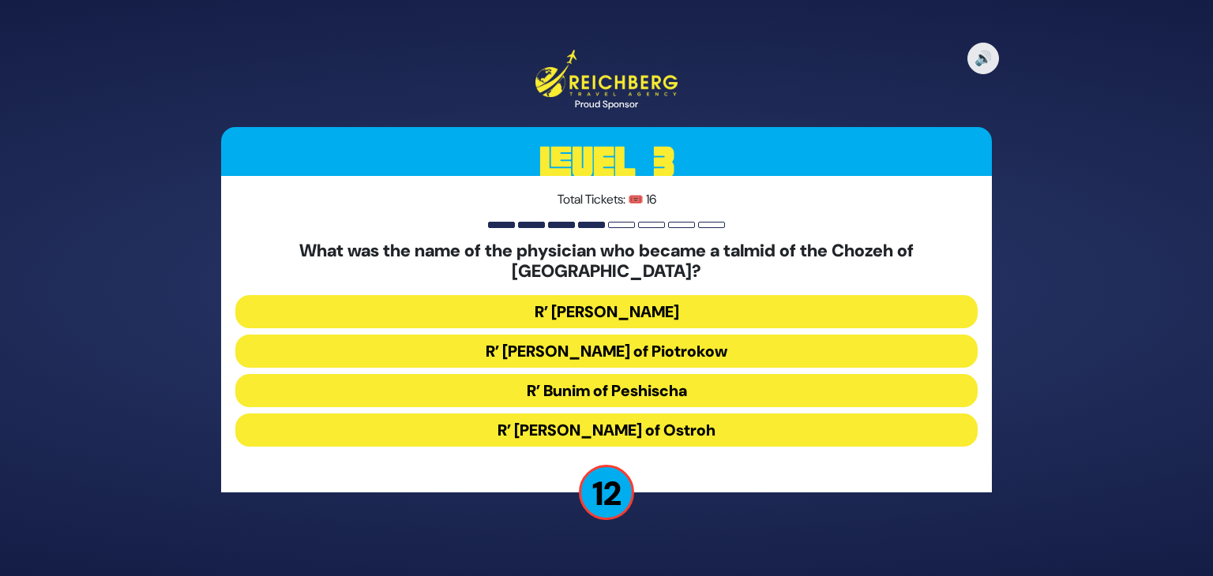
click at [613, 343] on button "R’ Chaim David Bernhard of Piotrokow" at bounding box center [606, 351] width 742 height 33
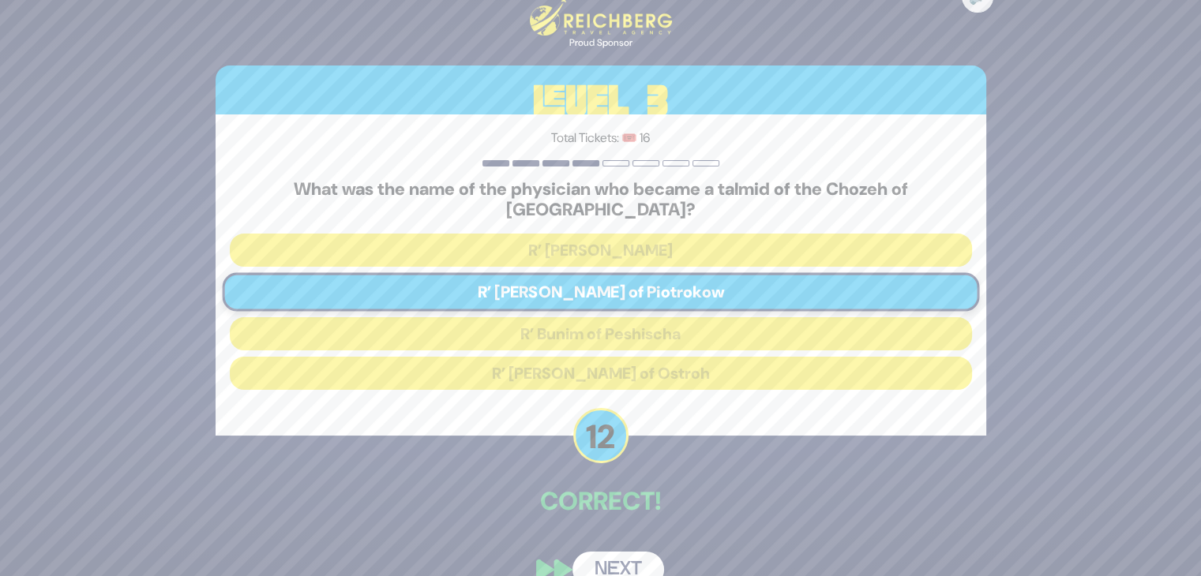
click at [619, 552] on button "Next" at bounding box center [619, 570] width 92 height 36
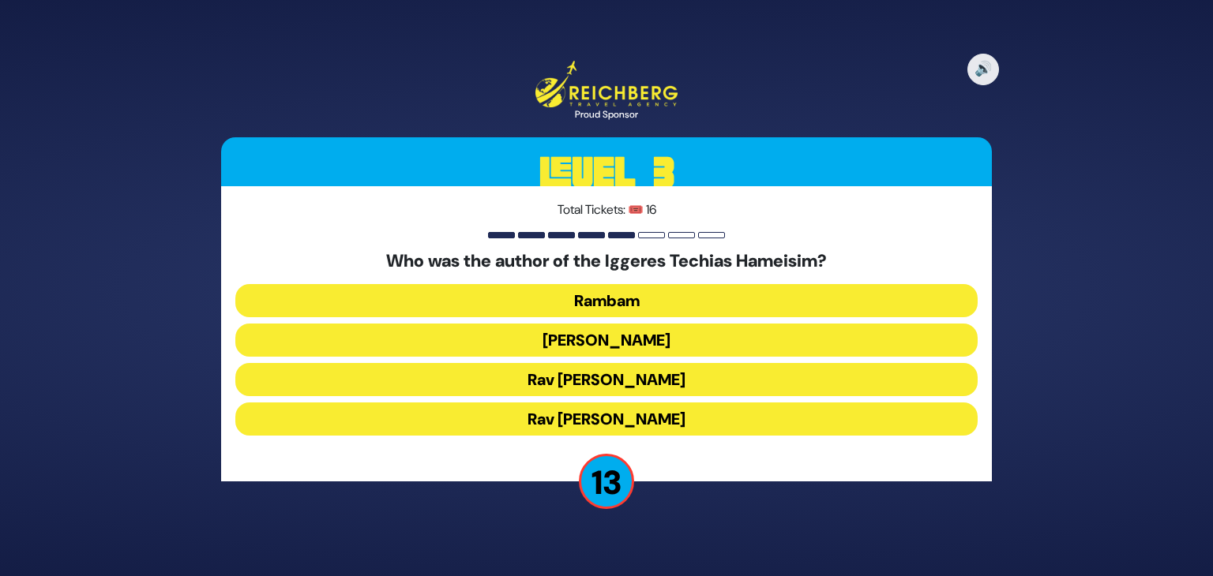
click at [679, 308] on button "Rambam" at bounding box center [606, 300] width 742 height 33
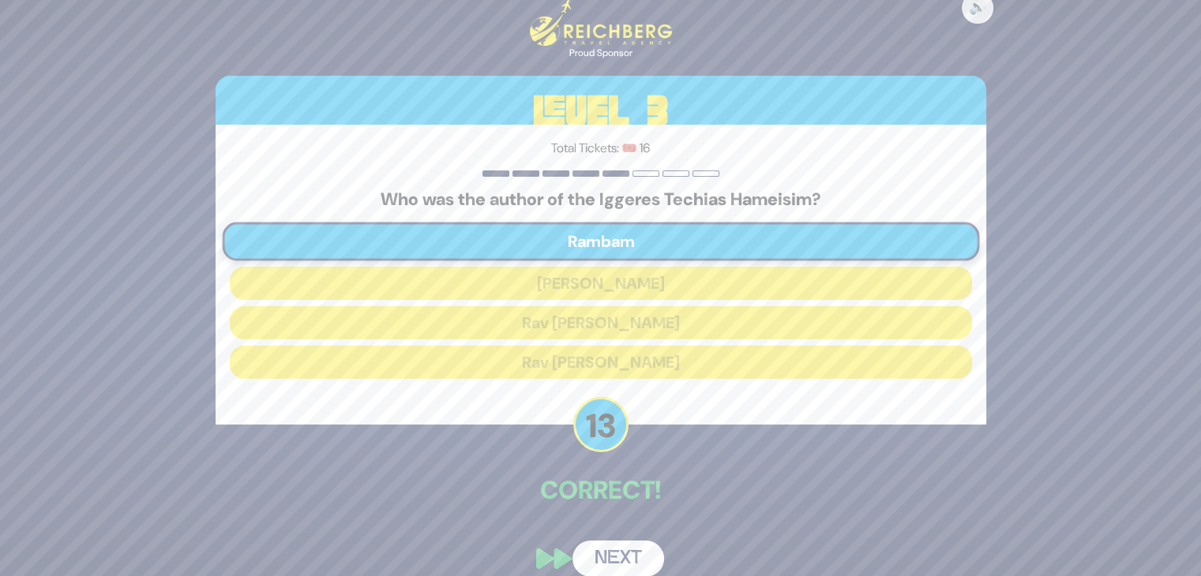
click at [616, 561] on button "Next" at bounding box center [619, 559] width 92 height 36
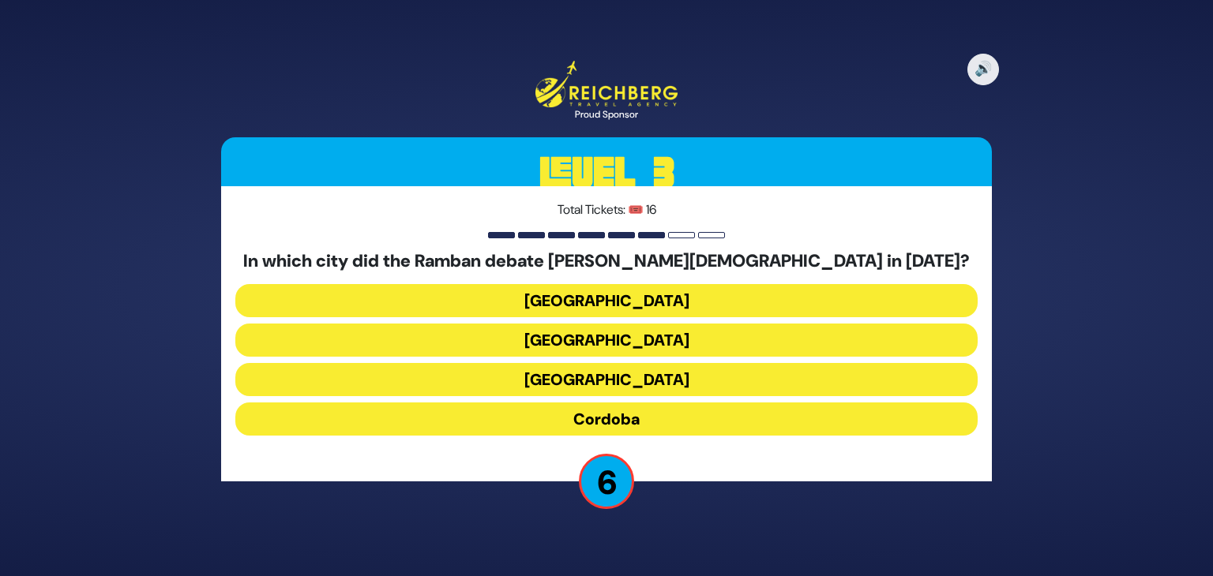
click at [610, 385] on button "Seville" at bounding box center [606, 379] width 742 height 33
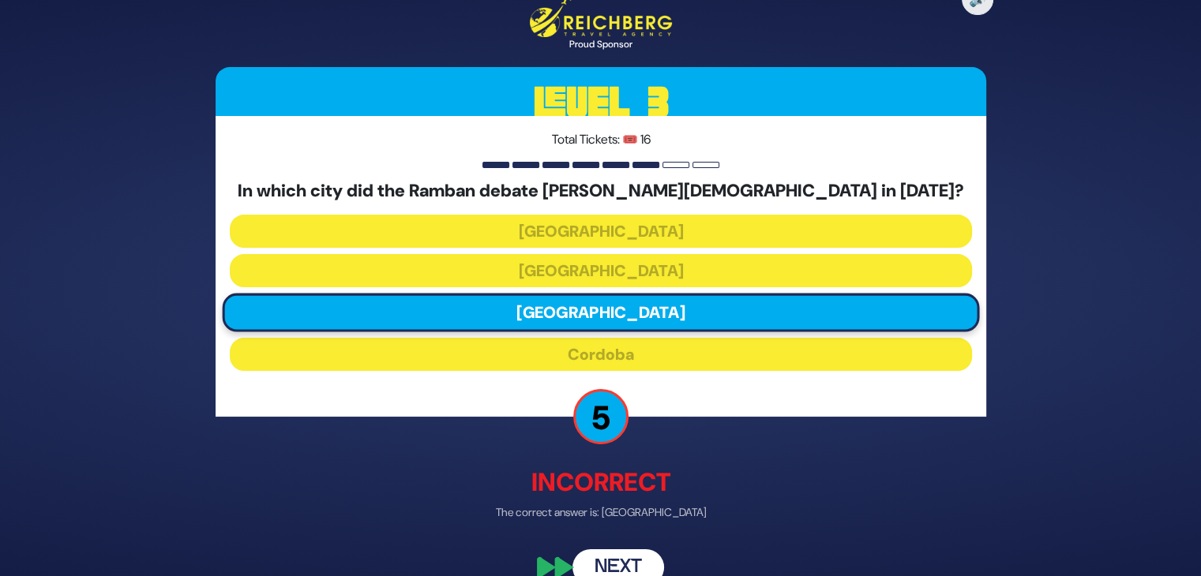
click at [618, 557] on button "Next" at bounding box center [619, 568] width 92 height 36
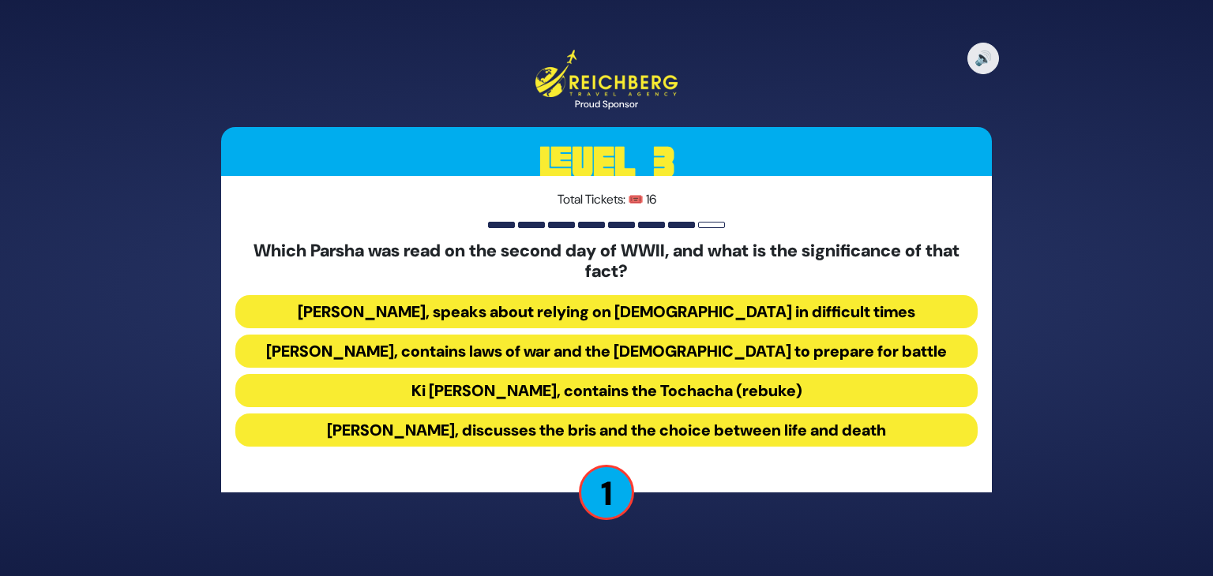
click at [464, 315] on button "Vayelech, speaks about relying on Hashem in difficult times" at bounding box center [606, 311] width 742 height 33
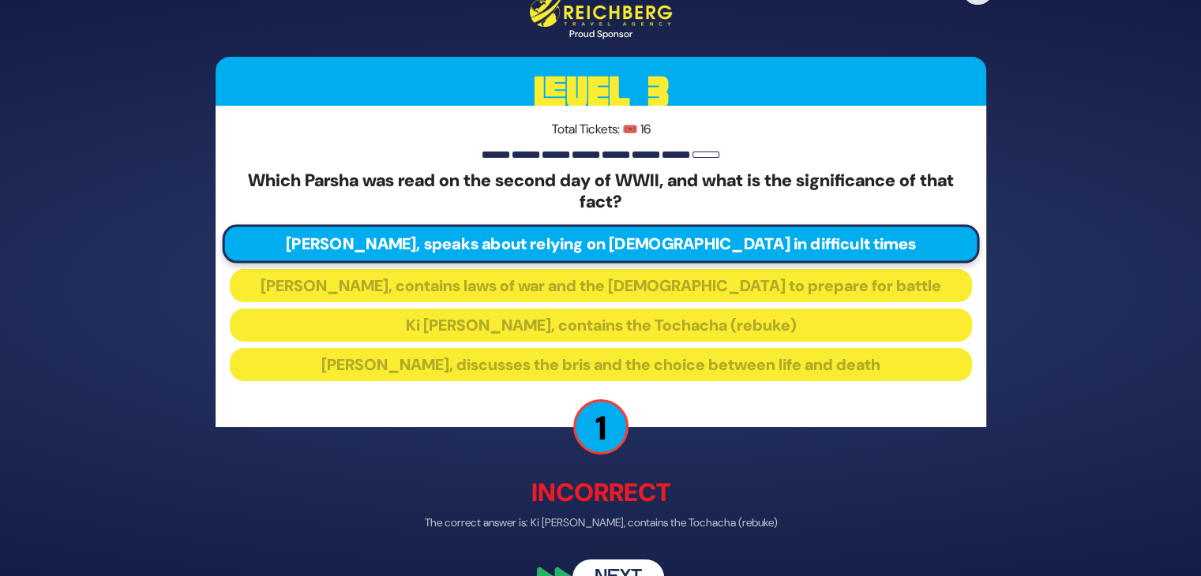
click at [615, 566] on button "Next" at bounding box center [619, 578] width 92 height 36
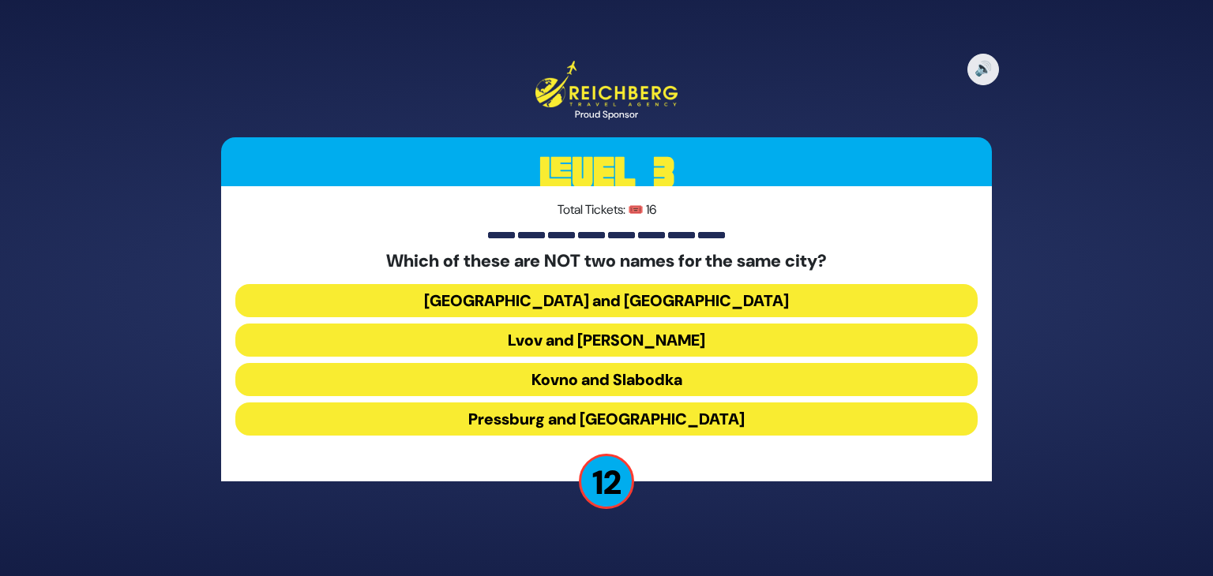
click at [580, 385] on button "Kovno and Slabodka" at bounding box center [606, 379] width 742 height 33
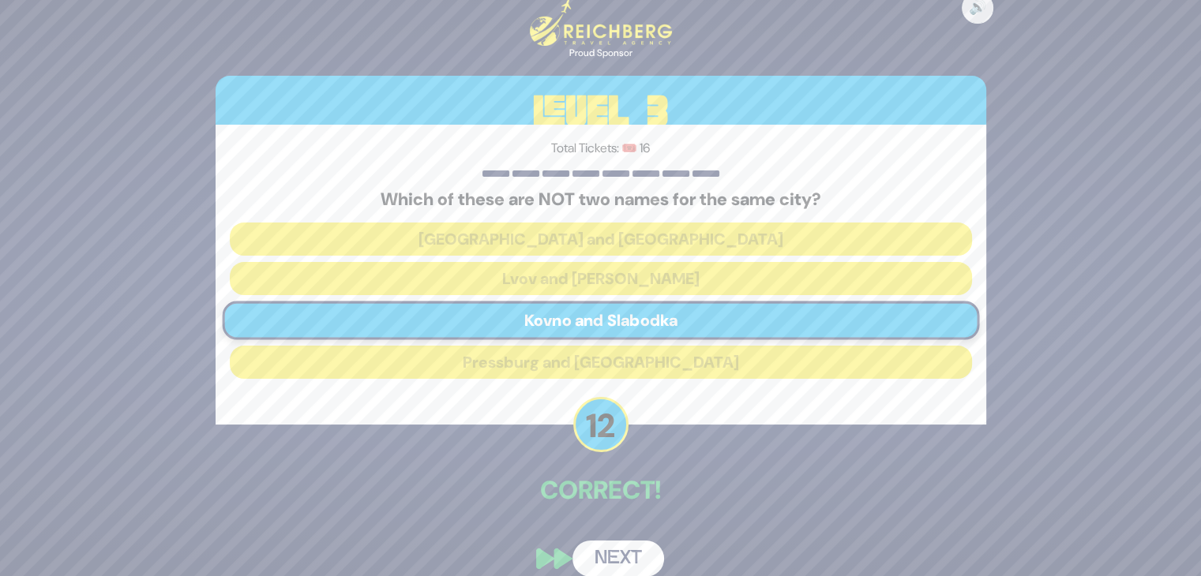
click at [621, 550] on button "Next" at bounding box center [619, 559] width 92 height 36
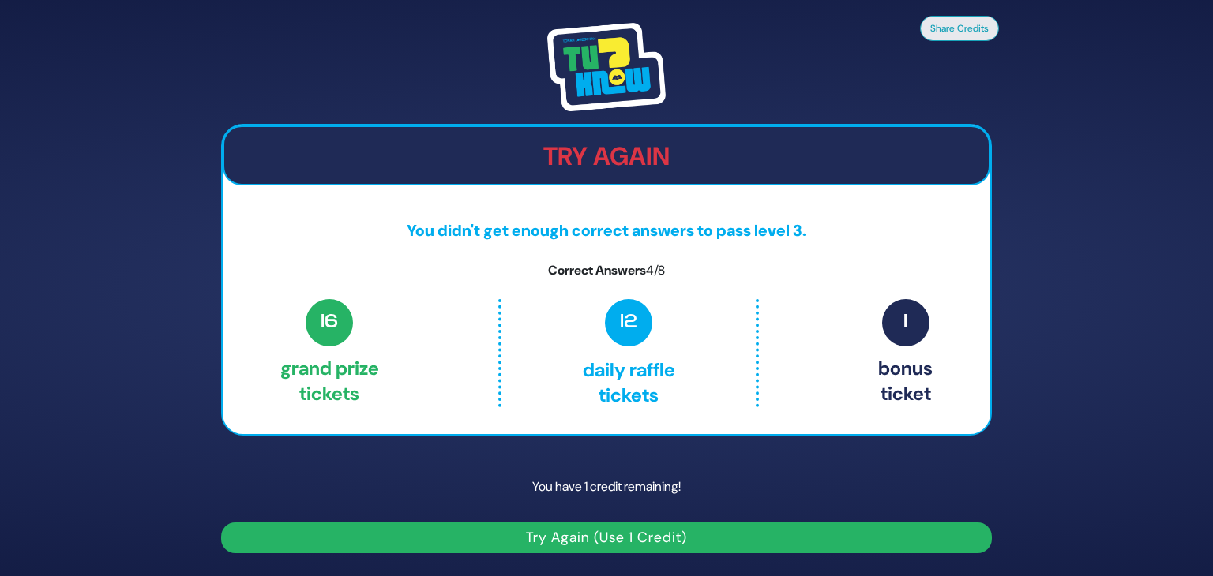
click at [575, 535] on button "Try Again (Use 1 Credit)" at bounding box center [606, 538] width 771 height 31
click at [554, 543] on button "Try Again (Use 1 Credit)" at bounding box center [606, 538] width 771 height 31
click at [600, 536] on button "Try Again (Use 1 Credit)" at bounding box center [606, 538] width 771 height 31
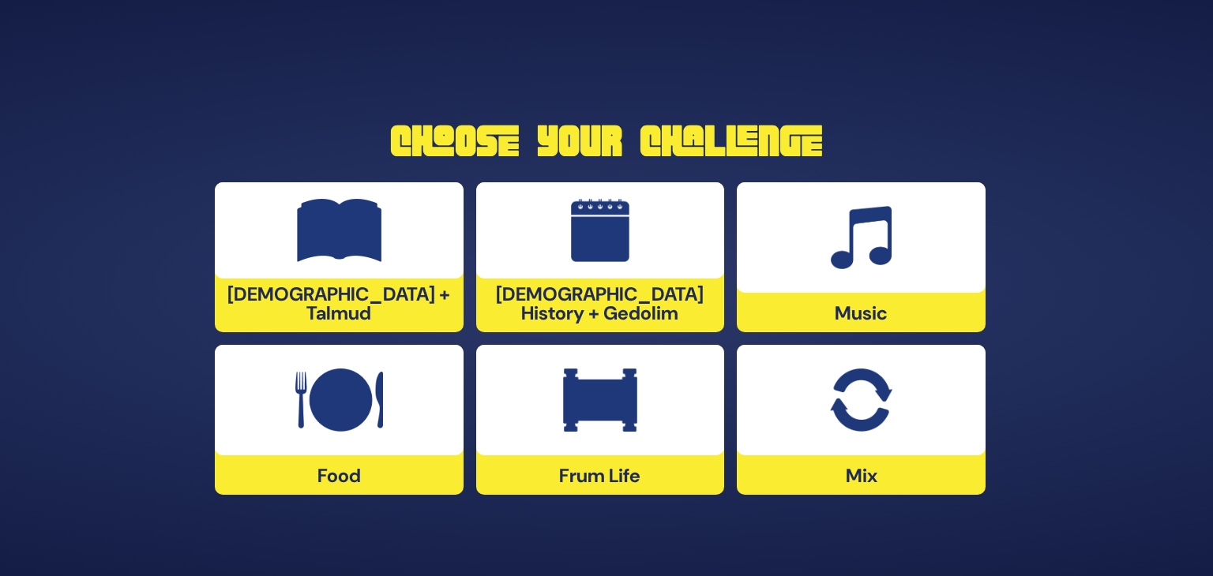
click at [556, 279] on div at bounding box center [600, 230] width 249 height 96
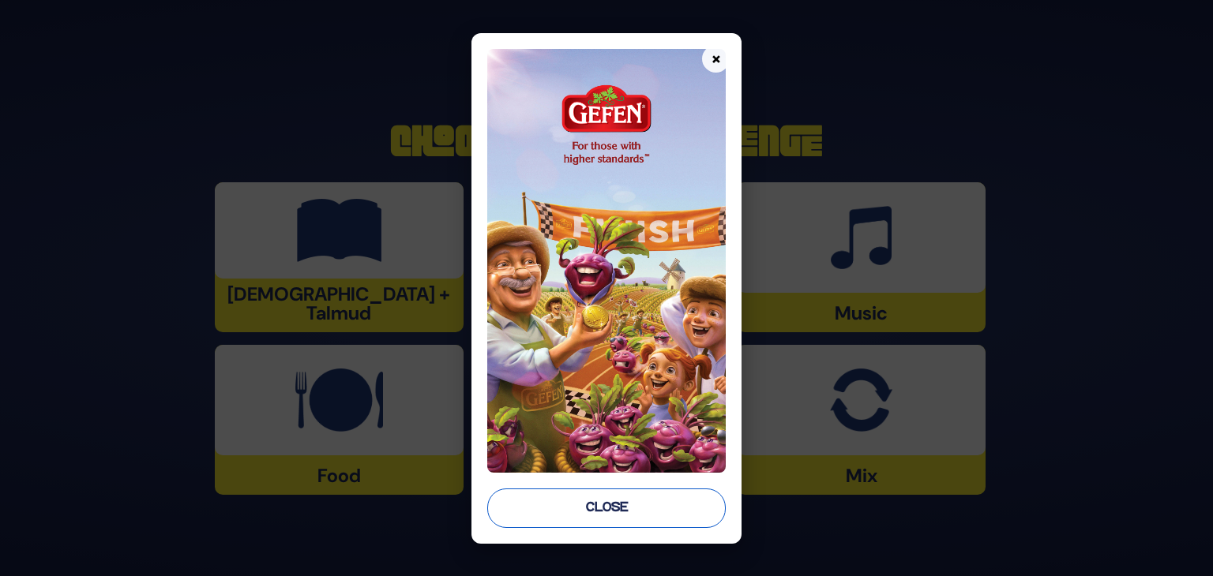
click at [573, 505] on button "Close" at bounding box center [606, 508] width 238 height 39
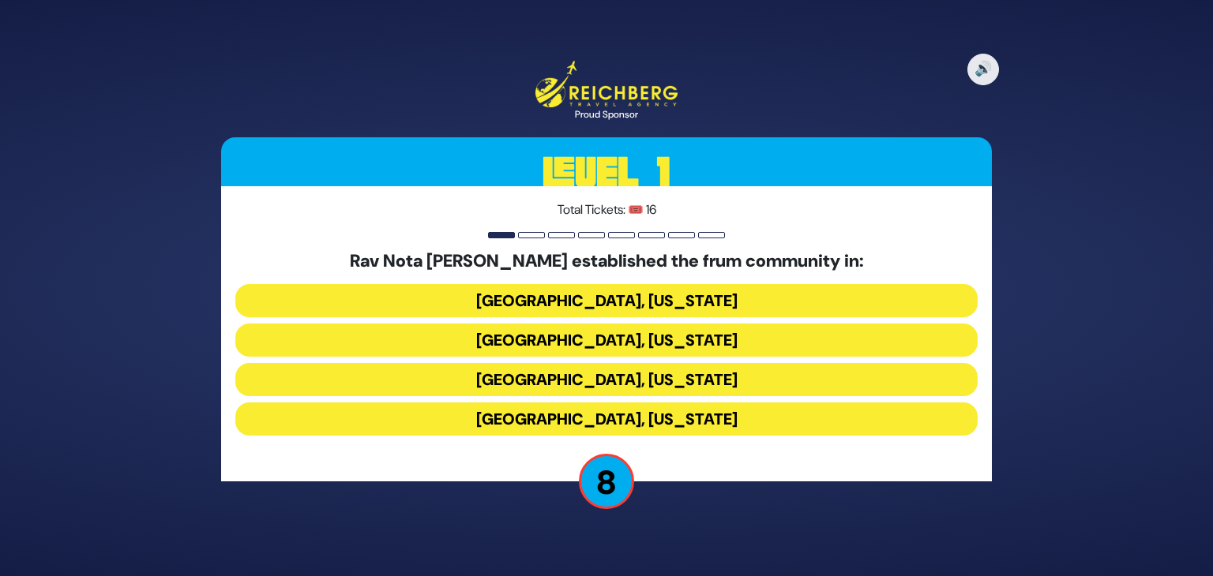
click at [549, 411] on button "Denver, Colorado" at bounding box center [606, 419] width 742 height 33
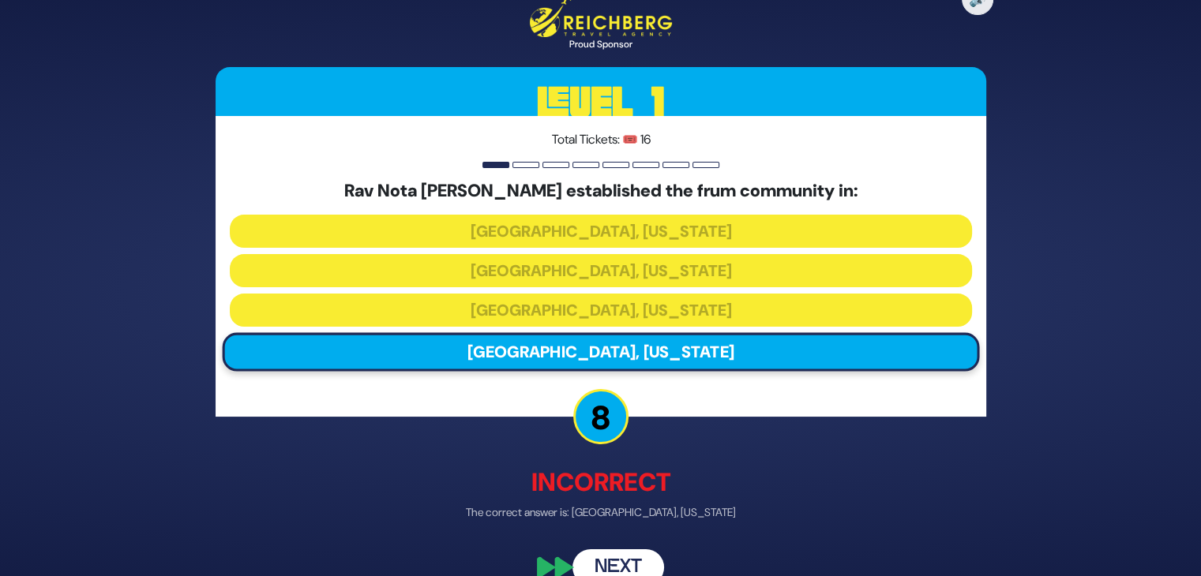
click at [761, 430] on div "🔊 Proud Sponsor Level 1 Total Tickets: 🎟️ 16 Rav Nota Greenblatt established th…" at bounding box center [601, 288] width 809 height 633
click at [774, 480] on p "Incorrect" at bounding box center [601, 483] width 771 height 38
click at [509, 475] on p "Incorrect" at bounding box center [601, 483] width 771 height 38
click at [986, 374] on div "🔊 Proud Sponsor Level 1 Total Tickets: 🎟️ 16 Rav Nota Greenblatt established th…" at bounding box center [601, 288] width 809 height 633
click at [628, 563] on button "Next" at bounding box center [619, 568] width 92 height 36
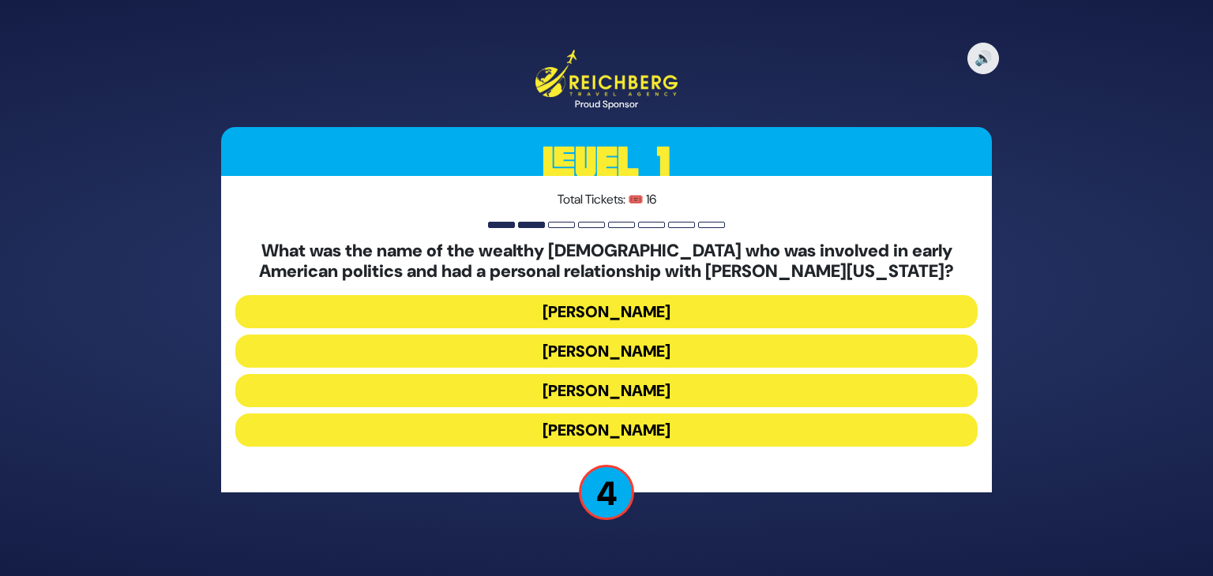
click at [640, 313] on button "Judah Touro" at bounding box center [606, 311] width 742 height 33
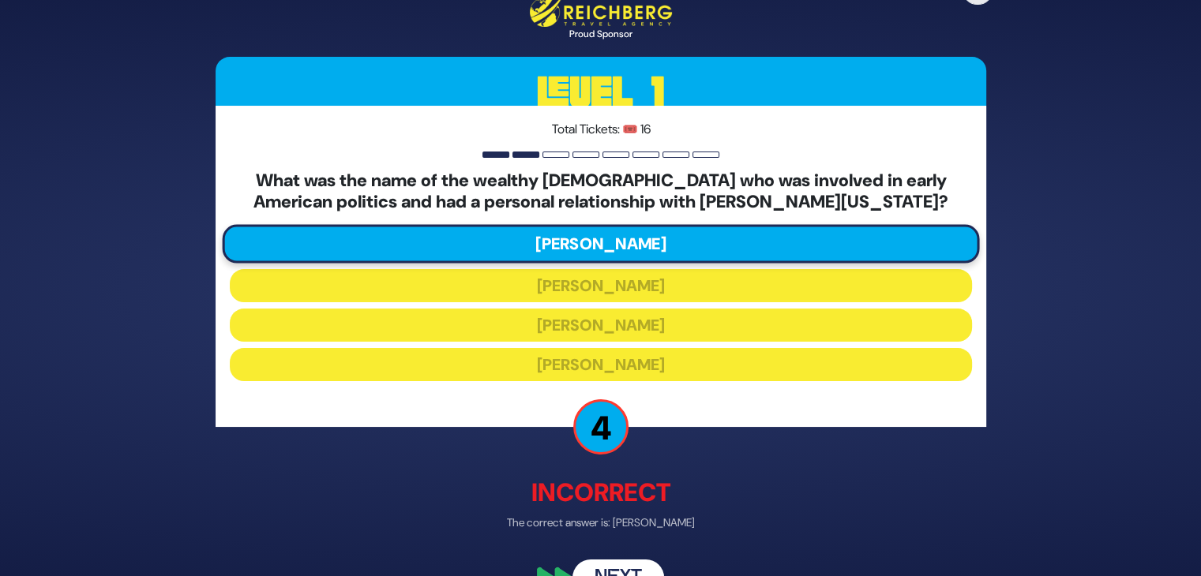
click at [615, 567] on button "Next" at bounding box center [619, 578] width 92 height 36
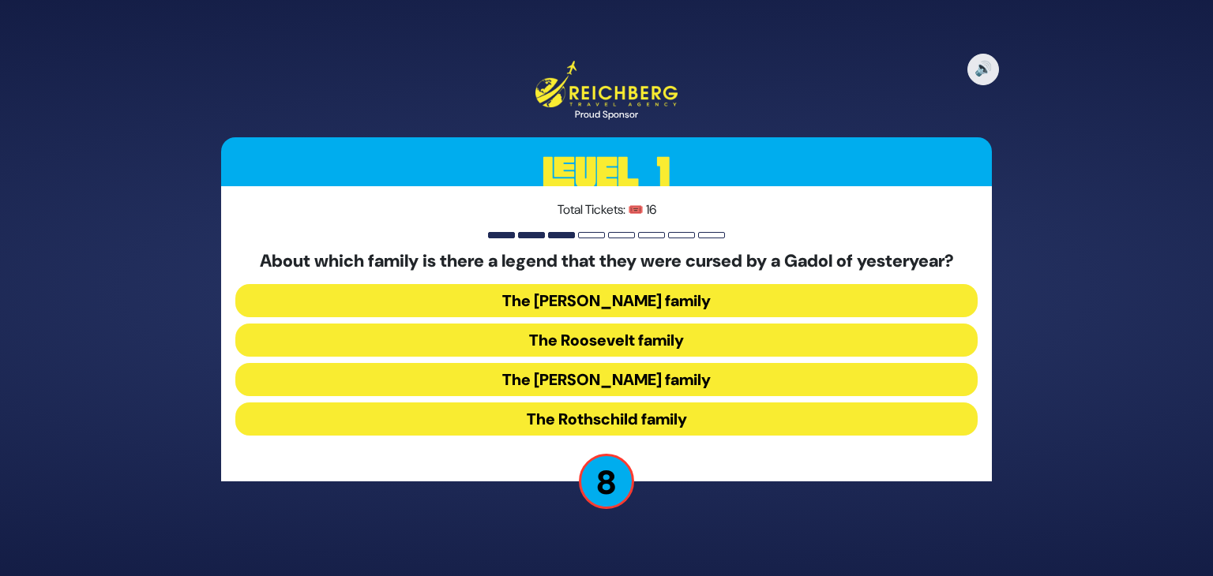
click at [605, 375] on button "The Kennedy family" at bounding box center [606, 379] width 742 height 33
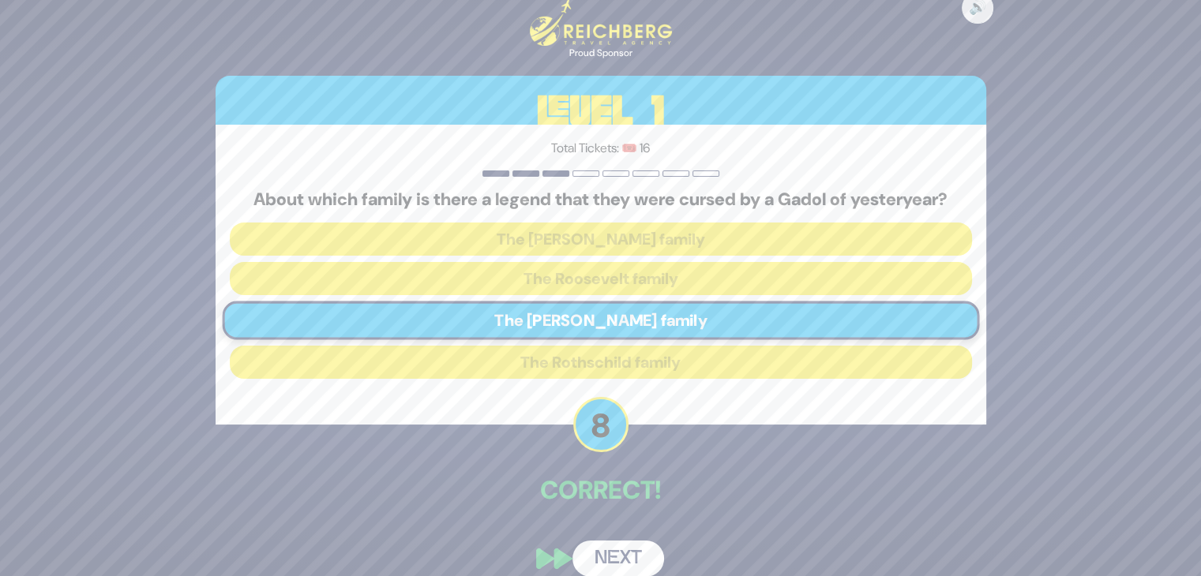
click at [624, 551] on button "Next" at bounding box center [619, 559] width 92 height 36
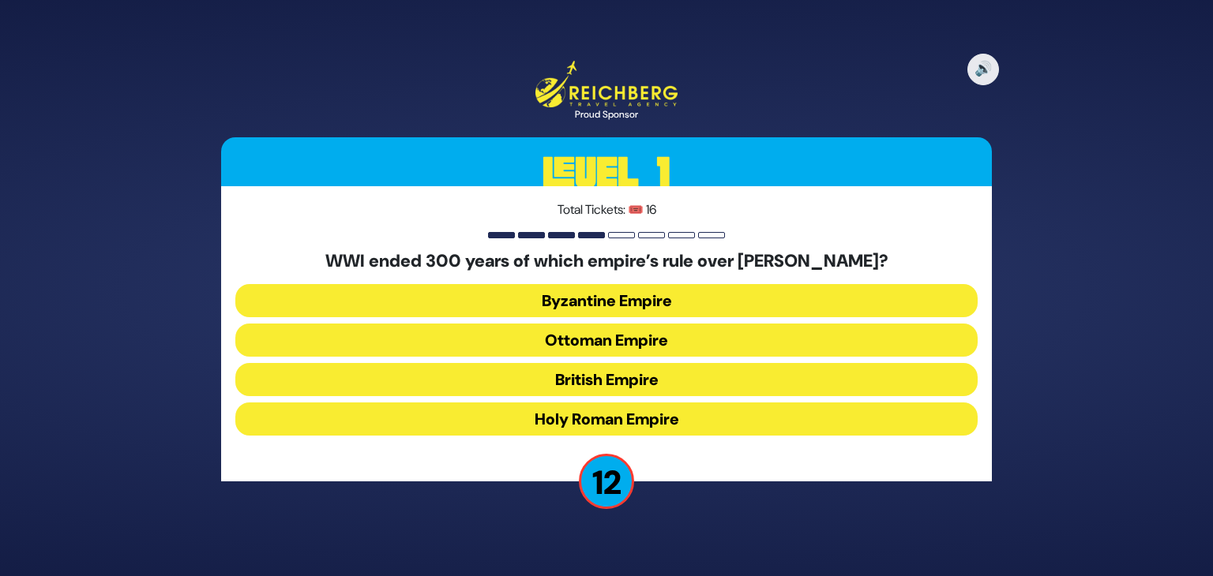
click at [592, 341] on button "Ottoman Empire" at bounding box center [606, 340] width 742 height 33
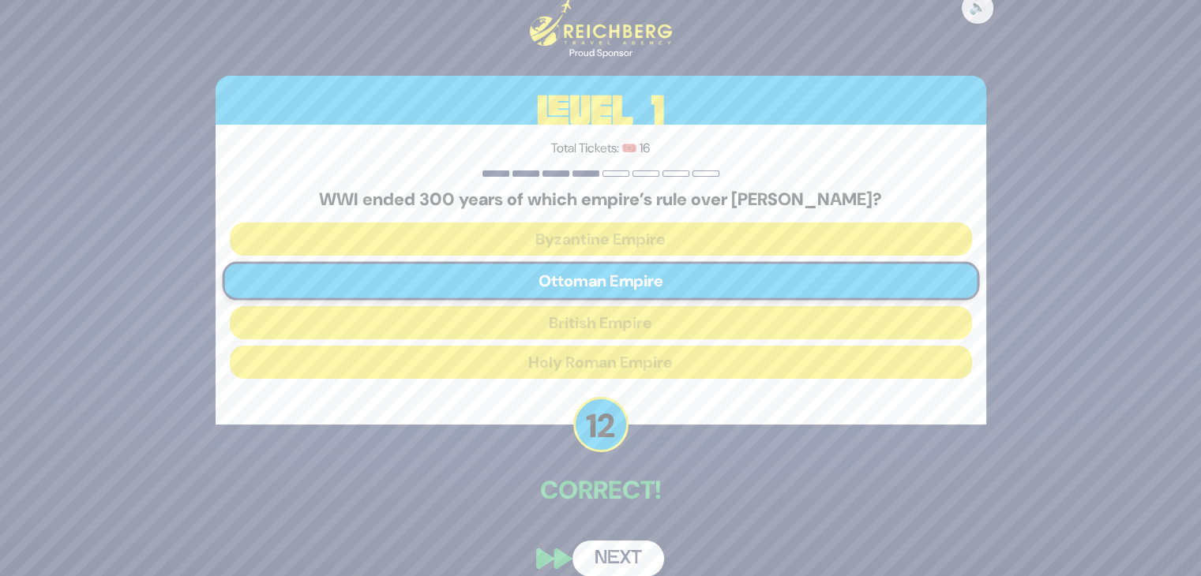
click at [619, 560] on button "Next" at bounding box center [619, 559] width 92 height 36
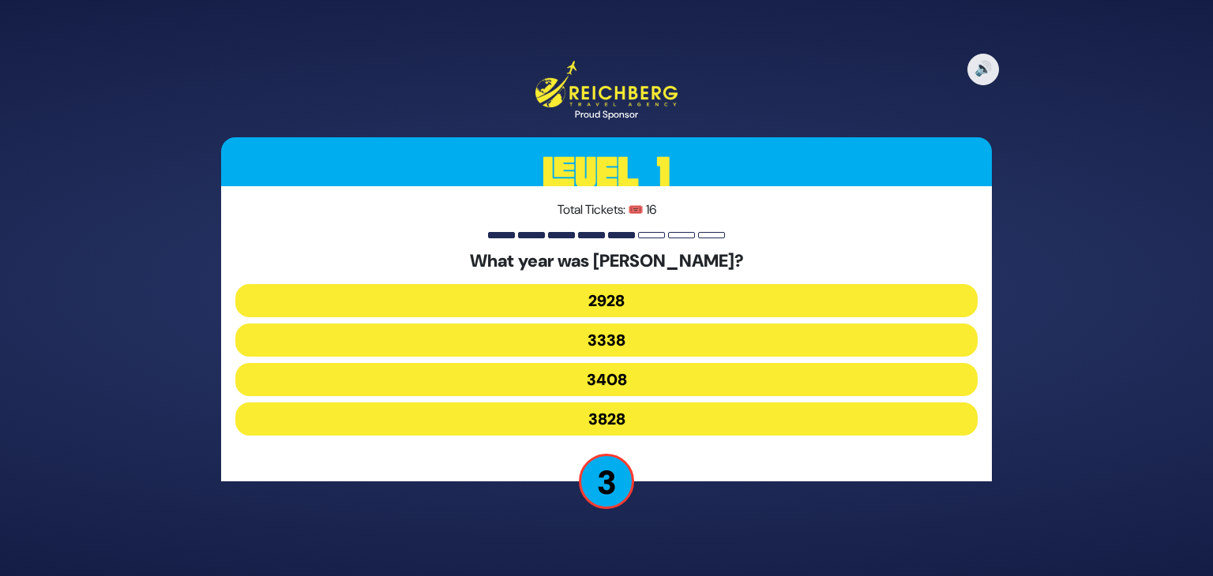
click at [614, 337] on button "3338" at bounding box center [606, 340] width 742 height 33
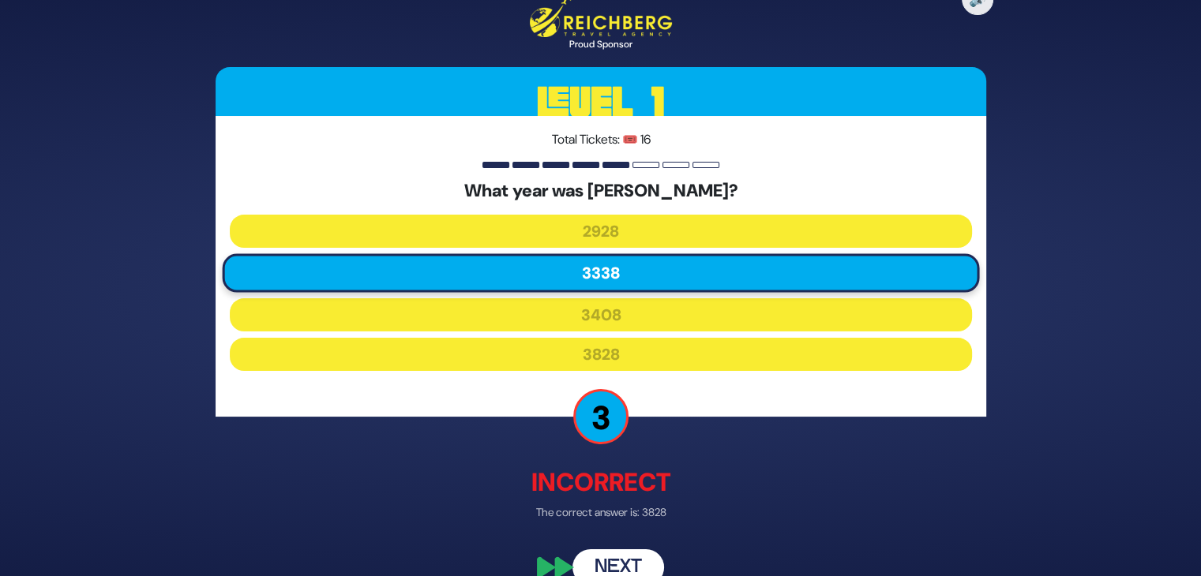
click at [624, 558] on button "Next" at bounding box center [619, 568] width 92 height 36
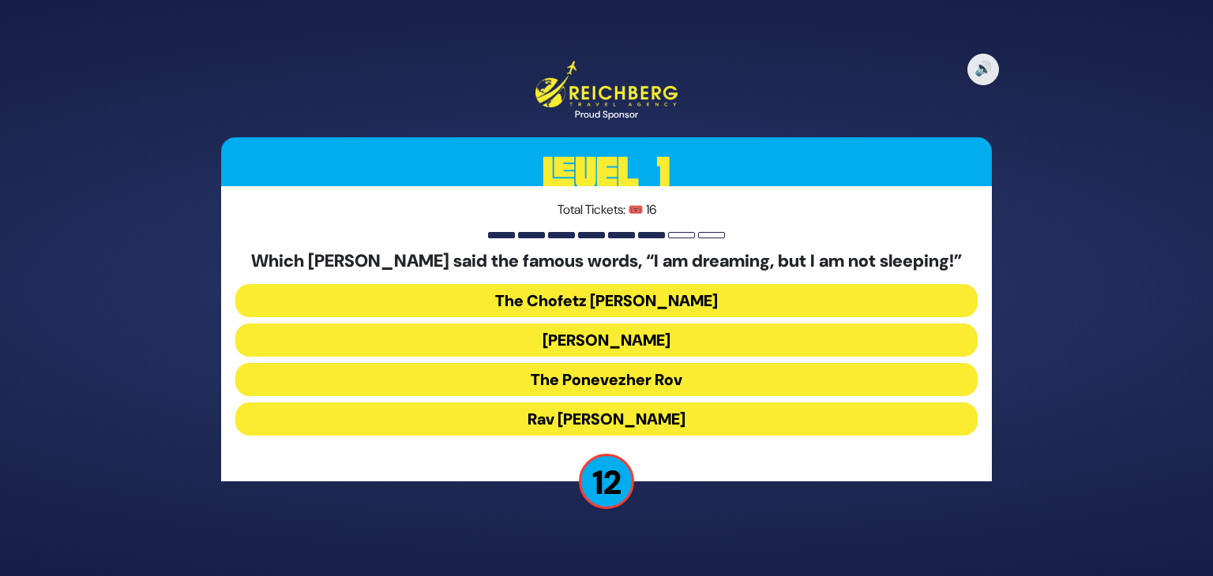
click at [655, 386] on button "The Ponevezher Rov" at bounding box center [606, 379] width 742 height 33
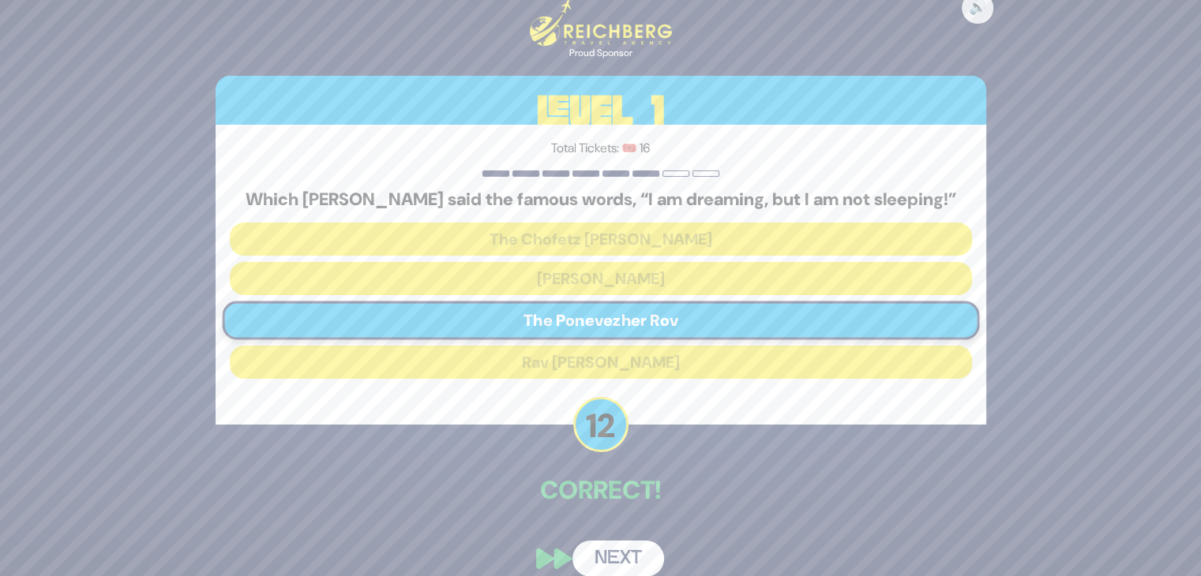
click at [629, 565] on button "Next" at bounding box center [619, 559] width 92 height 36
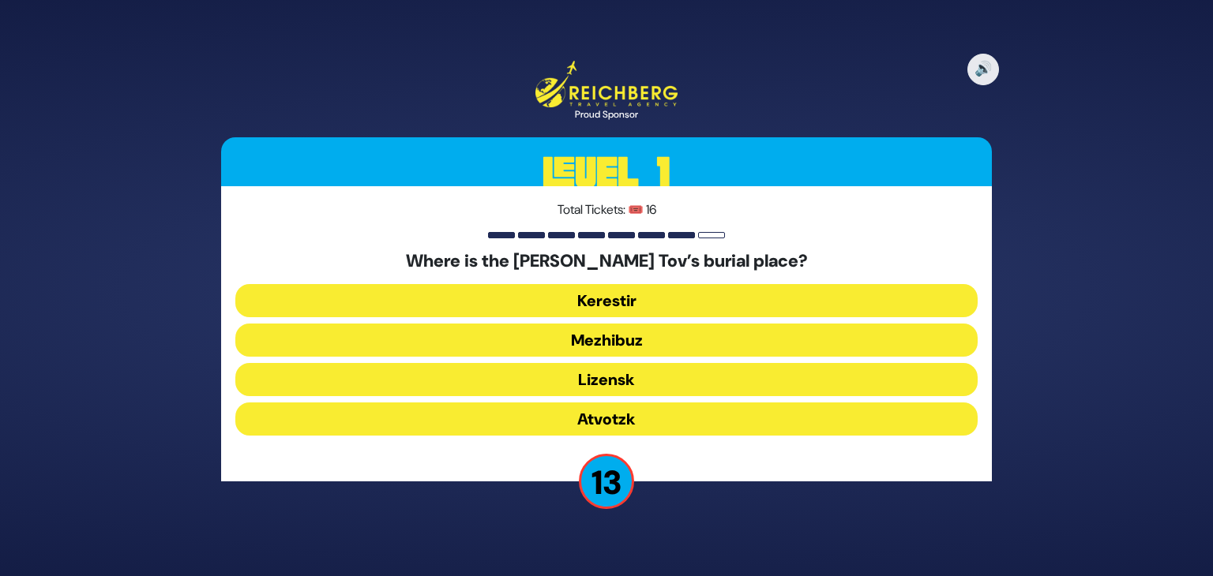
click at [658, 345] on button "Mezhibuz" at bounding box center [606, 340] width 742 height 33
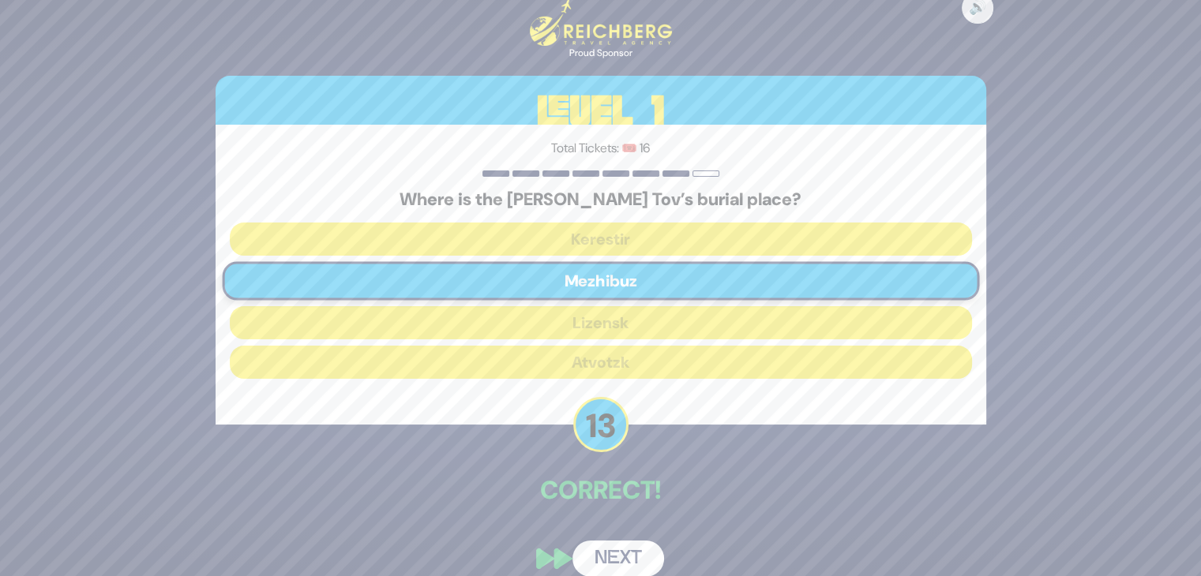
click at [610, 554] on button "Next" at bounding box center [619, 559] width 92 height 36
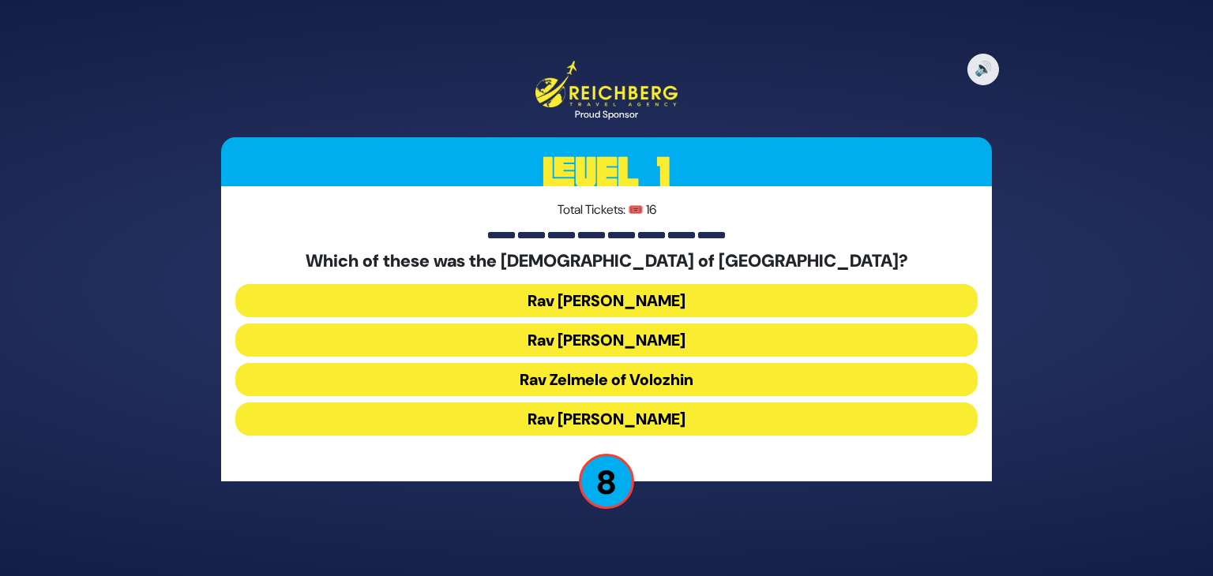
click at [603, 340] on button "Rav Refoel Shapiro" at bounding box center [606, 340] width 742 height 33
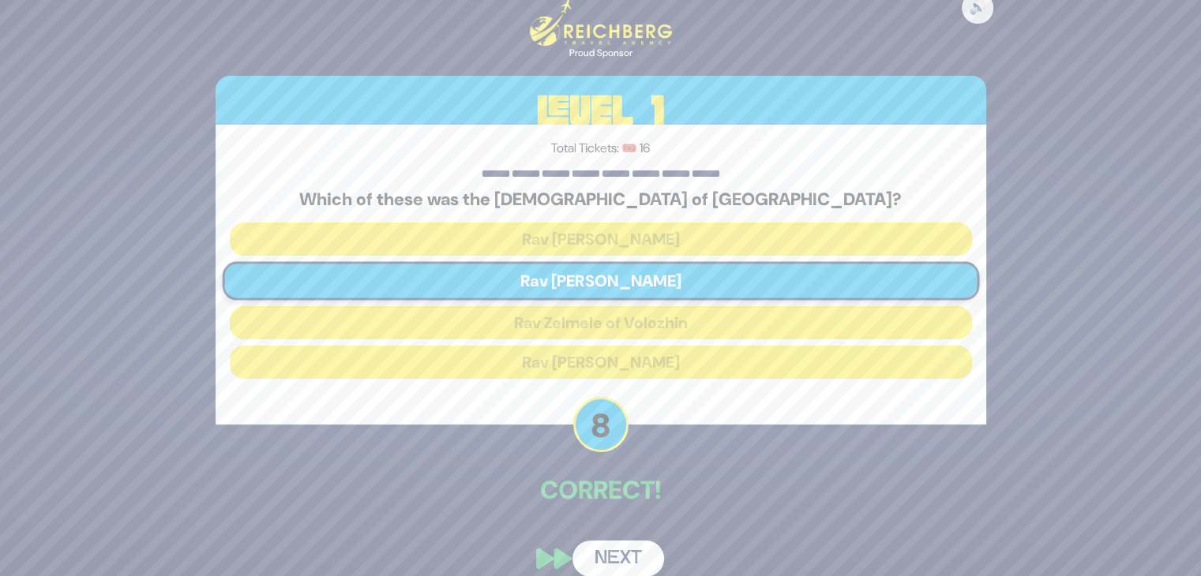
click at [629, 544] on button "Next" at bounding box center [619, 559] width 92 height 36
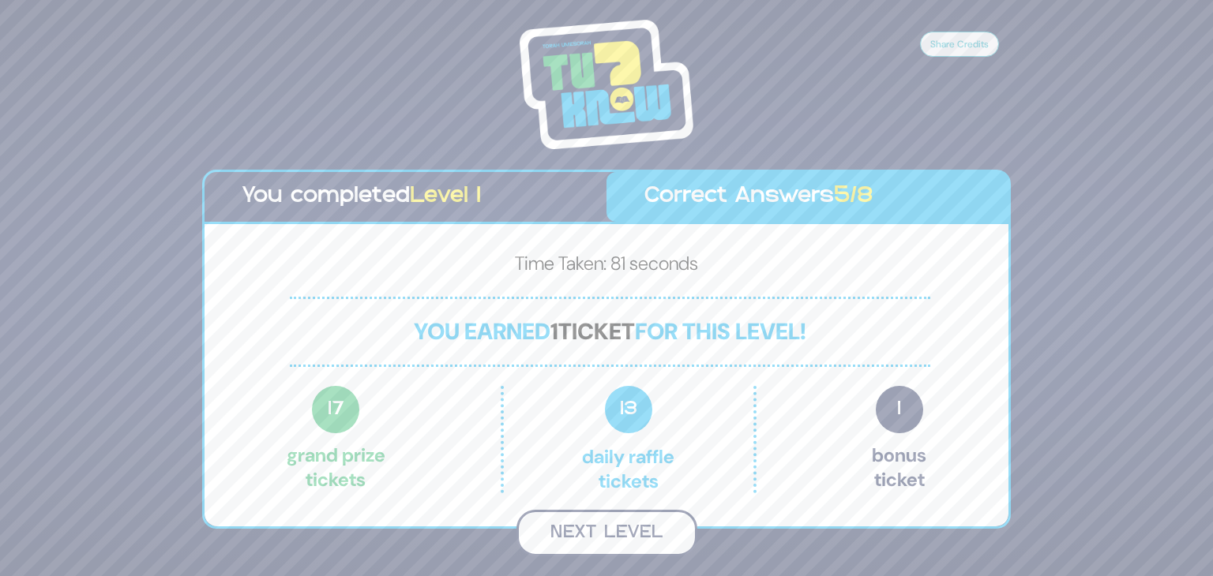
click at [619, 525] on button "Next Level" at bounding box center [606, 533] width 181 height 47
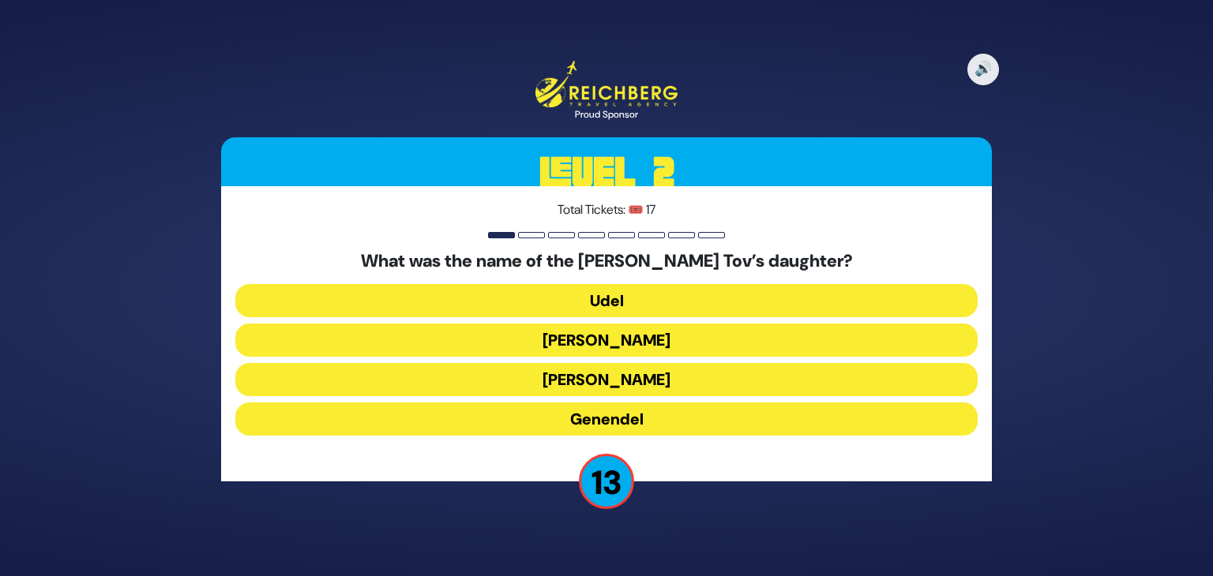
click at [642, 301] on button "Udel" at bounding box center [606, 300] width 742 height 33
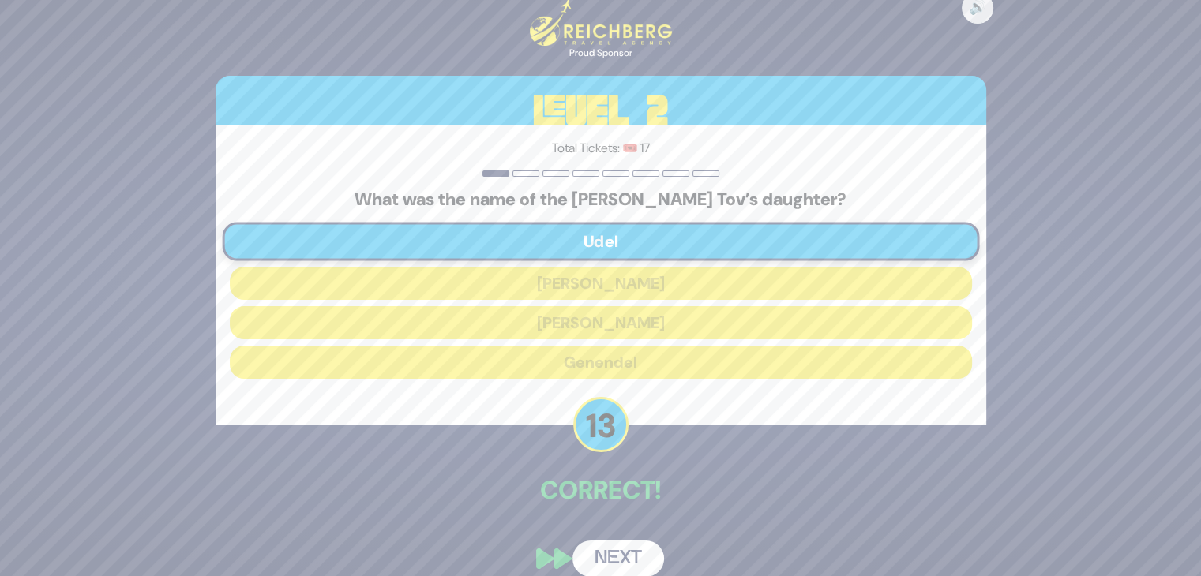
scroll to position [19, 0]
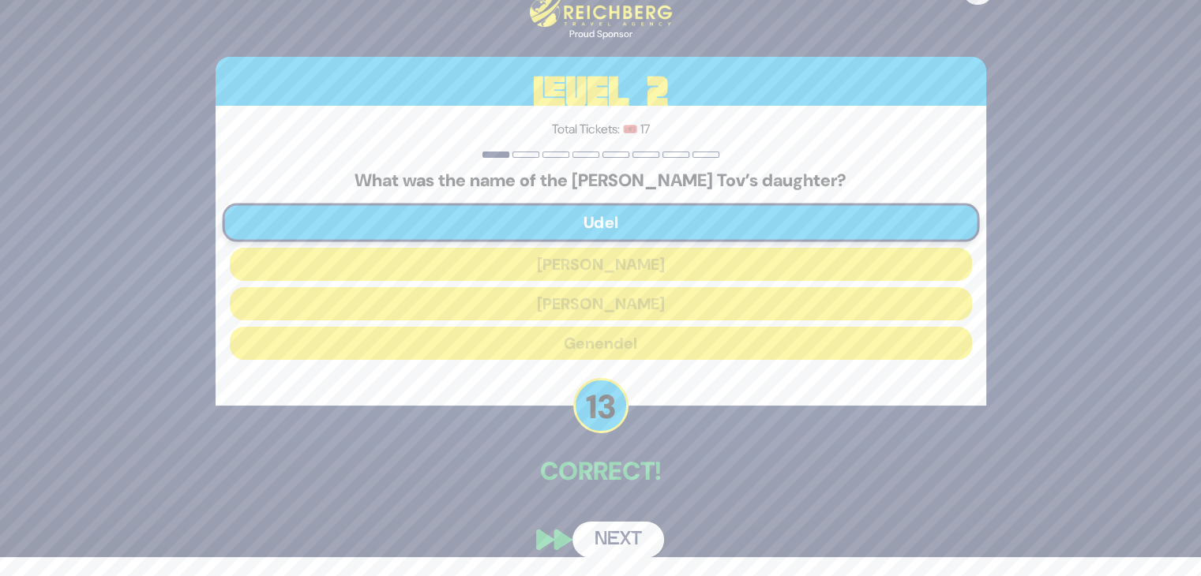
click at [614, 538] on button "Next" at bounding box center [619, 540] width 92 height 36
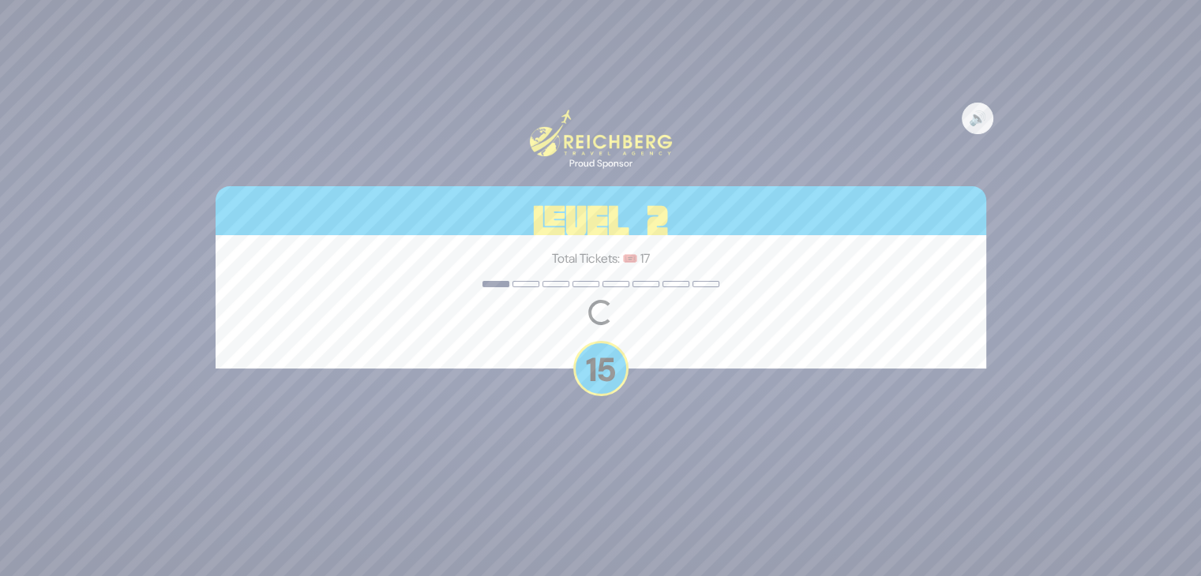
scroll to position [0, 0]
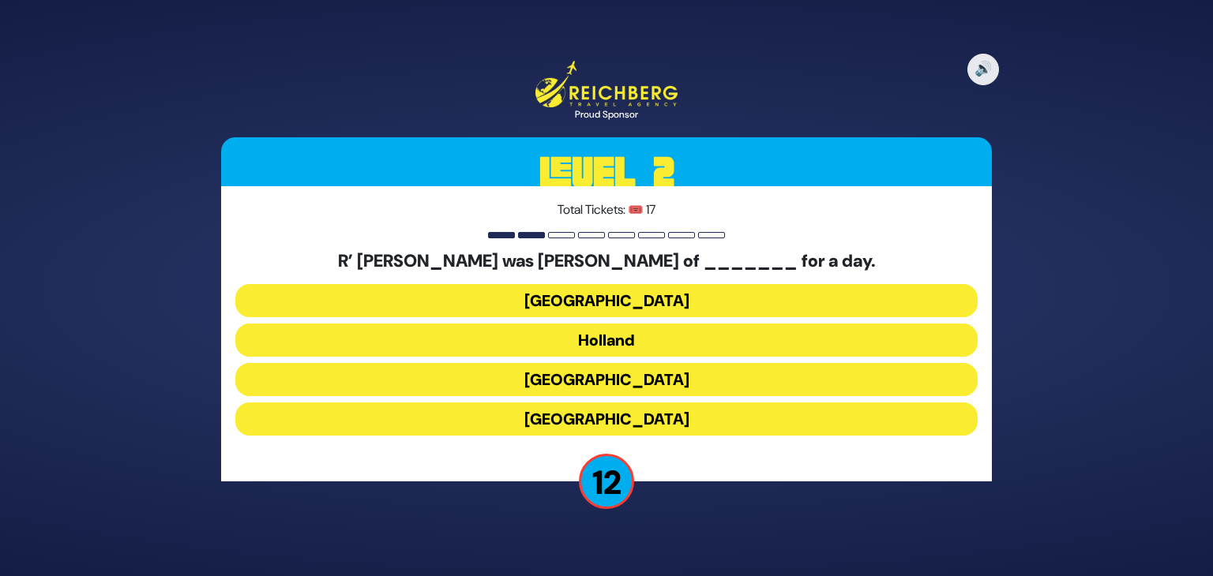
click at [629, 298] on button "Poland" at bounding box center [606, 300] width 742 height 33
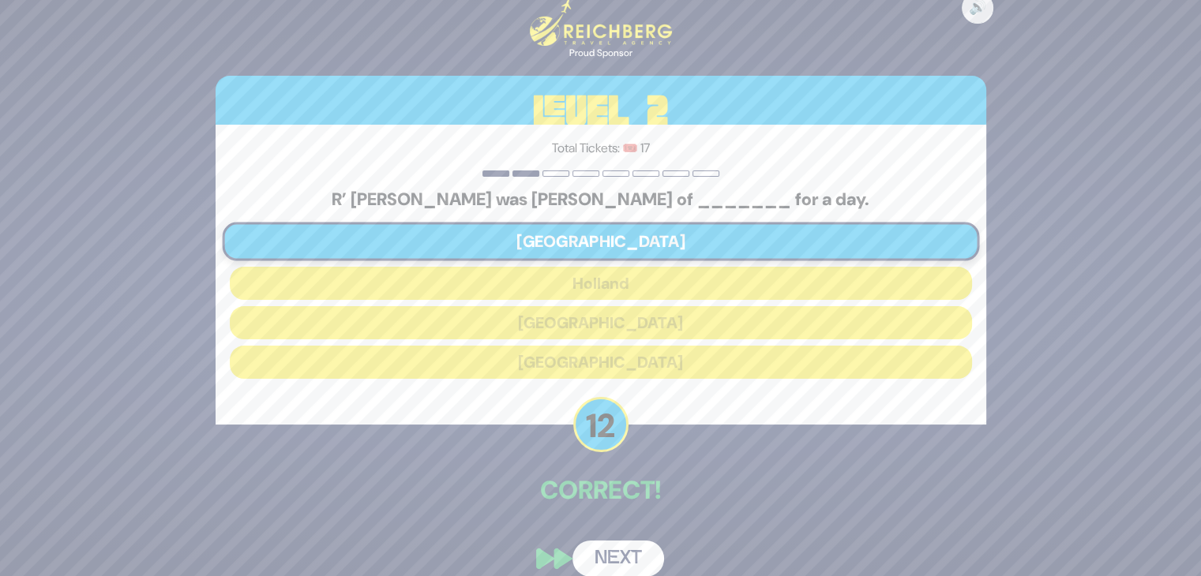
click at [612, 551] on button "Next" at bounding box center [619, 559] width 92 height 36
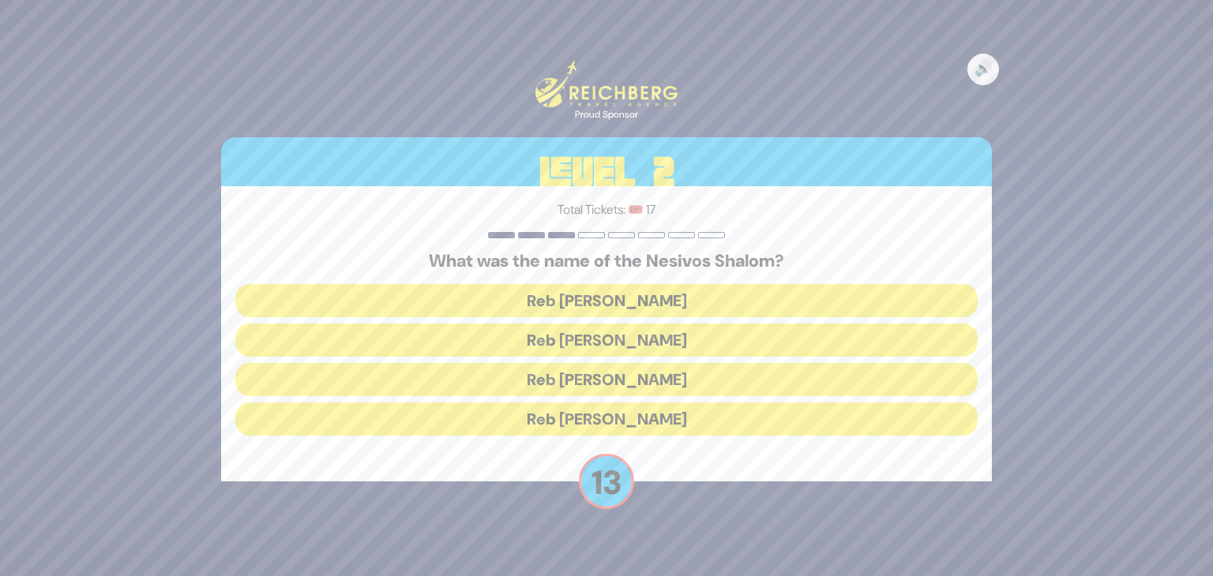
click at [610, 380] on button "Reb Shulem Noach" at bounding box center [606, 379] width 742 height 33
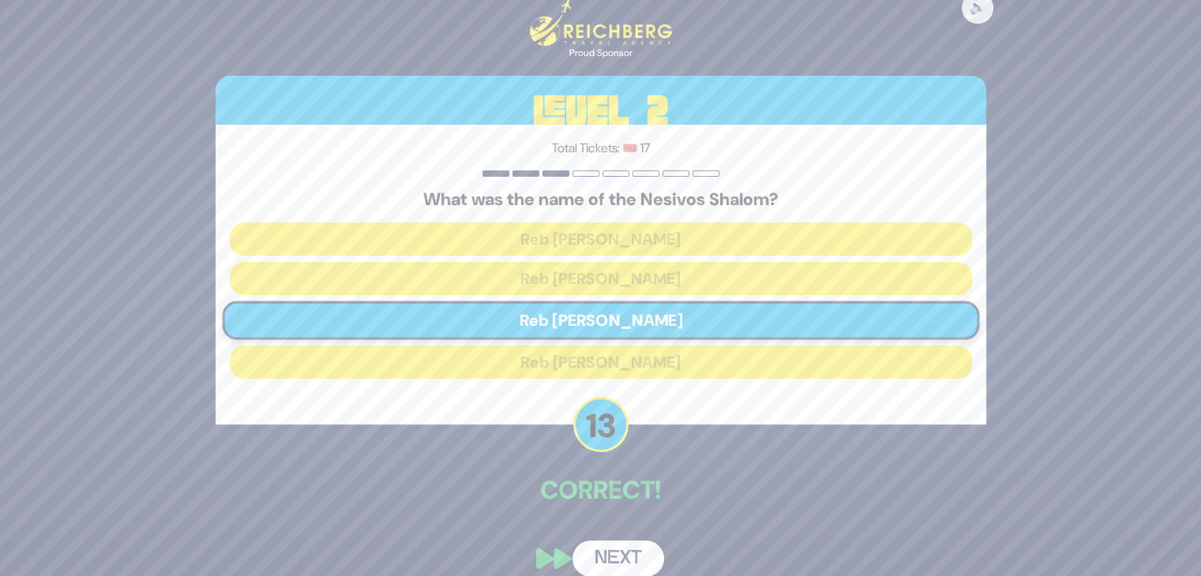
click at [606, 550] on button "Next" at bounding box center [619, 559] width 92 height 36
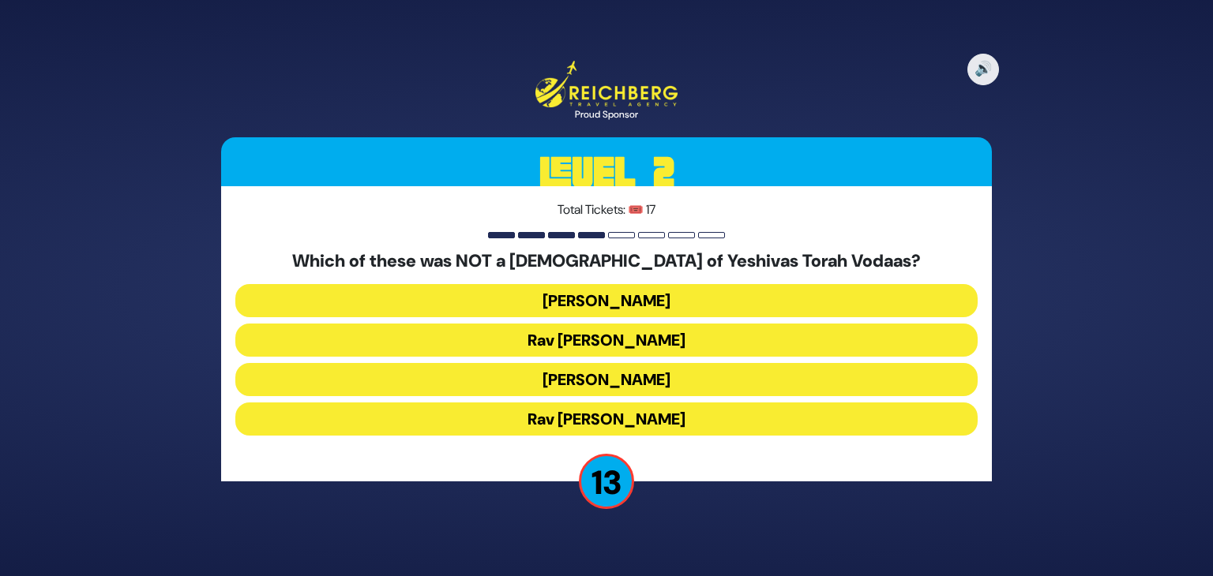
click at [644, 424] on button "Rav Shraga Feivel Mendlowitz" at bounding box center [606, 419] width 742 height 33
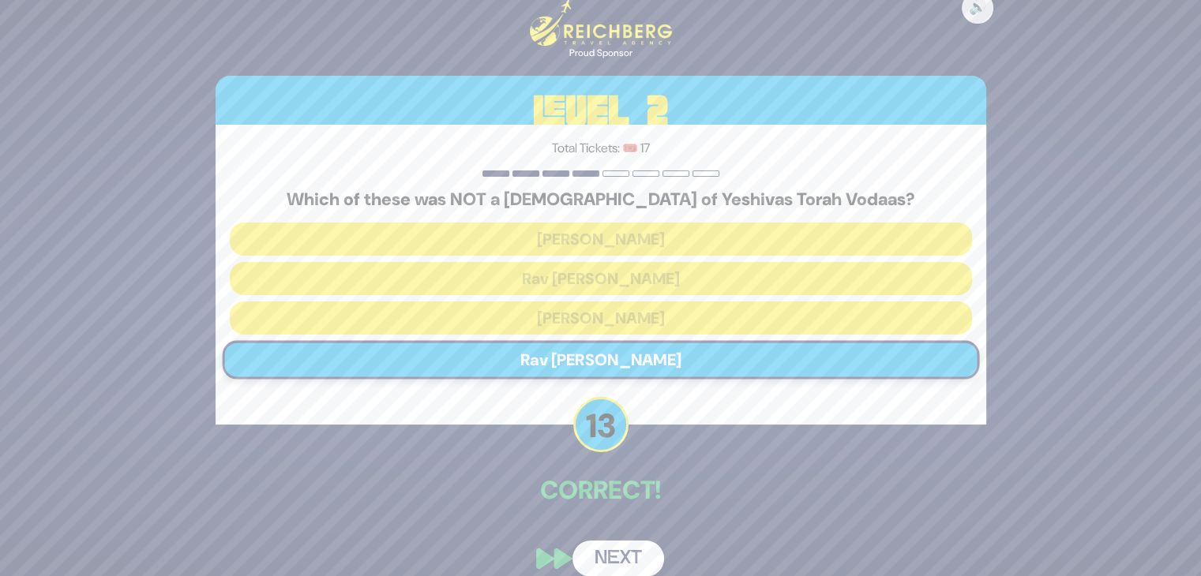
click at [614, 563] on button "Next" at bounding box center [619, 559] width 92 height 36
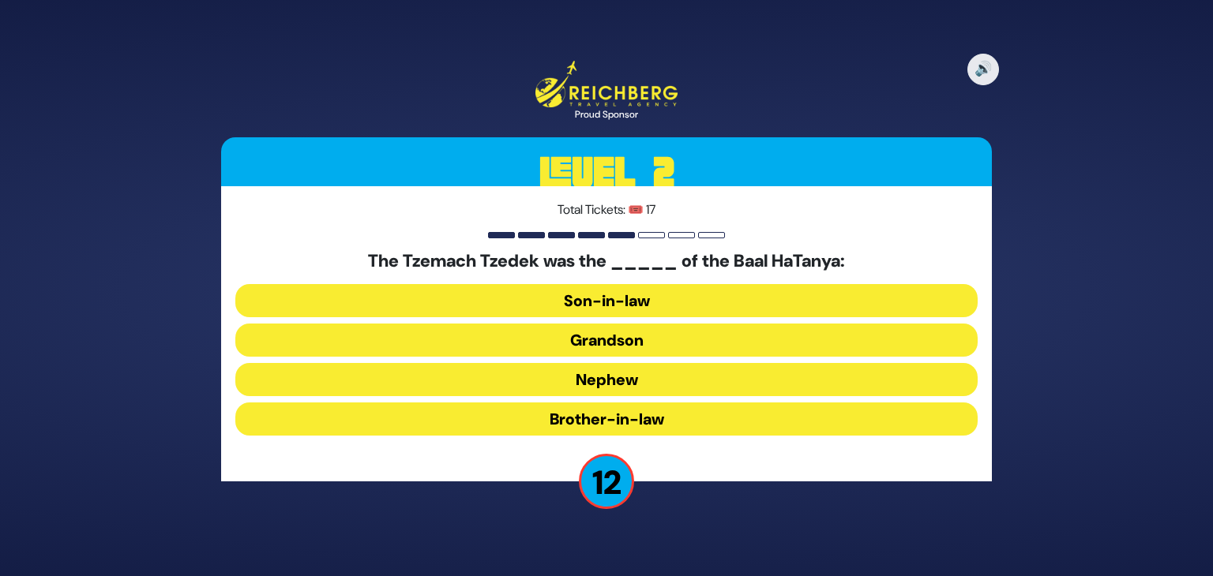
click at [623, 305] on button "Son-in-law" at bounding box center [606, 300] width 742 height 33
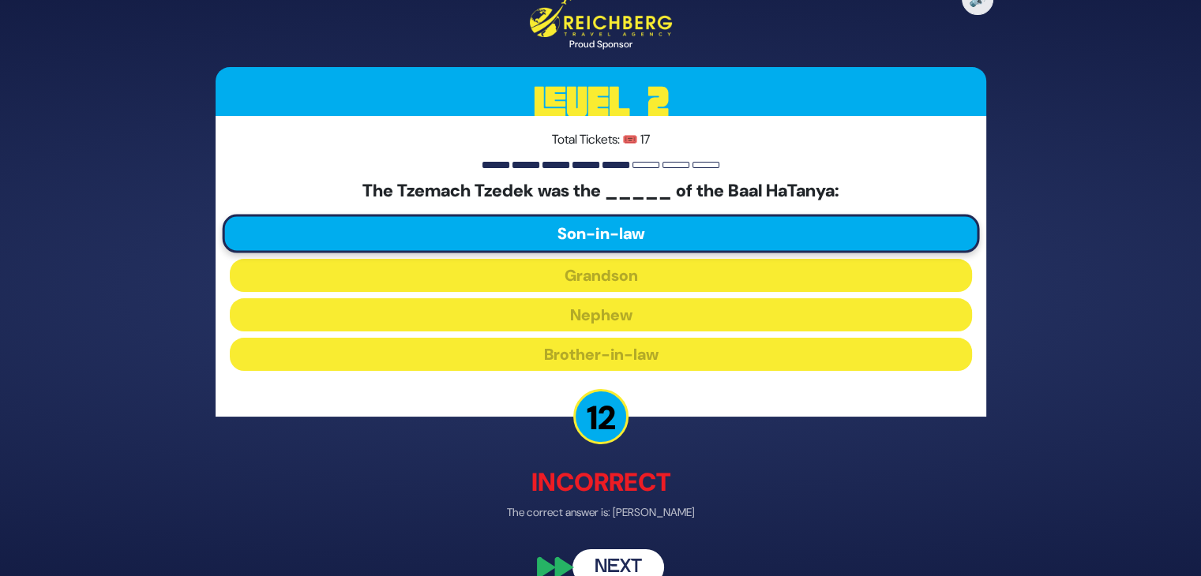
scroll to position [28, 0]
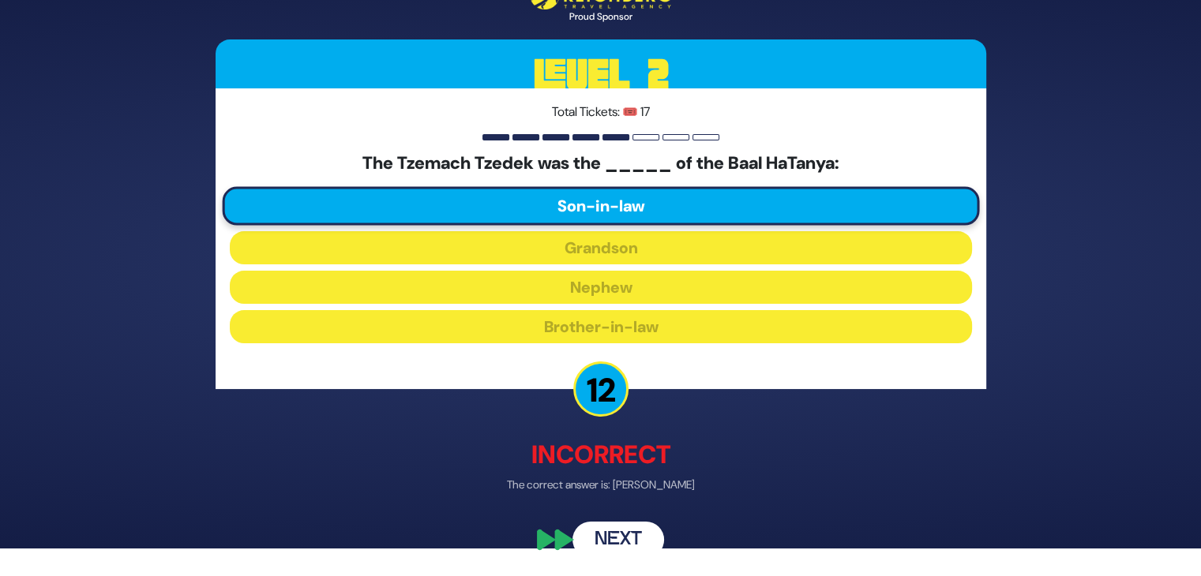
click at [622, 539] on button "Next" at bounding box center [619, 540] width 92 height 36
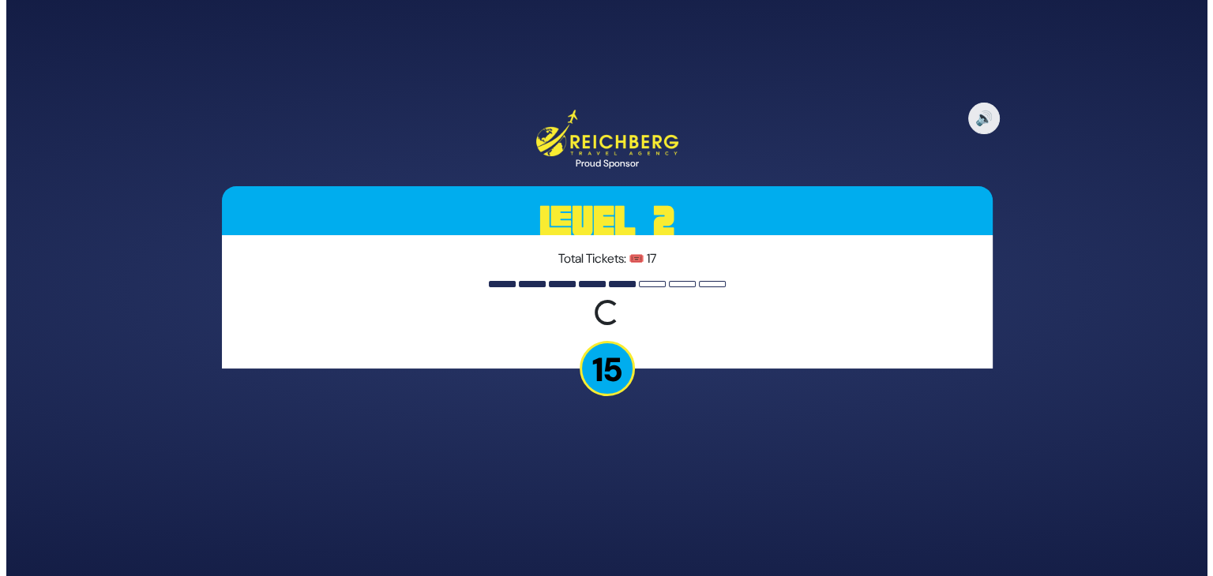
scroll to position [0, 0]
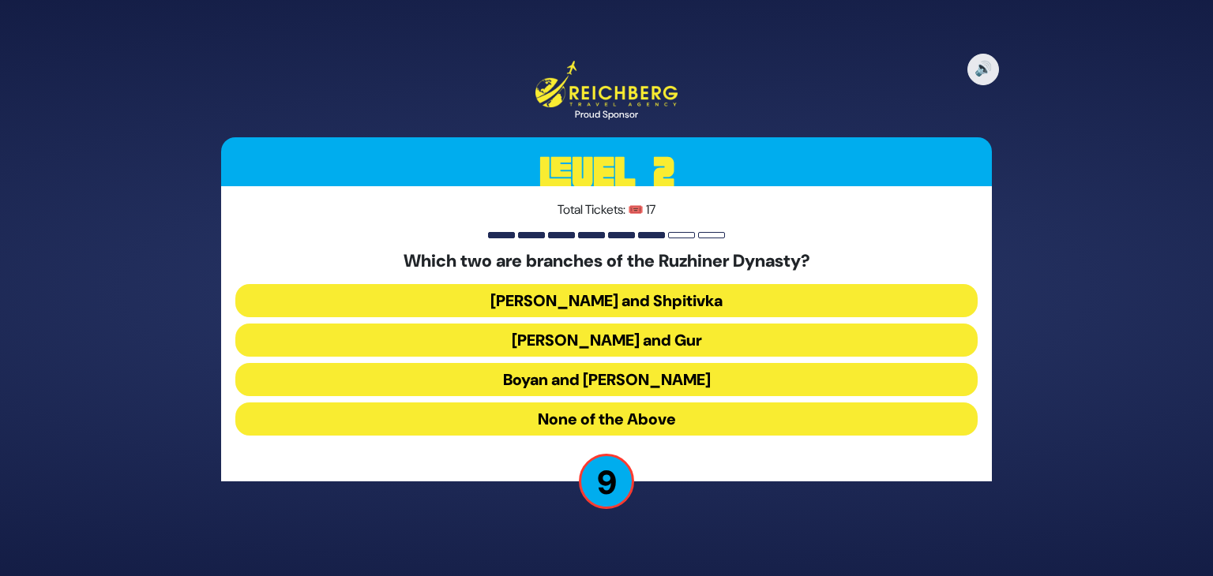
click at [651, 426] on button "None of the Above" at bounding box center [606, 419] width 742 height 33
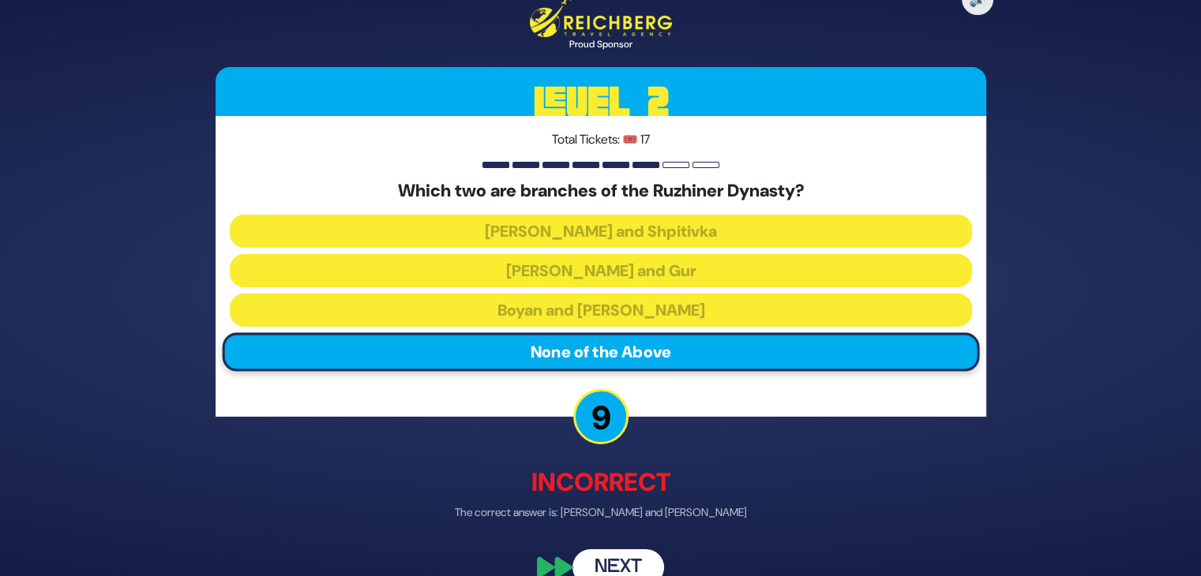
click at [627, 565] on button "Next" at bounding box center [619, 568] width 92 height 36
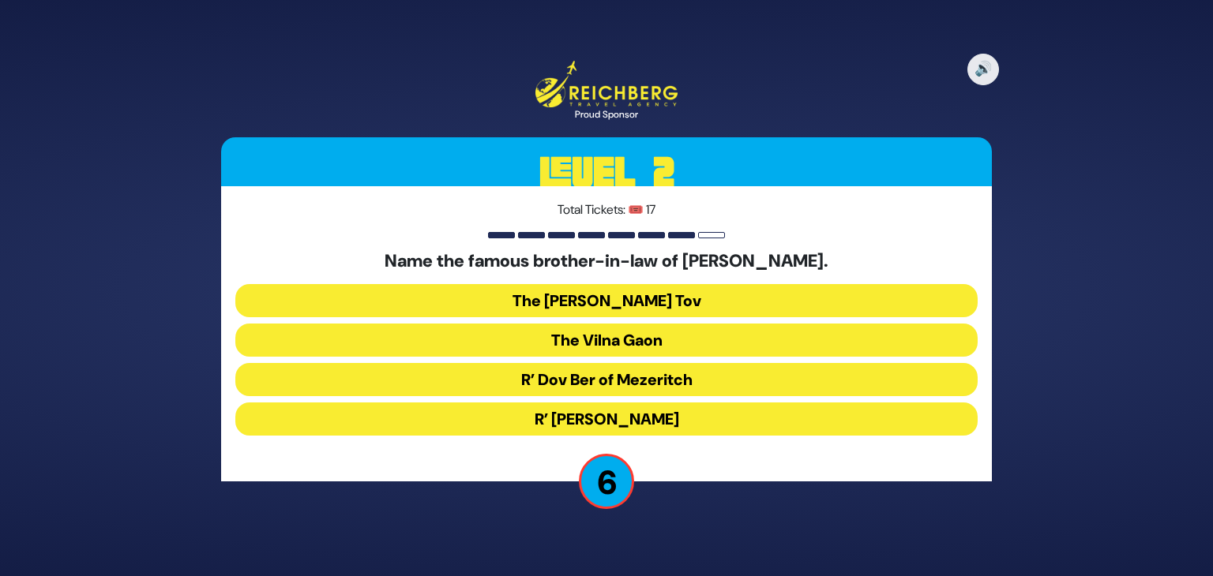
click at [651, 380] on button "R’ Dov Ber of Mezeritch" at bounding box center [606, 379] width 742 height 33
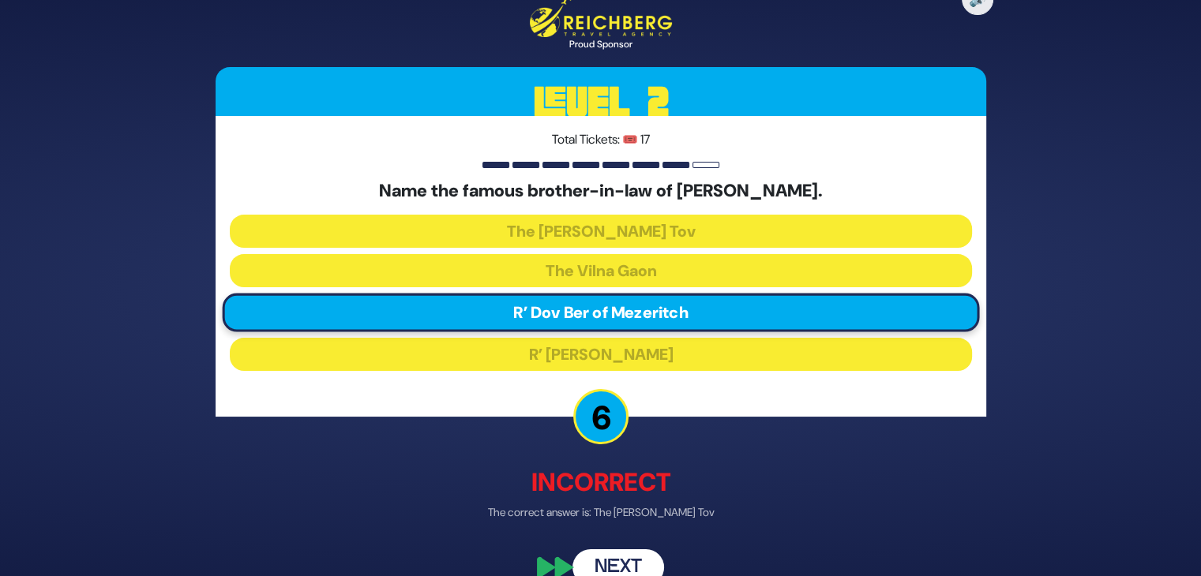
click at [632, 563] on button "Next" at bounding box center [619, 568] width 92 height 36
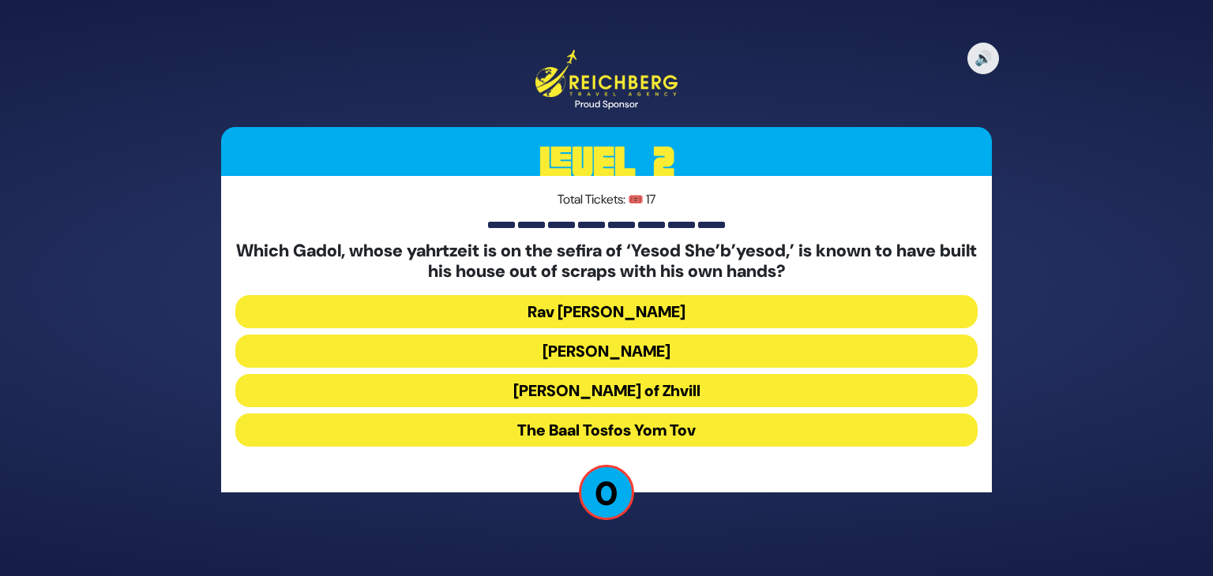
click at [617, 389] on button "Rav Shlomke of Zhvill" at bounding box center [606, 390] width 742 height 33
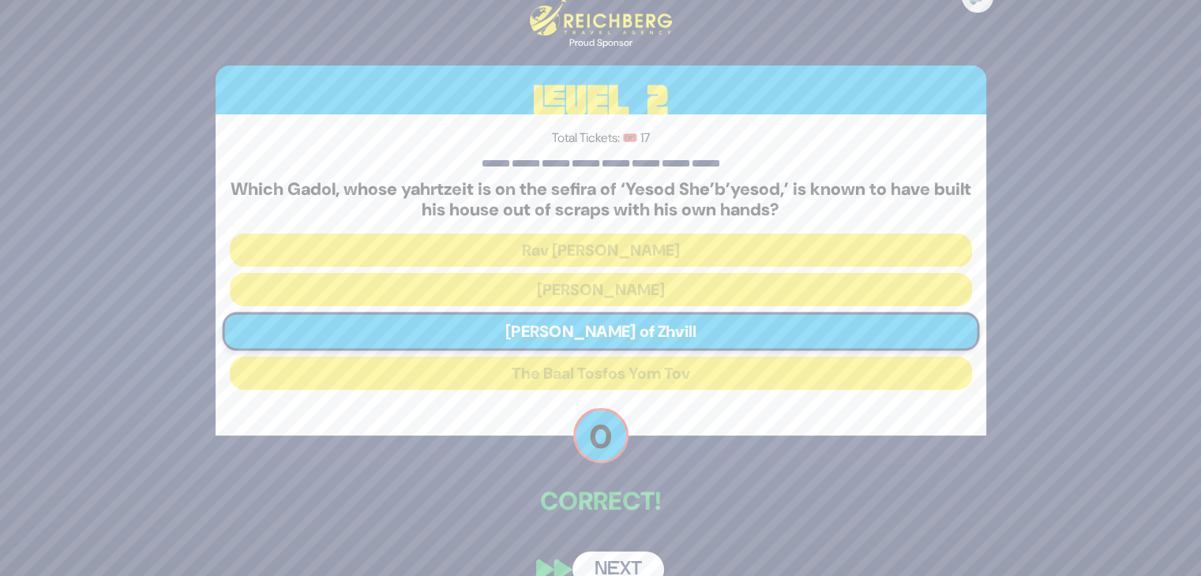
click at [625, 560] on button "Next" at bounding box center [619, 570] width 92 height 36
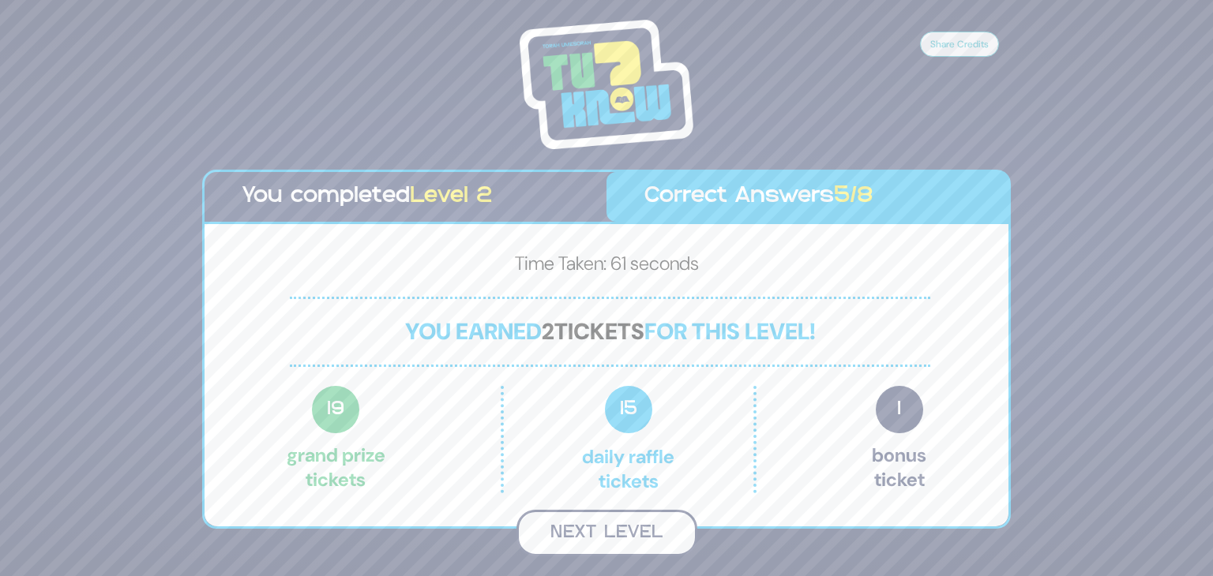
click at [565, 536] on button "Next Level" at bounding box center [606, 533] width 181 height 47
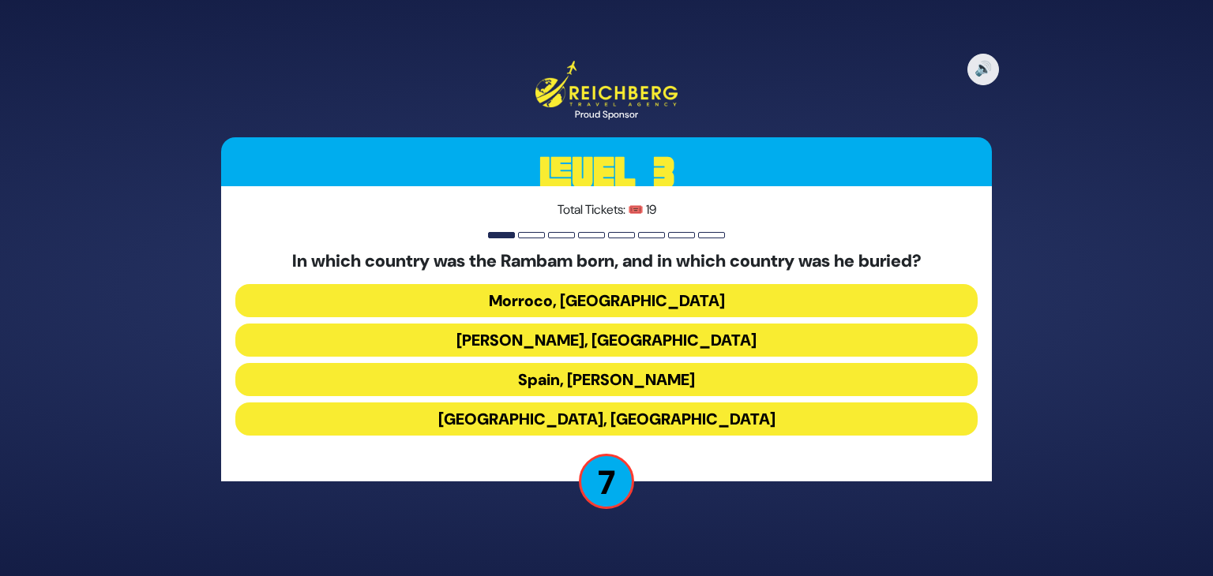
click at [600, 299] on button "Morroco, Egypt" at bounding box center [606, 300] width 742 height 33
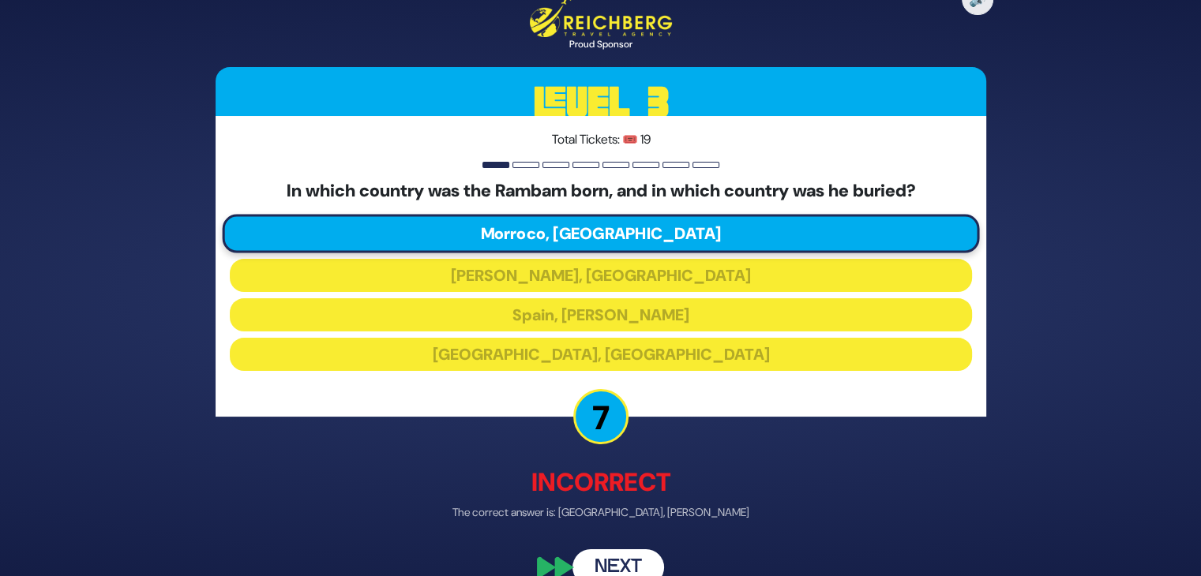
click at [628, 566] on button "Next" at bounding box center [619, 568] width 92 height 36
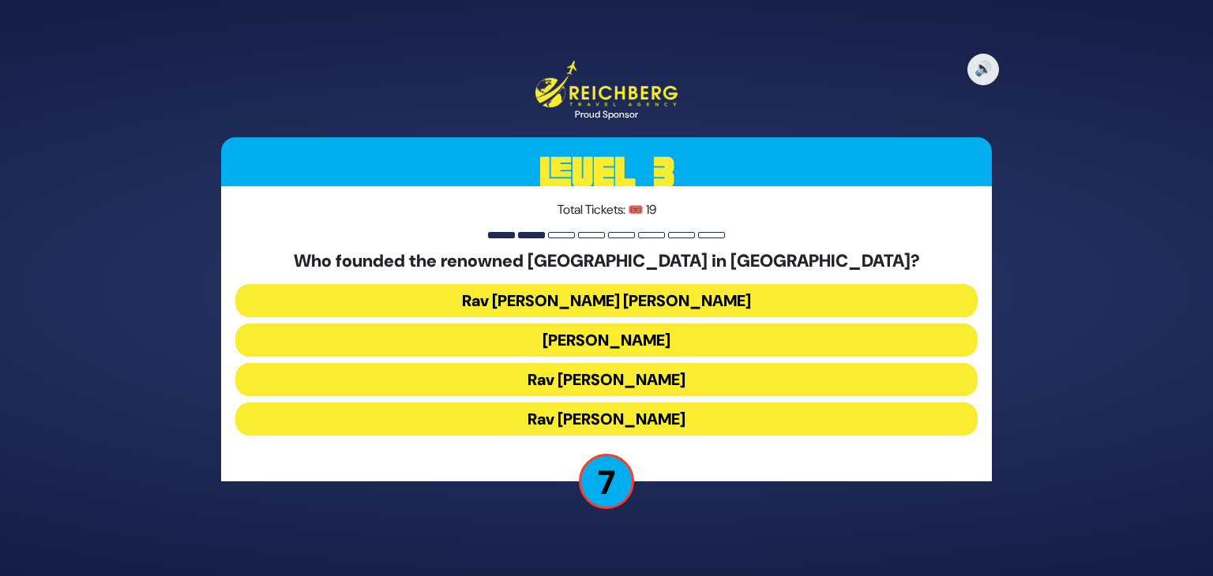
click at [614, 421] on button "Rav Ezriel Hildesheimer" at bounding box center [606, 419] width 742 height 33
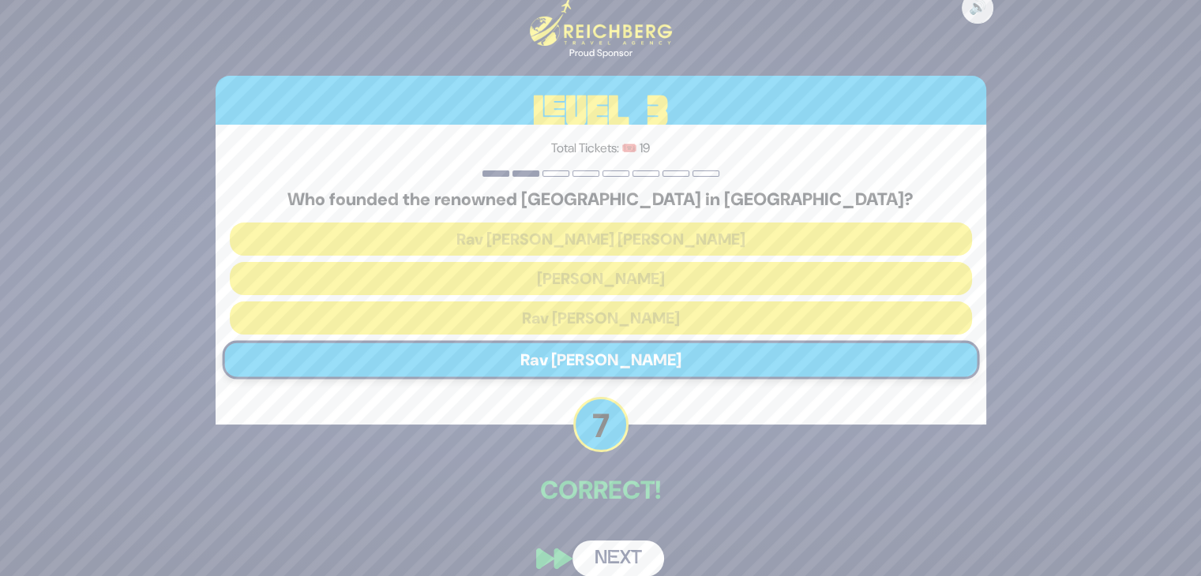
click at [619, 566] on button "Next" at bounding box center [619, 559] width 92 height 36
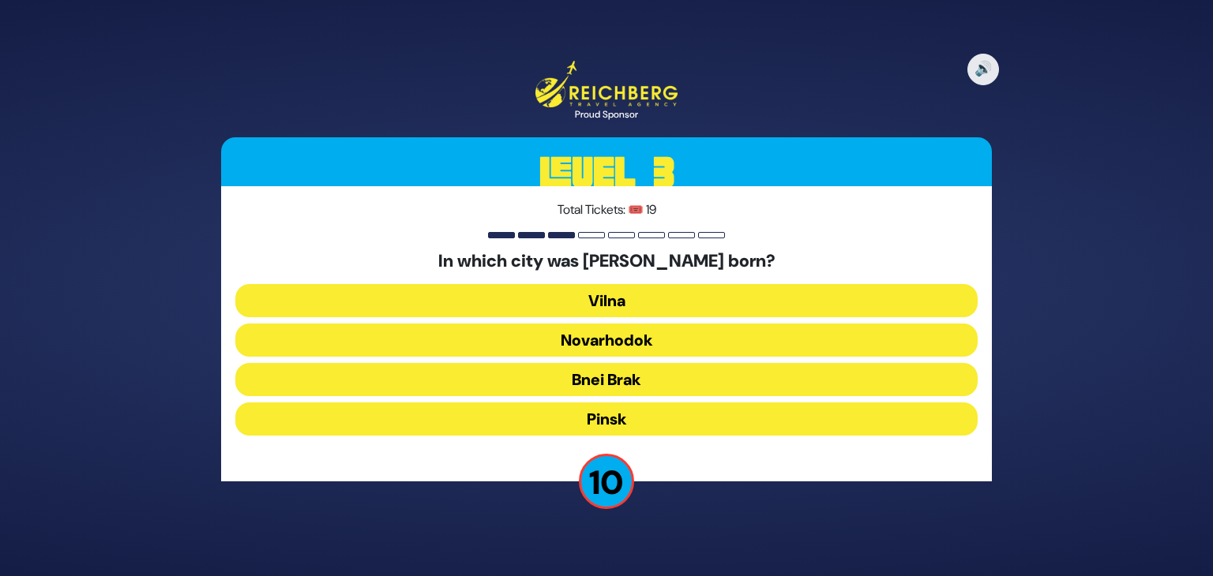
click at [647, 419] on button "Pinsk" at bounding box center [606, 419] width 742 height 33
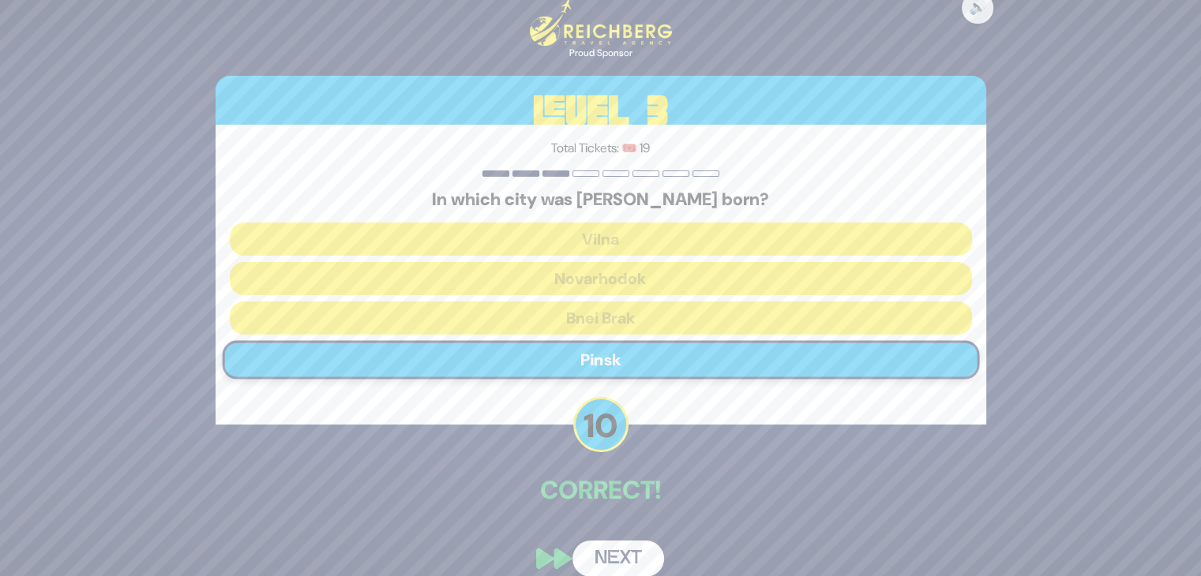
click at [622, 566] on button "Next" at bounding box center [619, 559] width 92 height 36
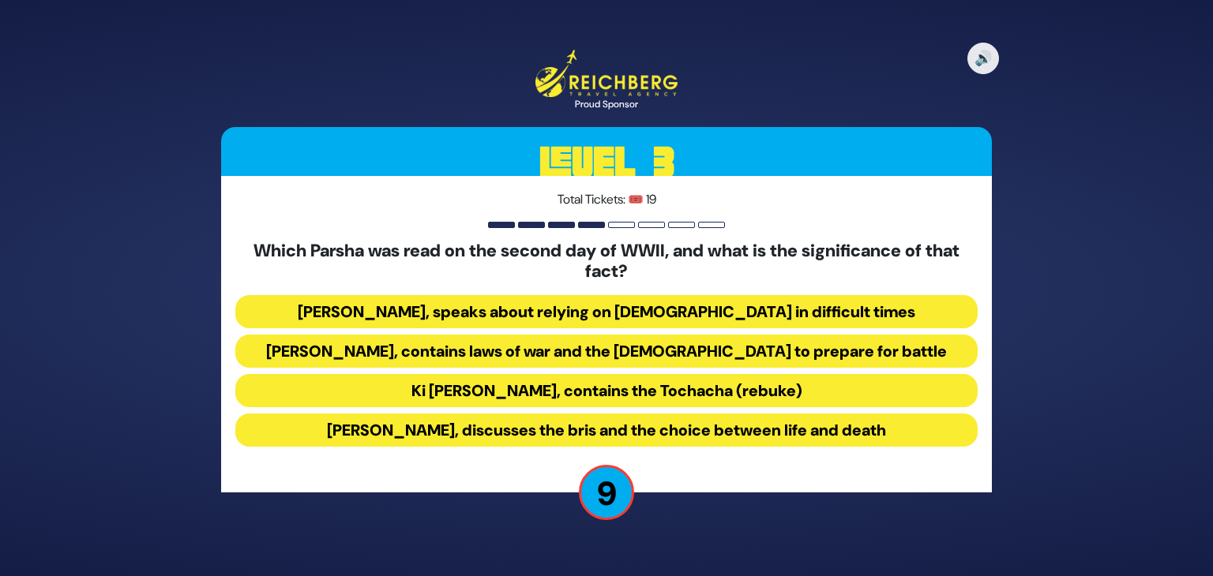
click at [500, 392] on button "Ki Savo, contains the Tochacha (rebuke)" at bounding box center [606, 390] width 742 height 33
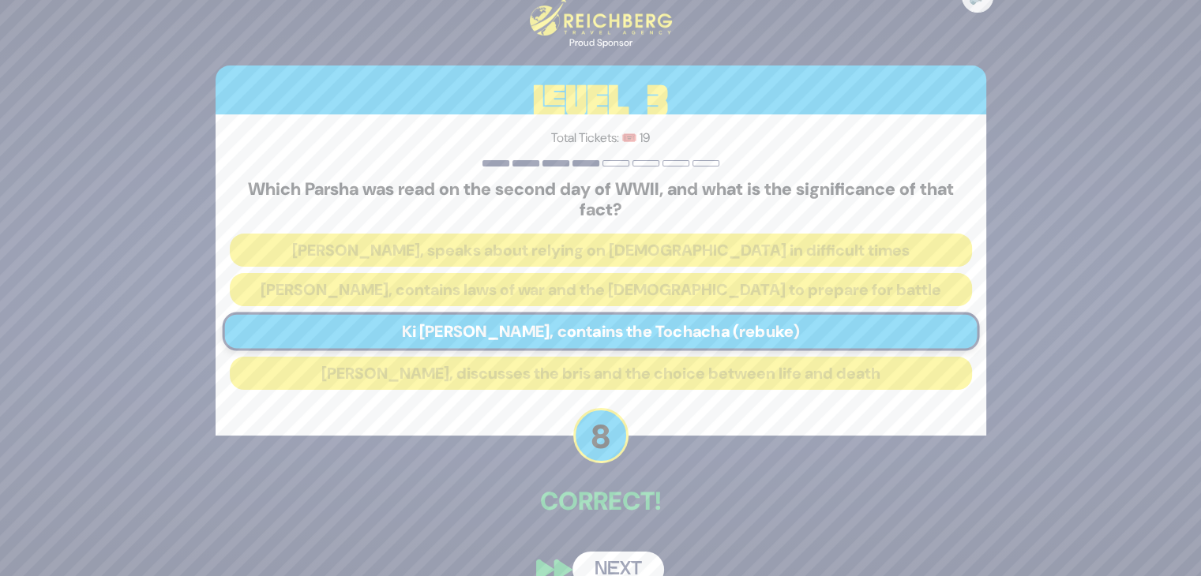
click at [591, 563] on button "Next" at bounding box center [619, 570] width 92 height 36
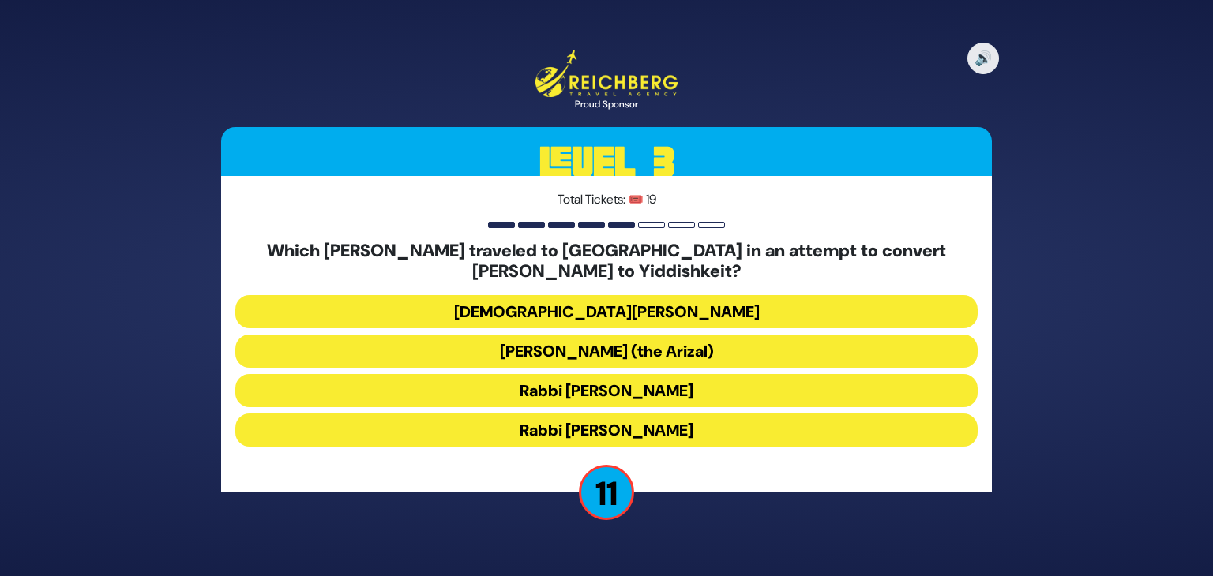
click at [661, 317] on button "Rabbi Avraham Abulafia" at bounding box center [606, 311] width 742 height 33
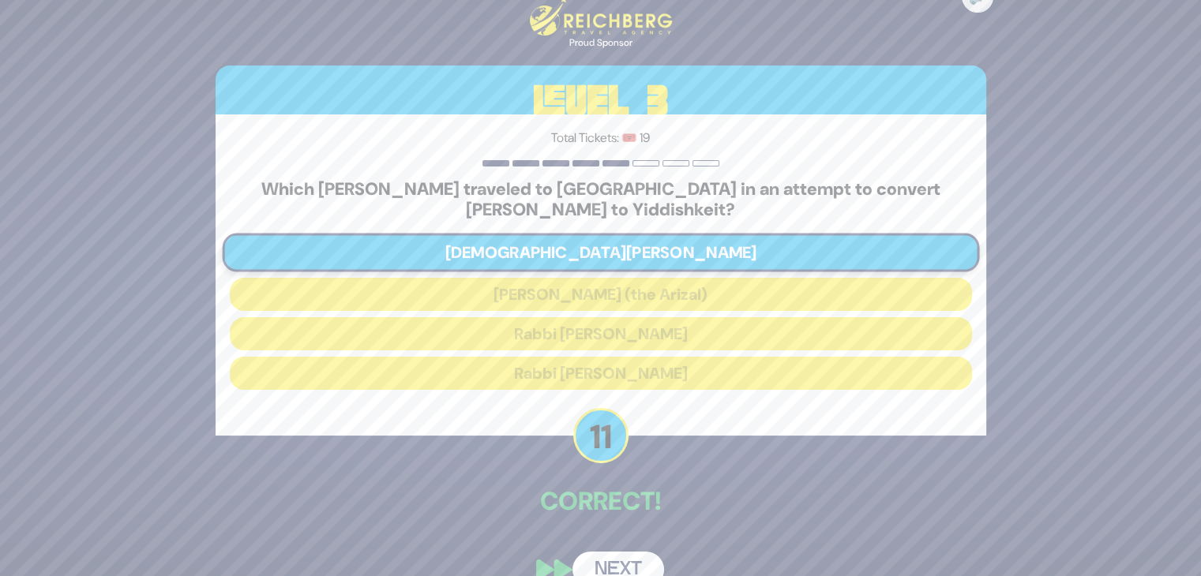
click at [629, 564] on button "Next" at bounding box center [619, 570] width 92 height 36
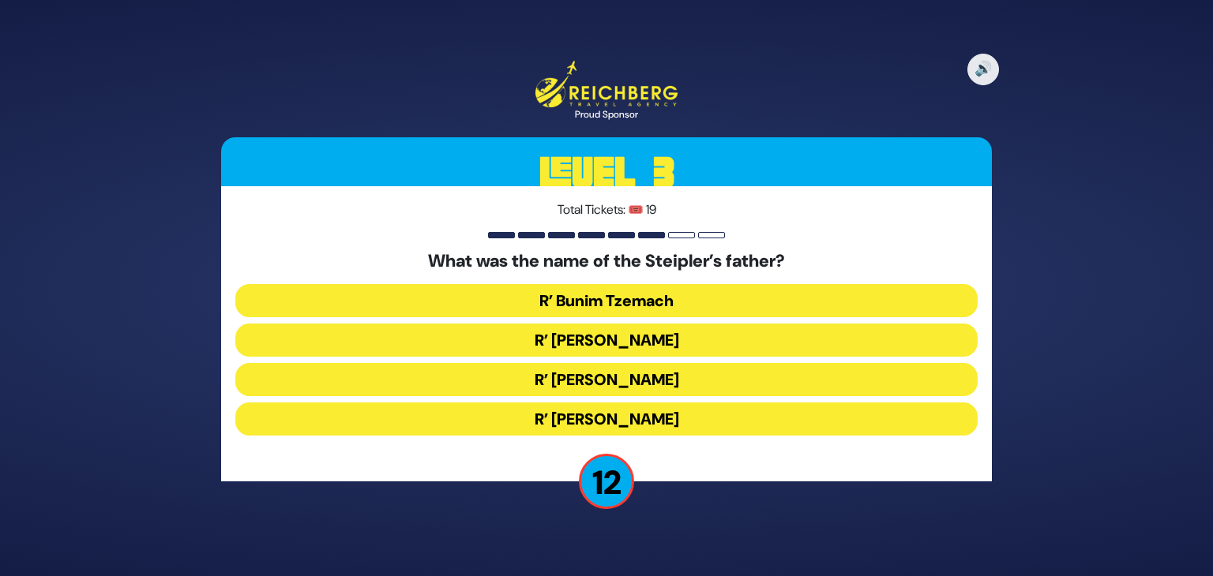
click at [628, 380] on button "R’ Shmaryahu Yosef Chaim" at bounding box center [606, 379] width 742 height 33
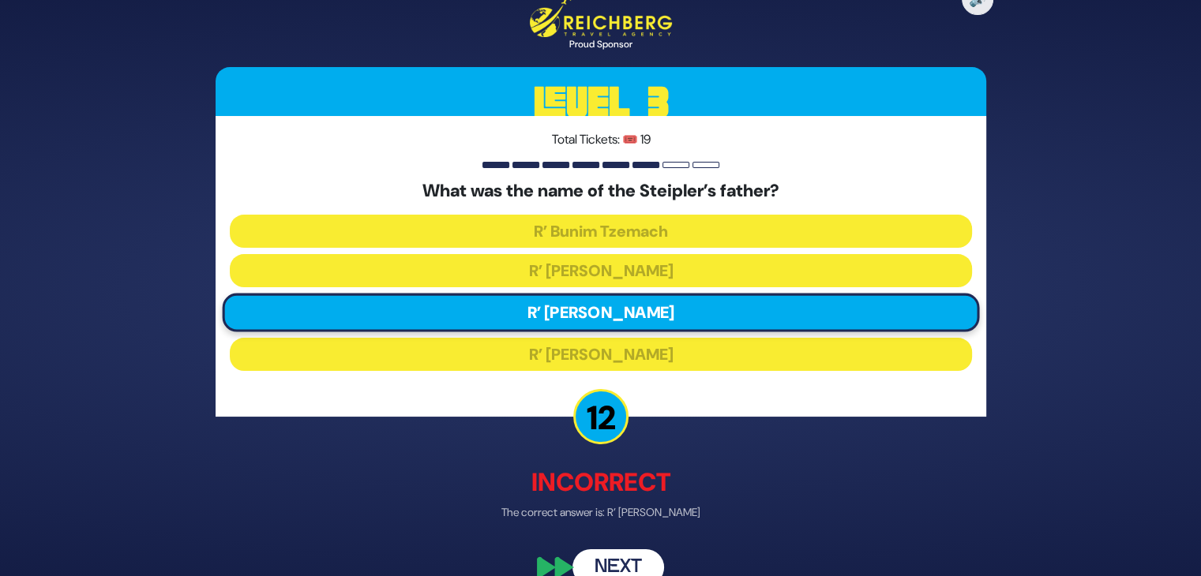
click at [617, 569] on button "Next" at bounding box center [619, 568] width 92 height 36
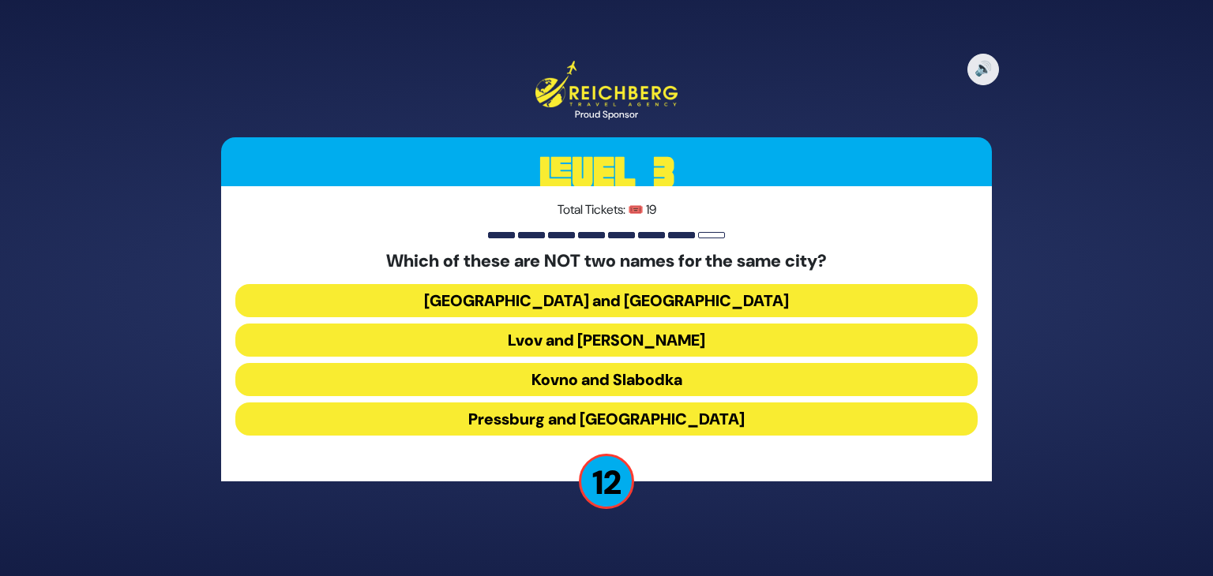
click at [619, 381] on button "Kovno and Slabodka" at bounding box center [606, 379] width 742 height 33
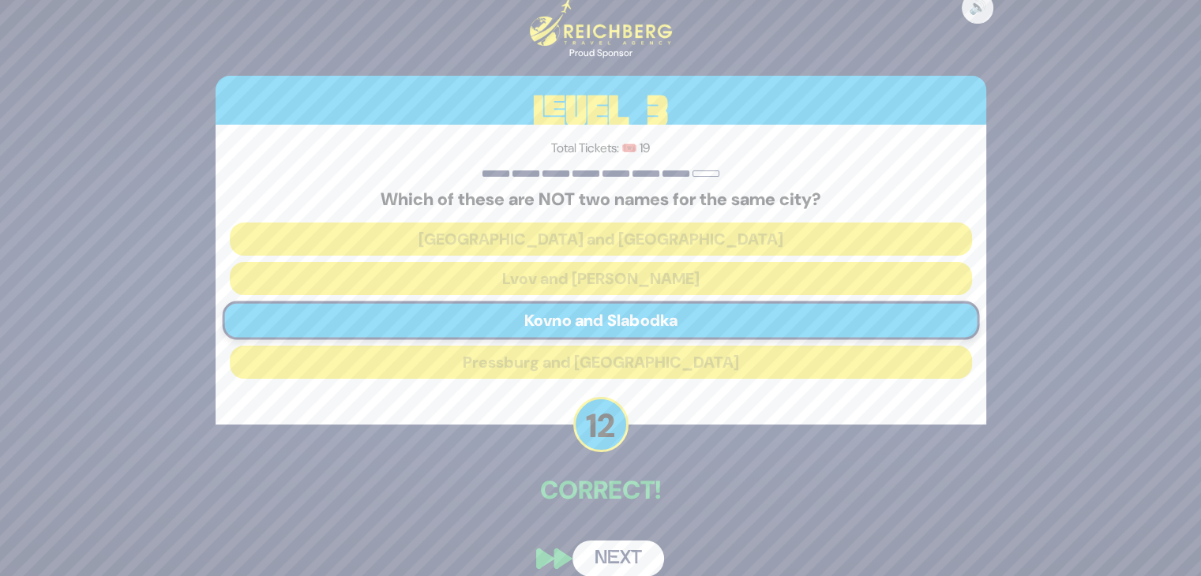
click at [620, 562] on button "Next" at bounding box center [619, 559] width 92 height 36
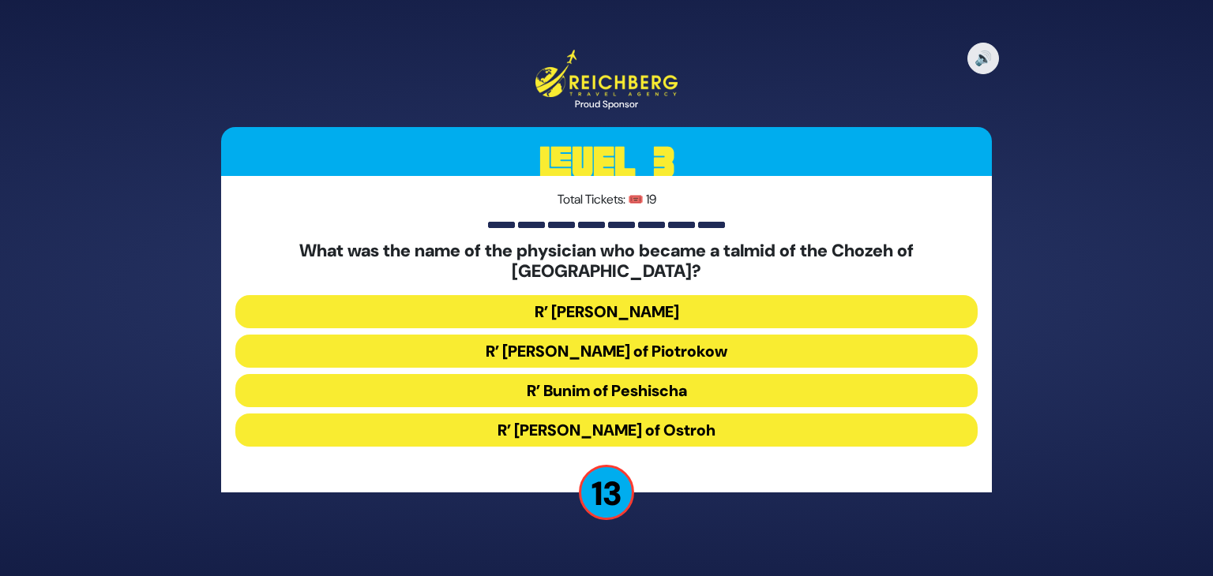
click at [613, 344] on button "R’ Chaim David Bernhard of Piotrokow" at bounding box center [606, 351] width 742 height 33
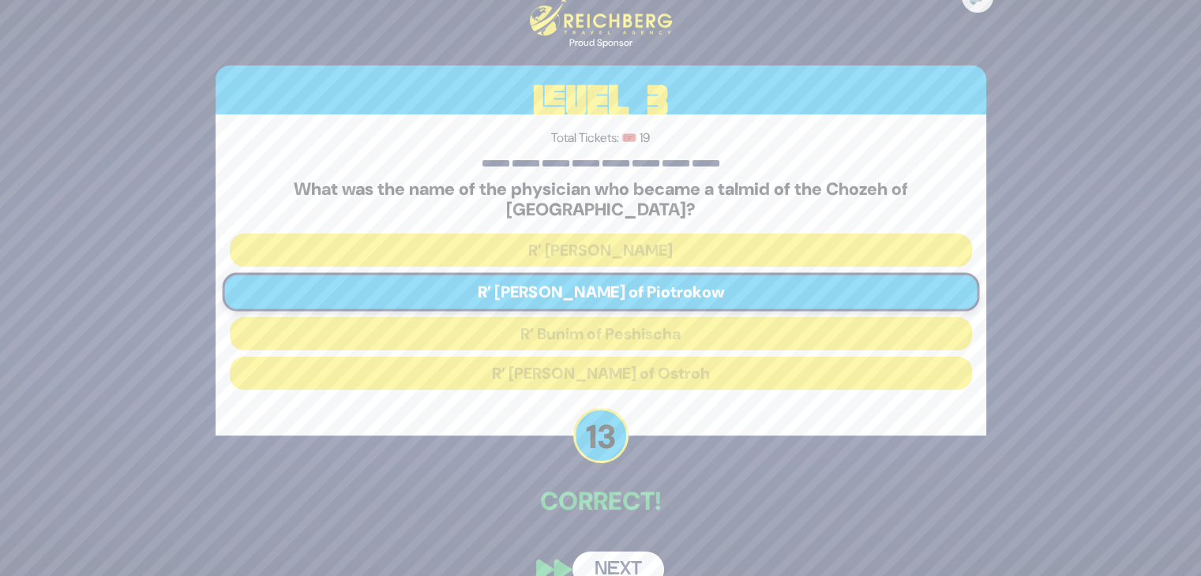
click at [625, 554] on button "Next" at bounding box center [619, 570] width 92 height 36
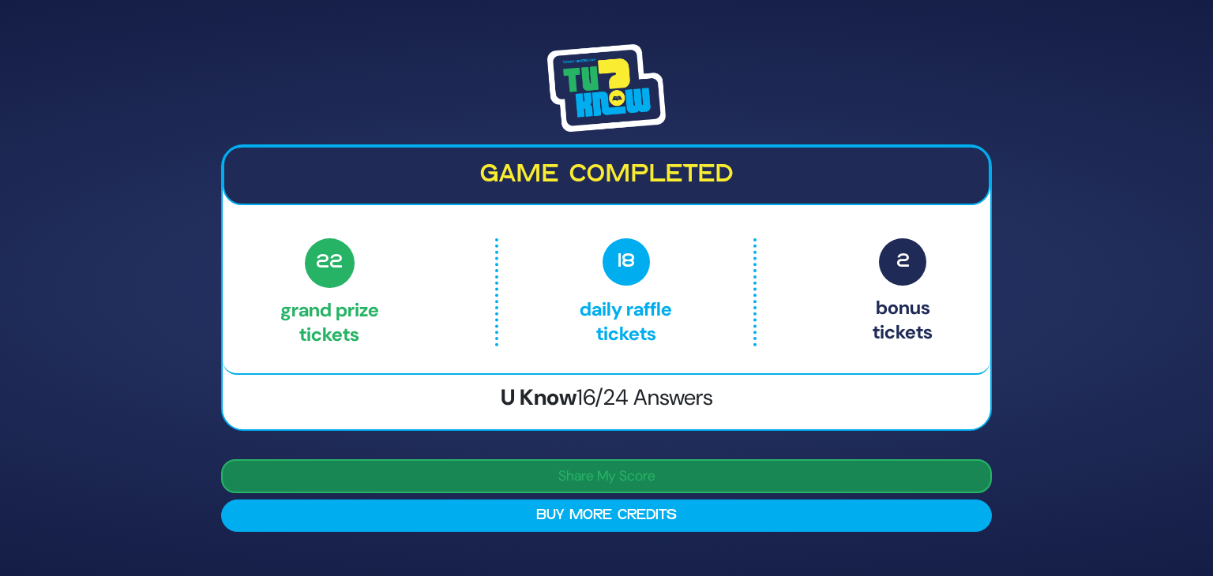
click at [579, 482] on button "Share My Score" at bounding box center [606, 477] width 771 height 34
